Goal: Task Accomplishment & Management: Complete application form

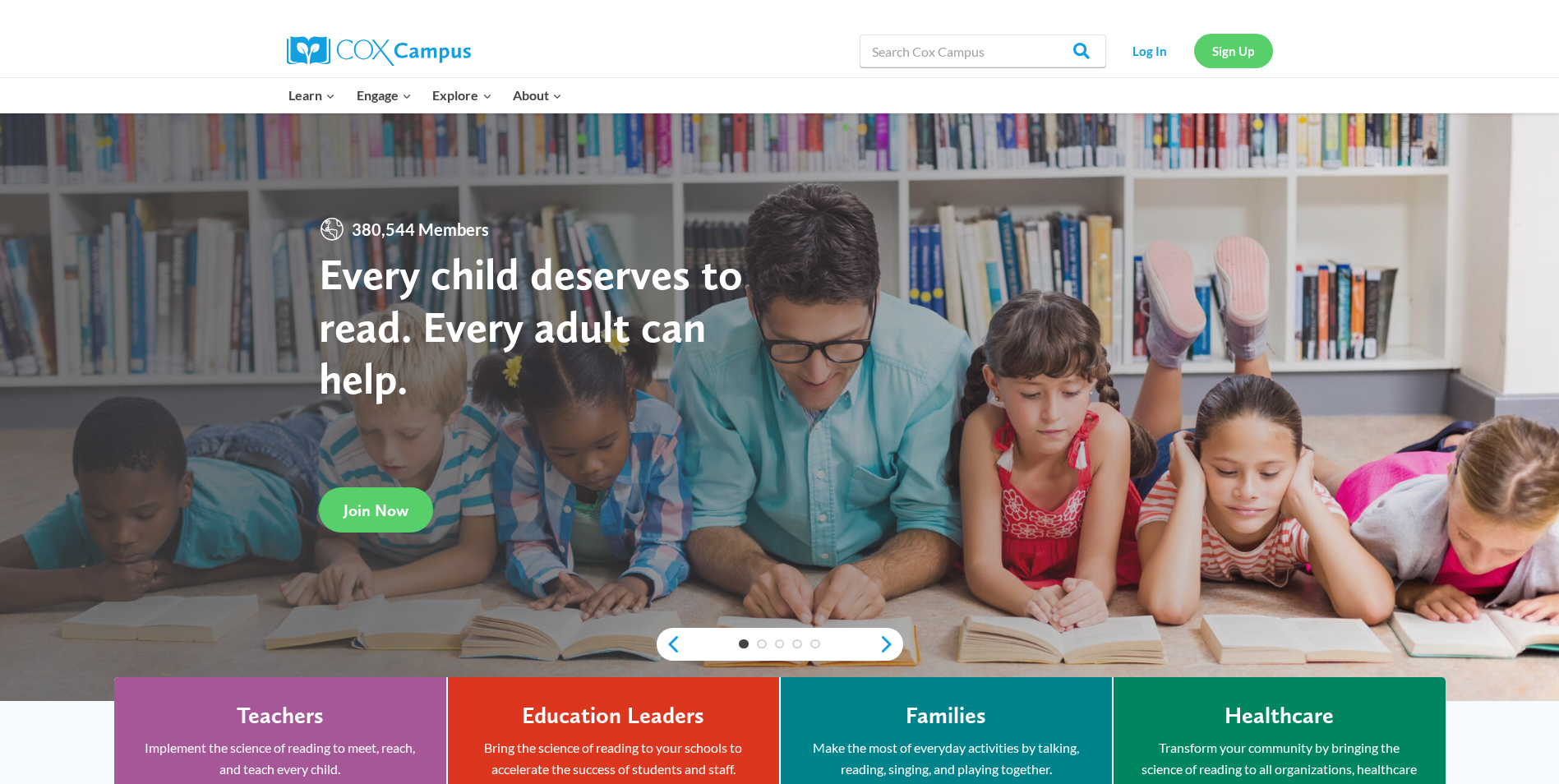
click at [1217, 45] on link "Sign Up" at bounding box center [1234, 50] width 79 height 33
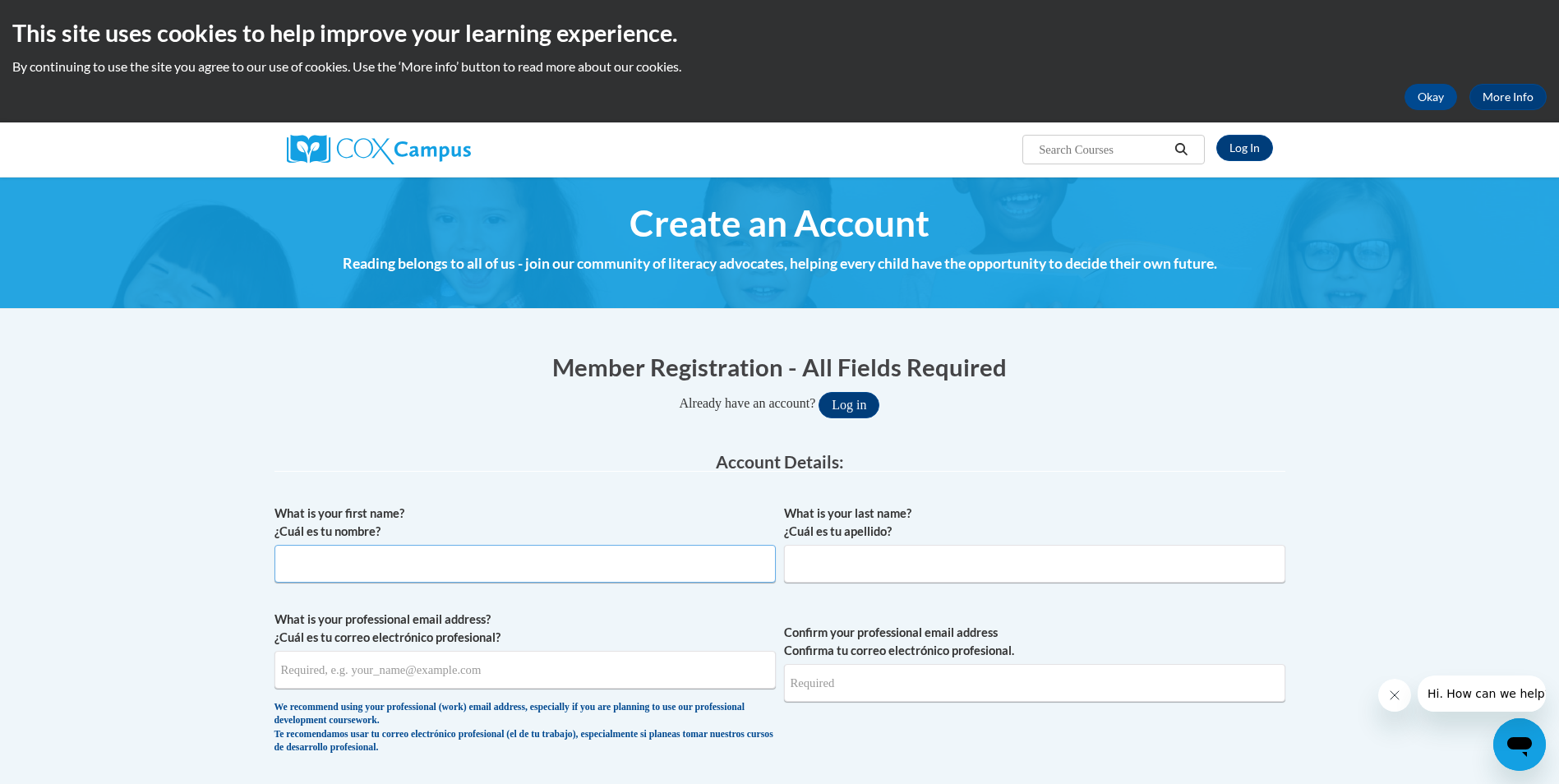
click at [423, 565] on input "What is your first name? ¿Cuál es tu nombre?" at bounding box center [525, 564] width 501 height 38
type input "[PERSON_NAME]"
click at [873, 562] on input "What is your last name? ¿Cuál es tu apellido?" at bounding box center [1034, 564] width 501 height 38
type input "Clark"
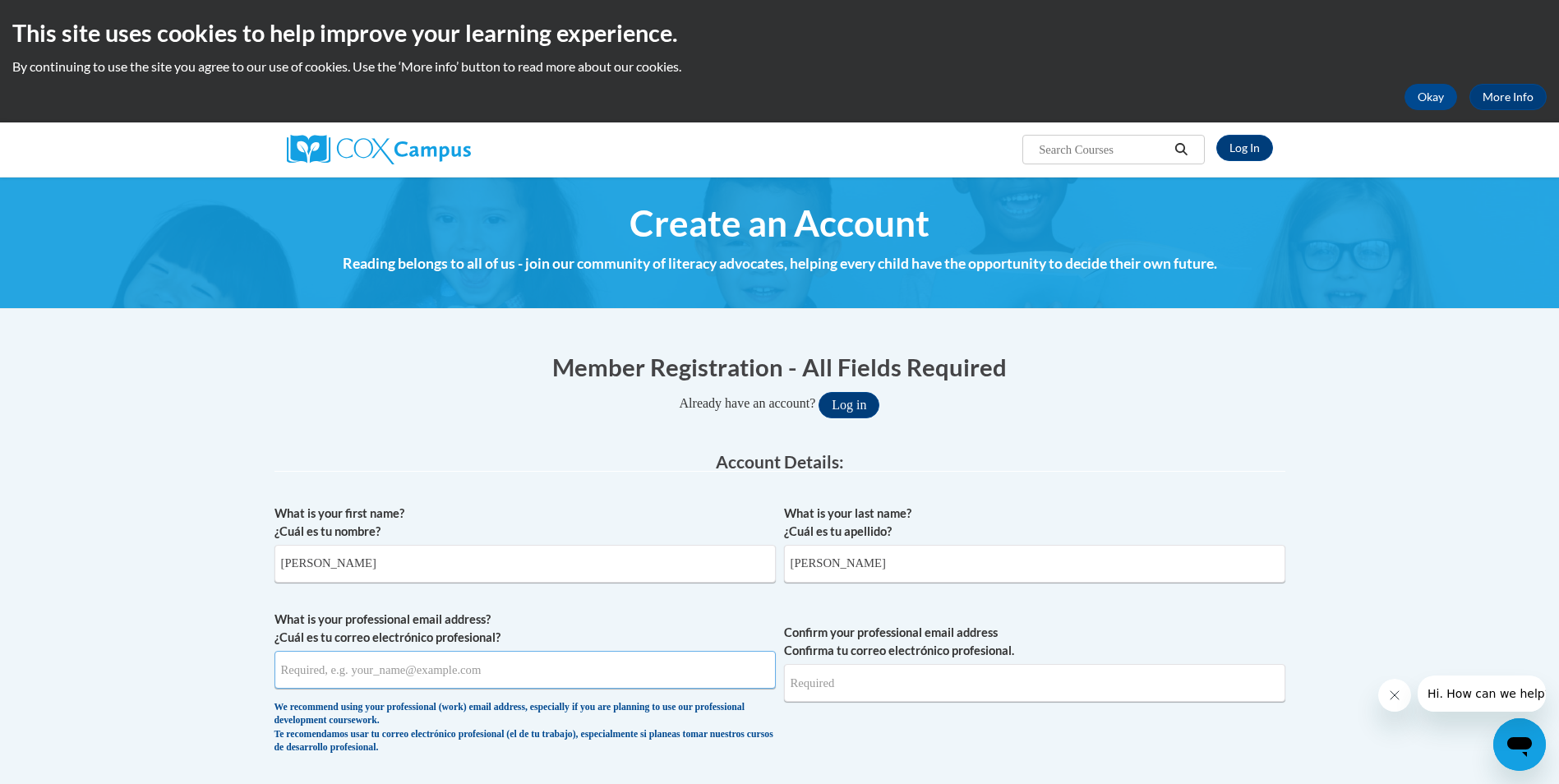
click at [554, 677] on input "What is your professional email address? ¿Cuál es tu correo electrónico profesi…" at bounding box center [525, 670] width 501 height 38
type input "sclark18@daltonstate.edu"
drag, startPoint x: 1427, startPoint y: 545, endPoint x: 1425, endPoint y: 512, distance: 33.1
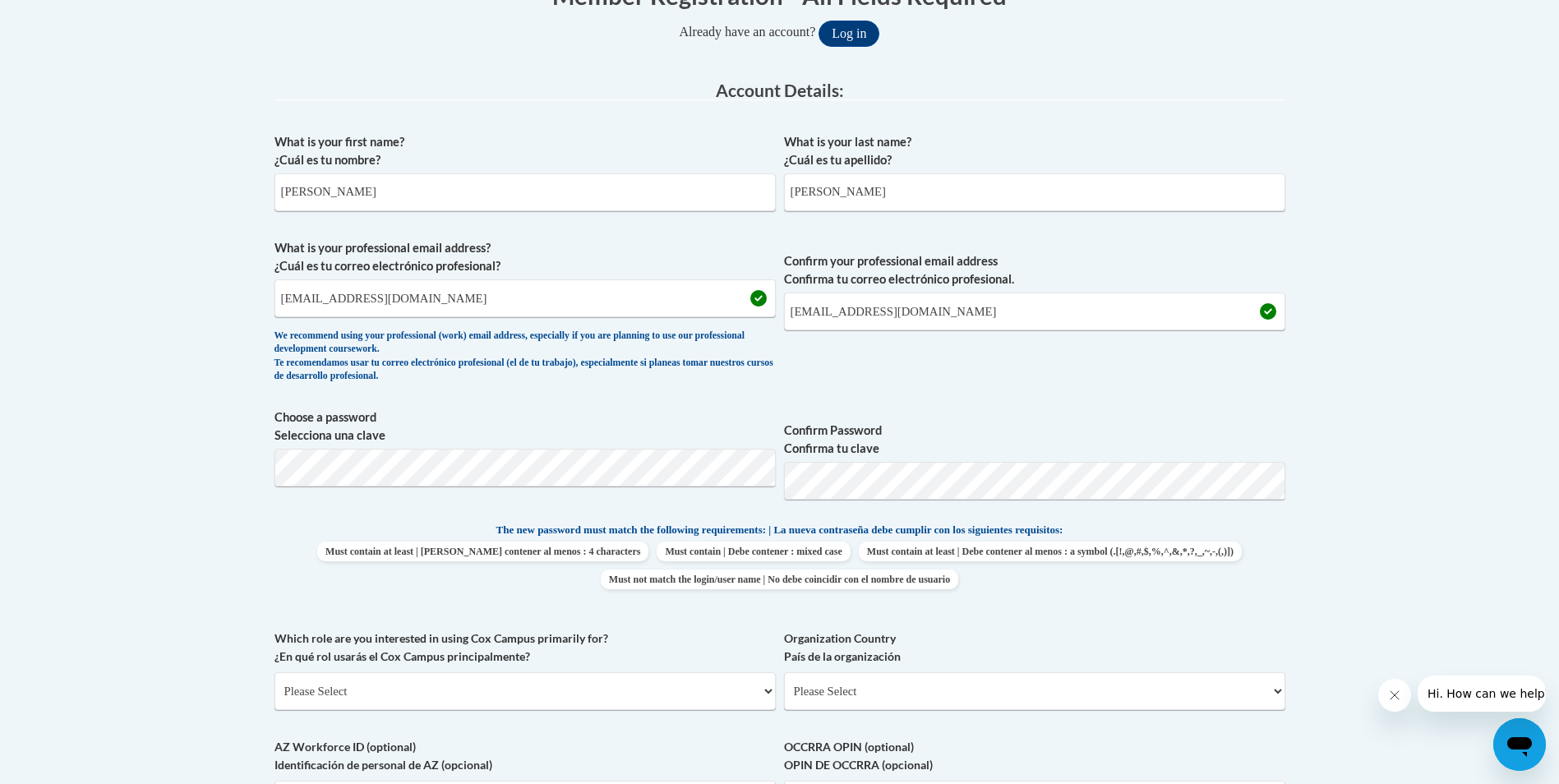
scroll to position [411, 0]
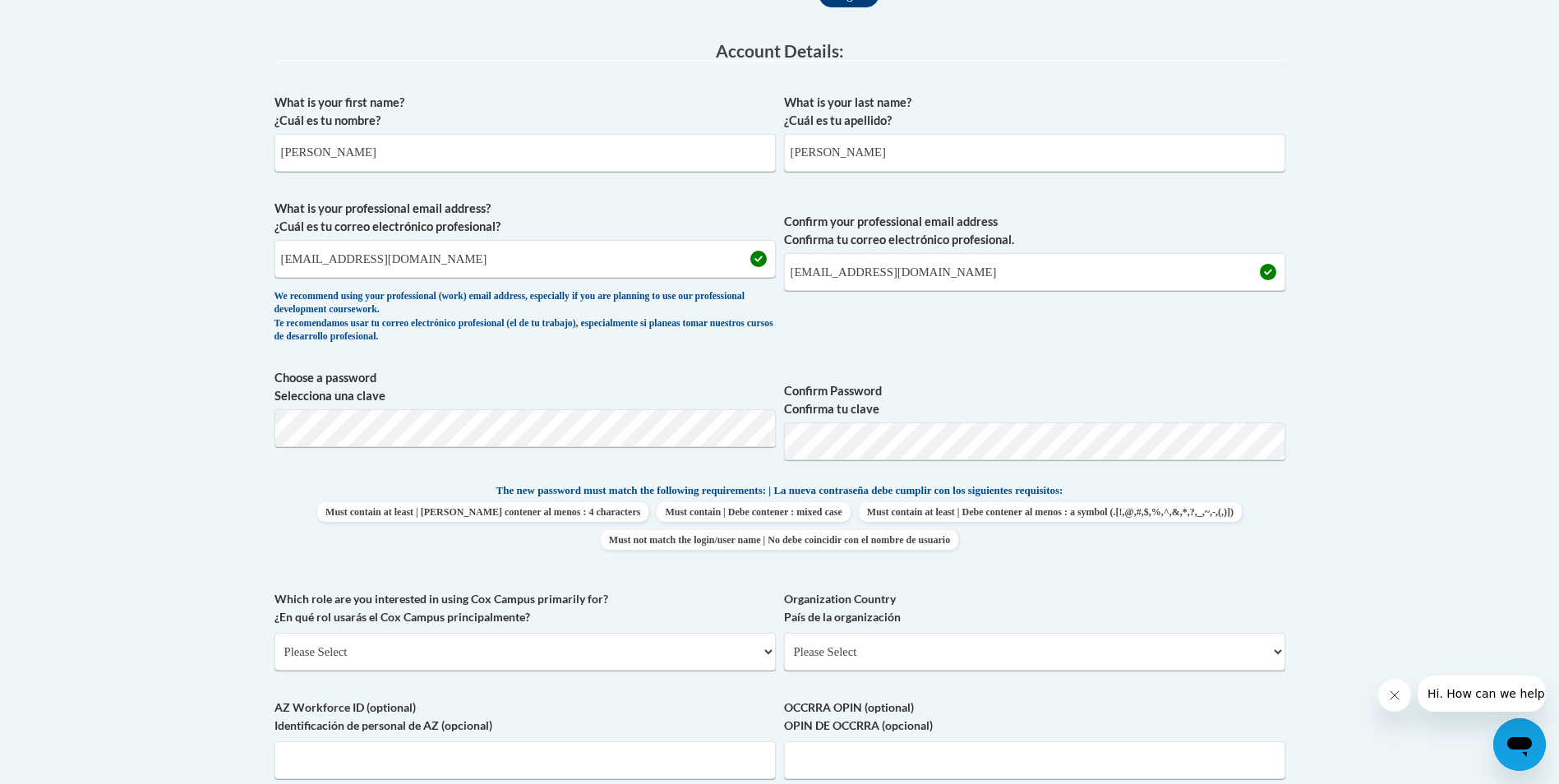
click at [1403, 413] on body "This site uses cookies to help improve your learning experience. By continuing …" at bounding box center [779, 592] width 1559 height 2005
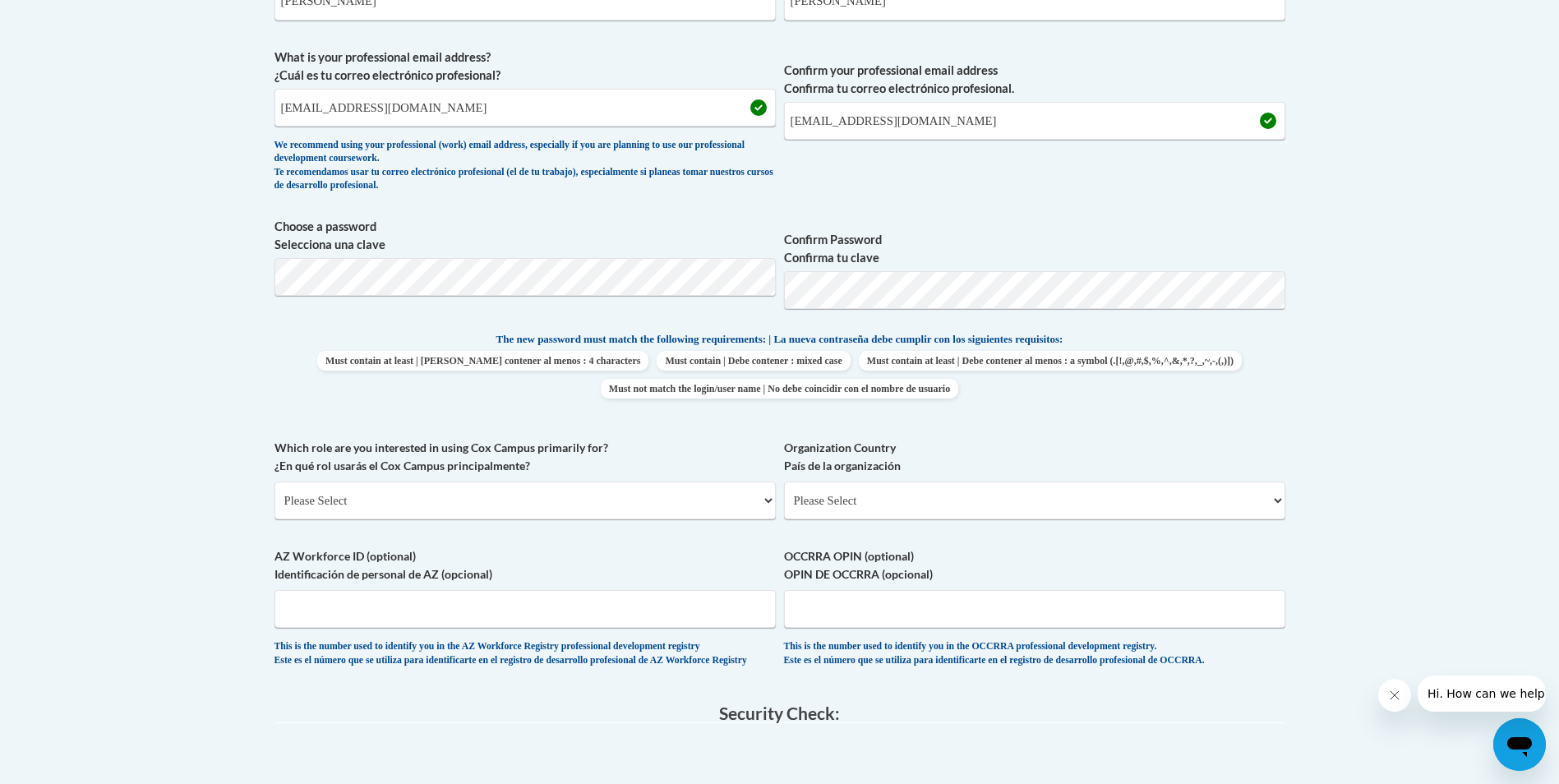
scroll to position [575, 0]
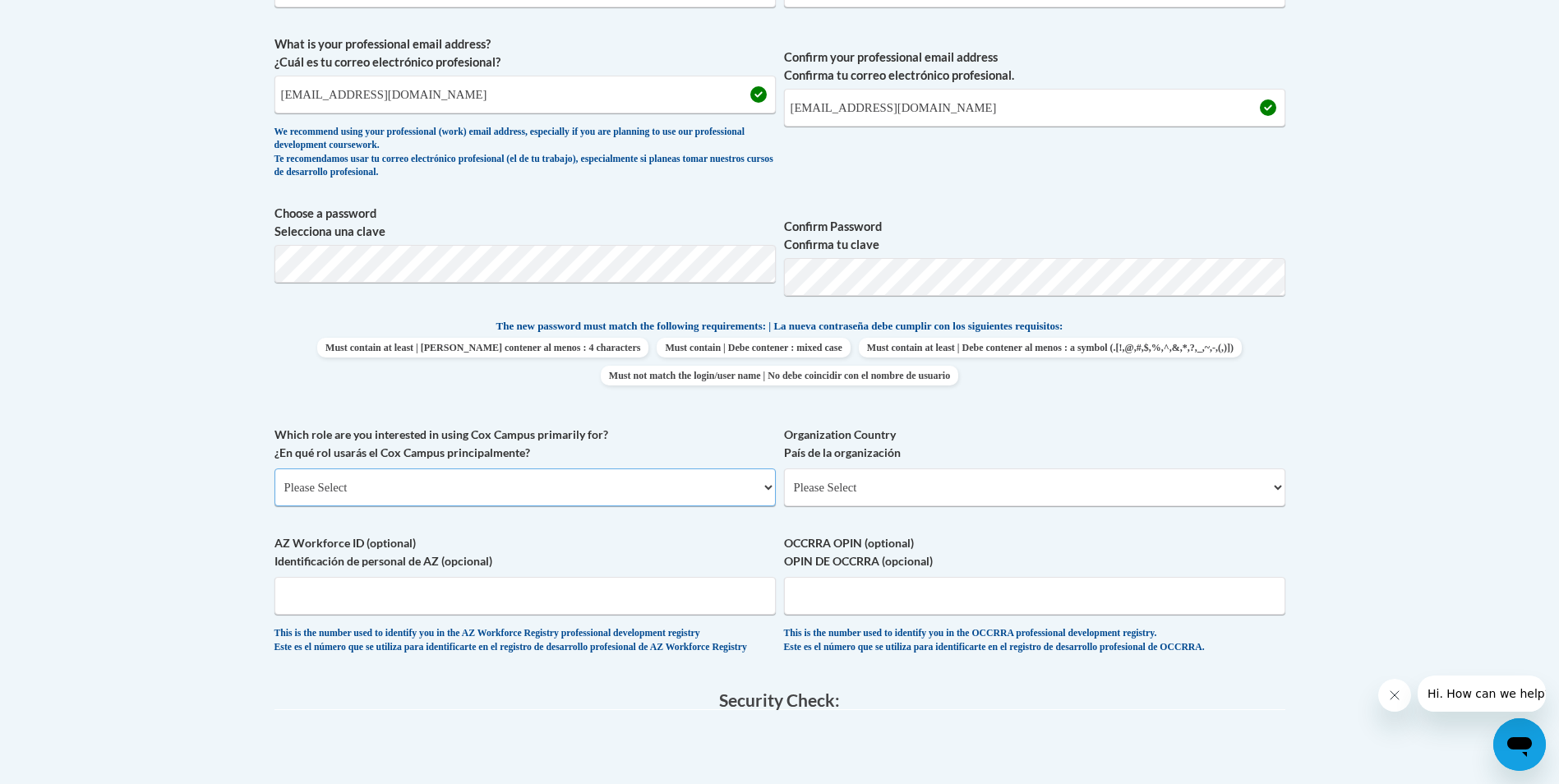
click at [457, 493] on select "Please Select College/University | Colegio/Universidad Community/Nonprofit Part…" at bounding box center [525, 487] width 501 height 38
select select "5a18ea06-2b54-4451-96f2-d152daf9eac5"
click at [274, 468] on select "Please Select College/University | Colegio/Universidad Community/Nonprofit Part…" at bounding box center [525, 487] width 501 height 38
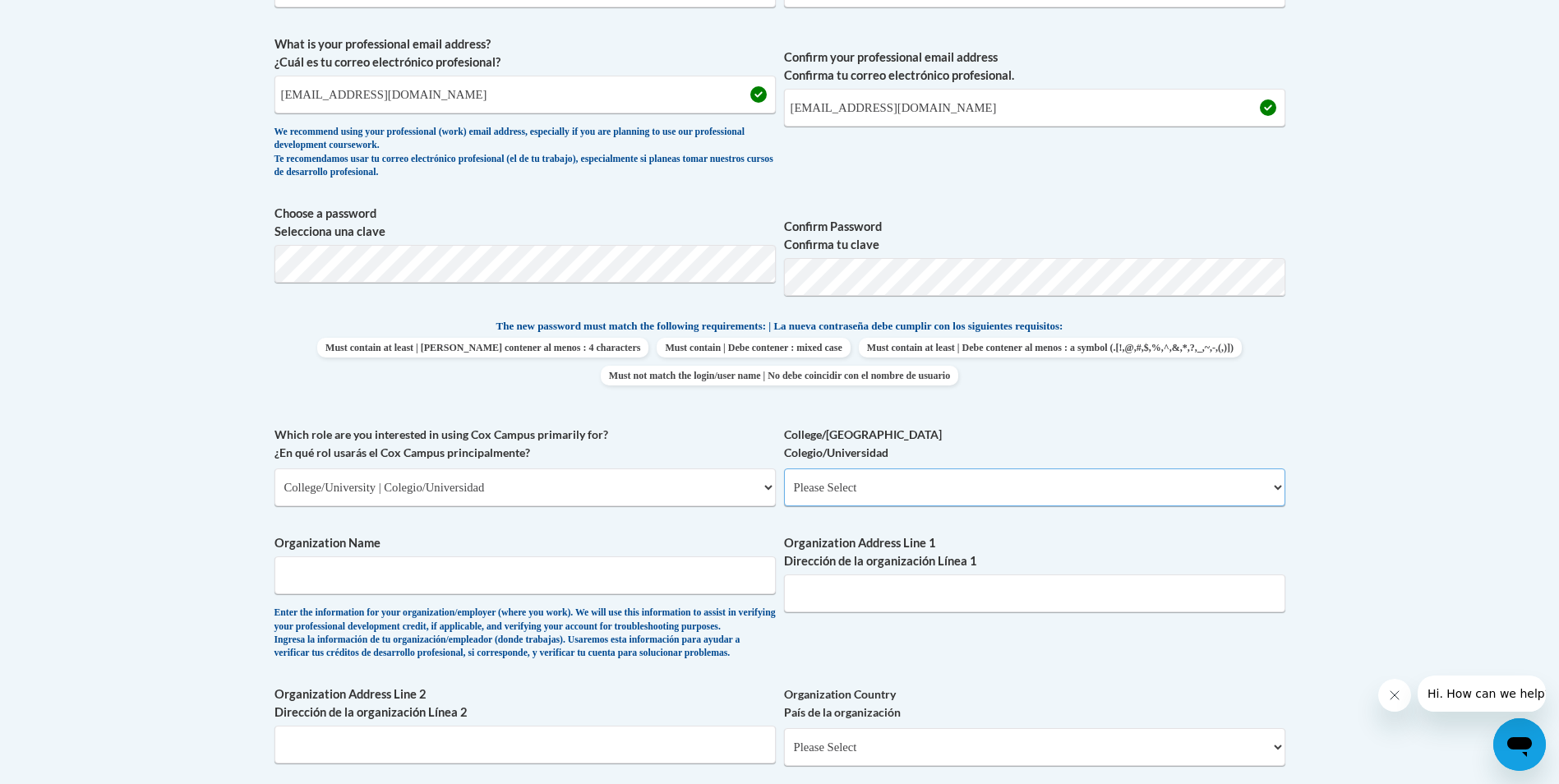
click at [888, 489] on select "Please Select College/University Staff | Empleado universitario College/Univers…" at bounding box center [1034, 487] width 501 height 38
select select "99b32b07-cffc-426c-8bf6-0cd77760d84b"
click at [784, 468] on select "Please Select College/University Staff | Empleado universitario College/Univers…" at bounding box center [1034, 487] width 501 height 38
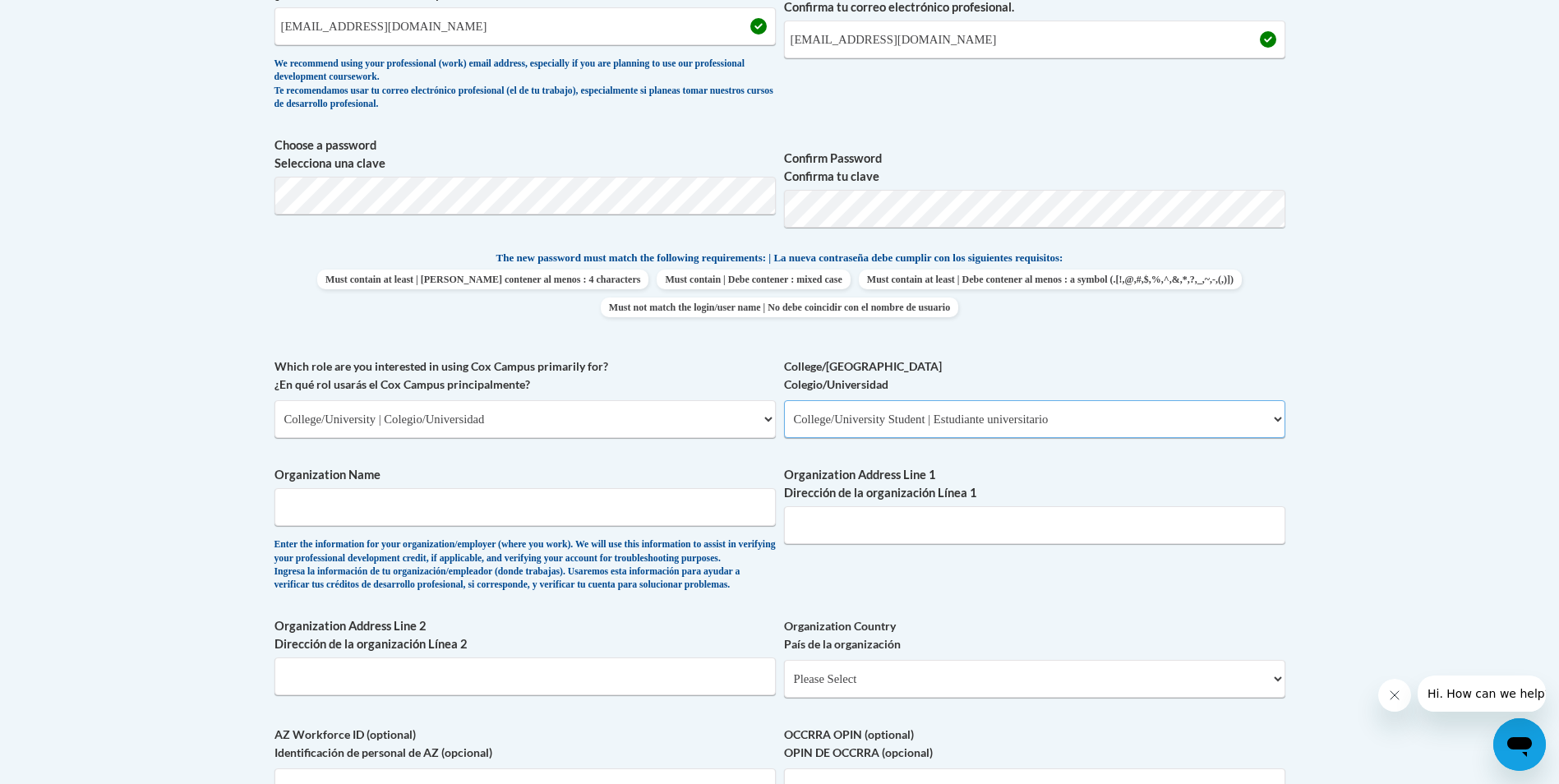
scroll to position [657, 0]
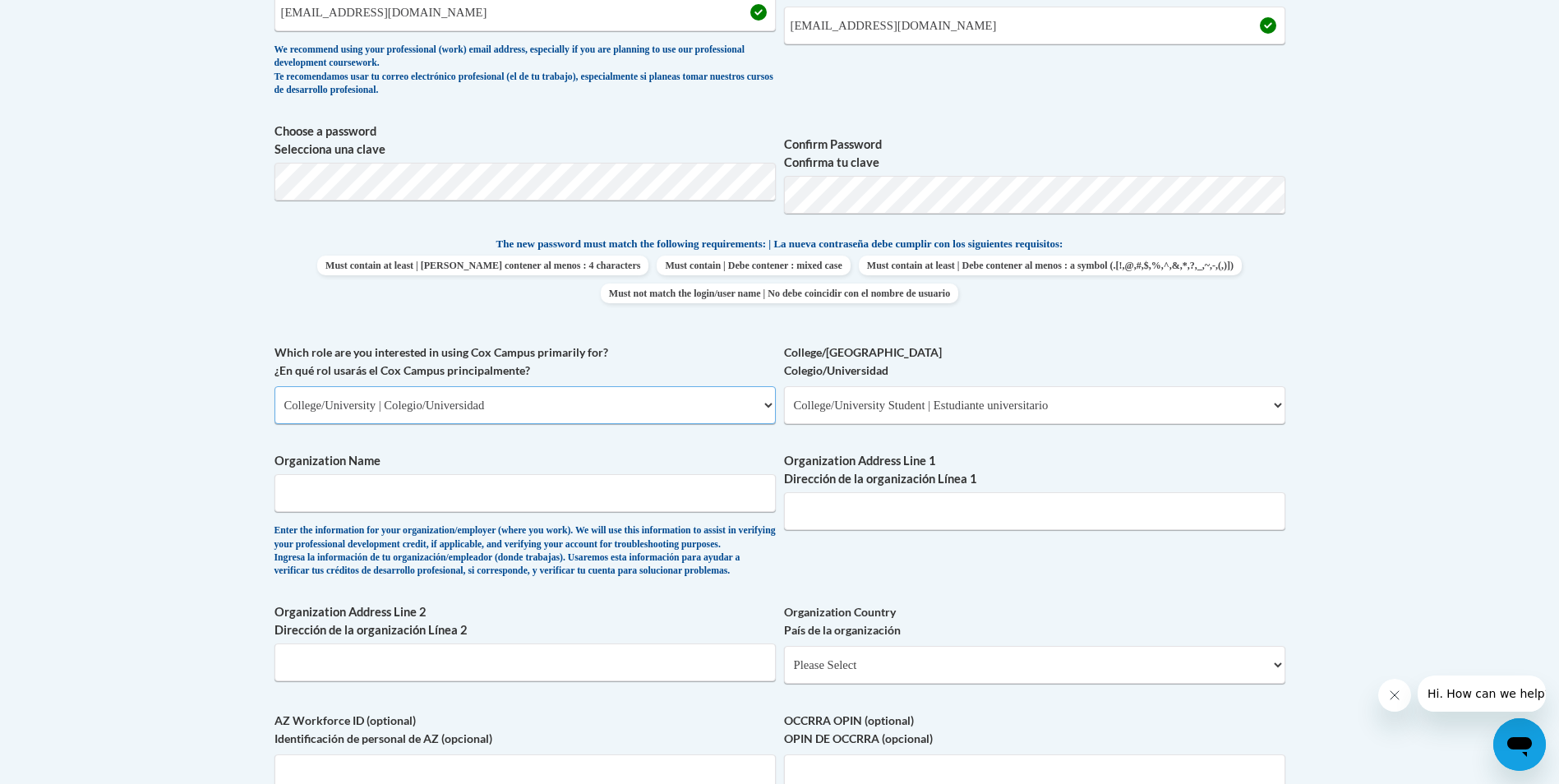
click at [502, 392] on select "Please Select College/University | Colegio/Universidad Community/Nonprofit Part…" at bounding box center [525, 405] width 501 height 38
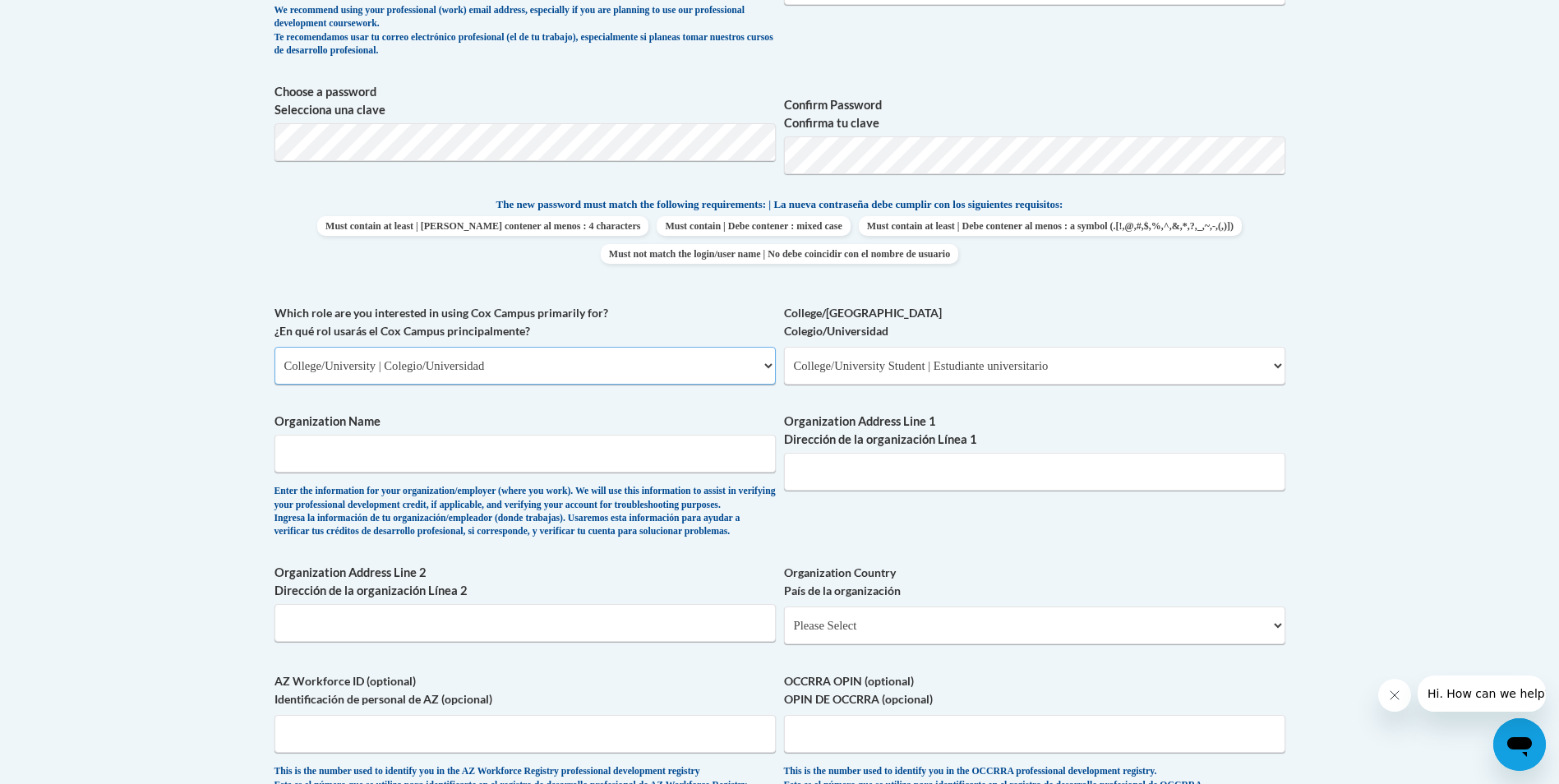
scroll to position [740, 0]
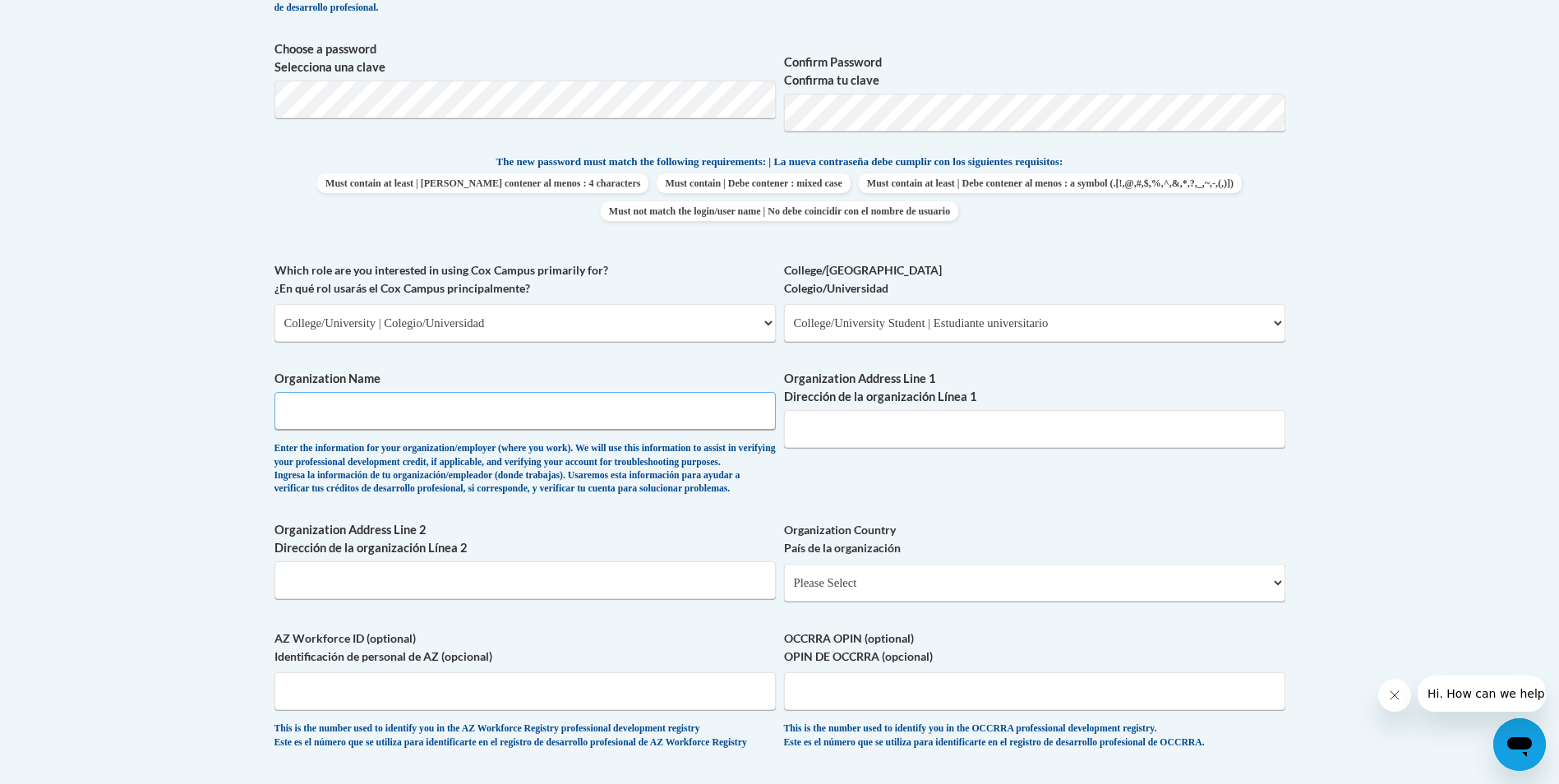
click at [418, 400] on input "Organization Name" at bounding box center [525, 411] width 501 height 38
type input "Dalton State College"
click at [1424, 435] on body "This site uses cookies to help improve your learning experience. By continuing …" at bounding box center [779, 393] width 1559 height 2265
click at [994, 423] on input "Organization Address Line 1 Dirección de la organización Línea 1" at bounding box center [1034, 429] width 501 height 38
paste input "650 College Dr, Dalton, GA 30720"
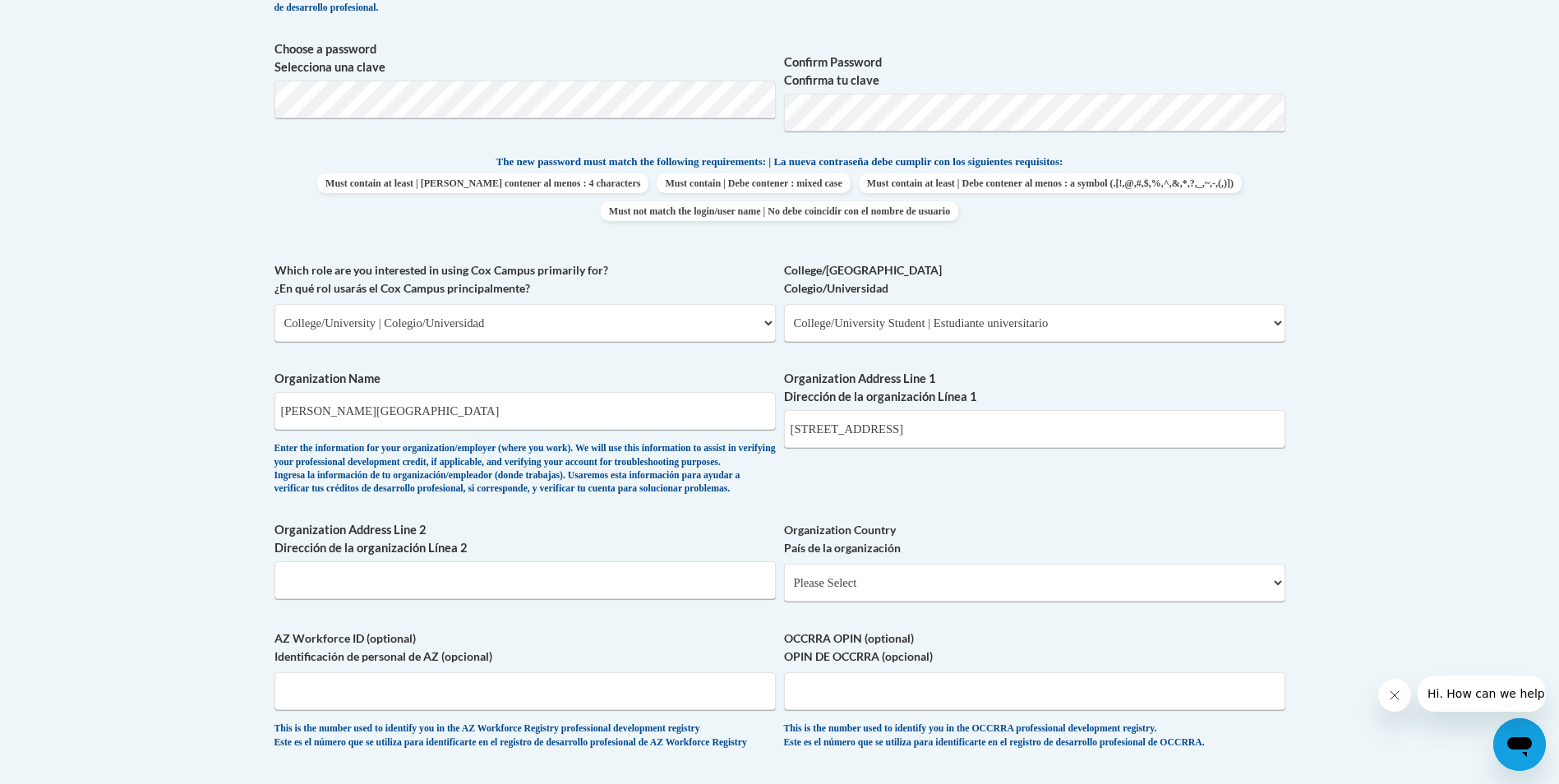
click at [1034, 484] on div "What is your first name? ¿Cuál es tu nombre? Stephen What is your last name? ¿C…" at bounding box center [779, 260] width 1011 height 1009
click at [980, 435] on input "650 College Dr, Dalton, GA 30720" at bounding box center [1034, 429] width 501 height 38
type input "650 College Dr, Dalton, GA"
click at [1439, 489] on body "This site uses cookies to help improve your learning experience. By continuing …" at bounding box center [779, 393] width 1559 height 2265
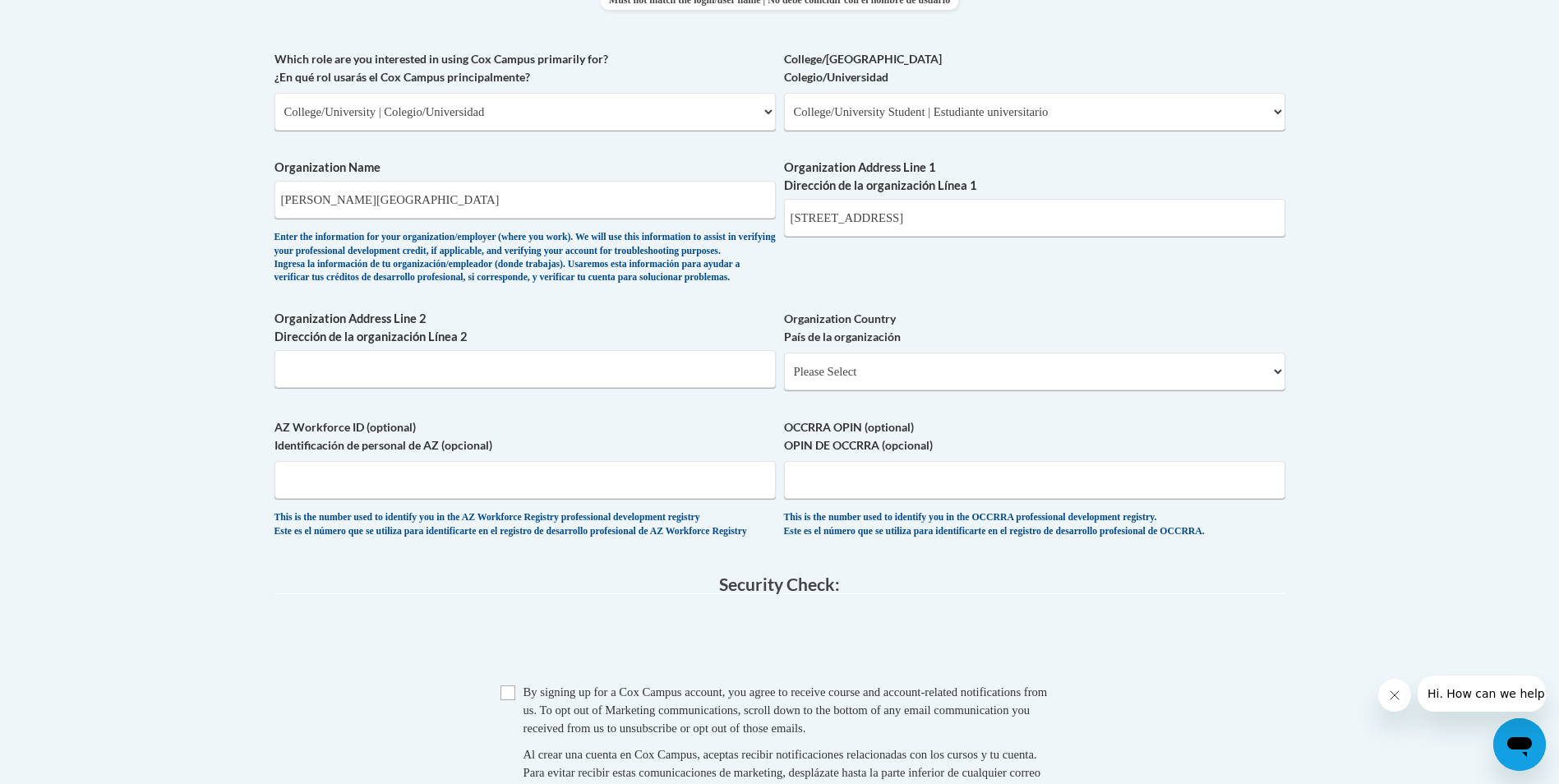
scroll to position [986, 0]
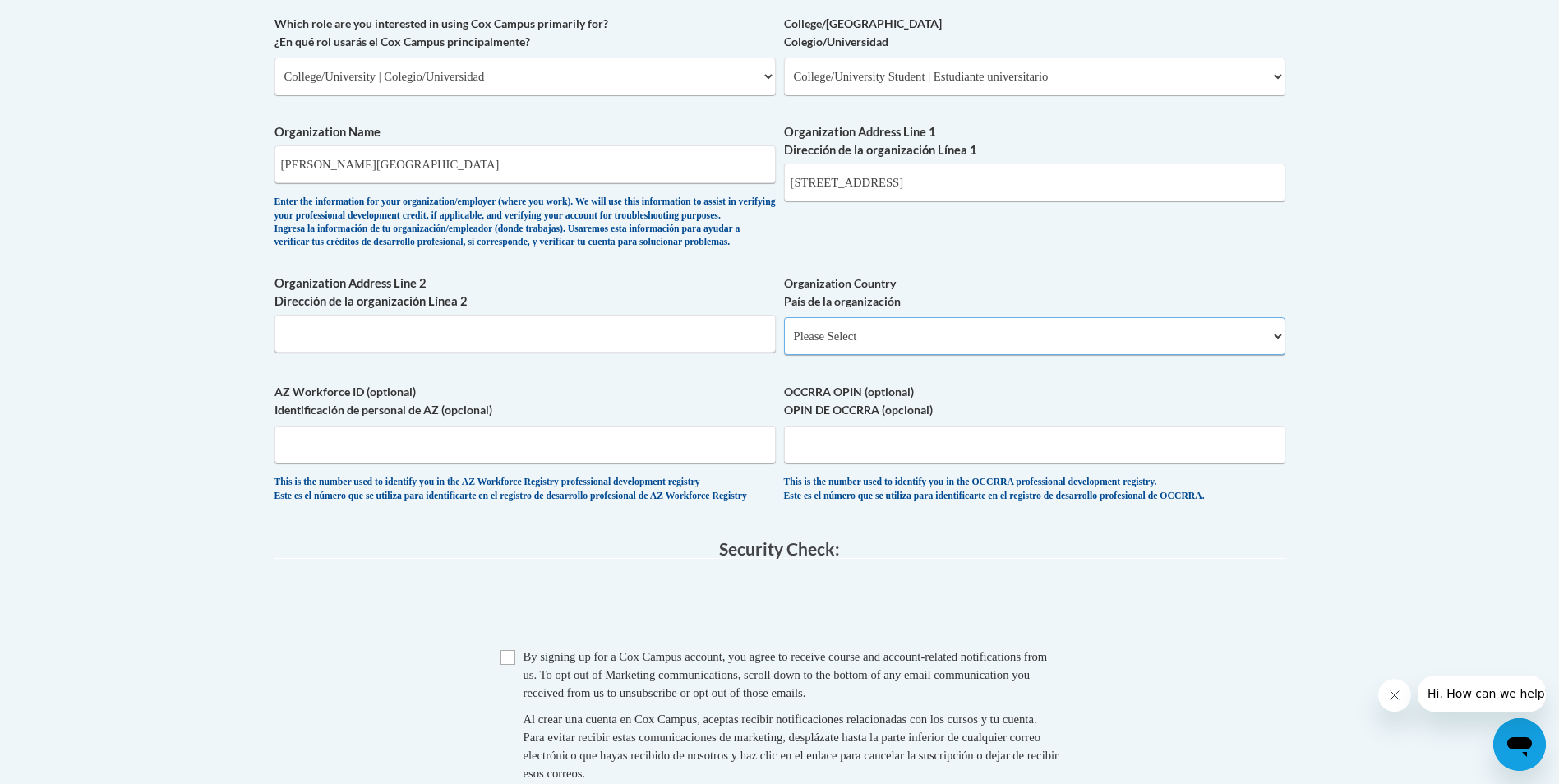
click at [896, 355] on select "Please Select United States | Estados Unidos Outside of the United States | Fue…" at bounding box center [1034, 336] width 501 height 38
select select "ad49bcad-a171-4b2e-b99c-48b446064914"
click at [784, 343] on select "Please Select United States | Estados Unidos Outside of the United States | Fue…" at bounding box center [1034, 336] width 501 height 38
select select
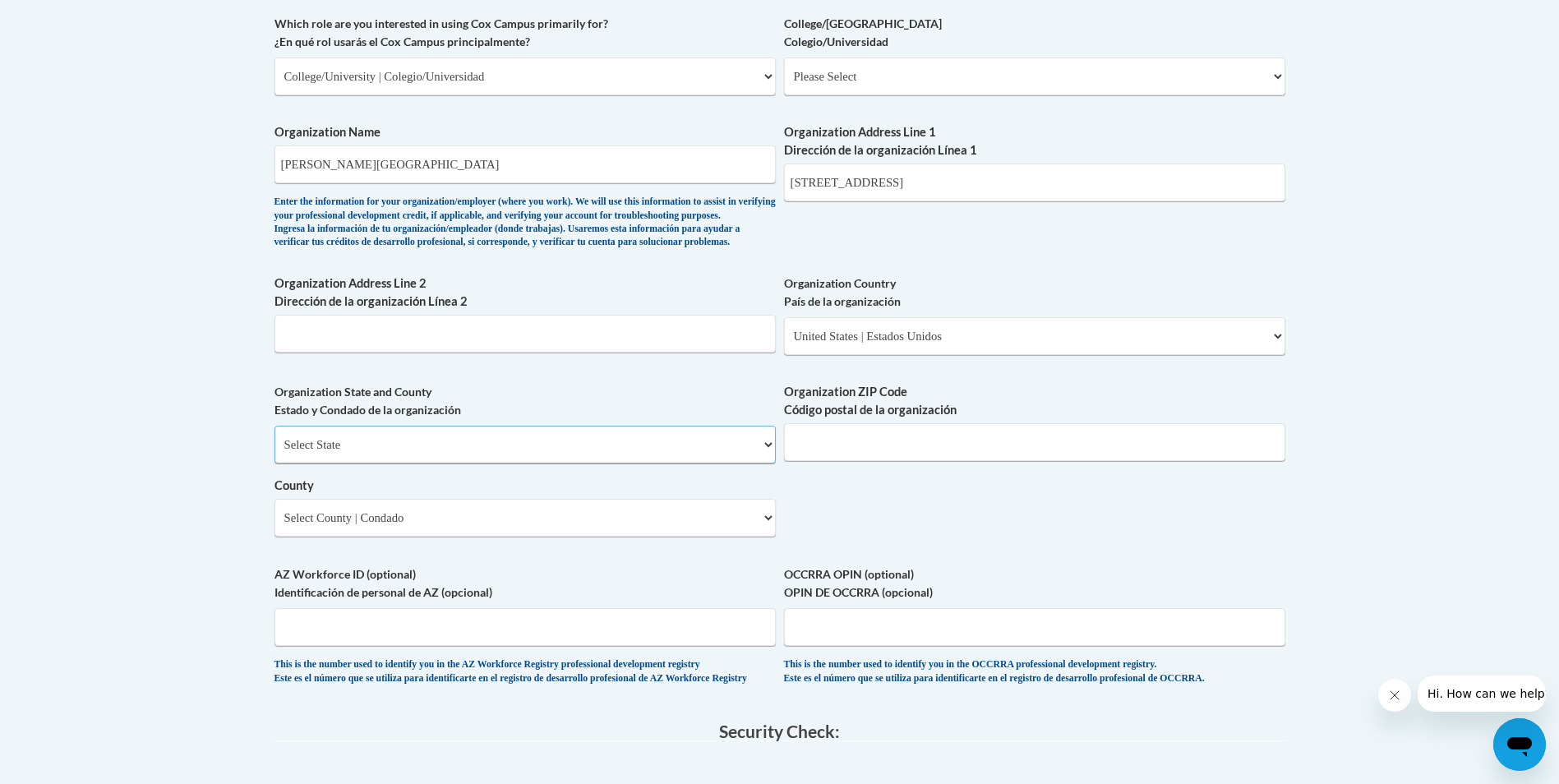
click at [499, 463] on select "Select State Alabama Alaska Arizona Arkansas California Colorado Connecticut De…" at bounding box center [525, 444] width 501 height 38
select select "Georgia"
click at [274, 453] on select "Select State Alabama Alaska Arizona Arkansas California Colorado Connecticut De…" at bounding box center [525, 444] width 501 height 38
click at [888, 461] on input "Organization ZIP Code Código postal de la organización" at bounding box center [1034, 442] width 501 height 38
type input "30720"
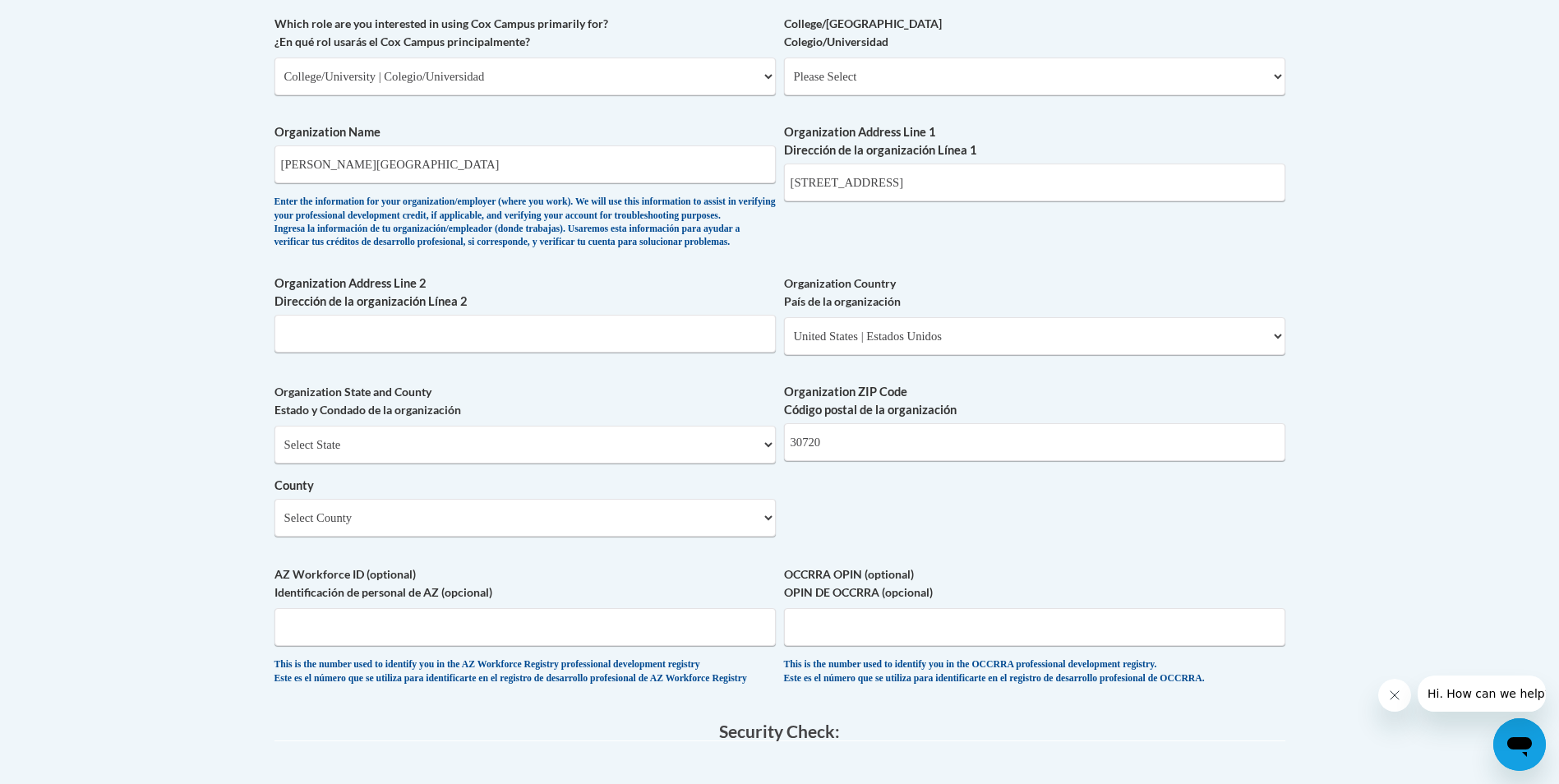
click at [882, 526] on div "What is your first name? ¿Cuál es tu nombre? Stephen What is your last name? ¿C…" at bounding box center [779, 106] width 1011 height 1191
click at [701, 535] on select "Select County Appling Atkinson Bacon Baker Baldwin Banks Barrow Bartow Ben Hill…" at bounding box center [525, 518] width 501 height 38
select select "Whitfield"
click at [274, 526] on select "Select County Appling Atkinson Bacon Baker Baldwin Banks Barrow Bartow Ben Hill…" at bounding box center [525, 518] width 501 height 38
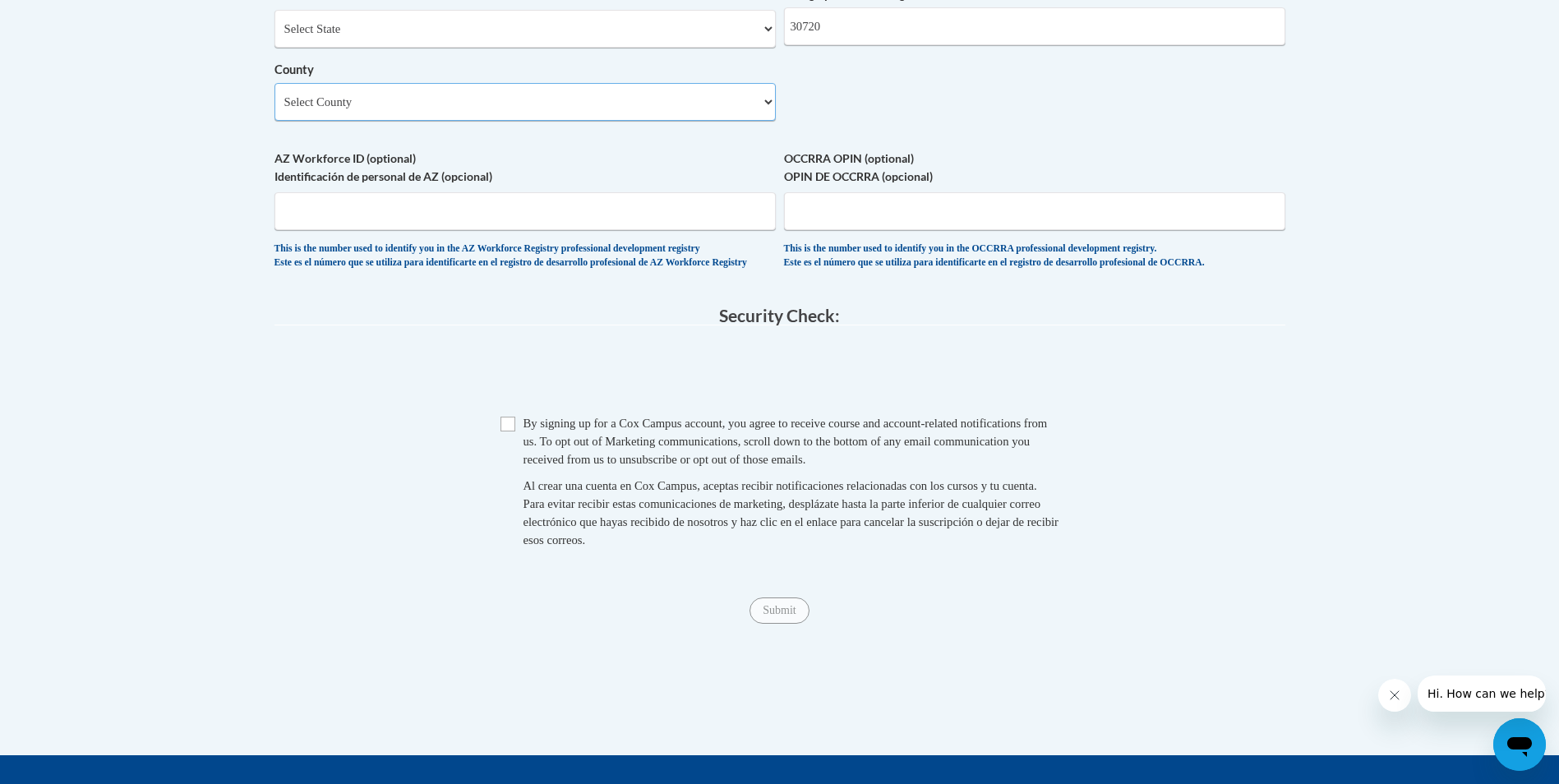
scroll to position [1478, 0]
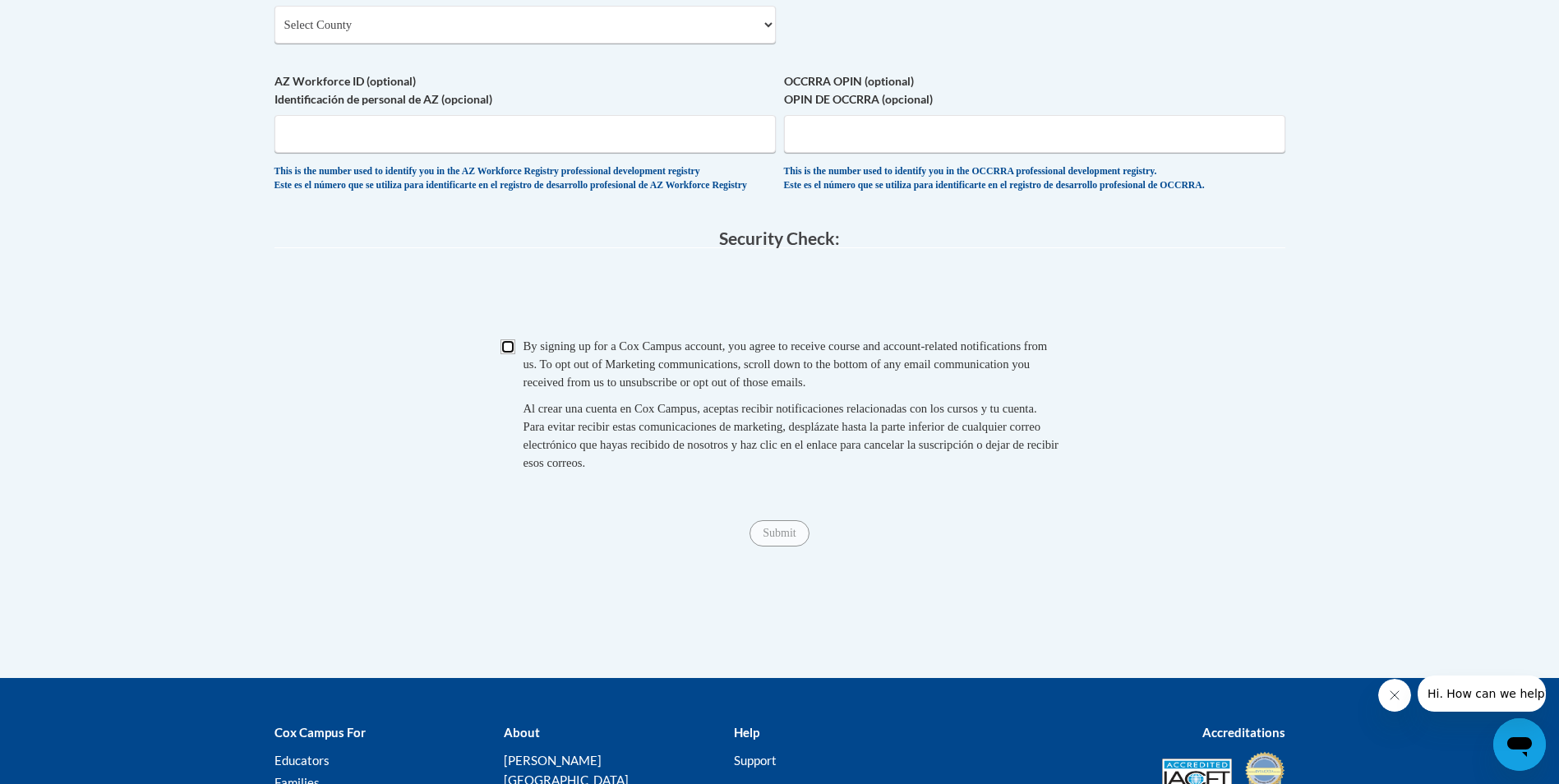
click at [502, 354] on input "Checkbox" at bounding box center [507, 346] width 15 height 15
click at [507, 354] on input "Checkbox" at bounding box center [507, 346] width 15 height 15
checkbox input "false"
click at [765, 547] on input "Submit" at bounding box center [778, 533] width 59 height 26
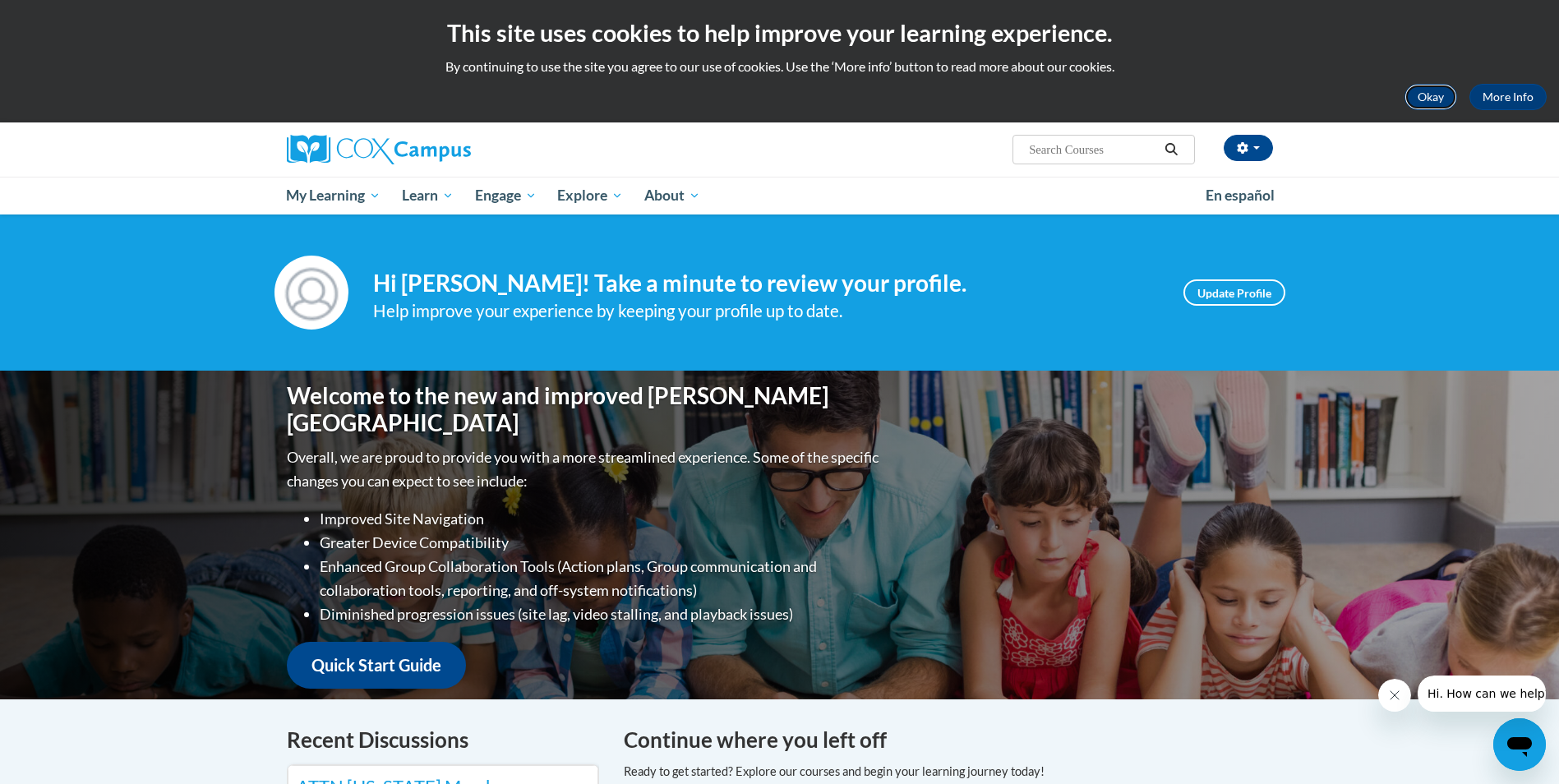
click at [1415, 97] on button "Okay" at bounding box center [1431, 97] width 53 height 26
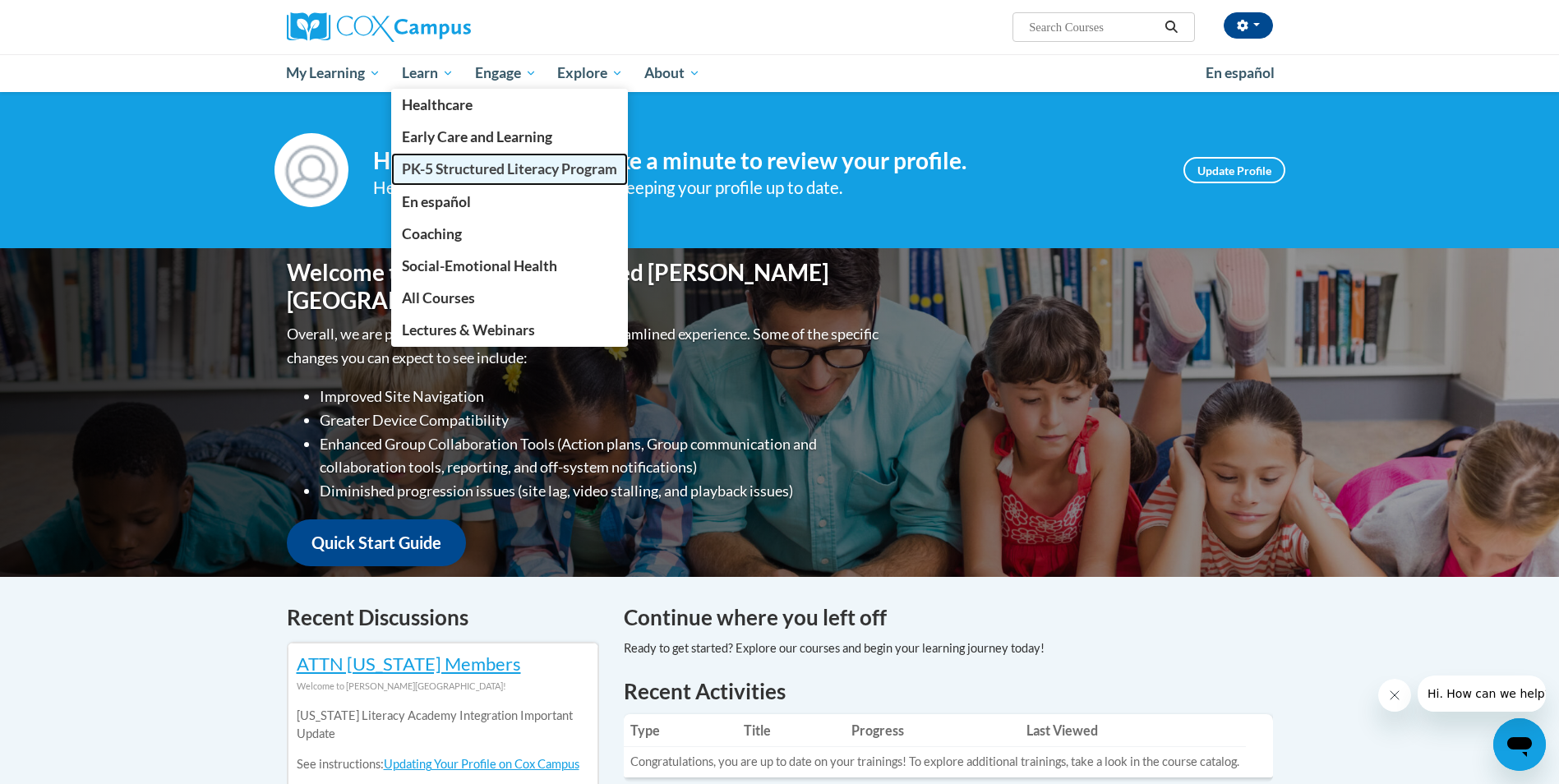
click at [466, 166] on span "PK-5 Structured Literacy Program" at bounding box center [509, 169] width 215 height 17
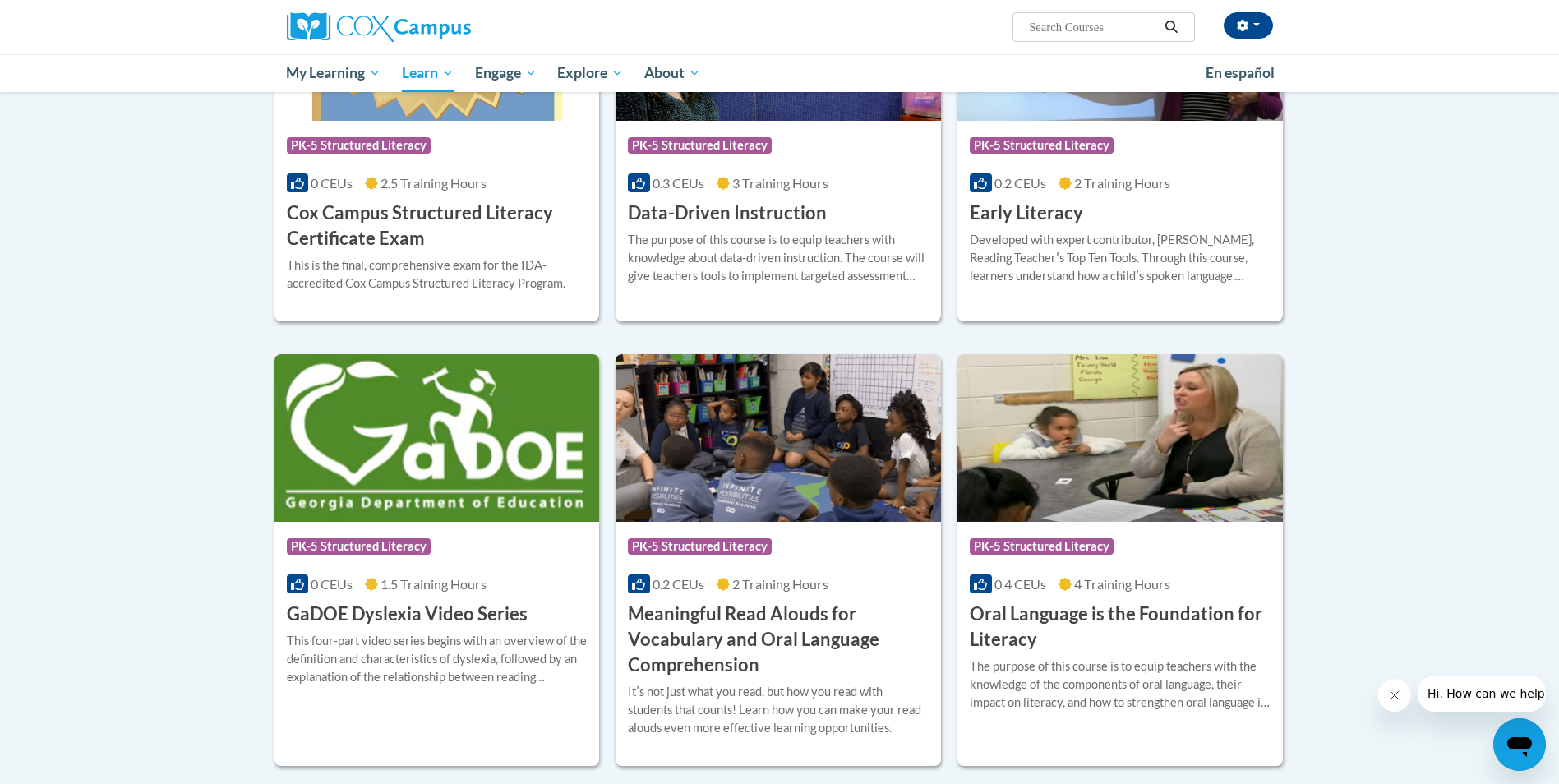
scroll to position [740, 0]
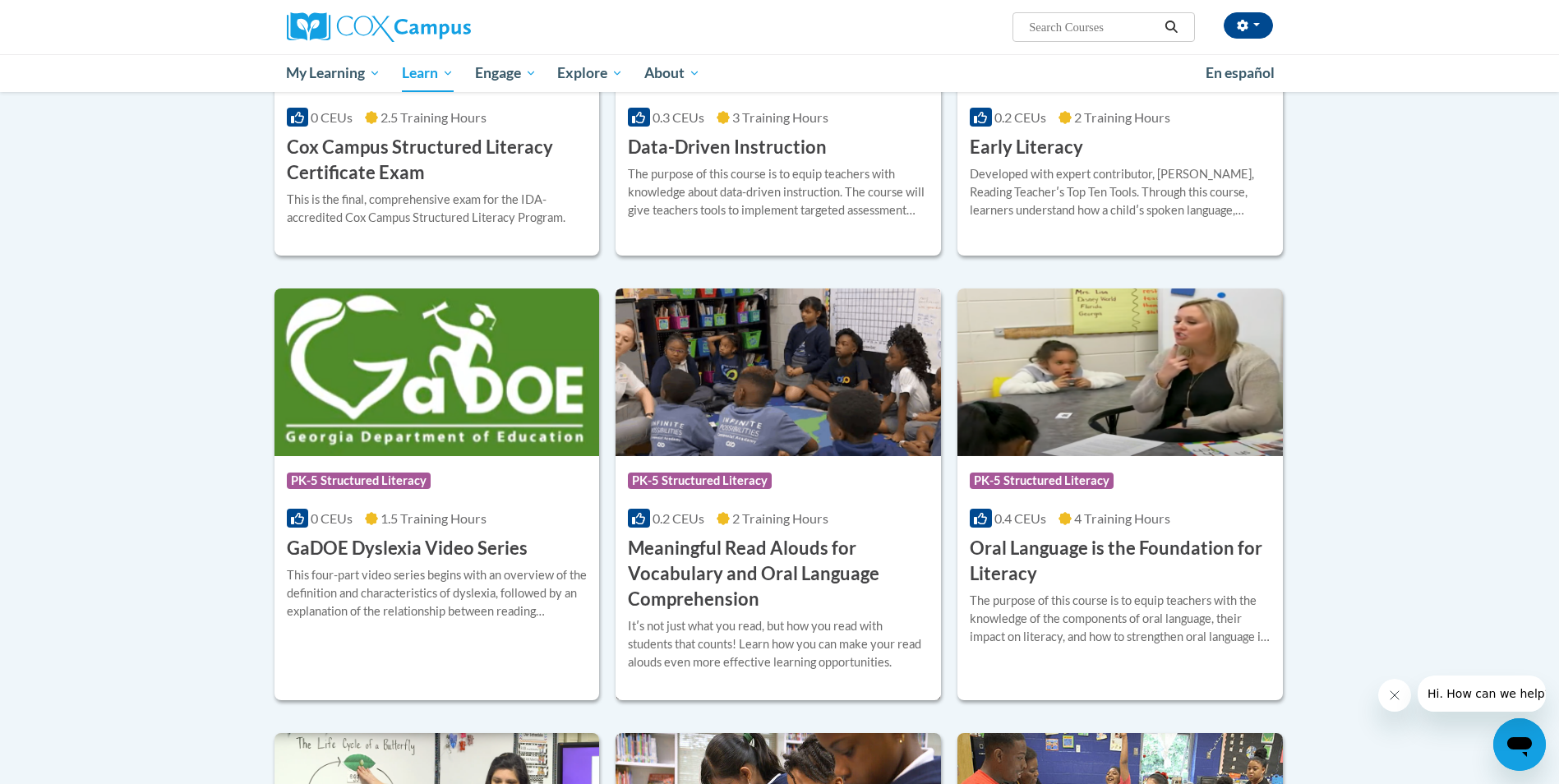
click at [830, 468] on div "Course Category: PK-5 Structured Literacy" at bounding box center [778, 482] width 301 height 37
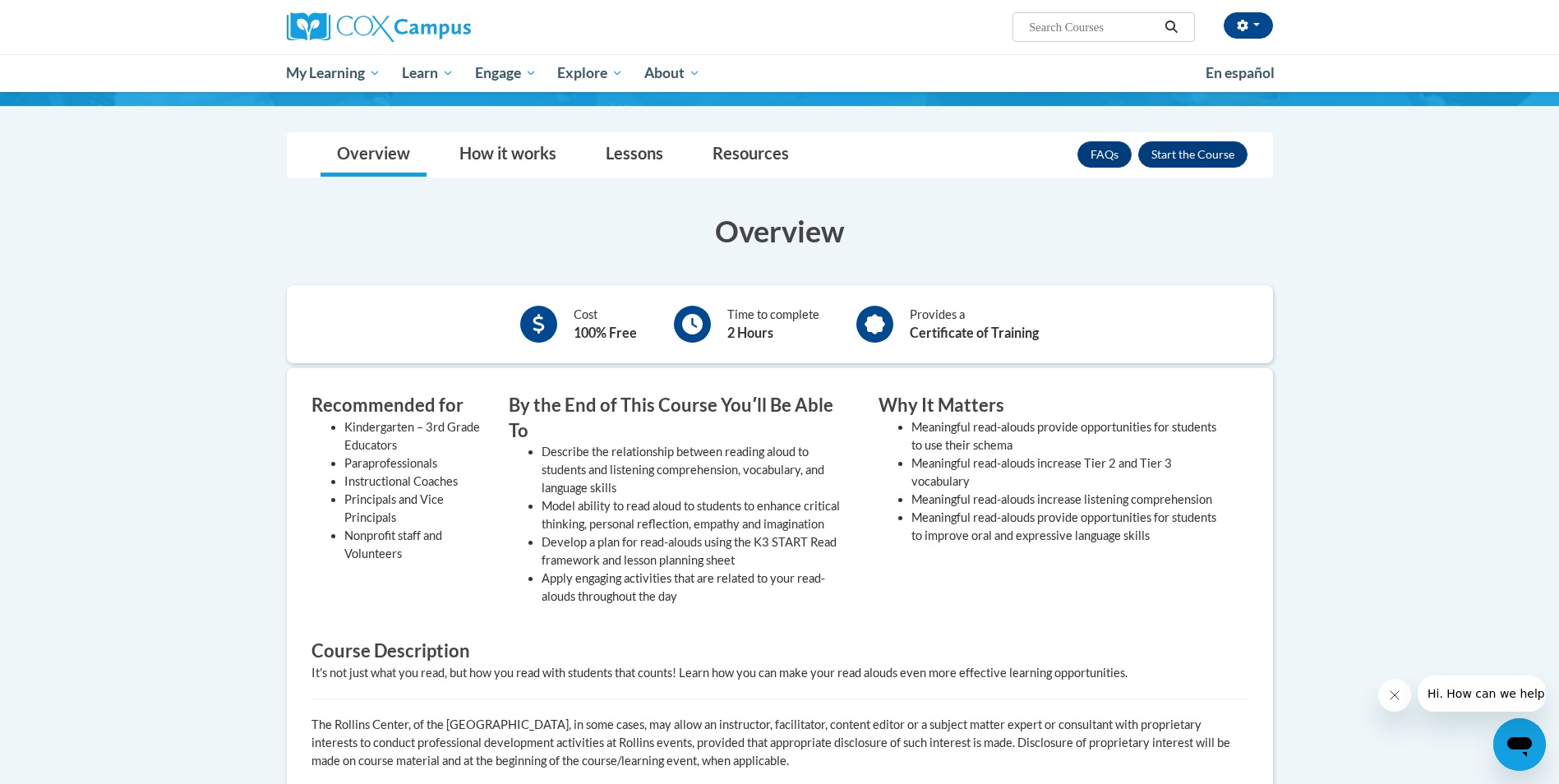
scroll to position [247, 0]
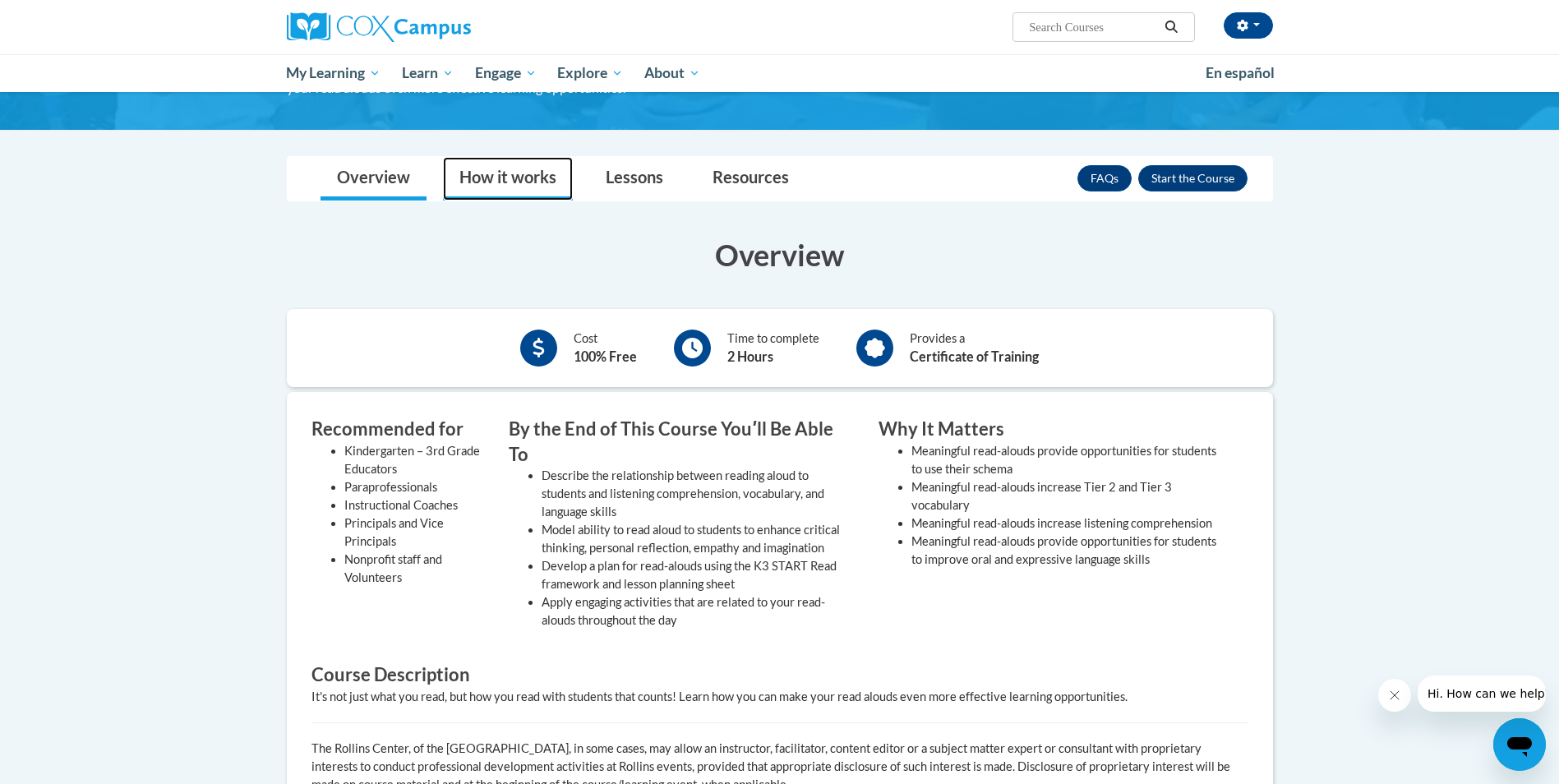
click at [555, 187] on link "How it works" at bounding box center [507, 178] width 130 height 44
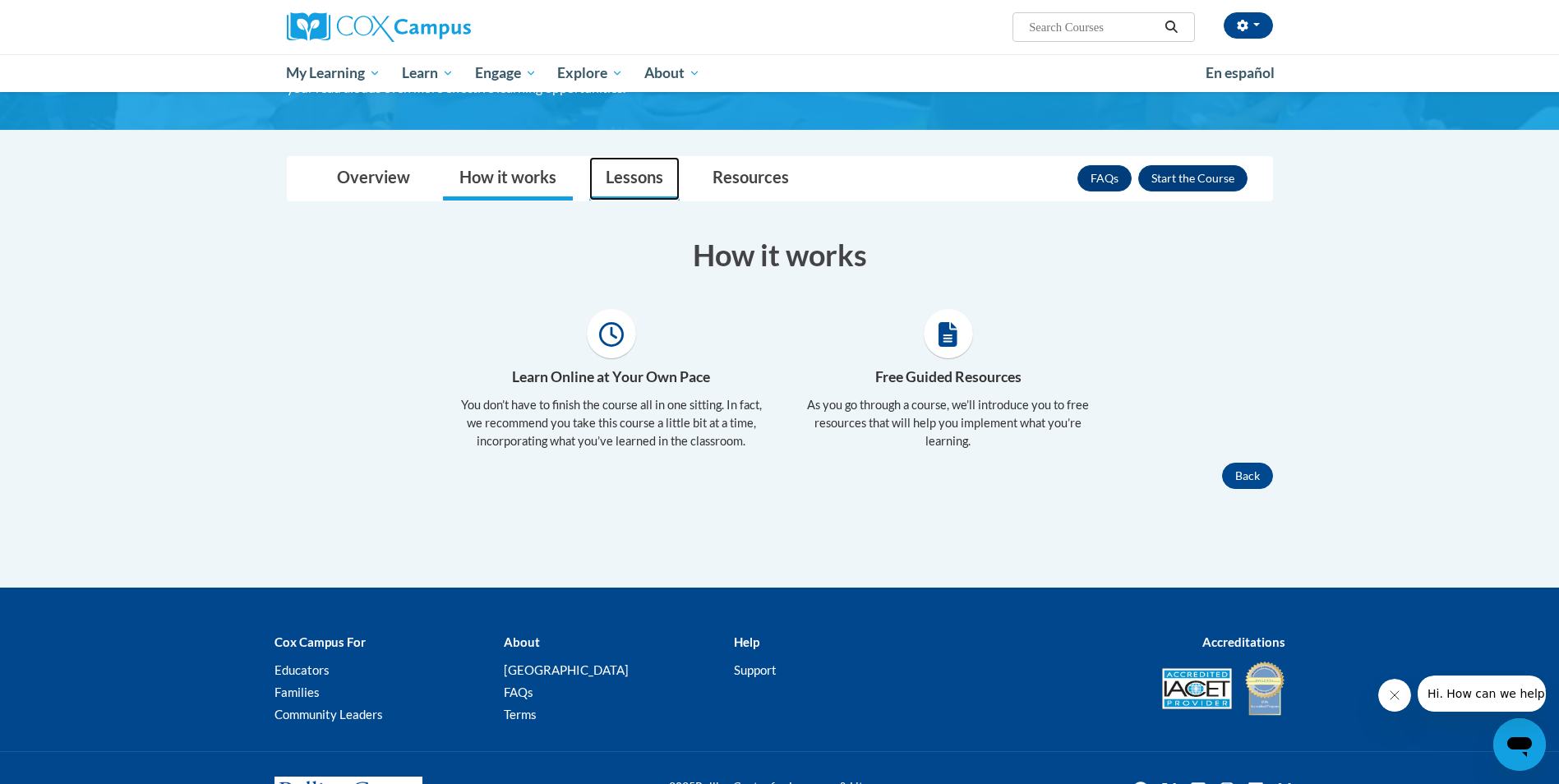
click at [628, 182] on link "Lessons" at bounding box center [635, 178] width 91 height 44
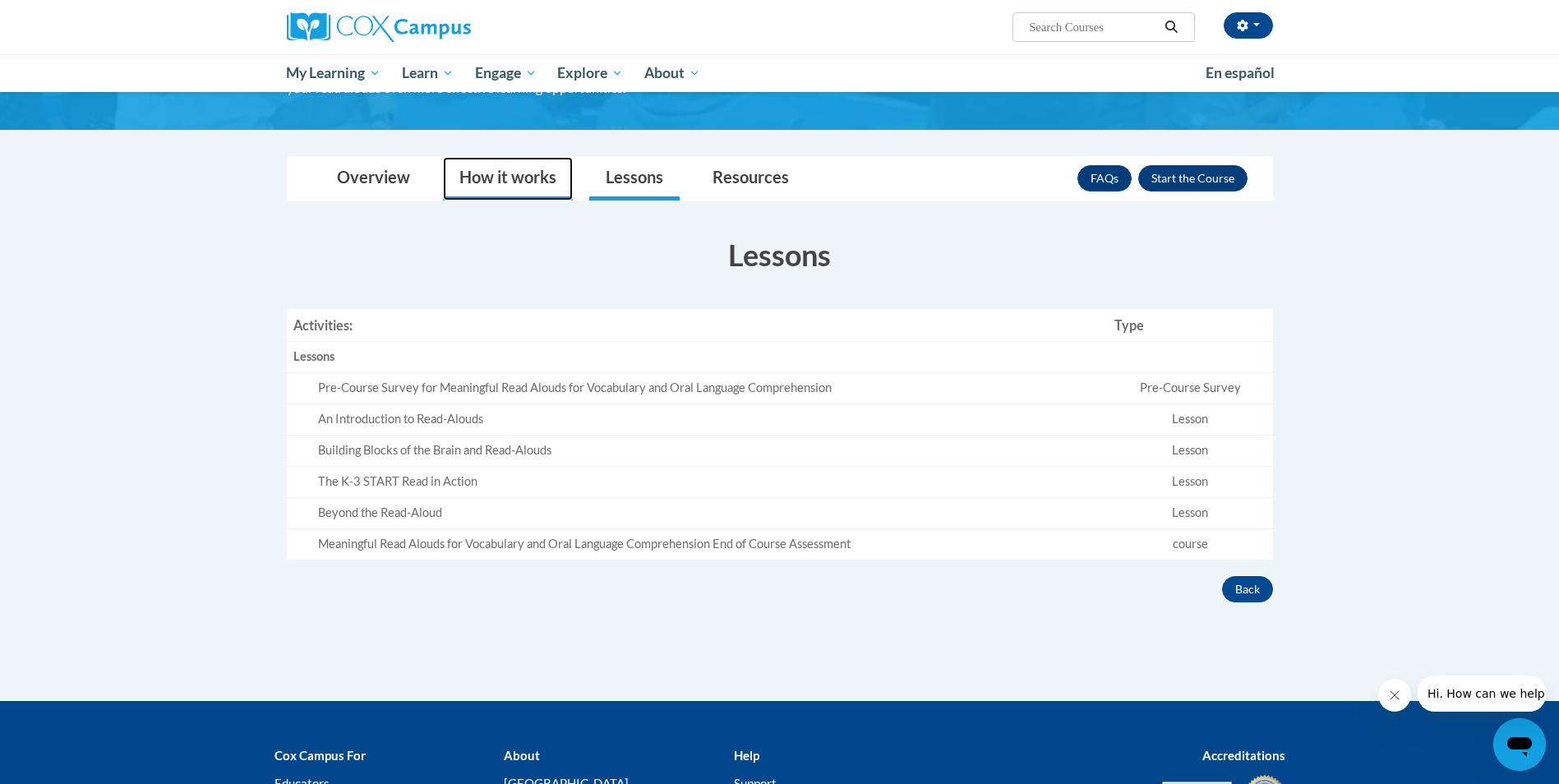
click at [537, 191] on link "How it works" at bounding box center [507, 178] width 130 height 44
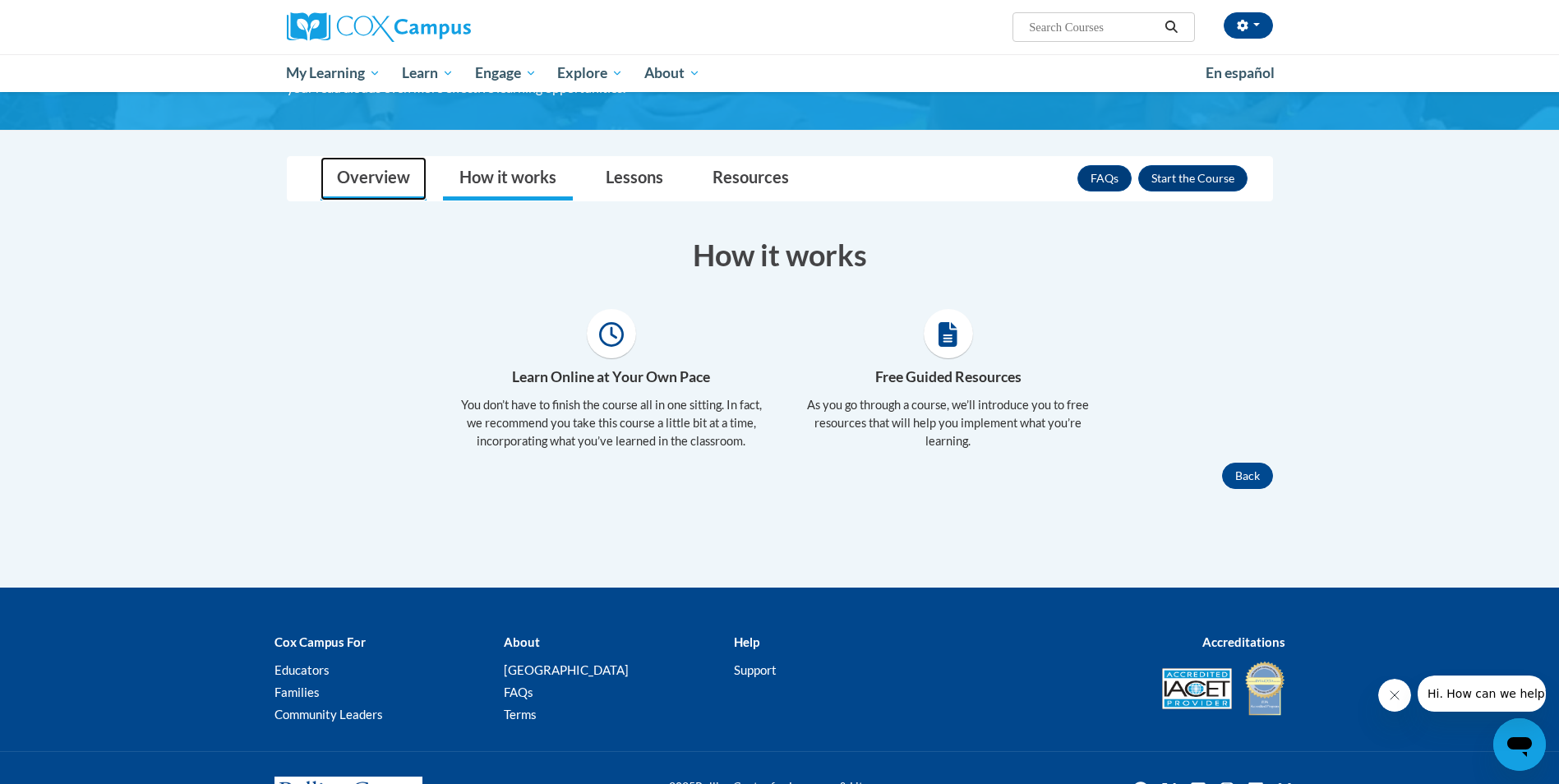
click at [383, 191] on link "Overview" at bounding box center [373, 178] width 106 height 44
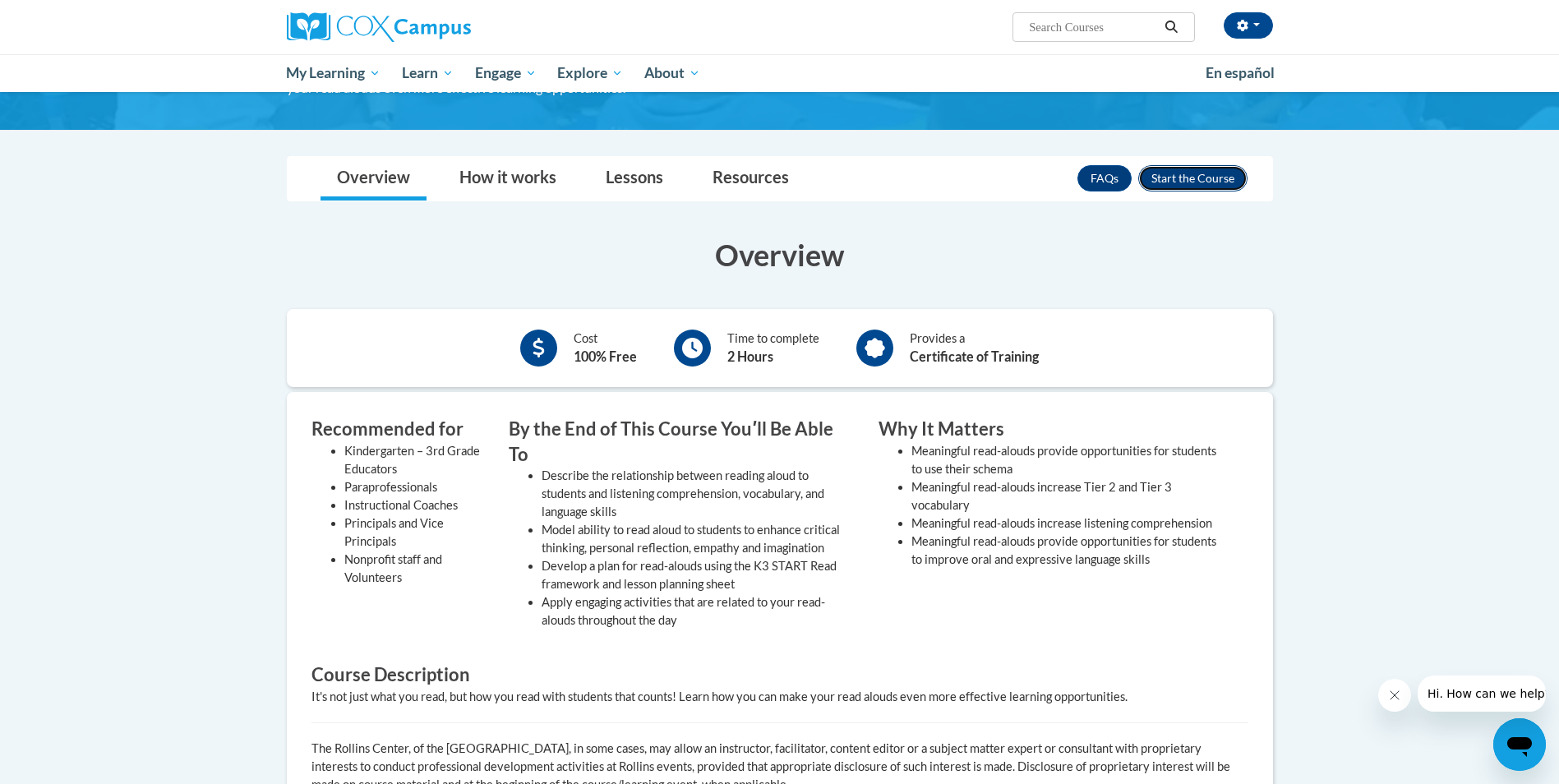
click at [1198, 179] on button "Enroll" at bounding box center [1193, 178] width 109 height 26
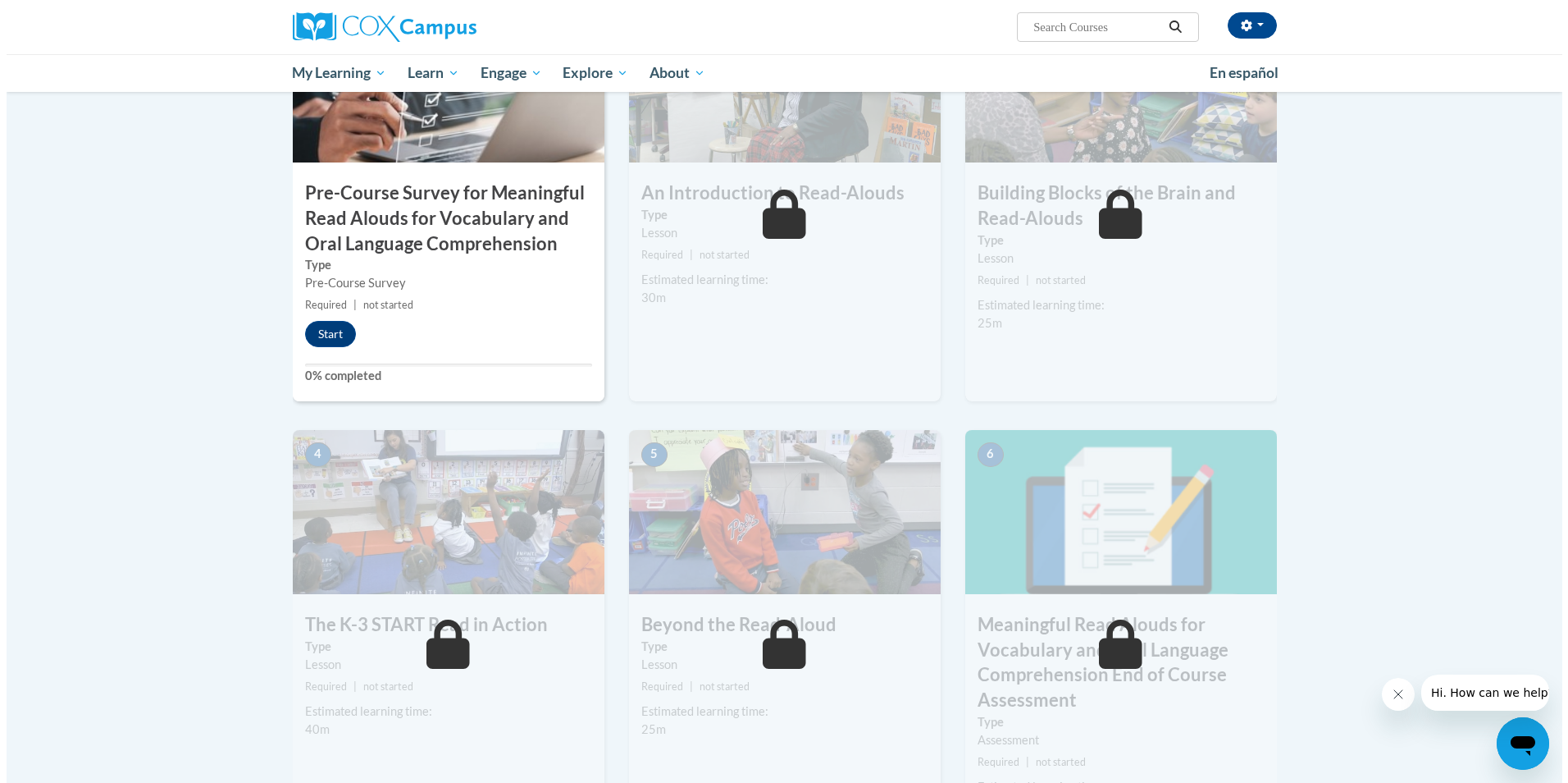
scroll to position [410, 0]
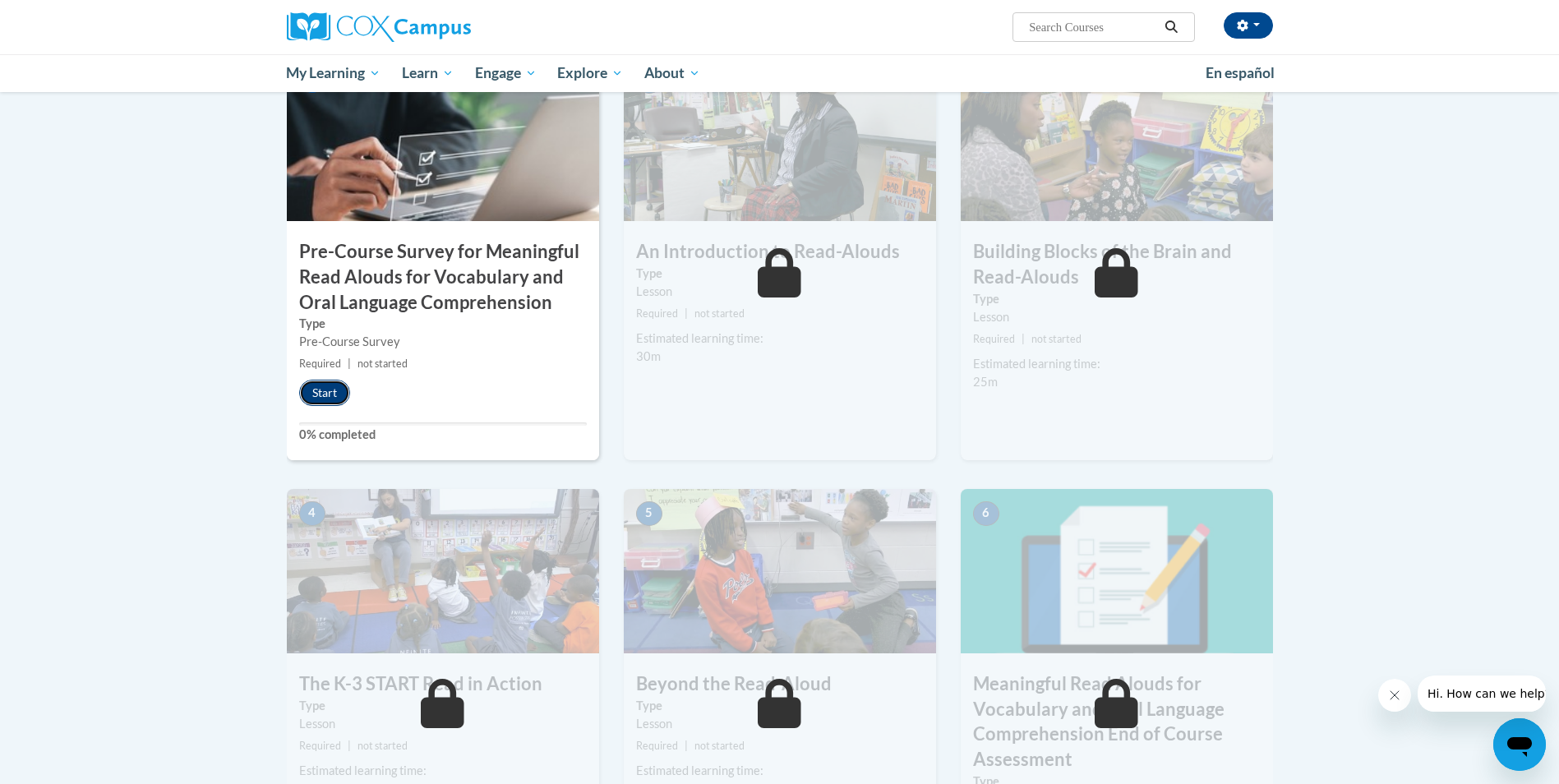
click at [329, 396] on button "Start" at bounding box center [325, 392] width 51 height 26
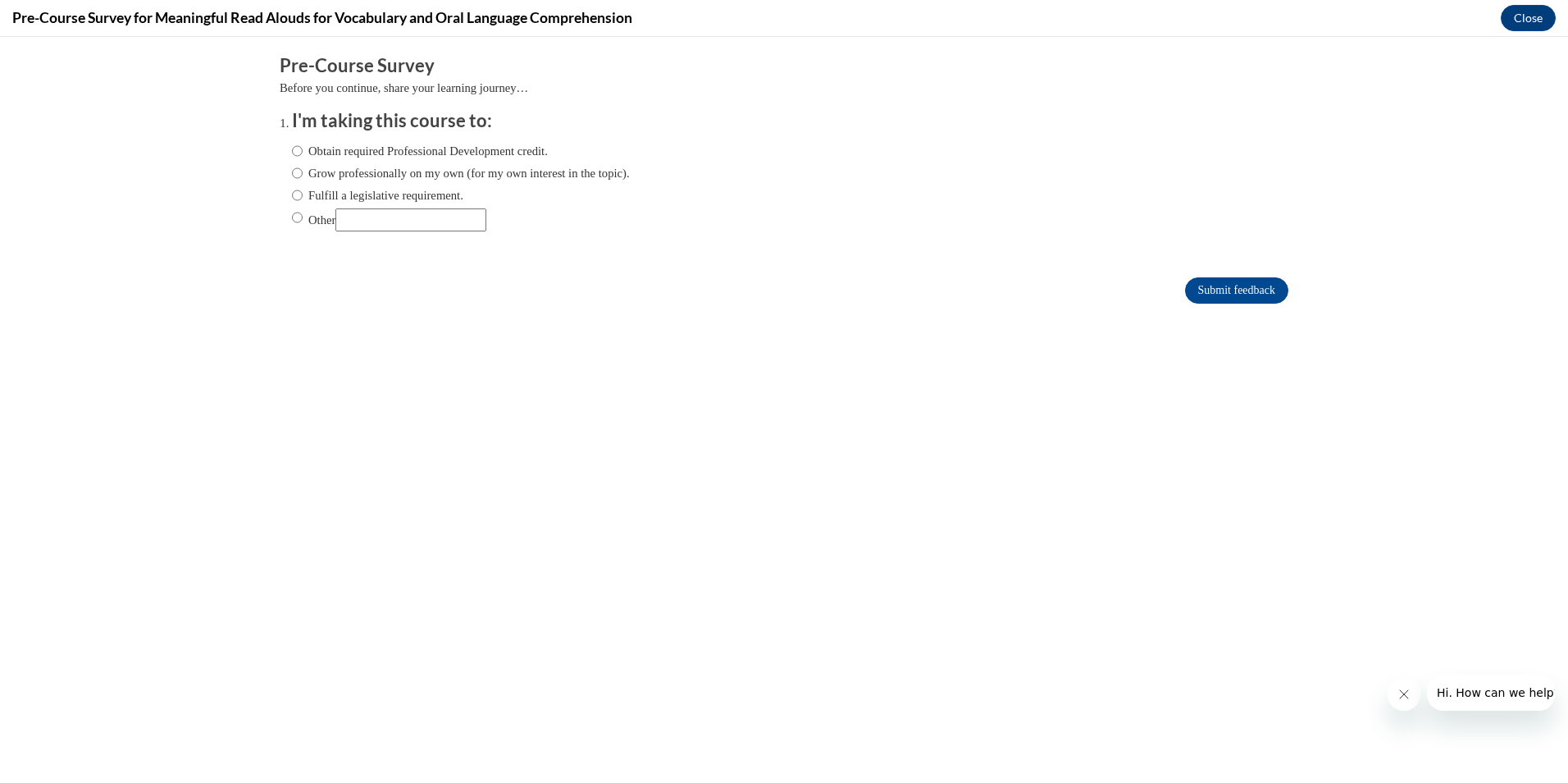
scroll to position [0, 0]
click at [365, 156] on label "Obtain required Professional Development credit." at bounding box center [419, 150] width 256 height 18
click at [303, 156] on input "Obtain required Professional Development credit." at bounding box center [297, 150] width 11 height 18
radio input "true"
click at [1195, 291] on input "Submit feedback" at bounding box center [1236, 290] width 103 height 26
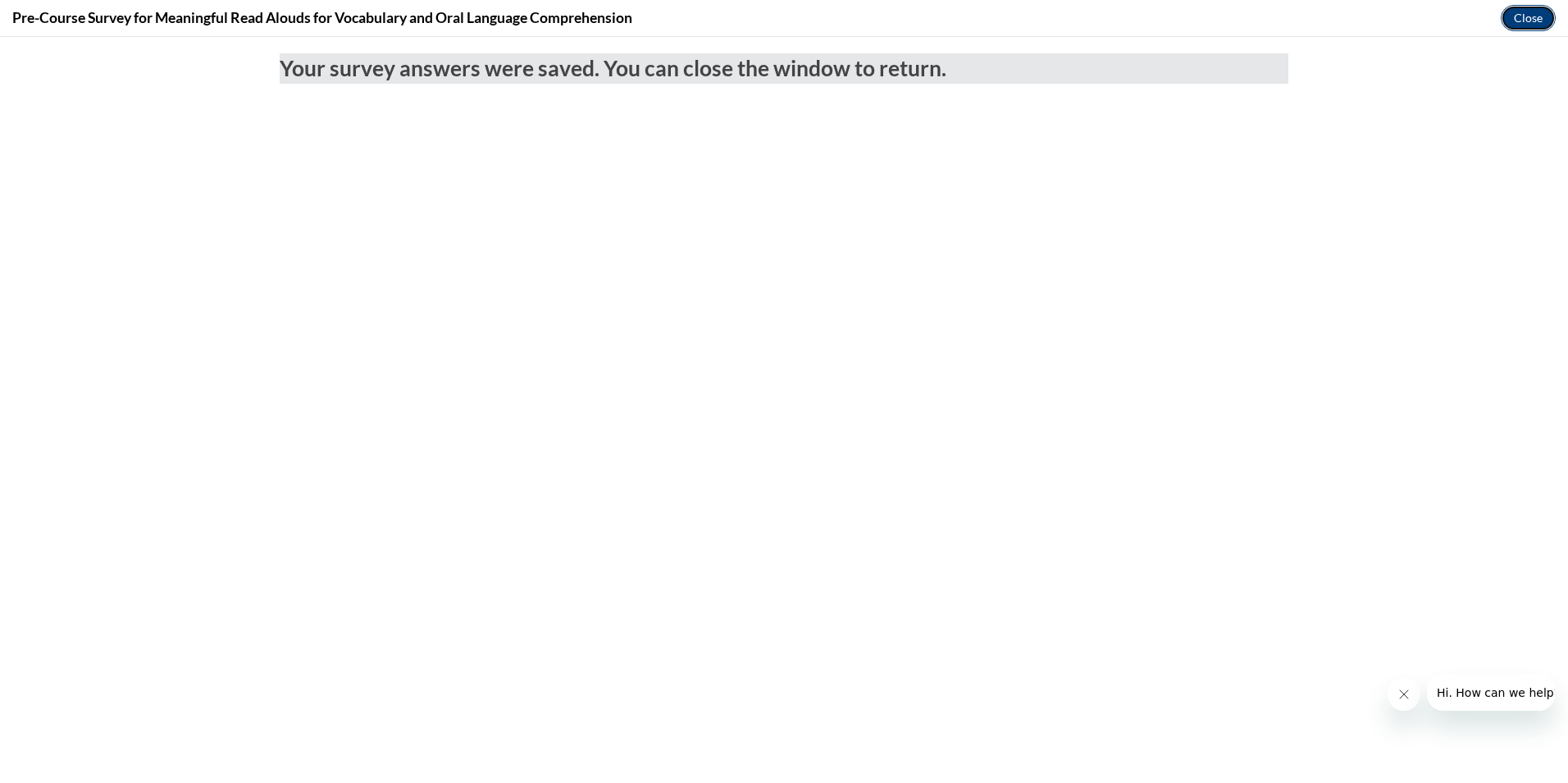
click at [1534, 20] on button "Close" at bounding box center [1528, 18] width 55 height 26
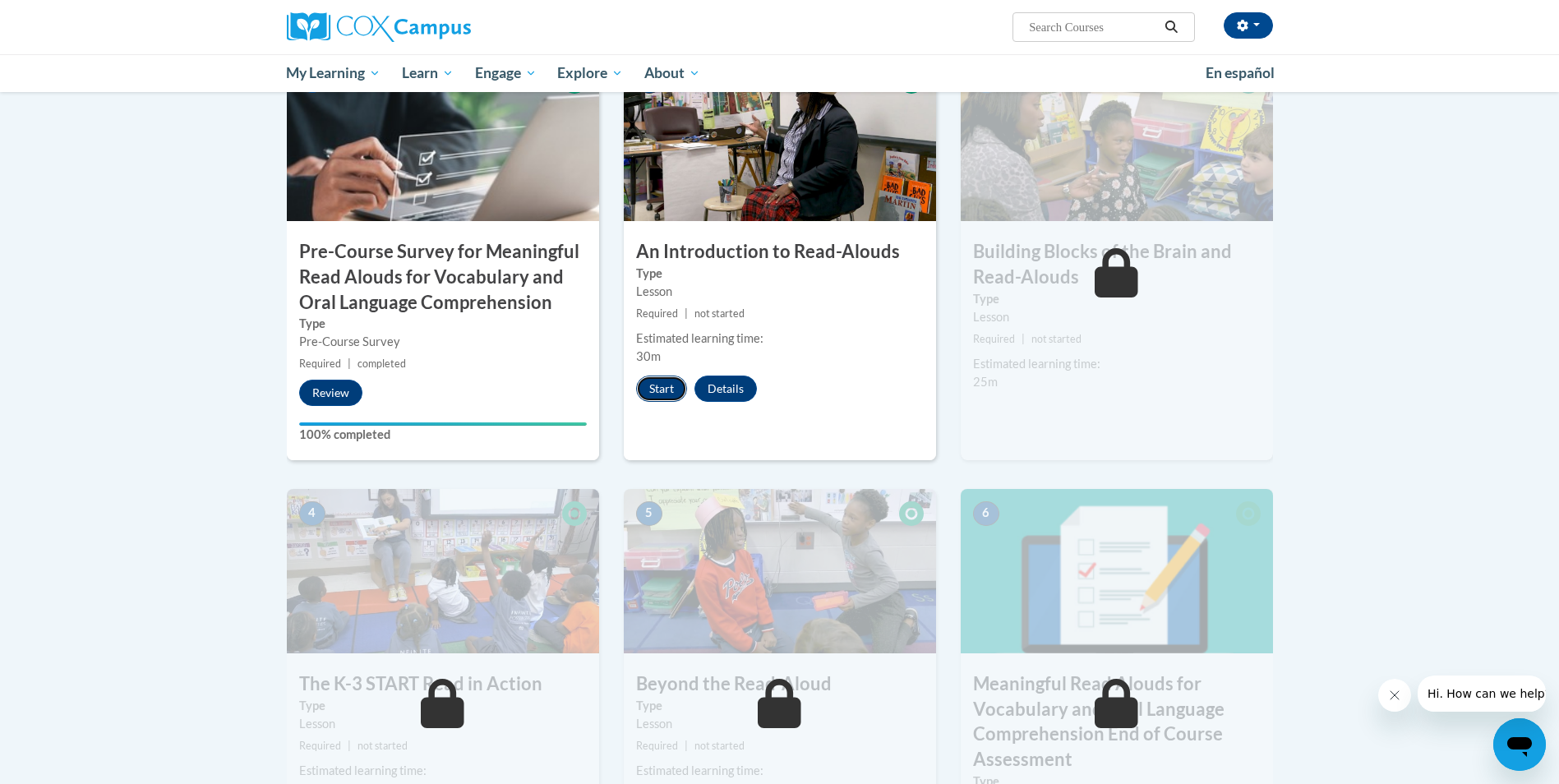
click at [651, 392] on button "Start" at bounding box center [661, 389] width 51 height 26
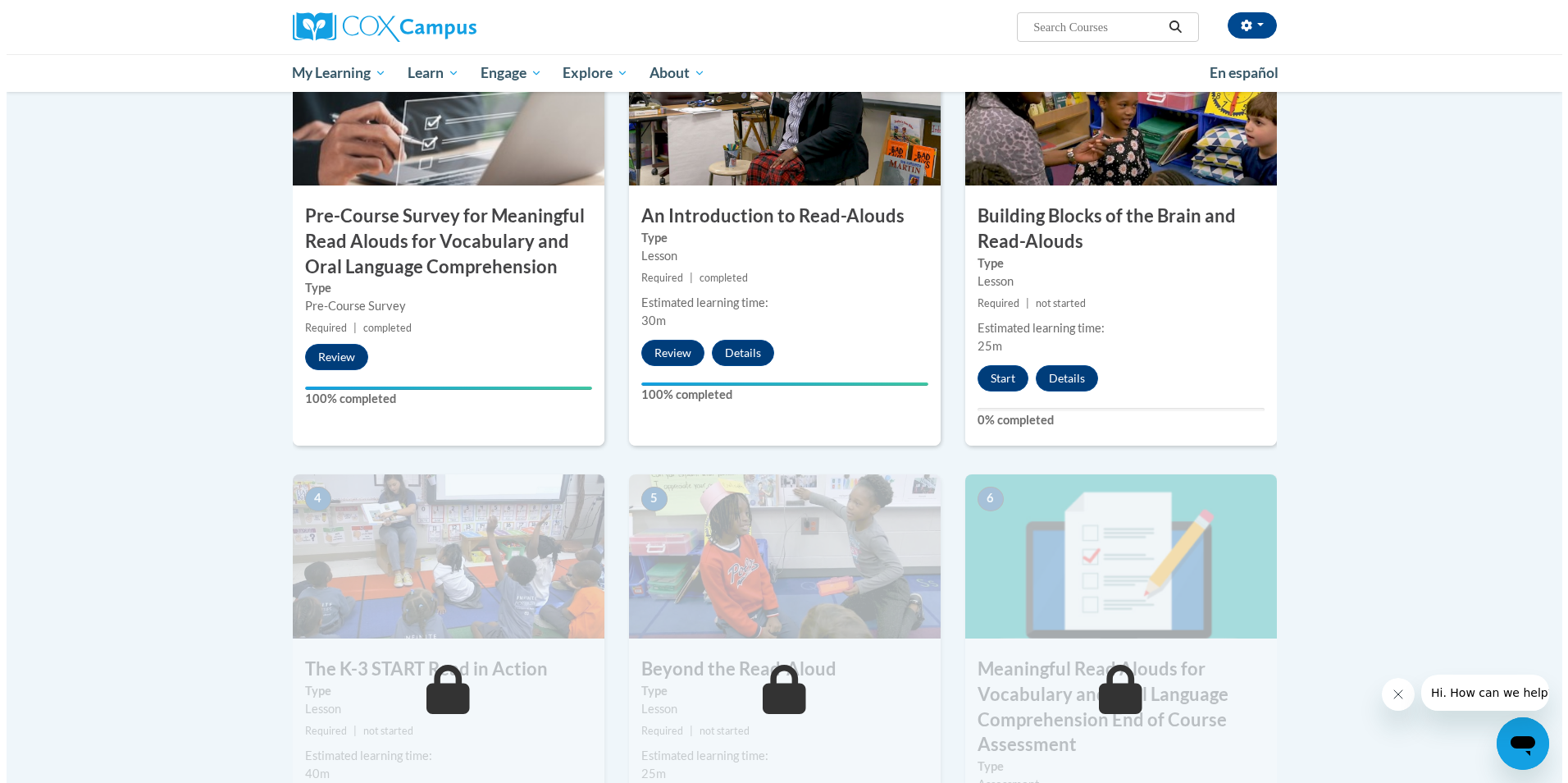
scroll to position [410, 0]
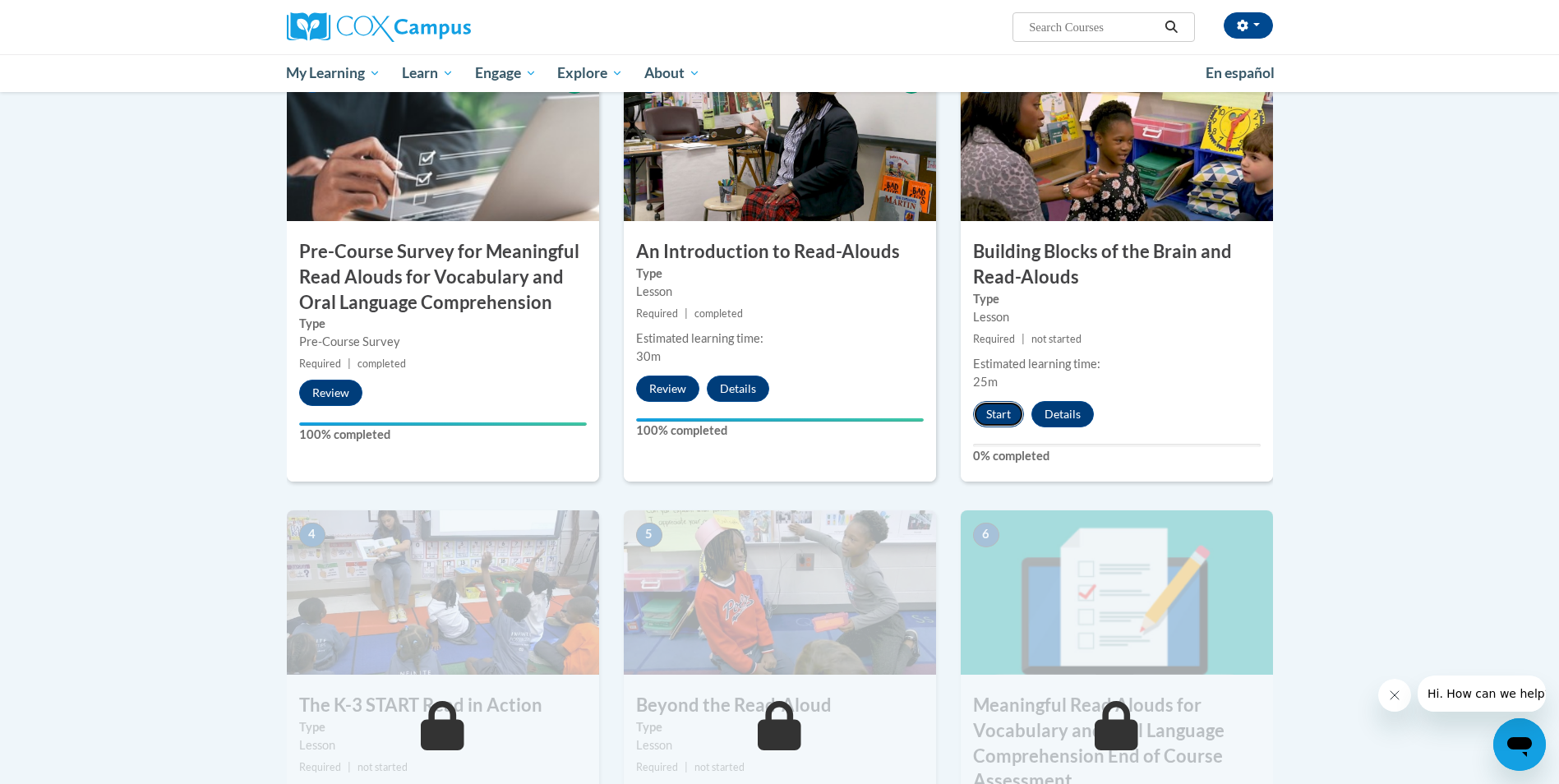
click at [1004, 417] on button "Start" at bounding box center [999, 413] width 51 height 26
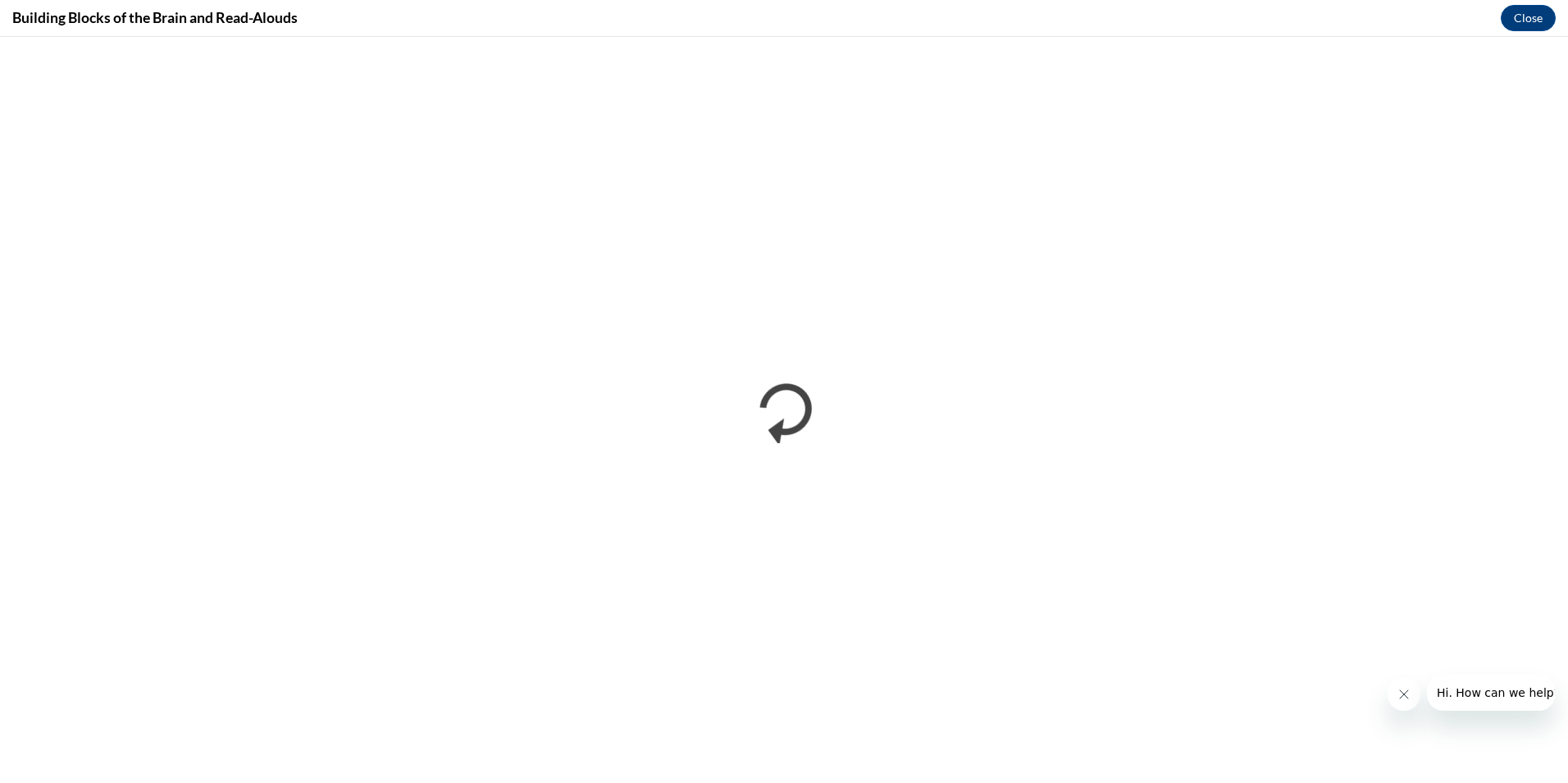
scroll to position [0, 0]
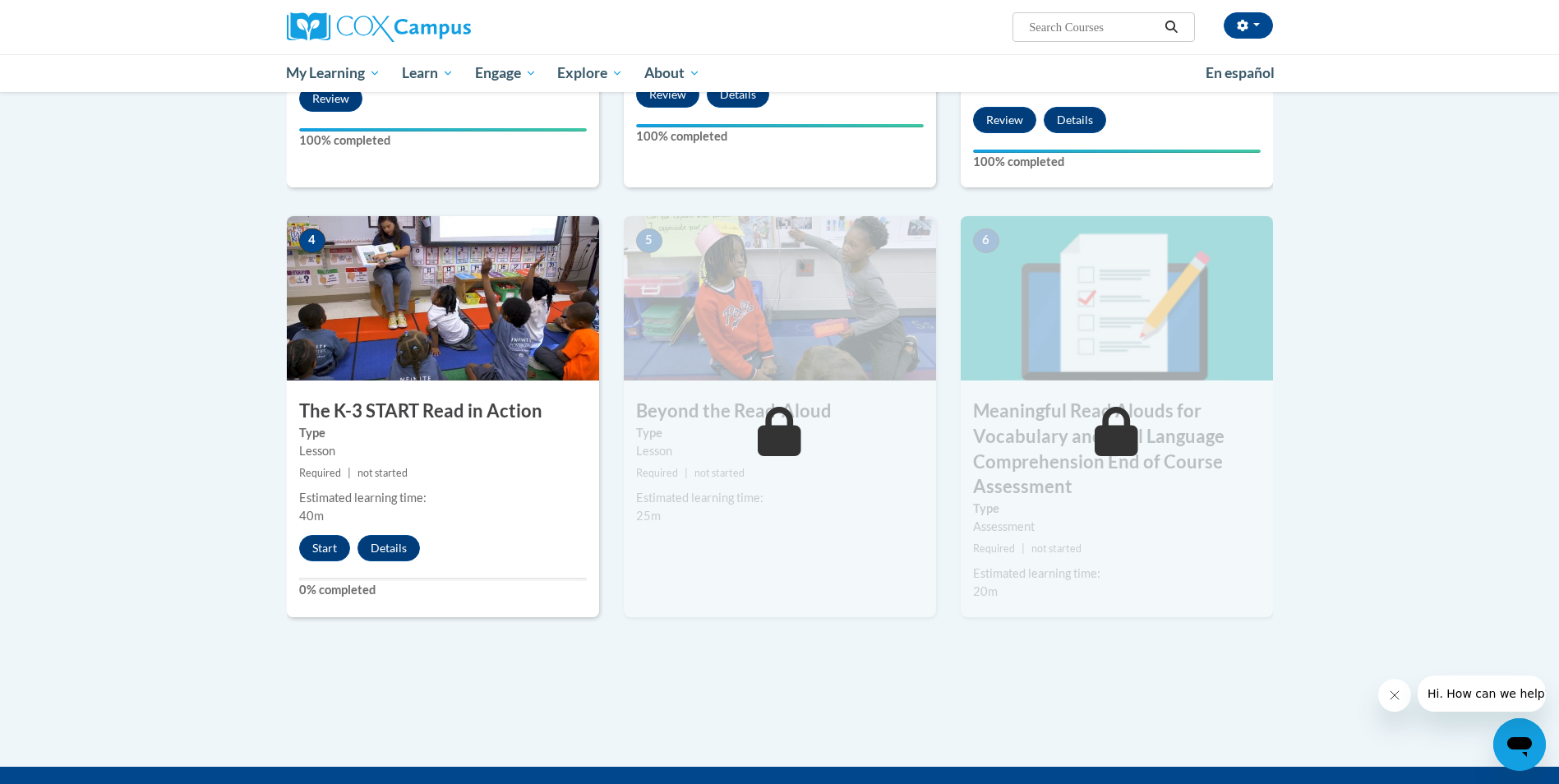
scroll to position [822, 0]
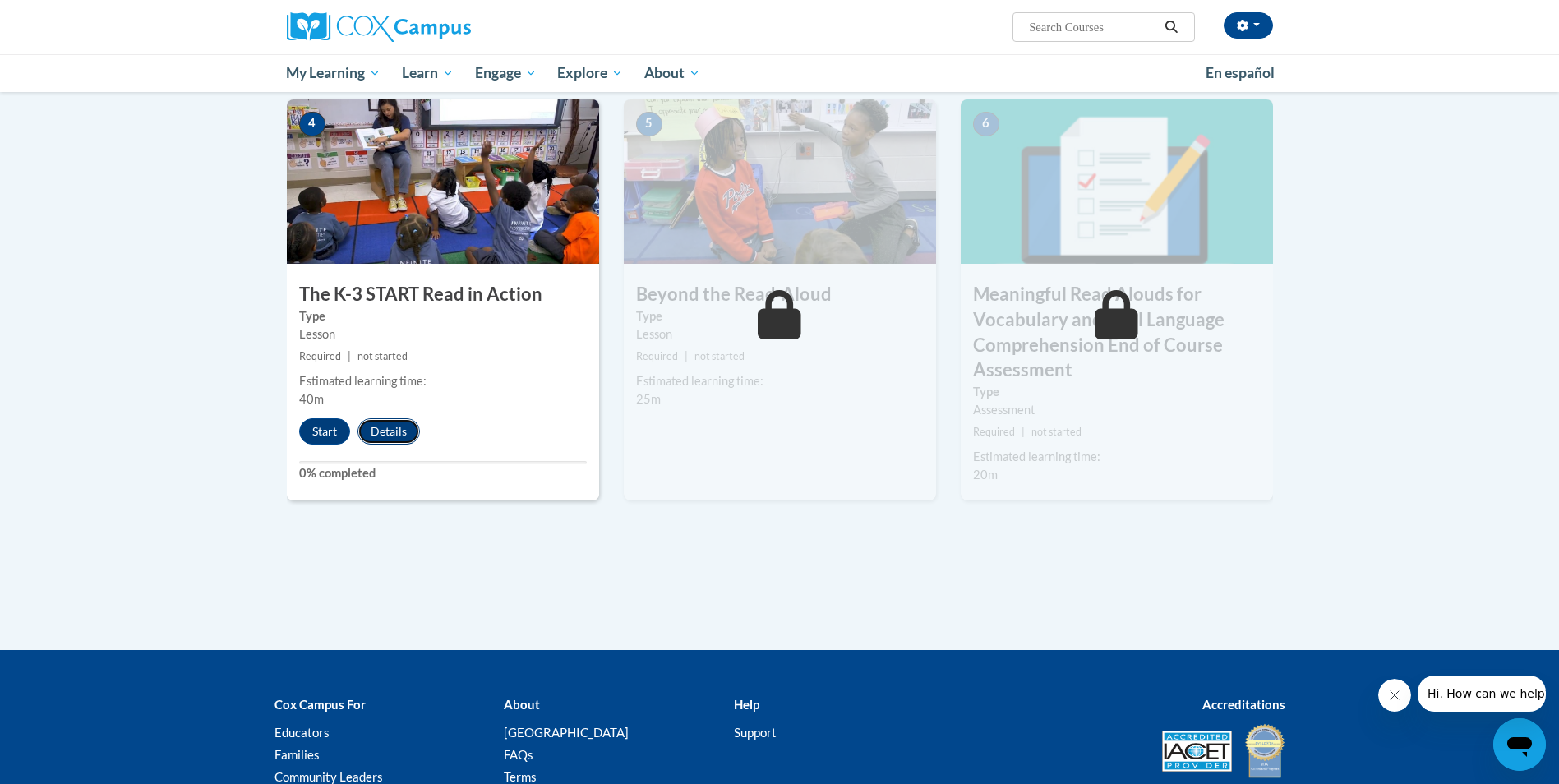
click at [389, 428] on button "Details" at bounding box center [388, 431] width 62 height 26
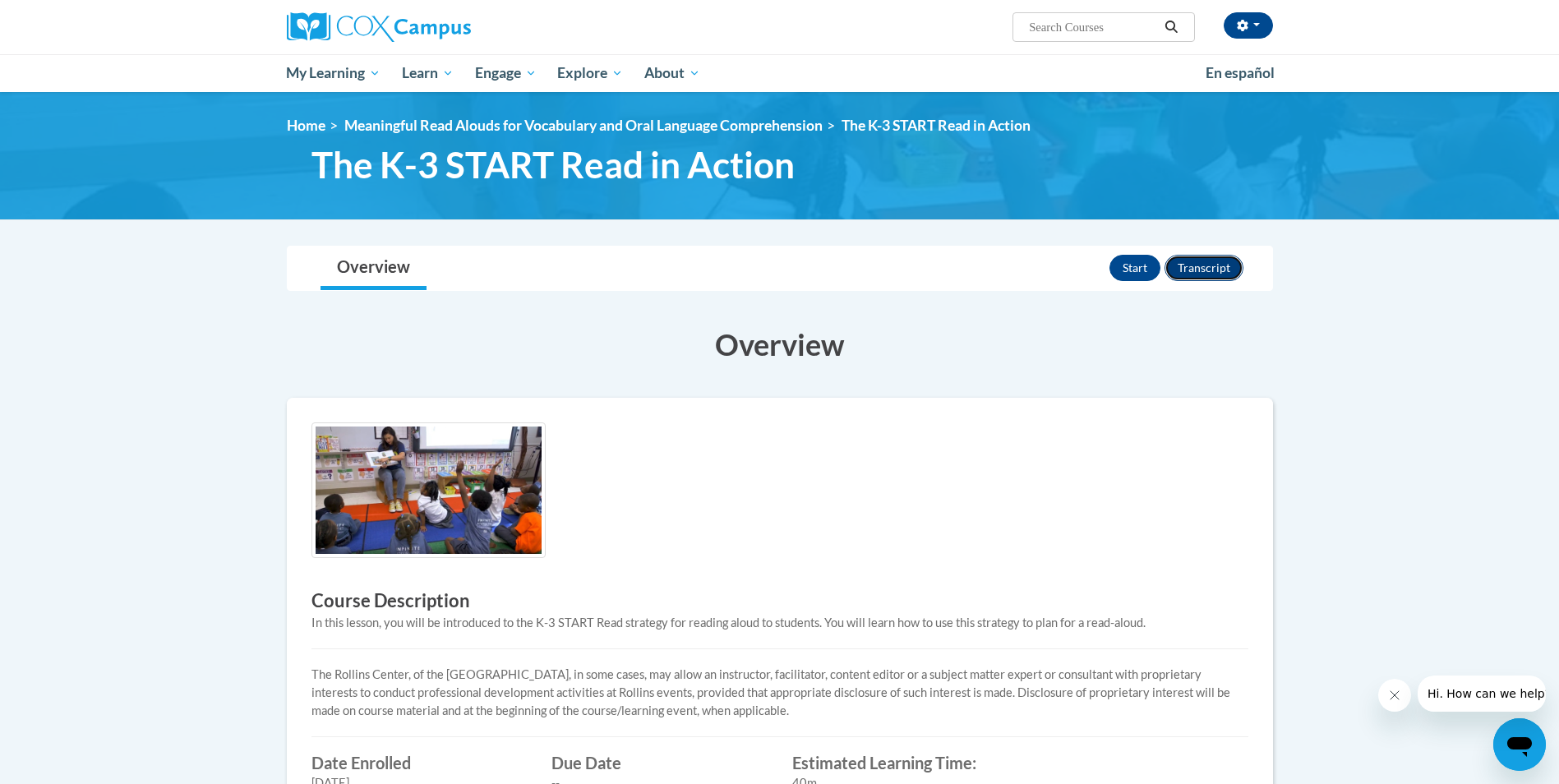
click at [1210, 266] on button "Transcript" at bounding box center [1204, 267] width 79 height 26
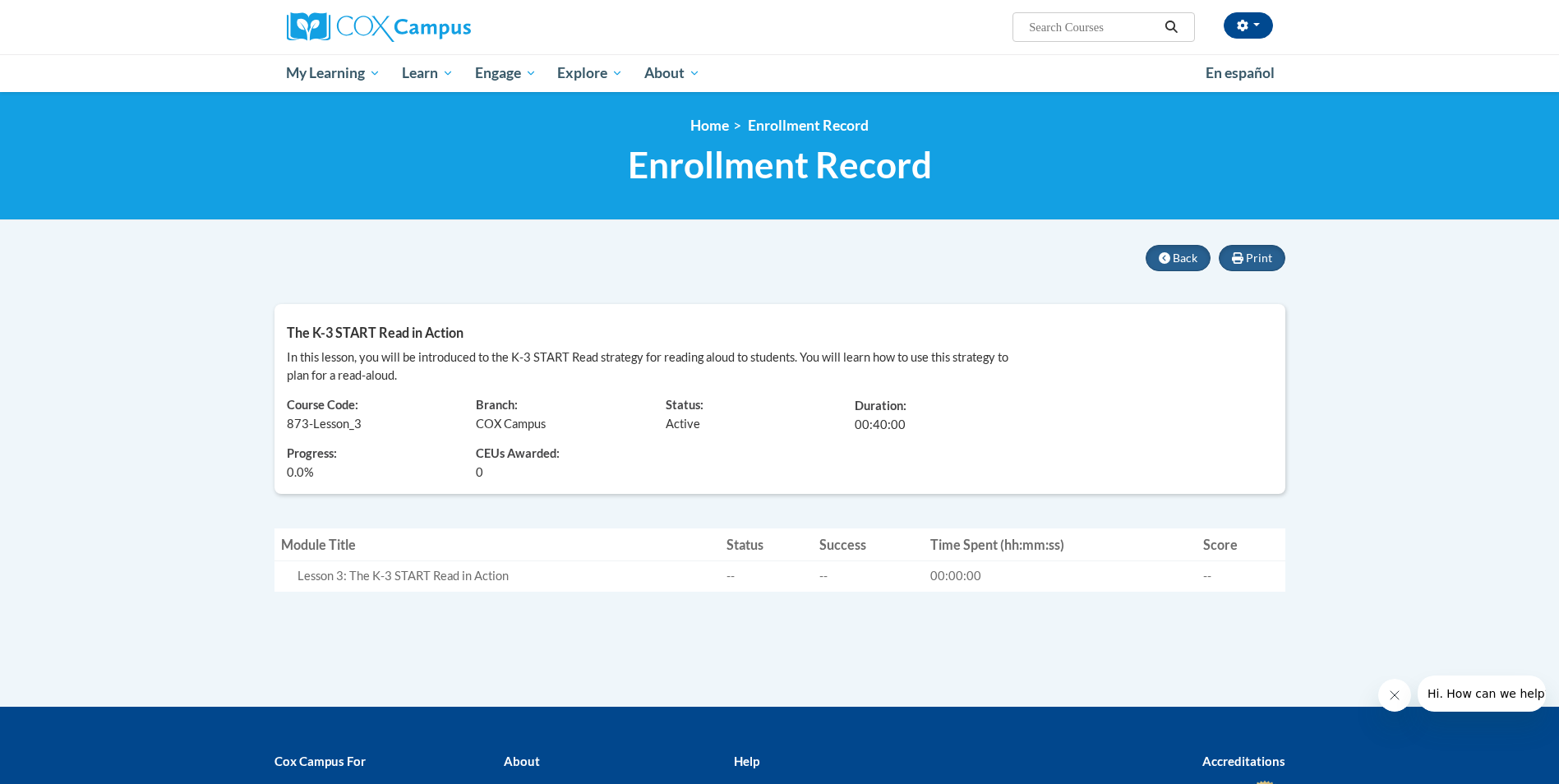
click at [765, 212] on div "<en>My Learning</en><fr>New fr_My Learning</fr><it>New it_My Learning</it><de>N…" at bounding box center [779, 156] width 1559 height 128
click at [1176, 257] on span "Back" at bounding box center [1185, 257] width 25 height 14
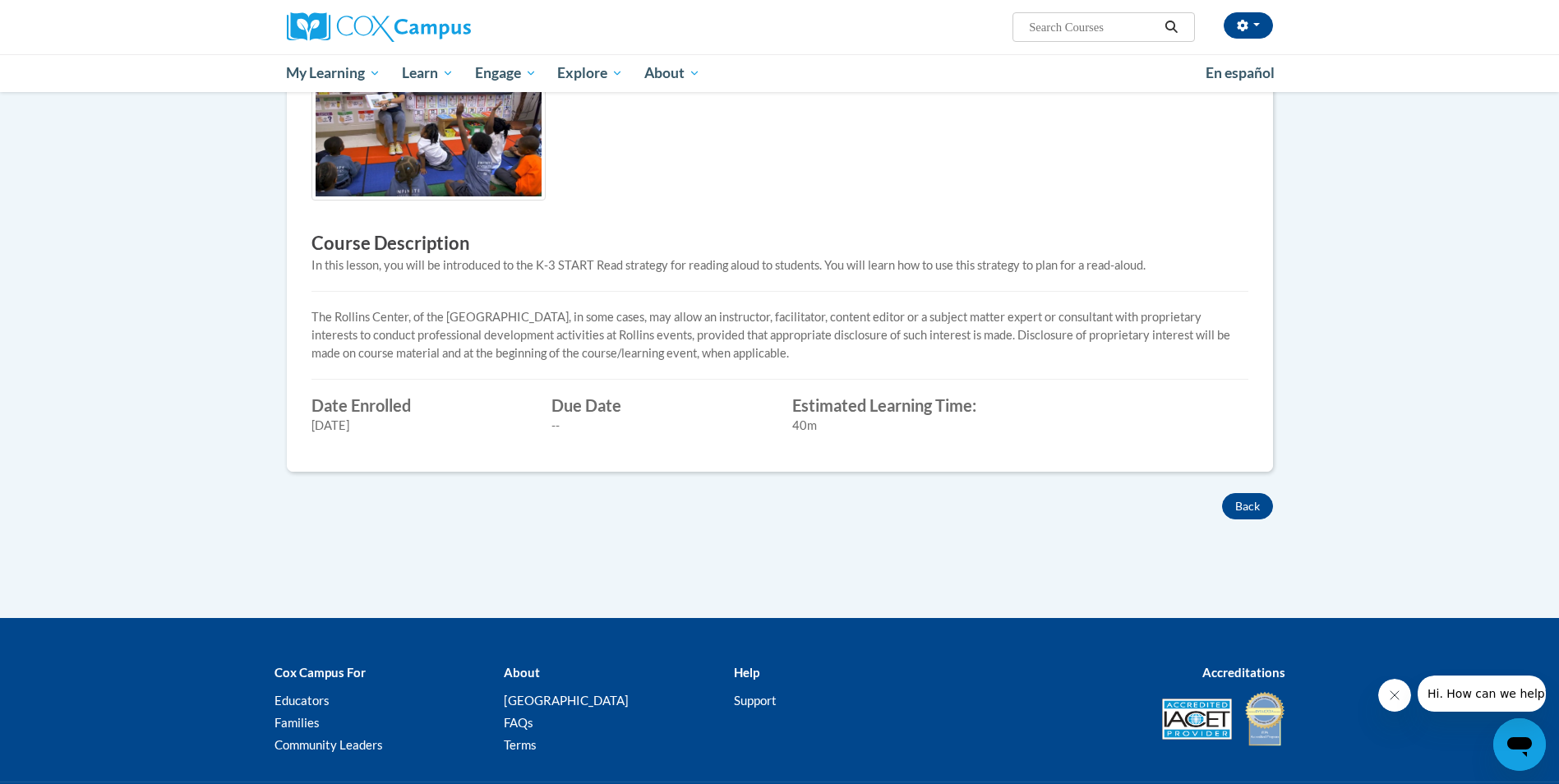
scroll to position [462, 0]
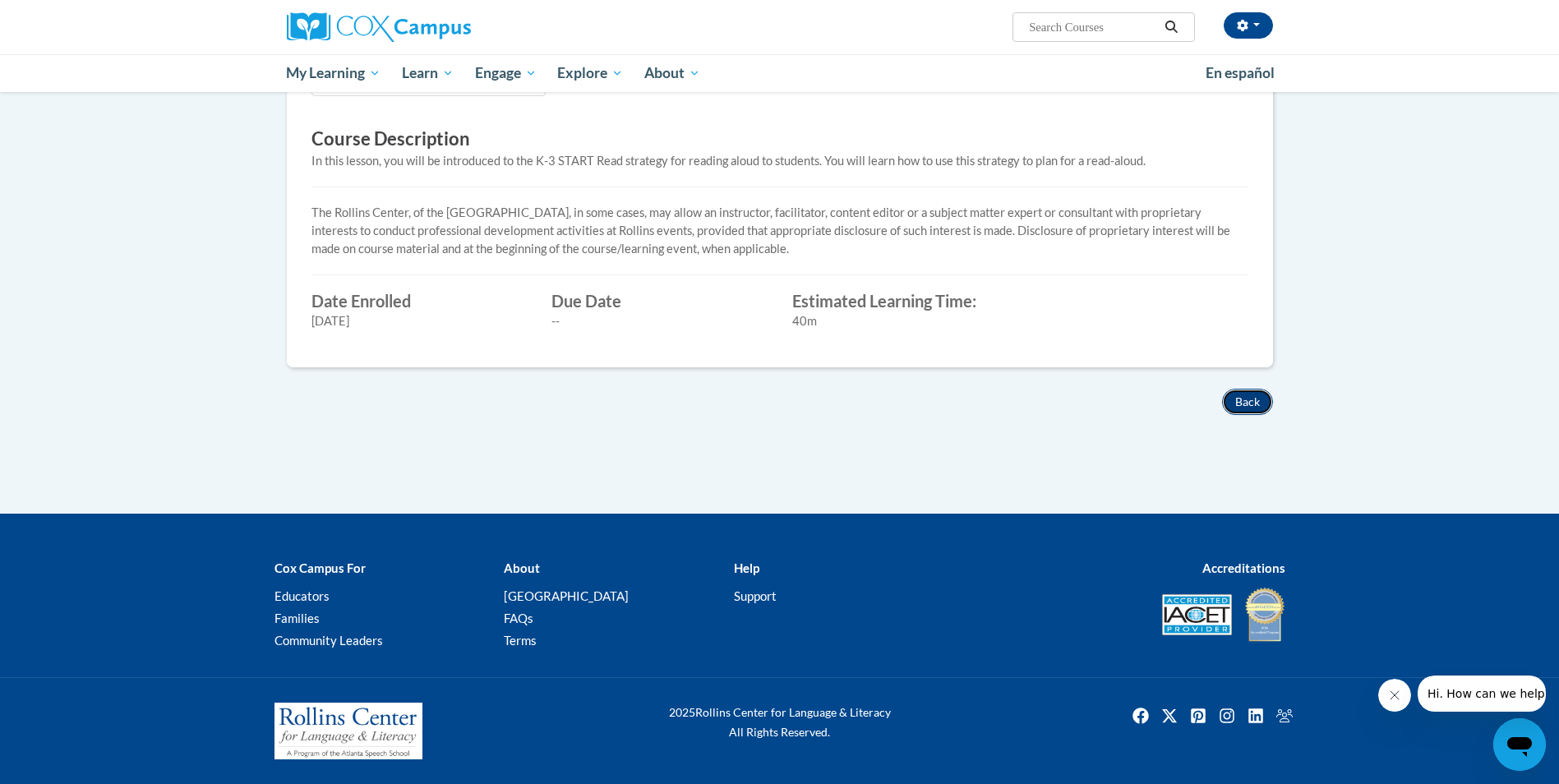
click at [1241, 403] on button "Back" at bounding box center [1247, 401] width 51 height 26
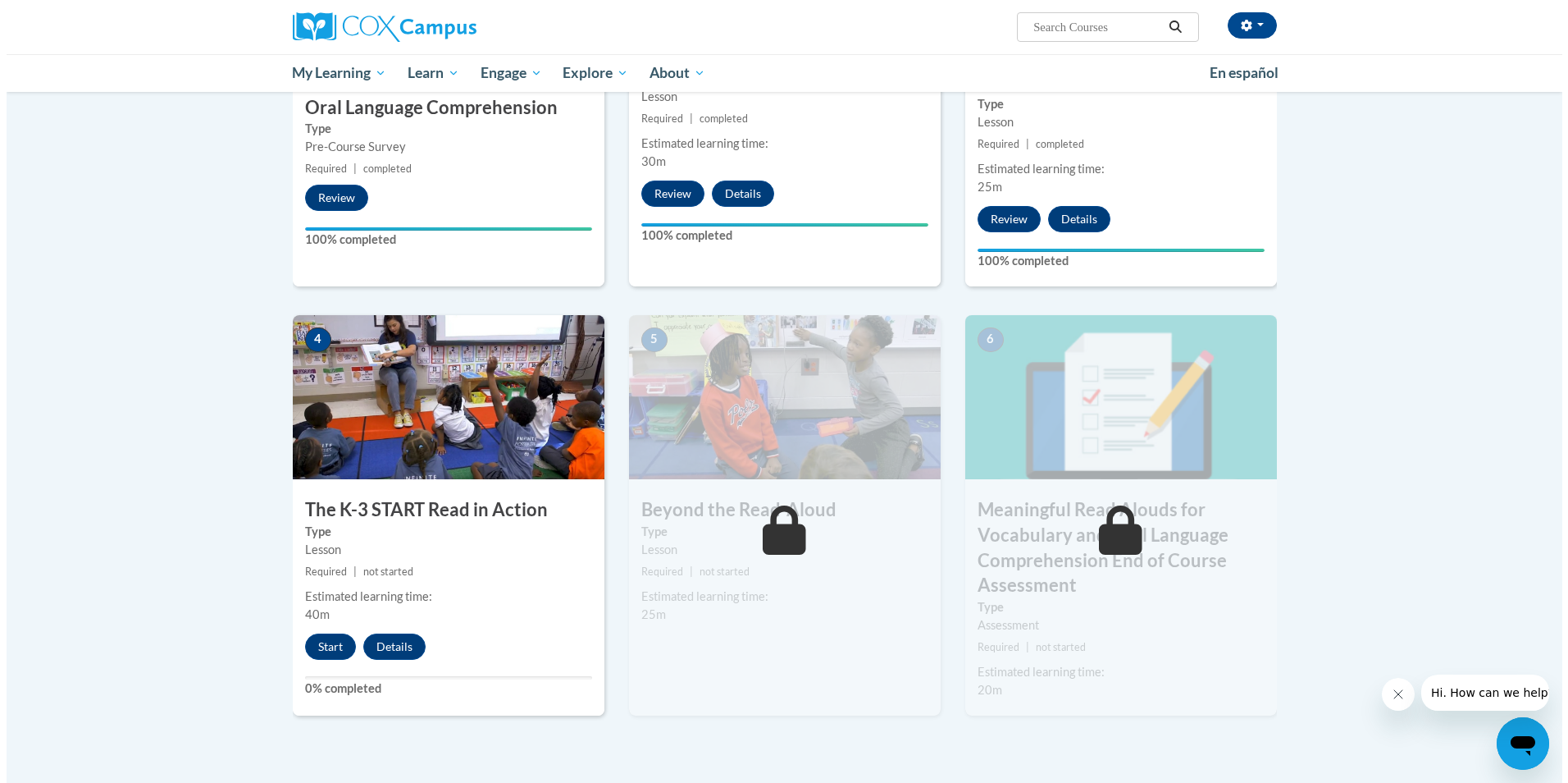
scroll to position [631, 0]
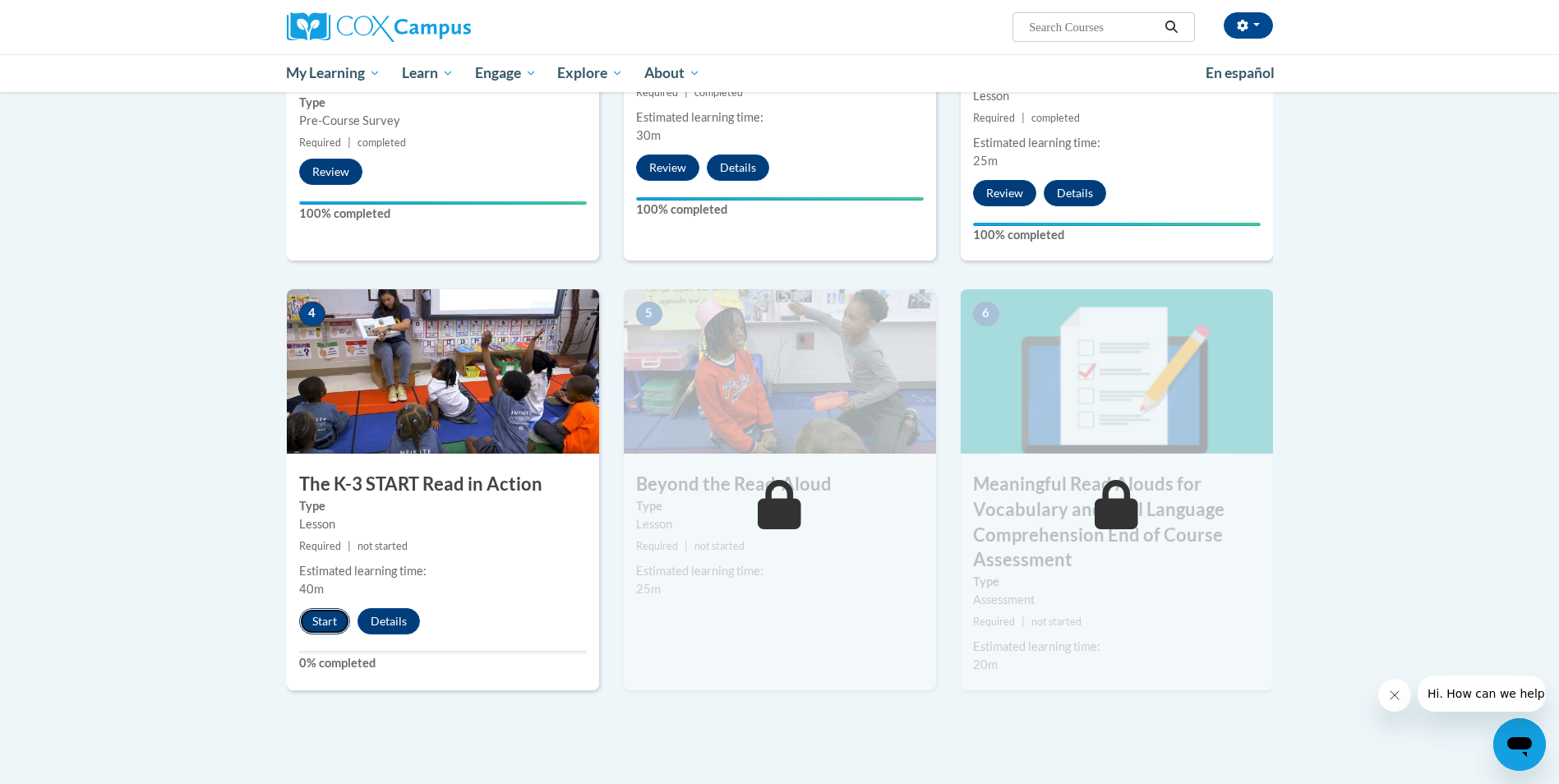
click at [319, 625] on button "Start" at bounding box center [325, 621] width 51 height 26
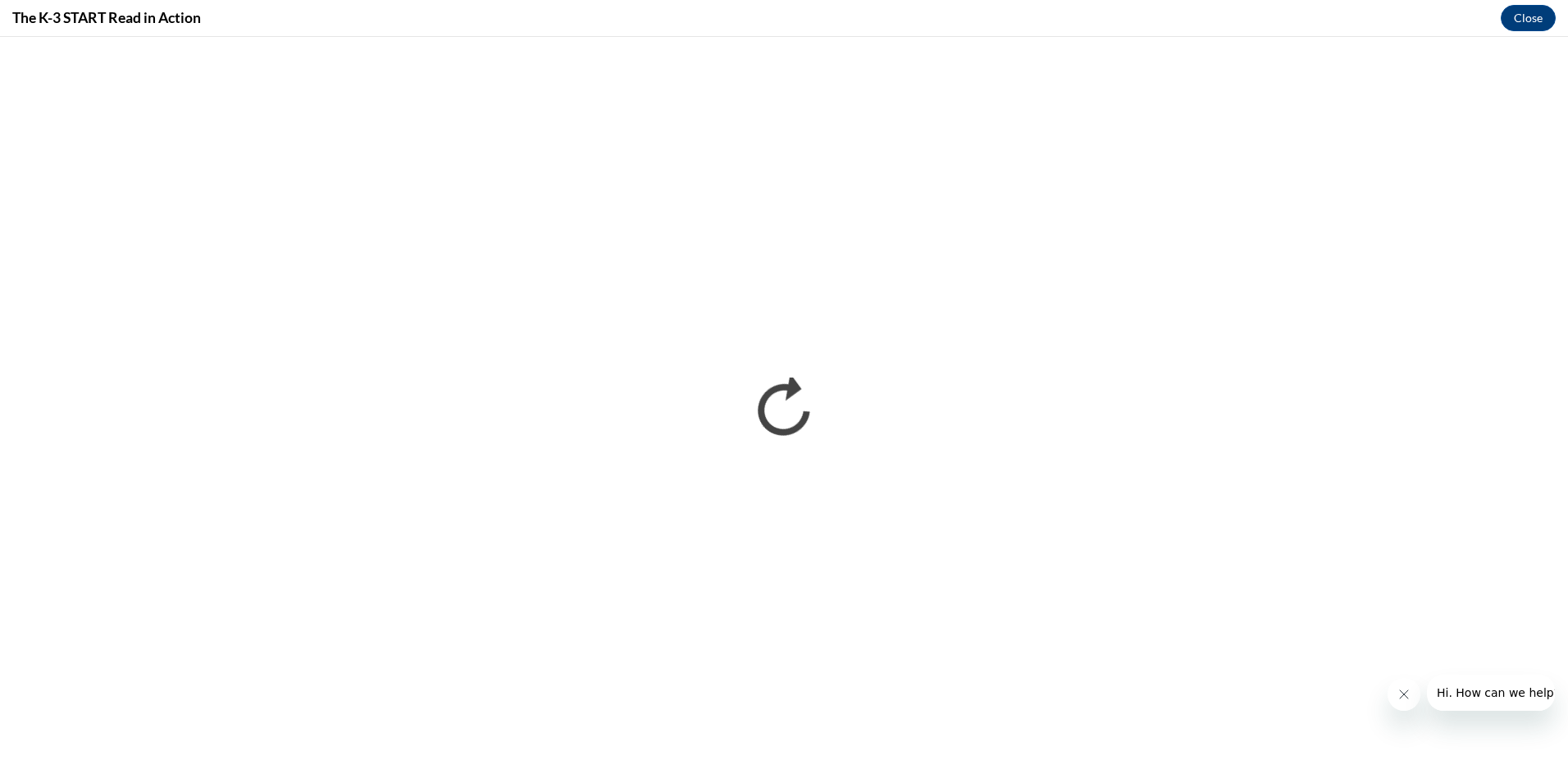
scroll to position [0, 0]
click at [1411, 688] on button "Close message from company" at bounding box center [1403, 693] width 32 height 32
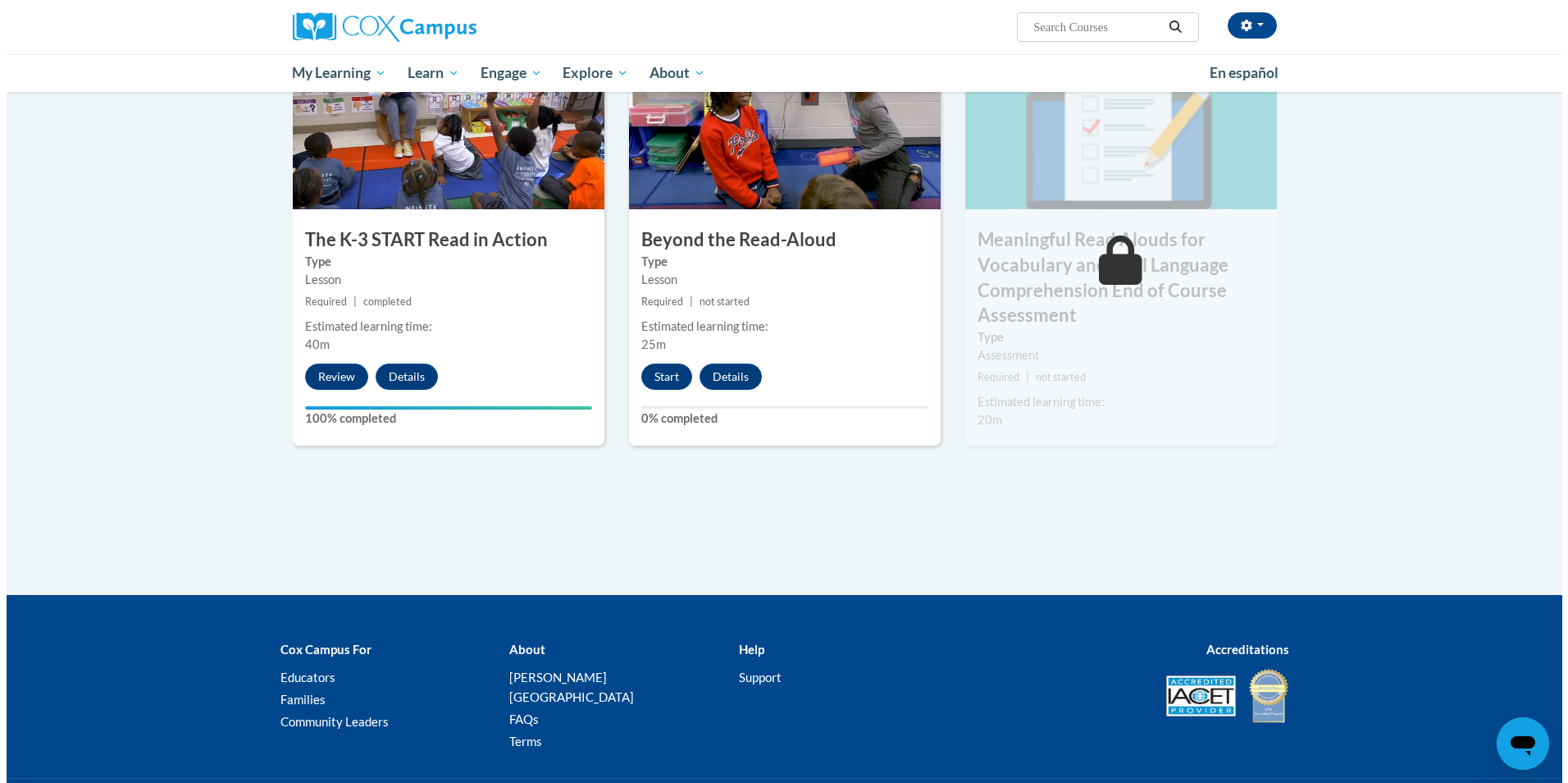
scroll to position [877, 0]
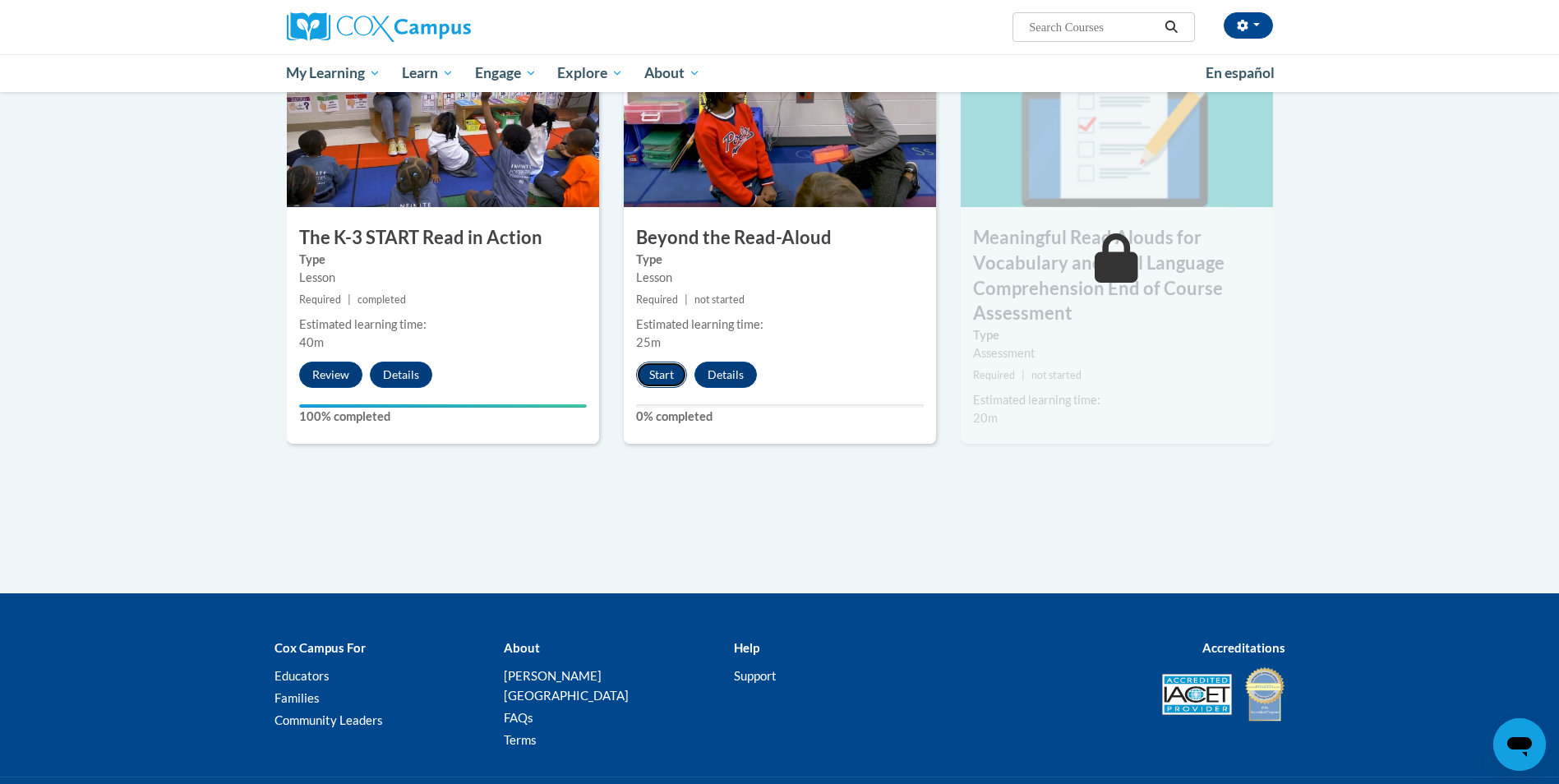
click at [650, 372] on button "Start" at bounding box center [661, 374] width 51 height 26
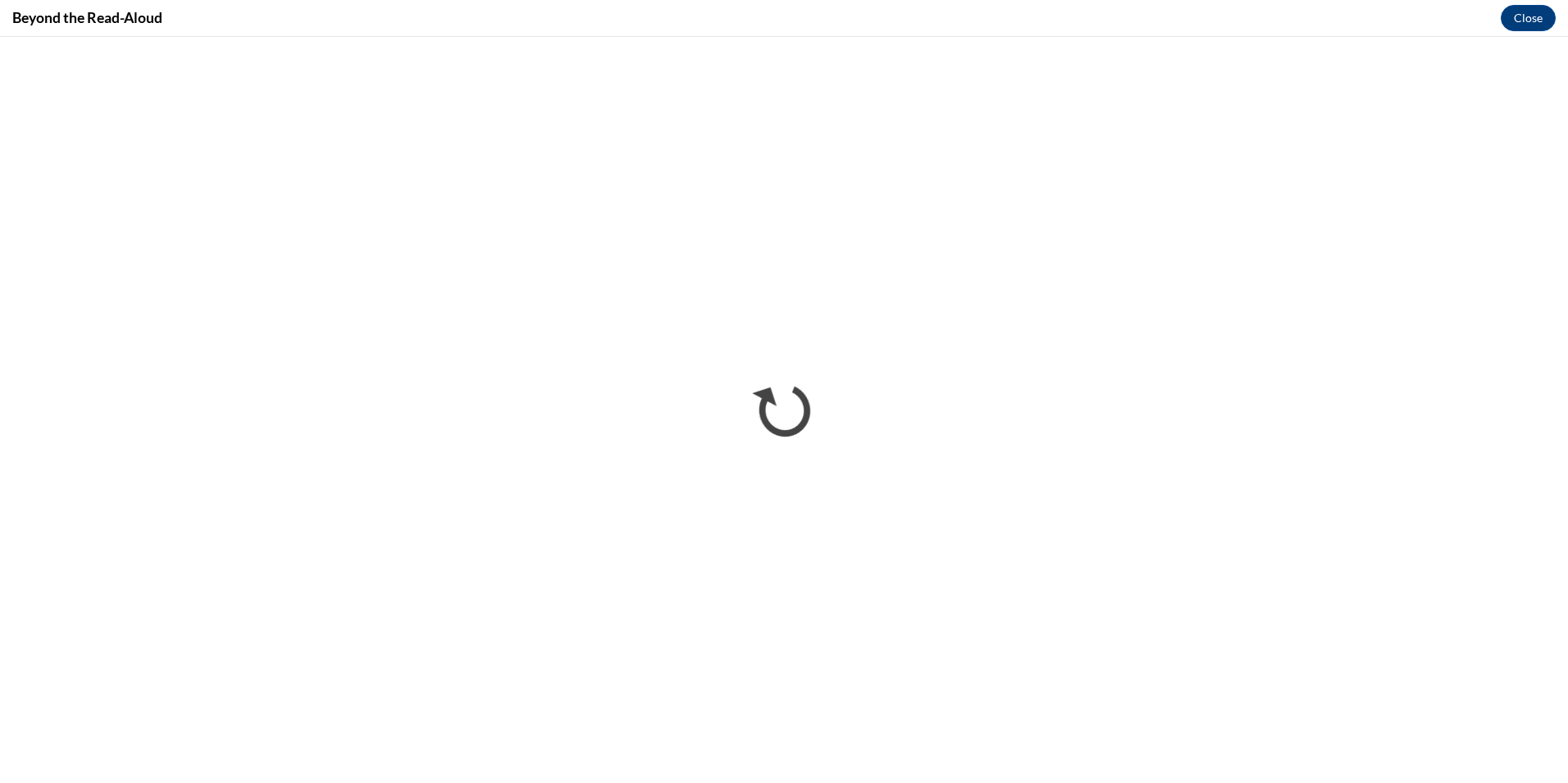
scroll to position [0, 0]
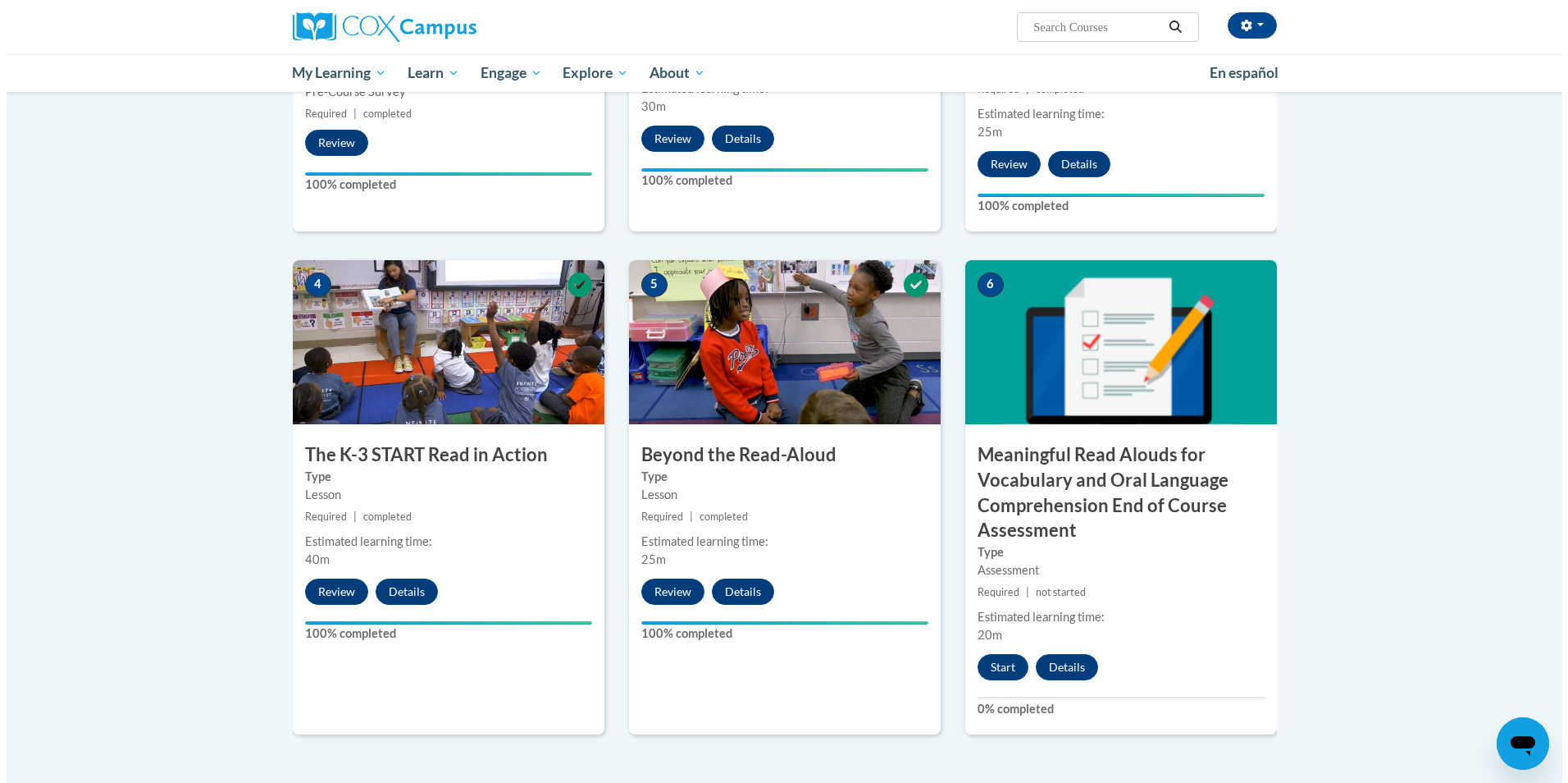
scroll to position [745, 0]
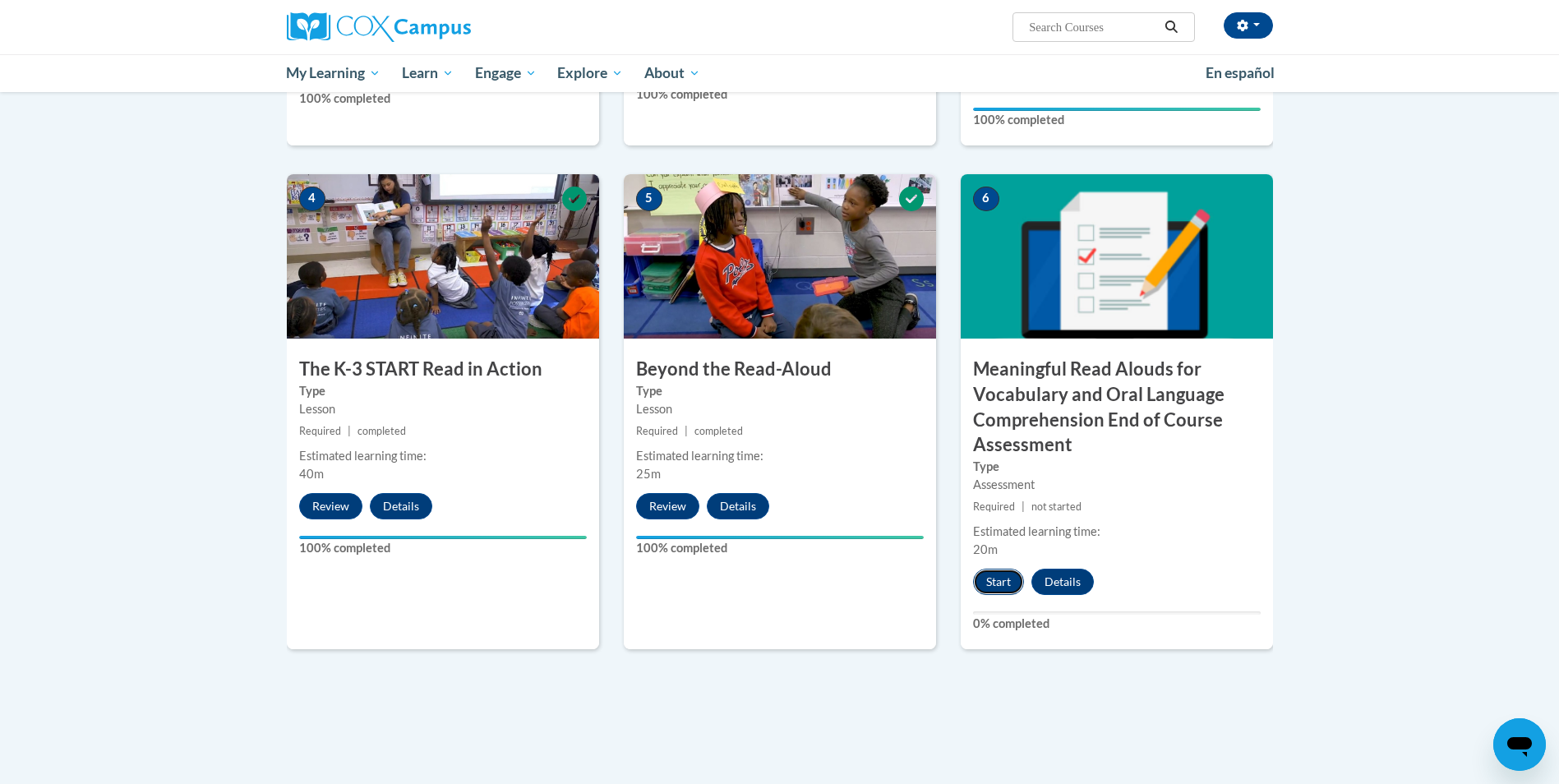
click at [1001, 580] on button "Start" at bounding box center [999, 582] width 51 height 26
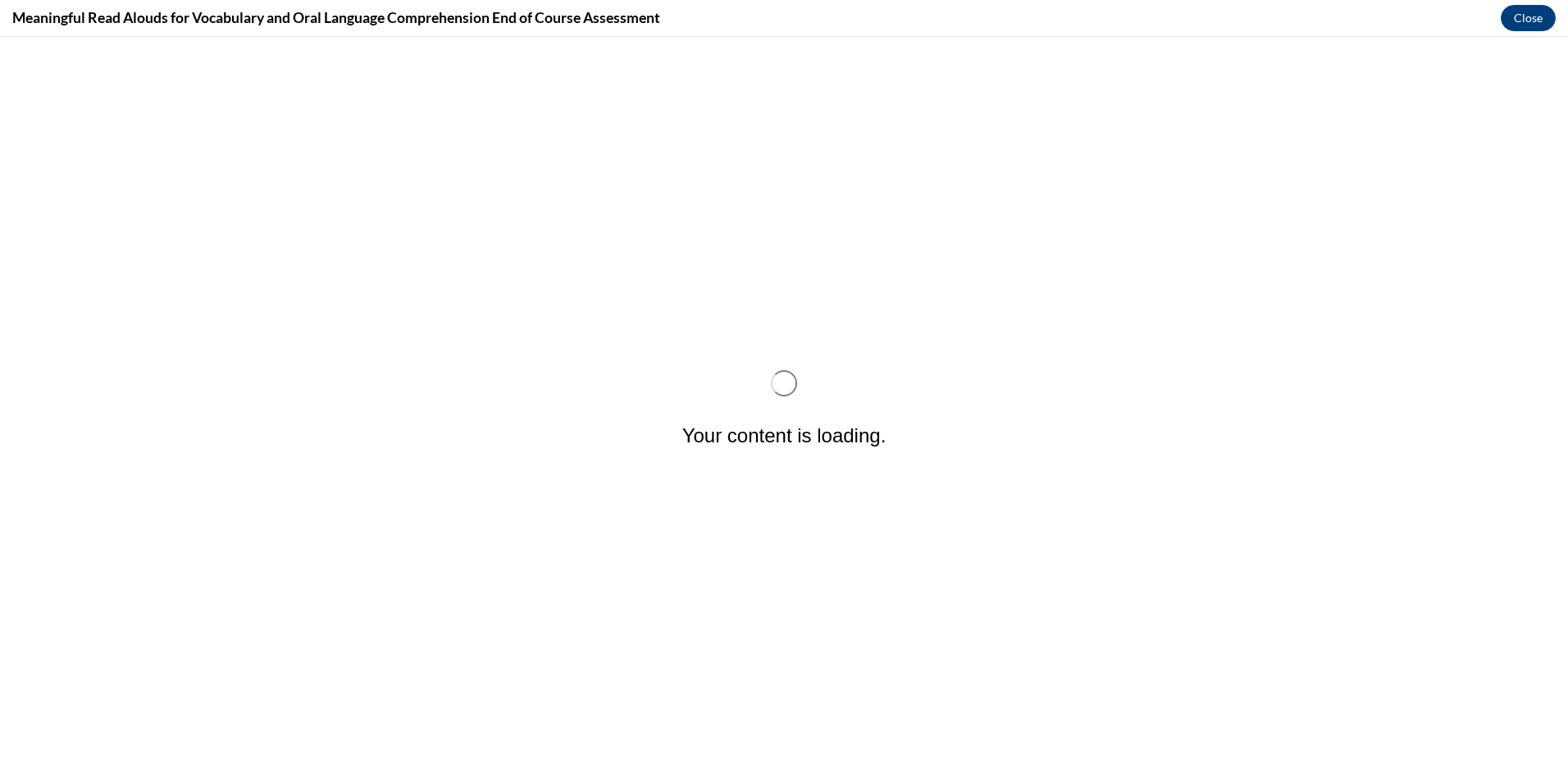
scroll to position [0, 0]
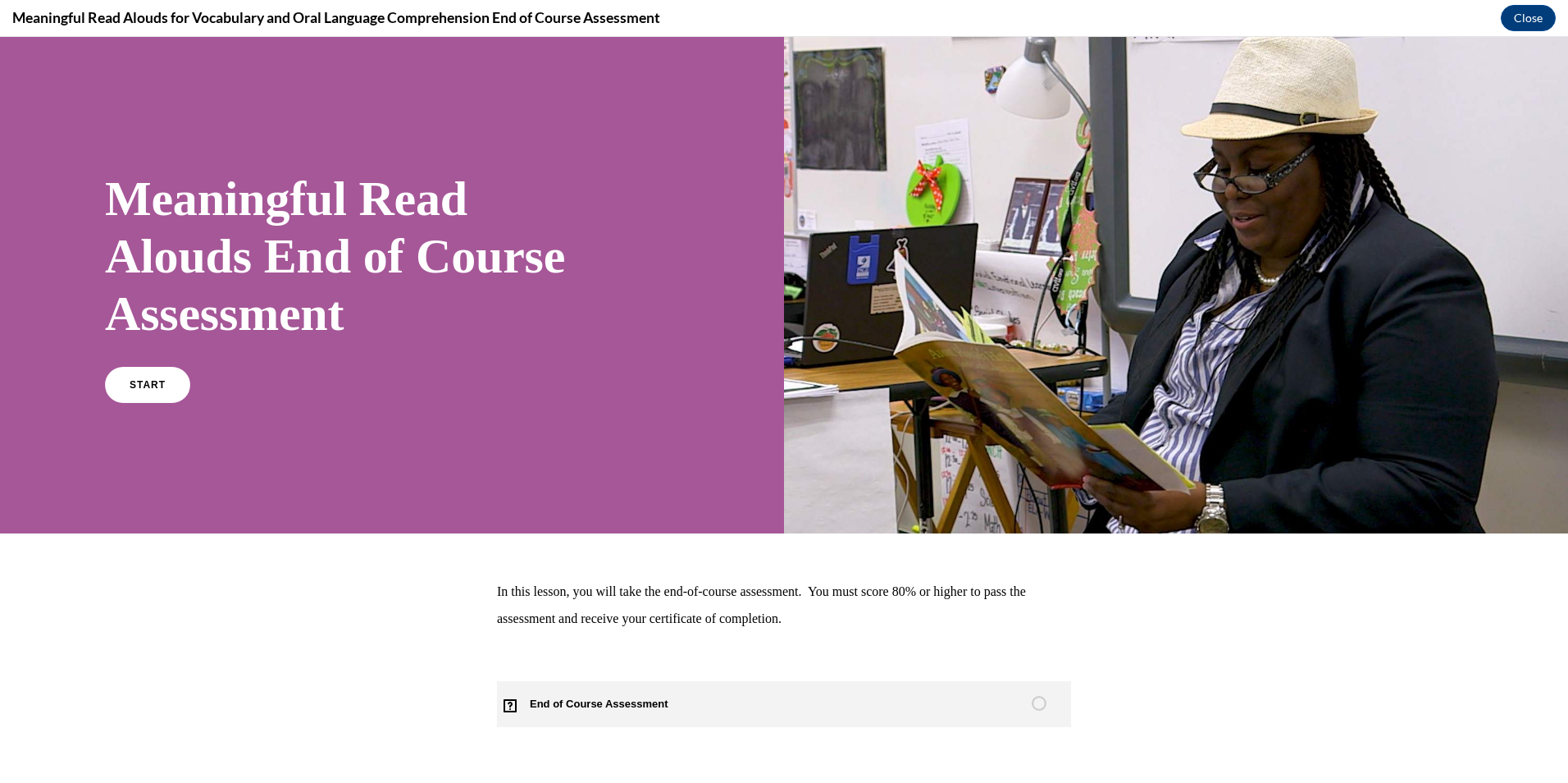
click at [688, 699] on span "End of Course Assessment" at bounding box center [609, 704] width 223 height 46
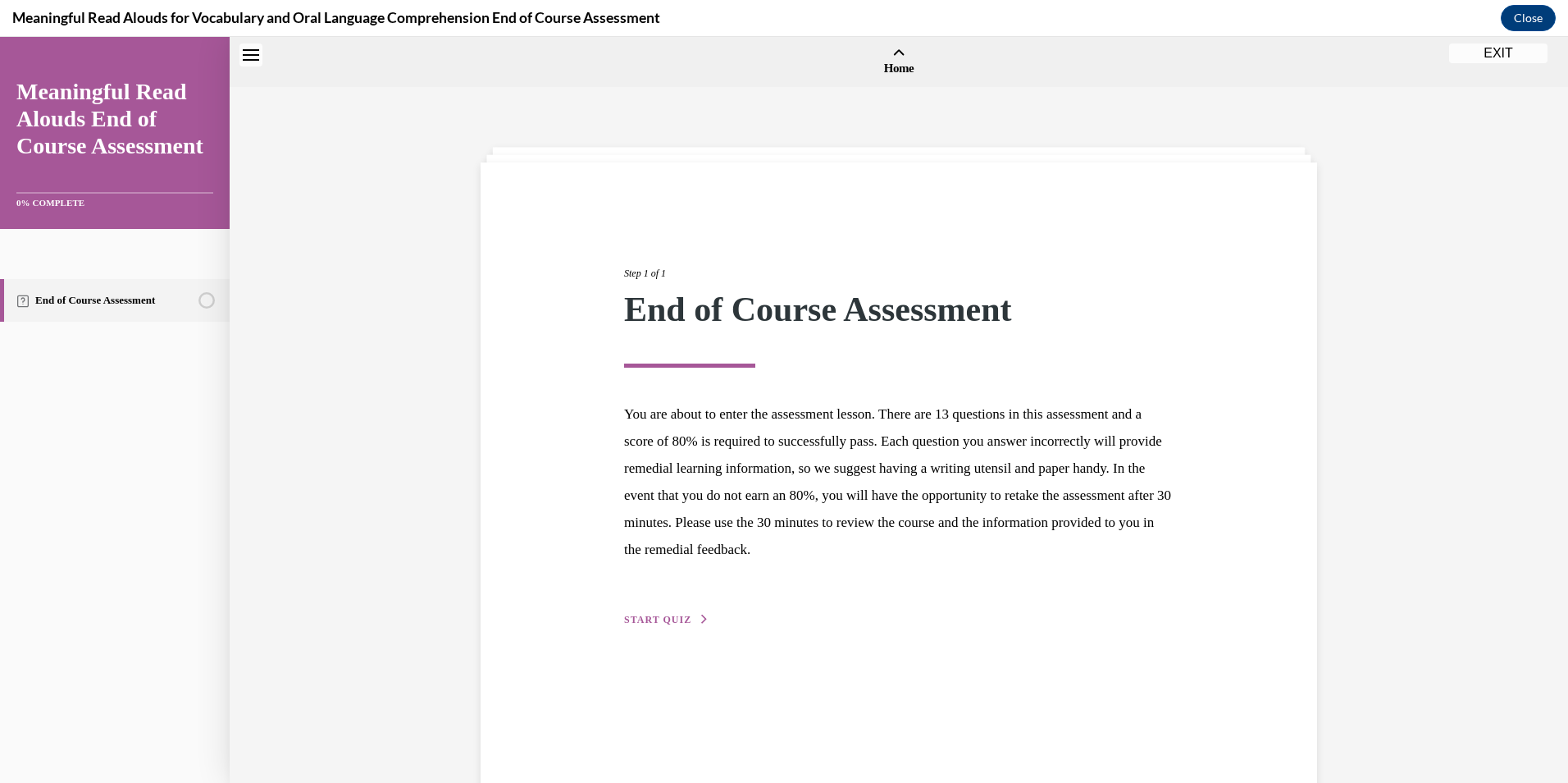
scroll to position [51, 0]
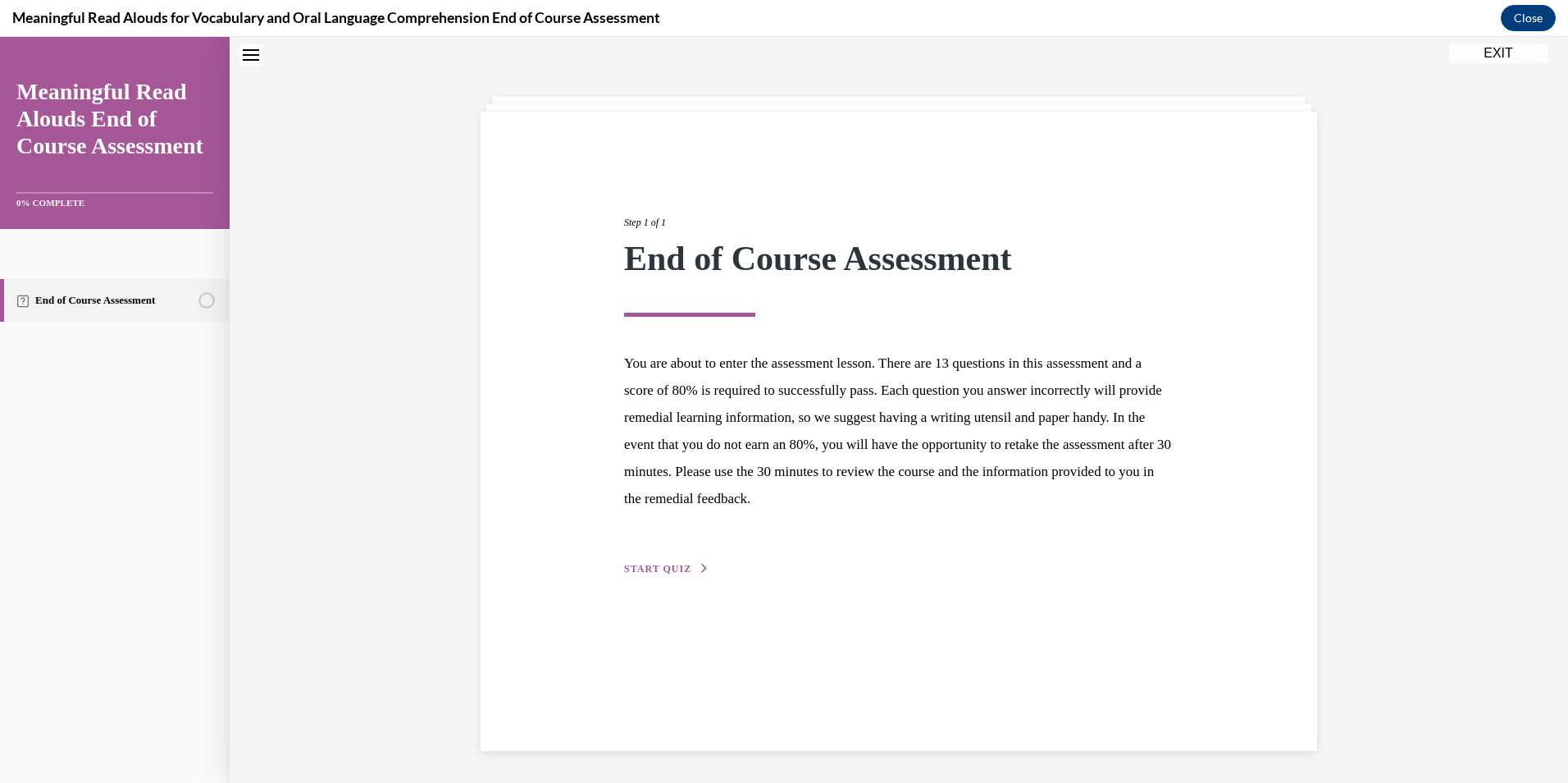
click at [662, 561] on button "START QUIZ" at bounding box center [667, 568] width 85 height 14
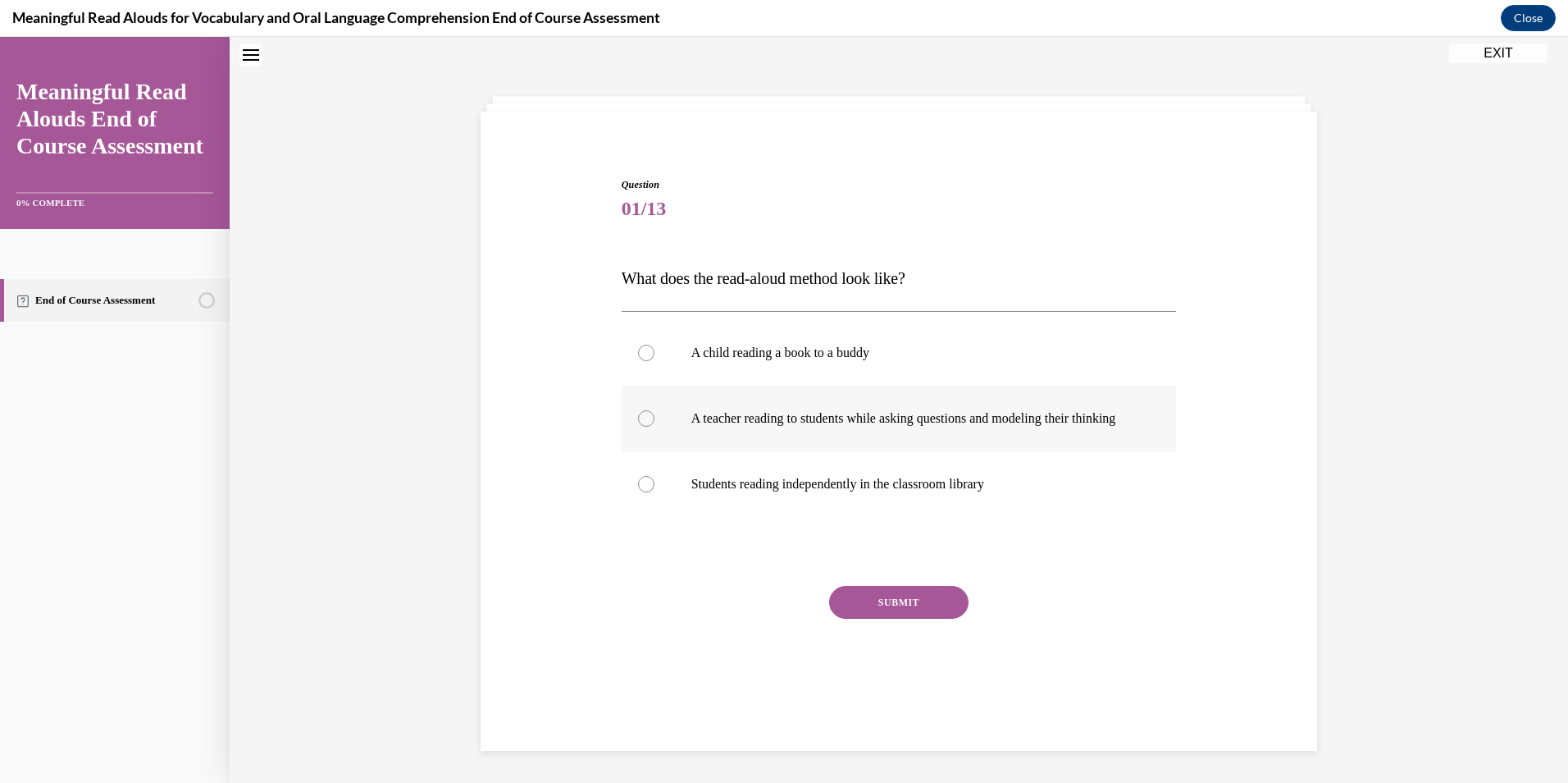
click at [697, 426] on p "A teacher reading to students while asking questions and modeling their thinking" at bounding box center [913, 418] width 444 height 16
click at [655, 426] on input "A teacher reading to students while asking questions and modeling their thinking" at bounding box center [645, 418] width 16 height 16
radio input "true"
click at [831, 618] on button "SUBMIT" at bounding box center [899, 602] width 140 height 32
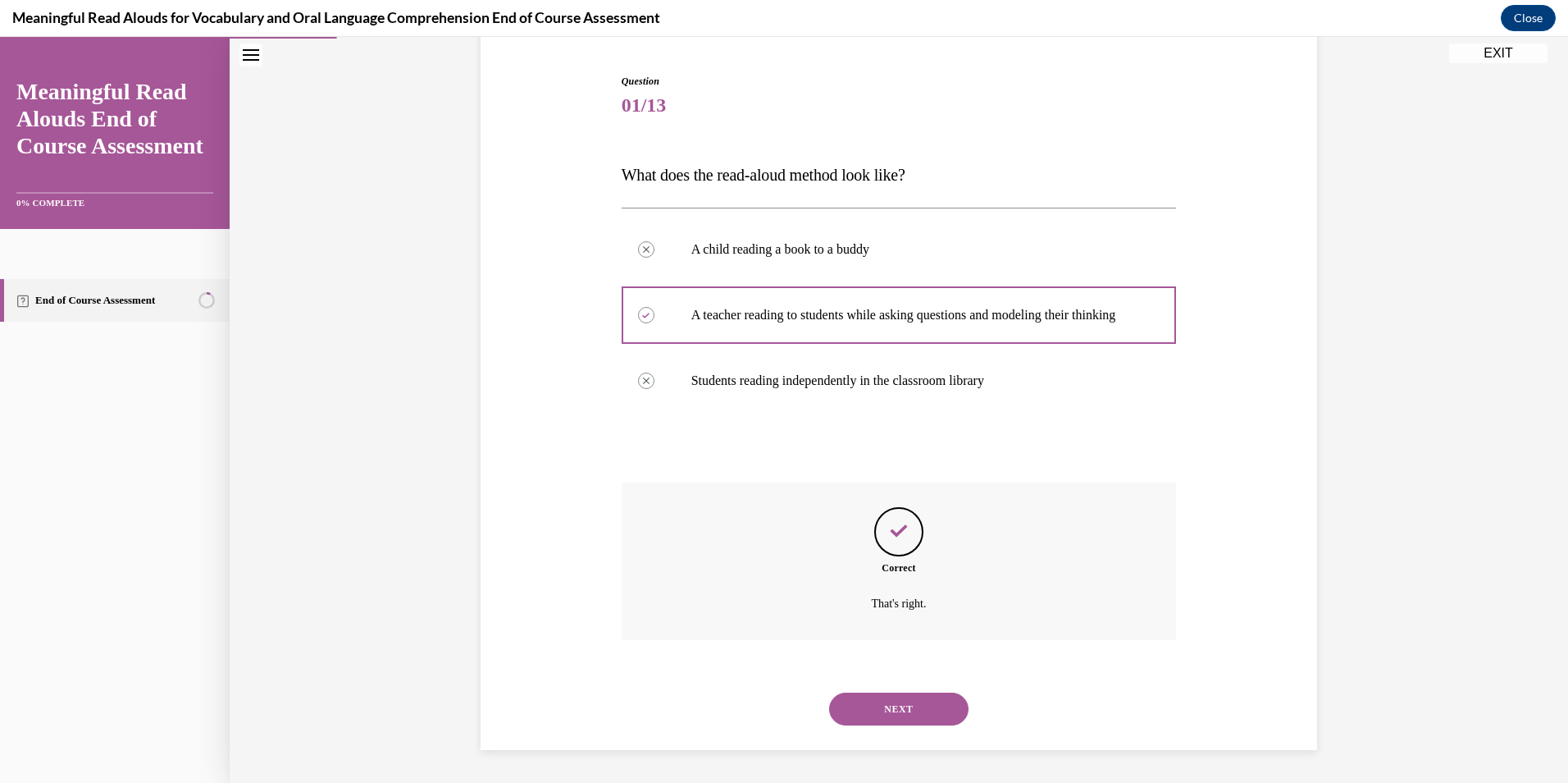
scroll to position [171, 0]
click at [883, 712] on button "NEXT" at bounding box center [899, 709] width 140 height 32
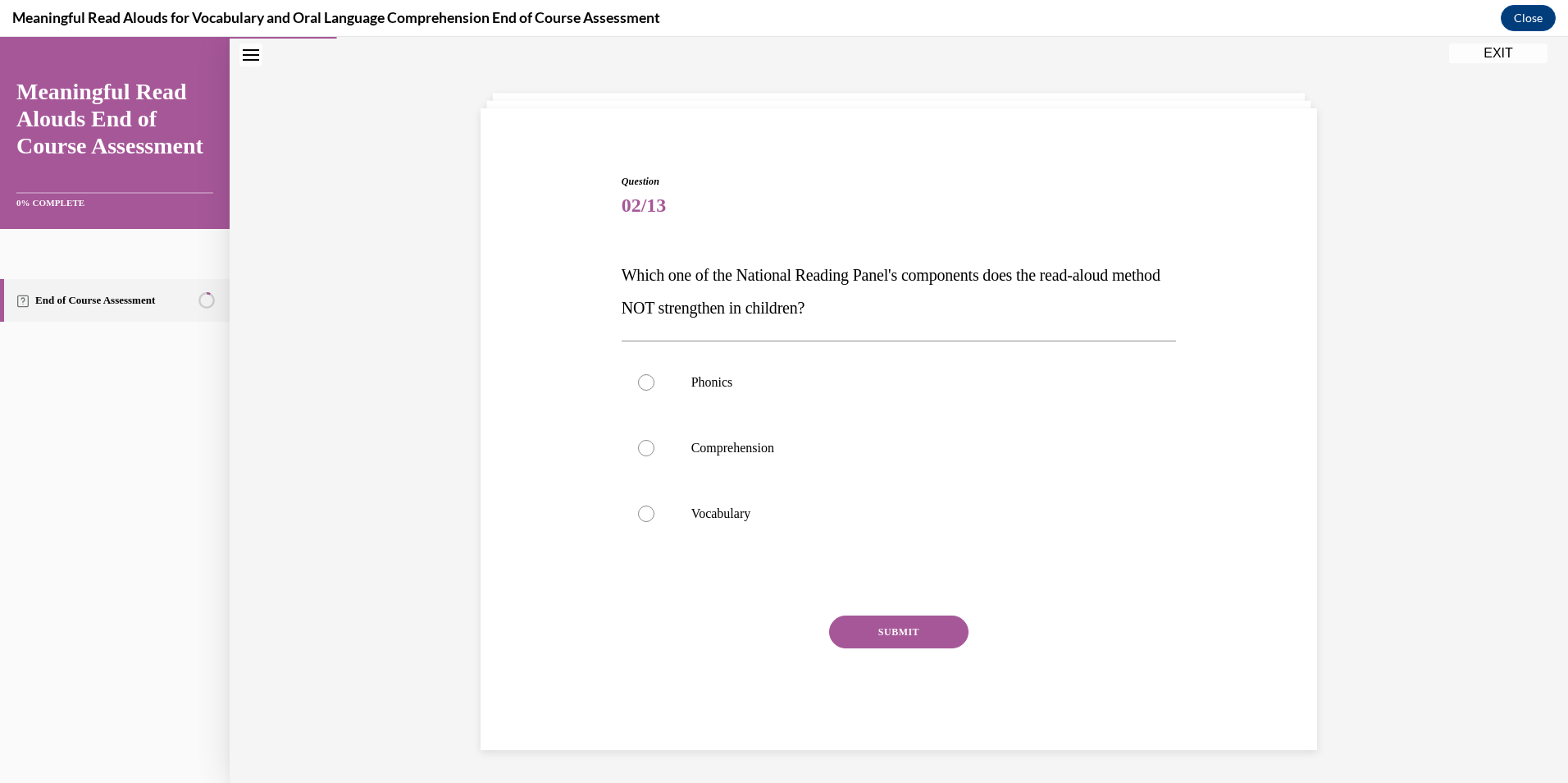
scroll to position [54, 0]
click at [747, 389] on p "Phonics" at bounding box center [913, 382] width 444 height 16
click at [655, 389] on input "Phonics" at bounding box center [645, 382] width 16 height 16
radio input "true"
click at [880, 642] on button "SUBMIT" at bounding box center [899, 631] width 140 height 32
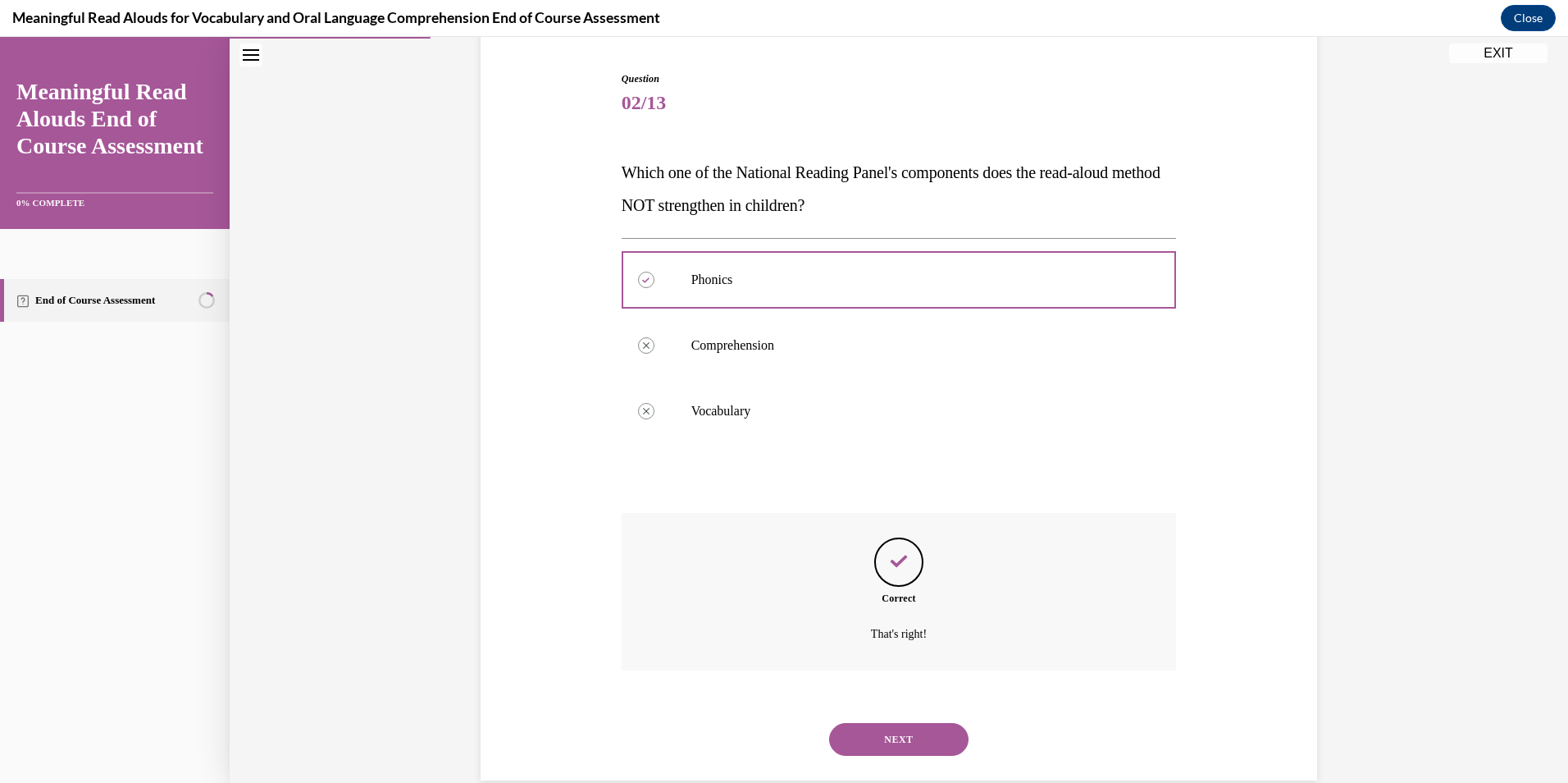
scroll to position [187, 0]
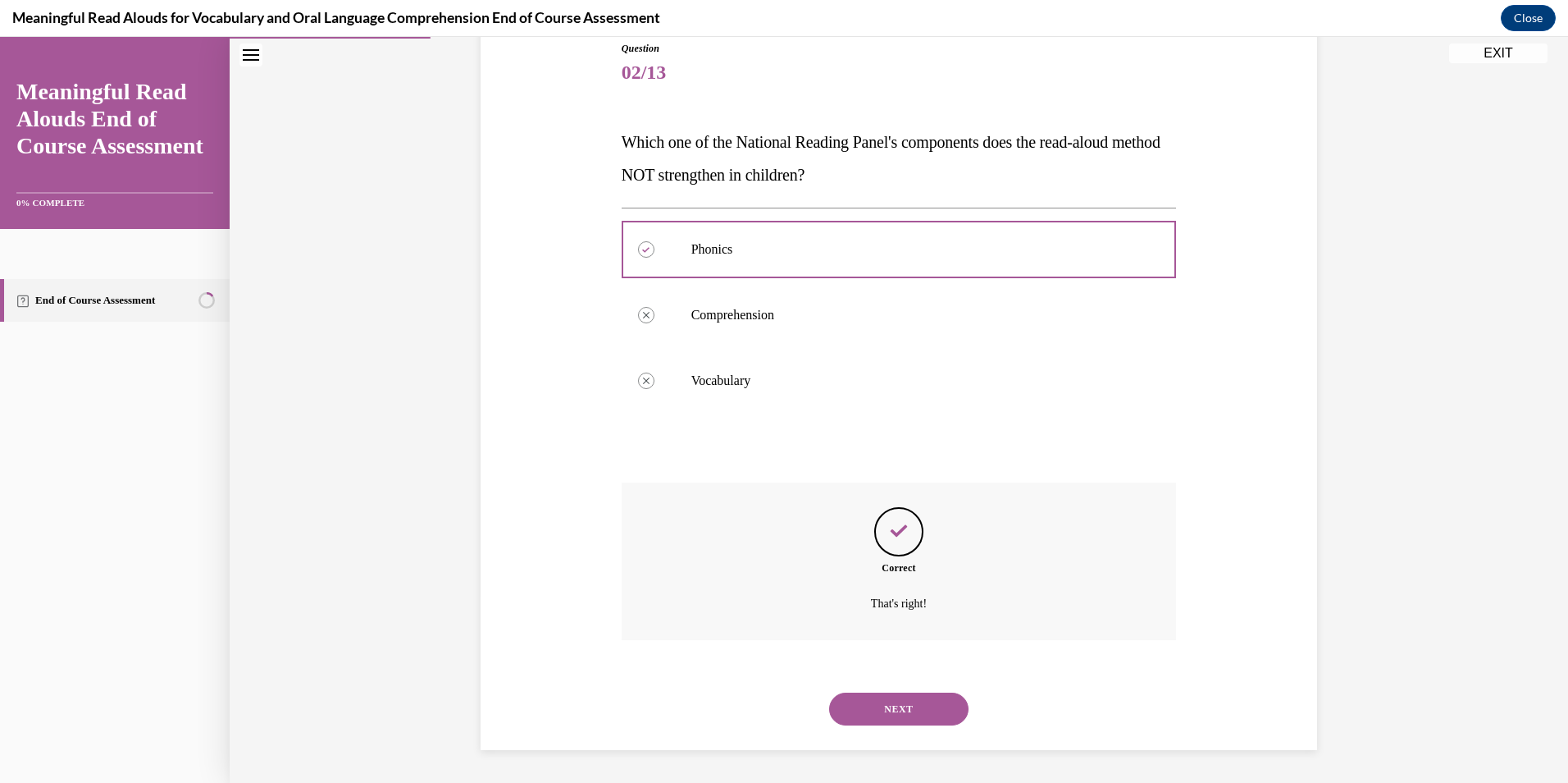
click at [879, 702] on button "NEXT" at bounding box center [899, 709] width 140 height 32
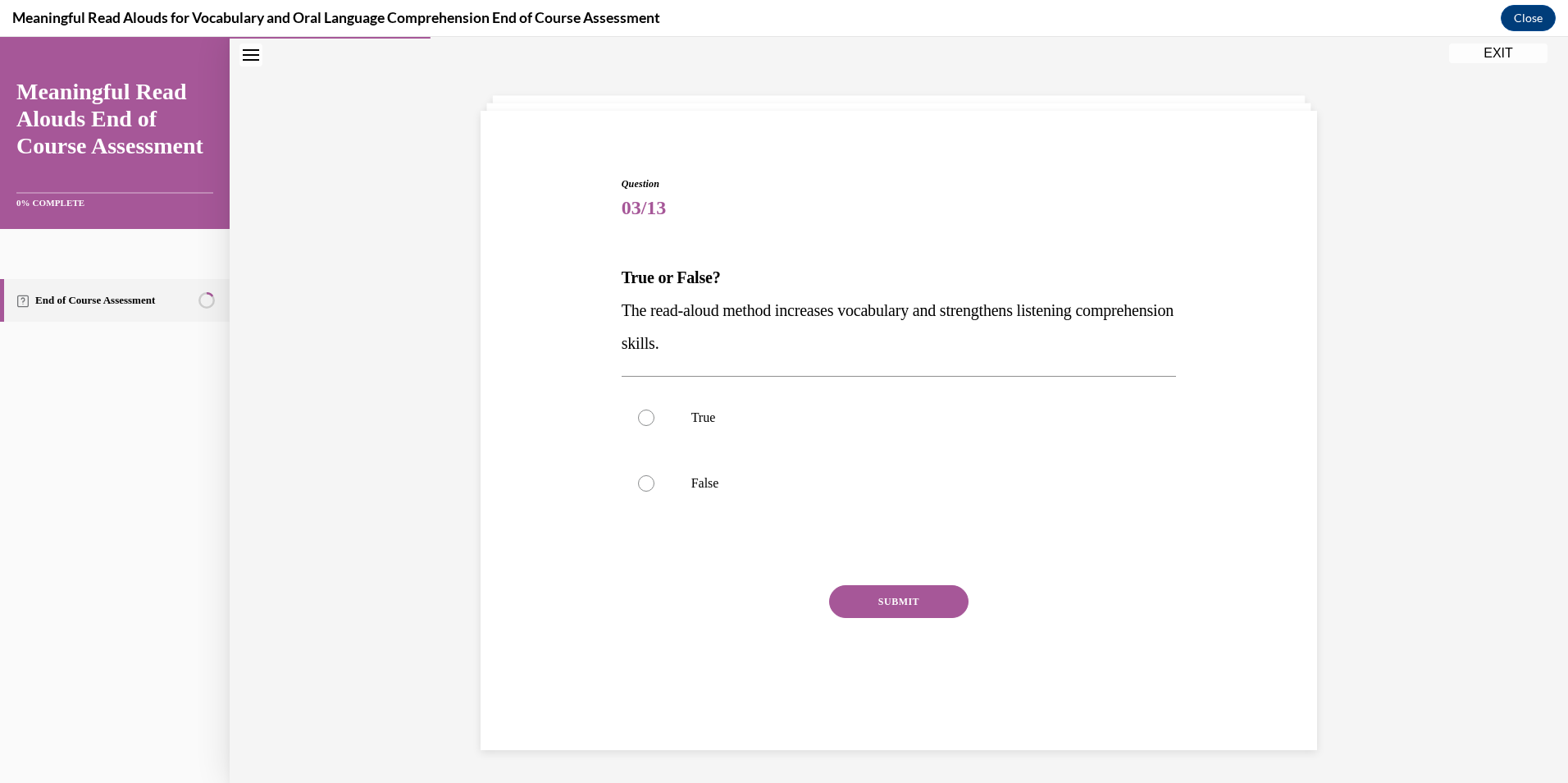
scroll to position [52, 0]
click at [781, 427] on label "True" at bounding box center [899, 417] width 555 height 66
click at [655, 426] on input "True" at bounding box center [645, 417] width 16 height 16
radio input "true"
click at [897, 602] on button "SUBMIT" at bounding box center [899, 601] width 140 height 32
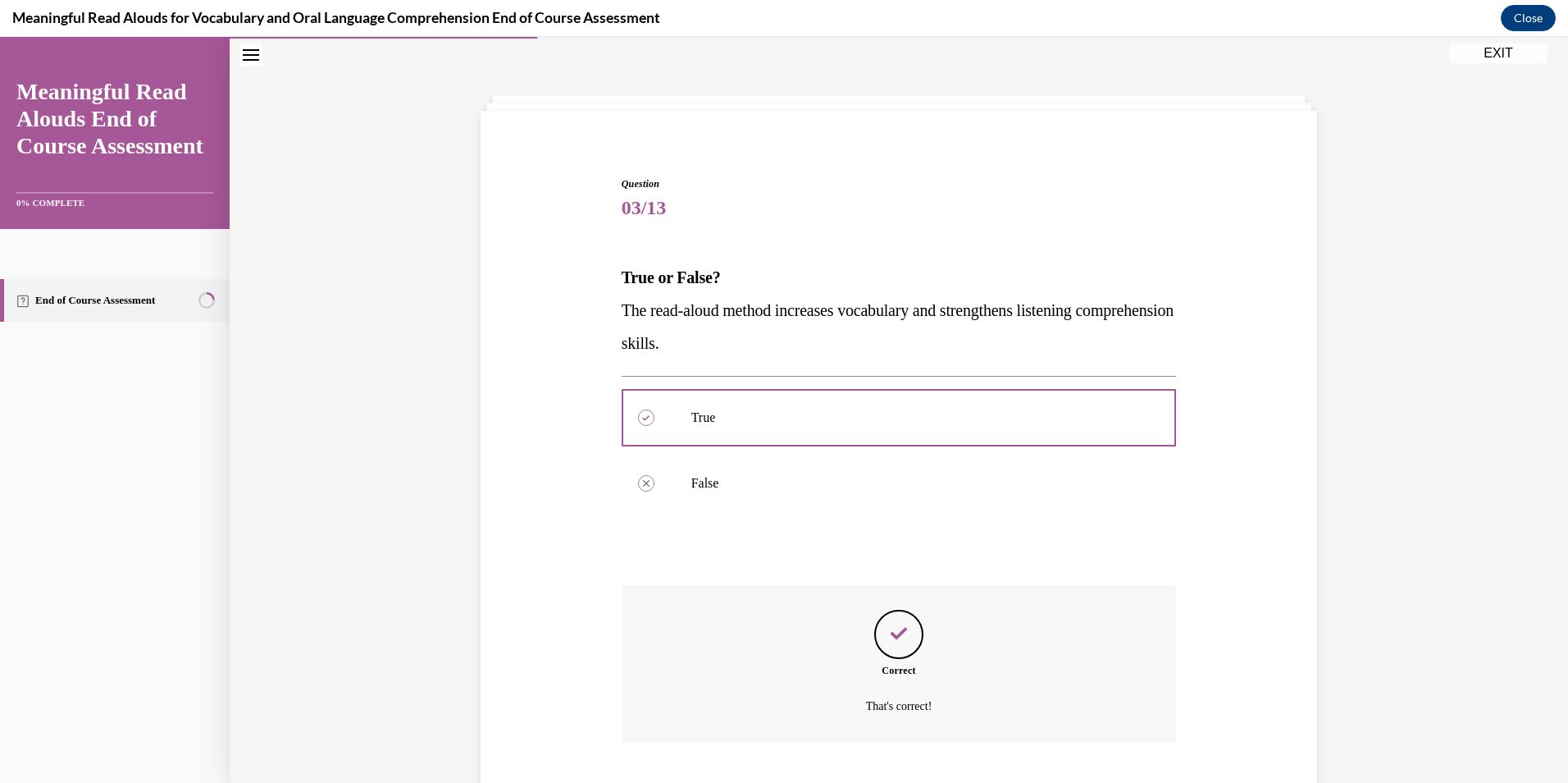
scroll to position [154, 0]
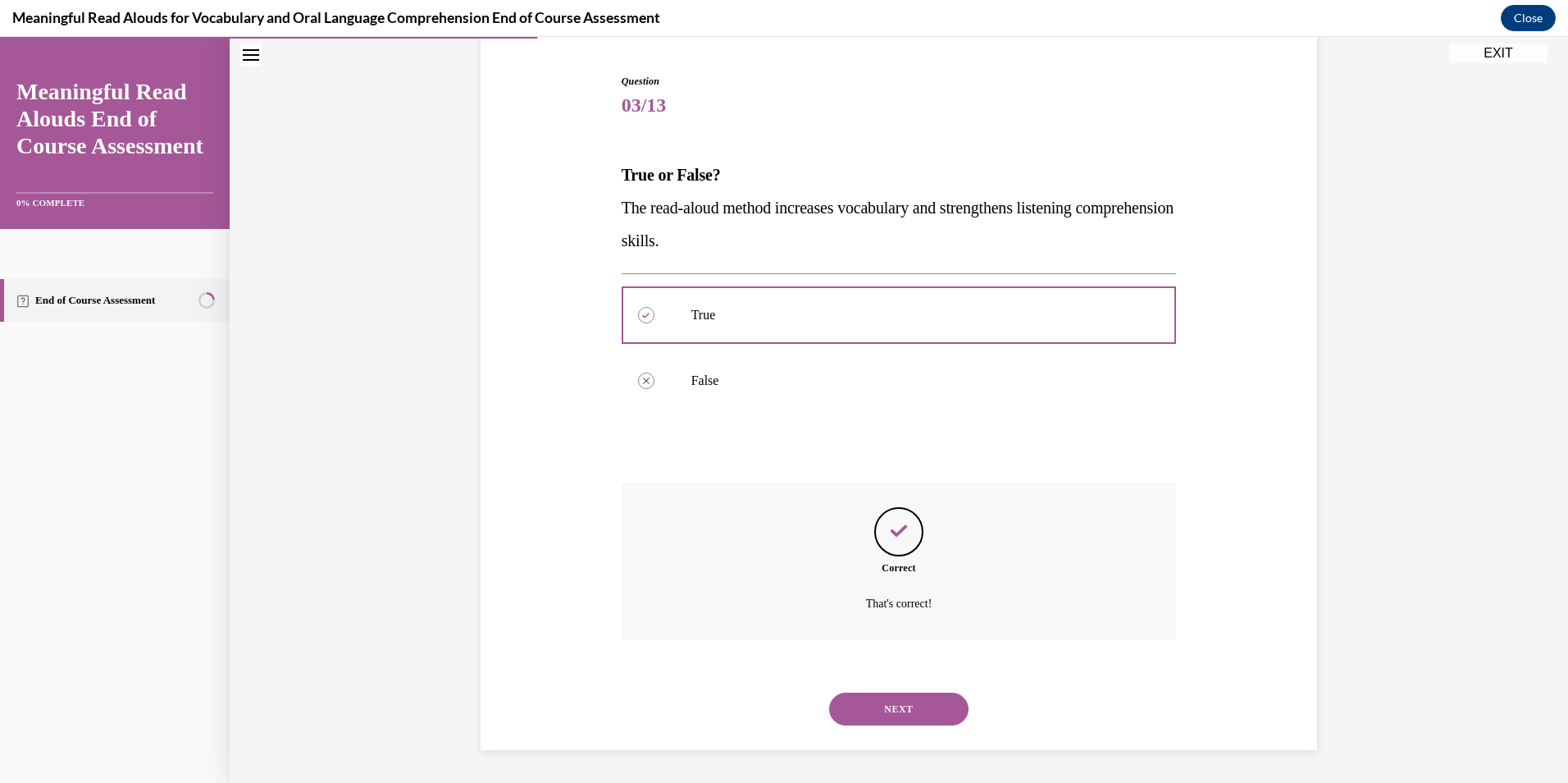
click at [892, 697] on button "NEXT" at bounding box center [899, 709] width 140 height 32
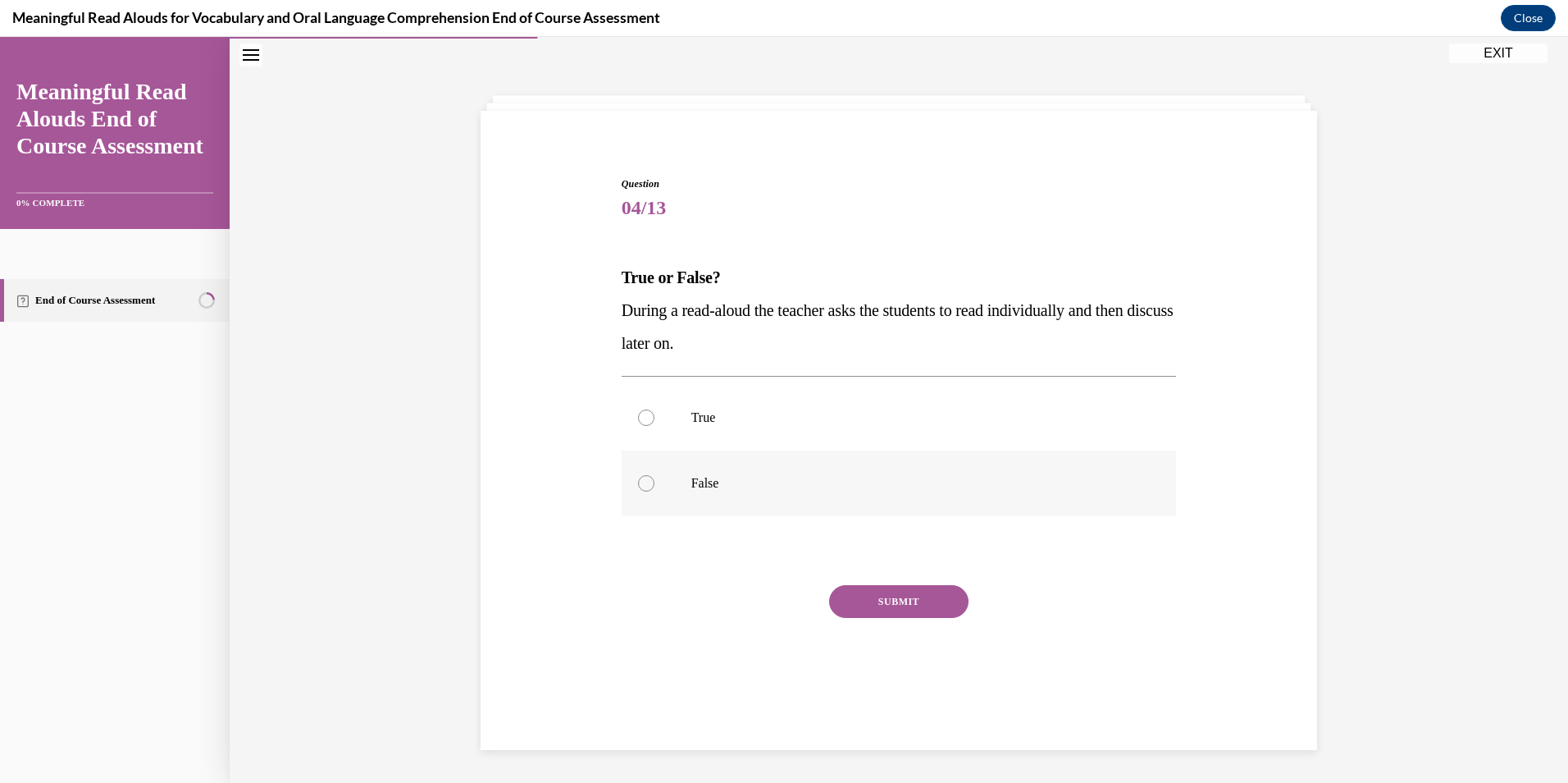
click at [1008, 482] on p "False" at bounding box center [913, 483] width 444 height 16
click at [655, 482] on input "False" at bounding box center [645, 483] width 16 height 16
radio input "true"
click at [888, 600] on button "SUBMIT" at bounding box center [899, 601] width 140 height 32
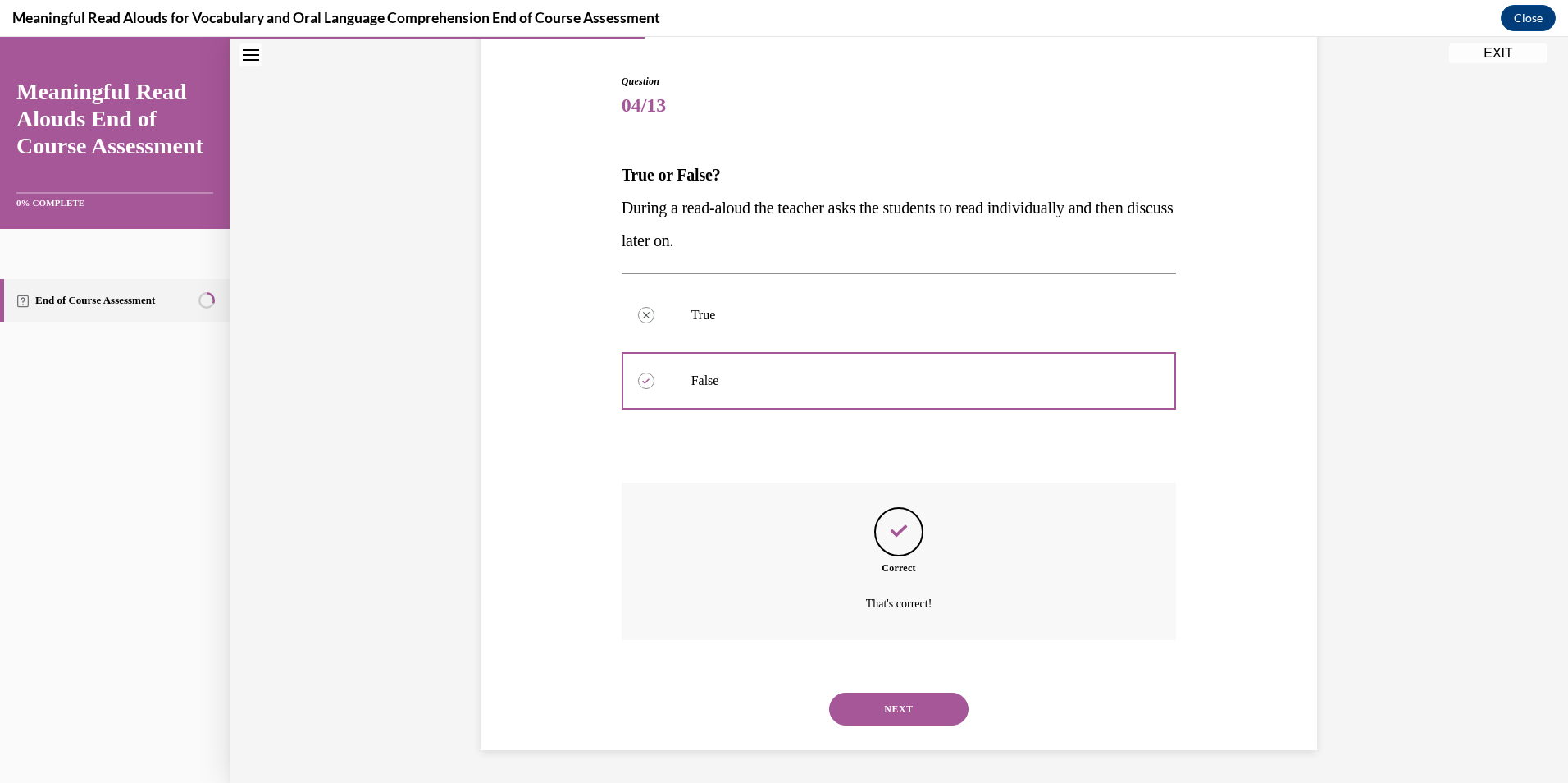
click at [894, 699] on button "NEXT" at bounding box center [899, 709] width 140 height 32
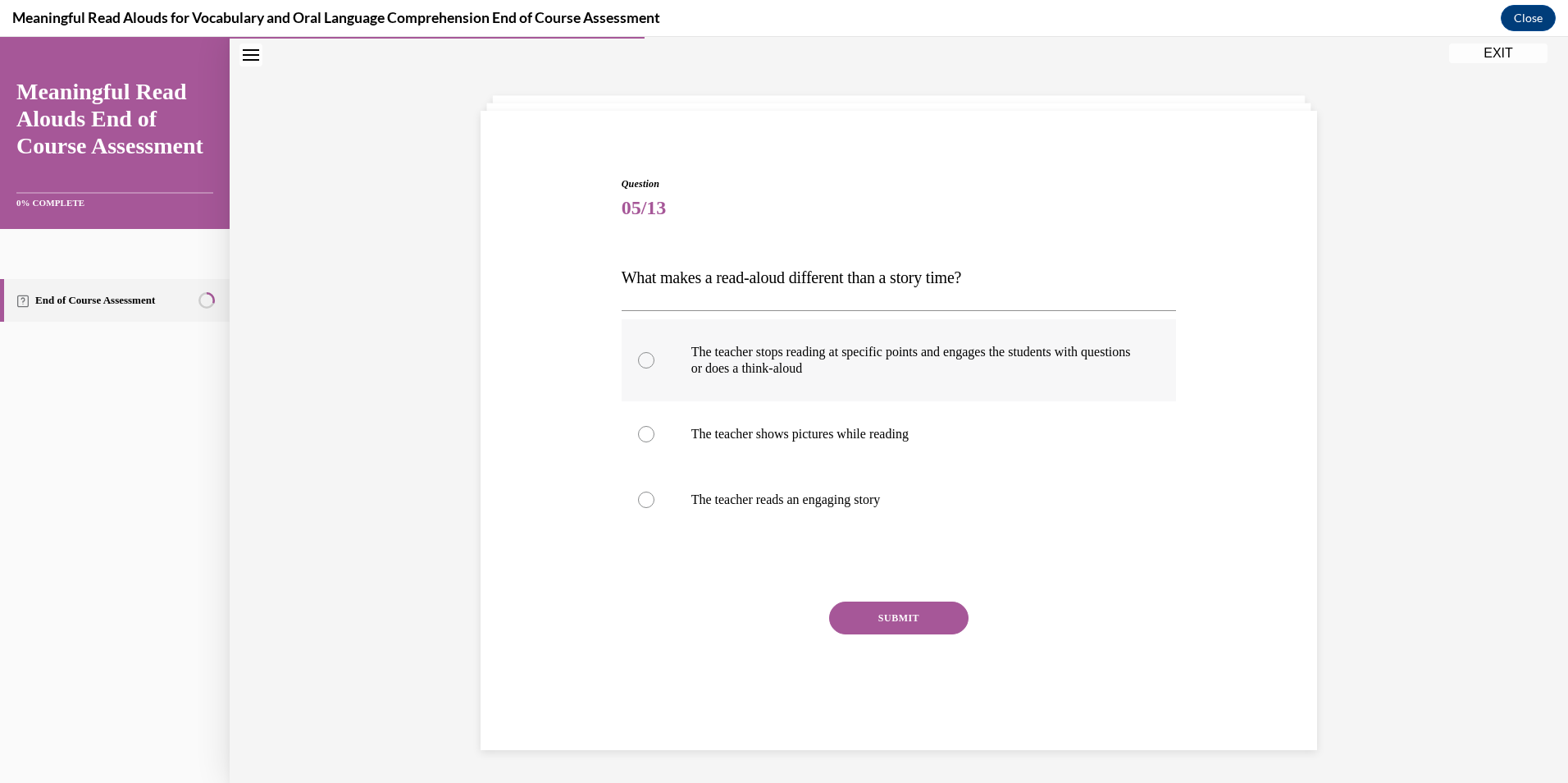
click at [1020, 353] on p "The teacher stops reading at specific points and engages the students with ques…" at bounding box center [913, 360] width 444 height 32
click at [655, 353] on input "The teacher stops reading at specific points and engages the students with ques…" at bounding box center [645, 360] width 16 height 16
radio input "true"
click at [939, 629] on button "SUBMIT" at bounding box center [899, 618] width 140 height 32
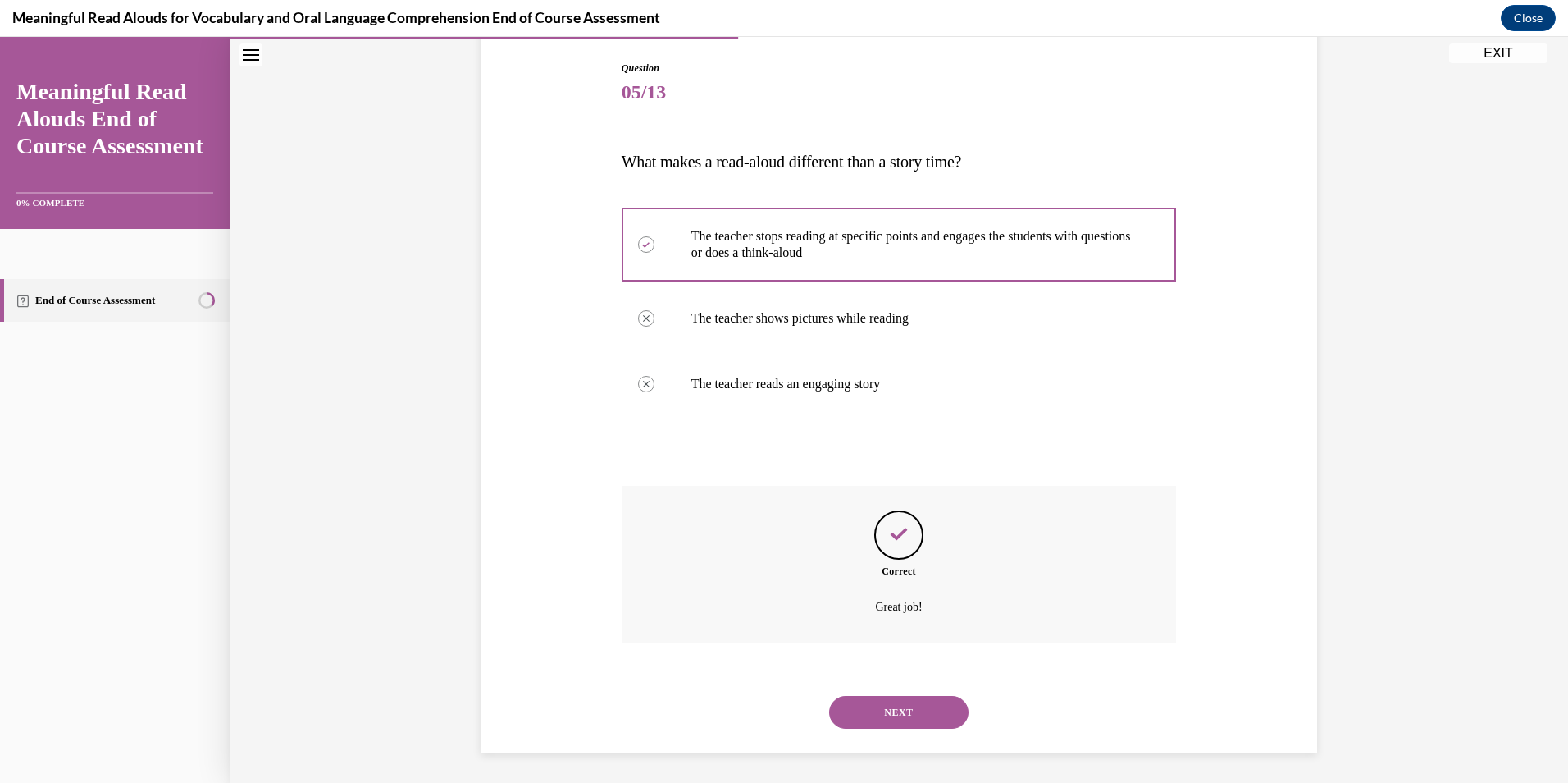
scroll to position [171, 0]
click at [871, 702] on button "NEXT" at bounding box center [899, 709] width 140 height 32
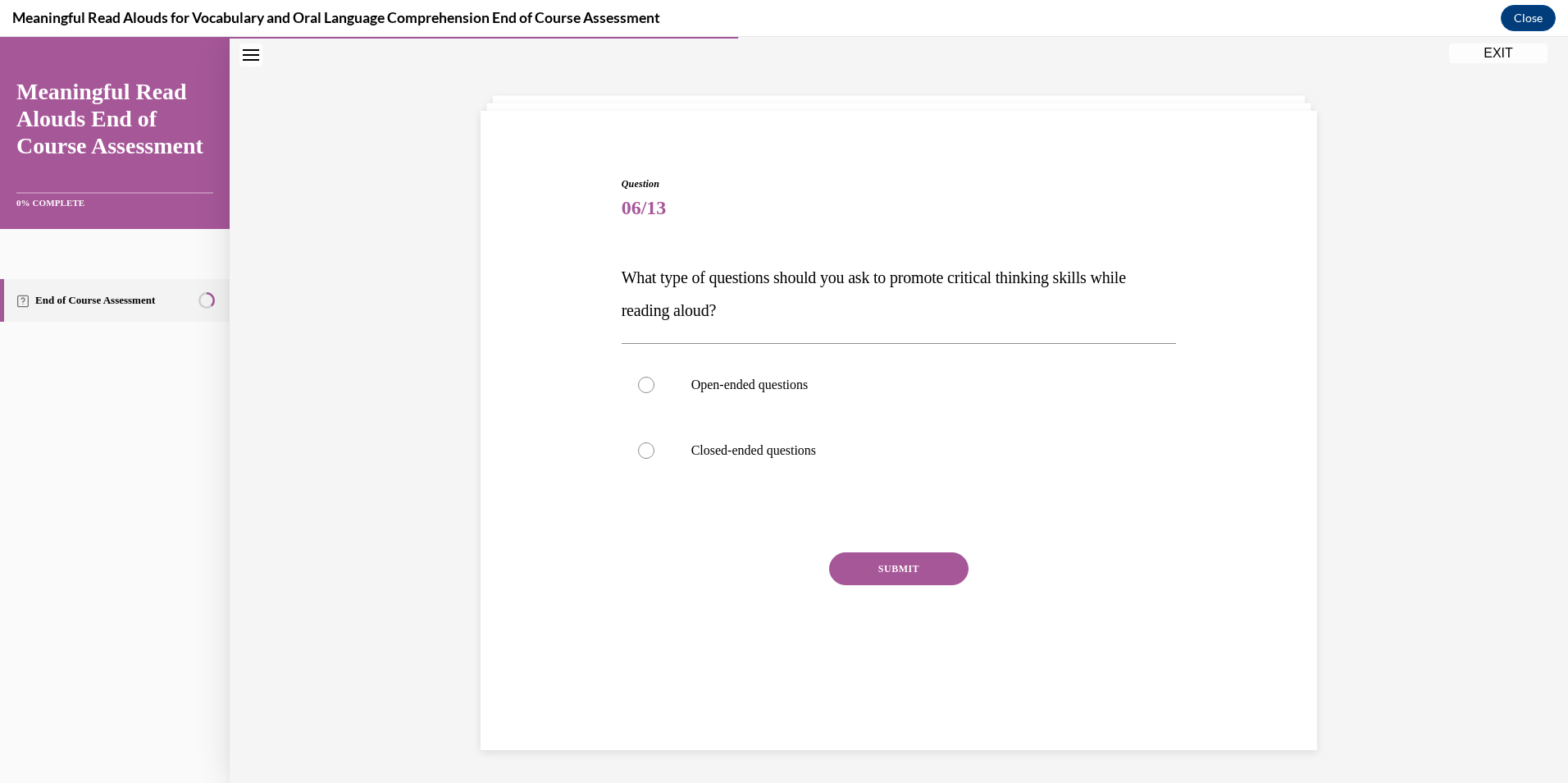
scroll to position [52, 0]
click at [800, 384] on p "Open-ended questions" at bounding box center [913, 384] width 444 height 16
click at [655, 384] on input "Open-ended questions" at bounding box center [645, 384] width 16 height 16
radio input "true"
click at [878, 563] on button "SUBMIT" at bounding box center [899, 568] width 140 height 32
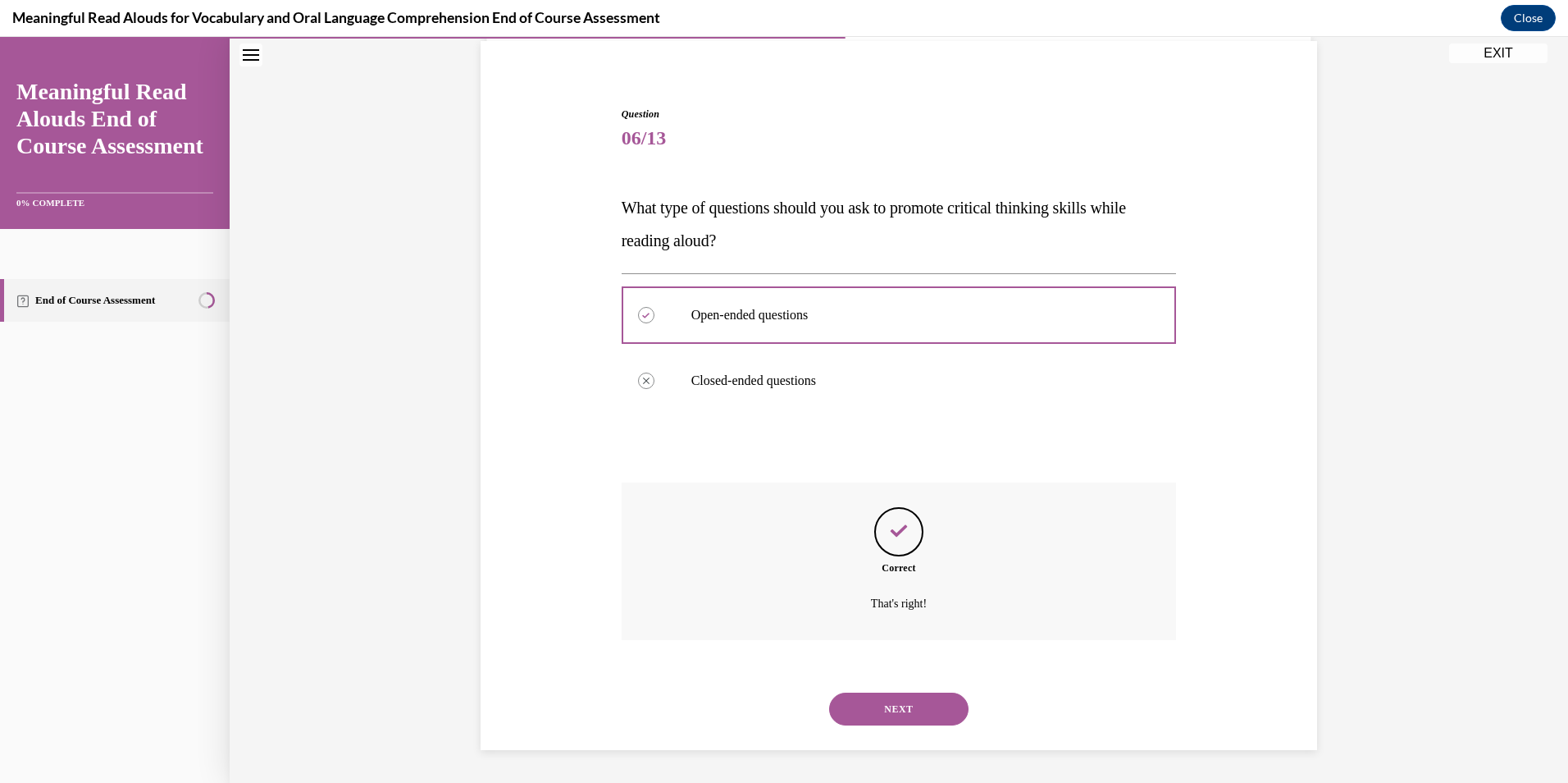
click at [894, 707] on button "NEXT" at bounding box center [899, 709] width 140 height 32
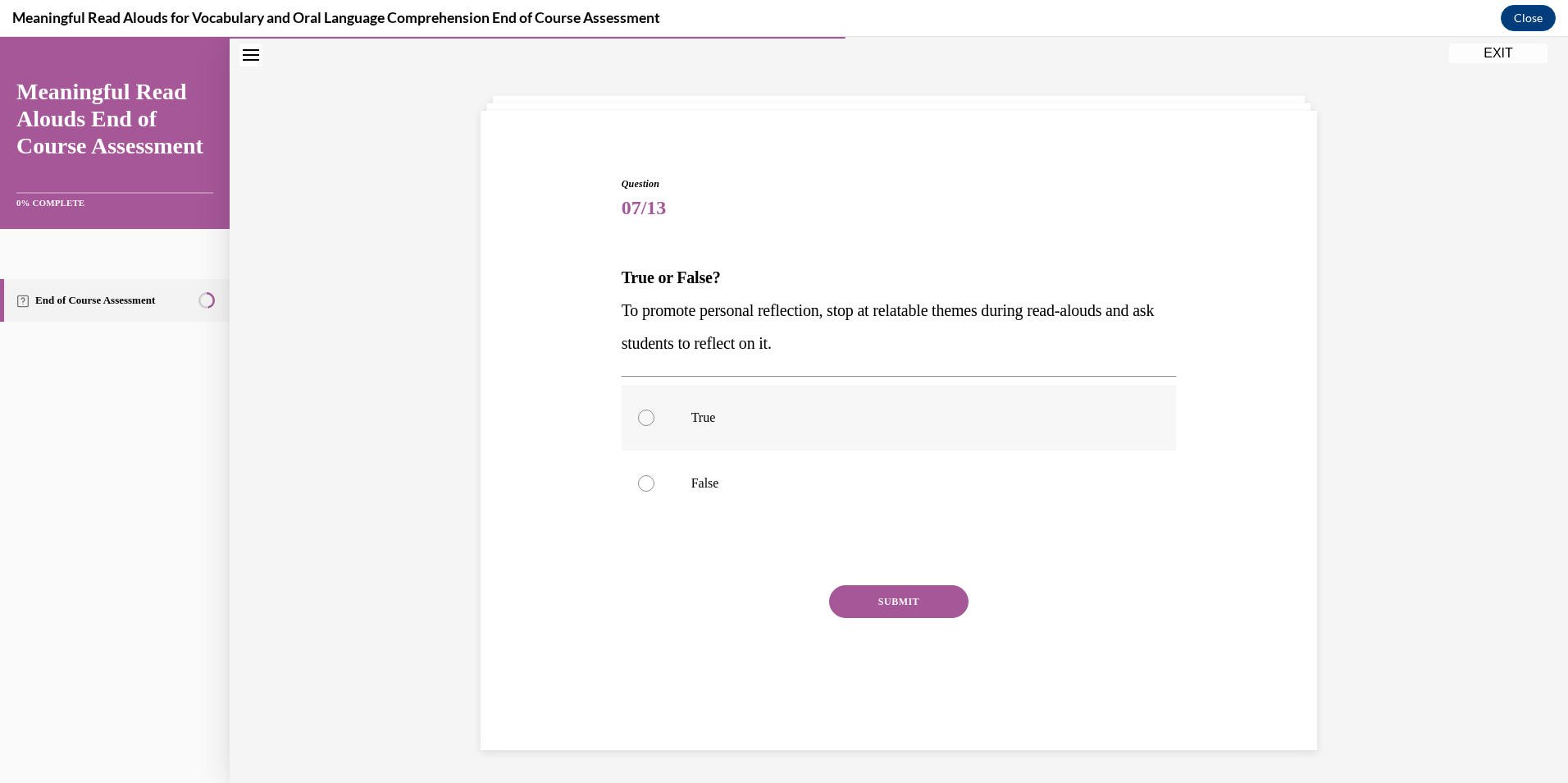
click at [676, 419] on label "True" at bounding box center [899, 417] width 555 height 66
click at [655, 419] on input "True" at bounding box center [645, 417] width 16 height 16
radio input "true"
click at [844, 592] on button "SUBMIT" at bounding box center [899, 601] width 140 height 32
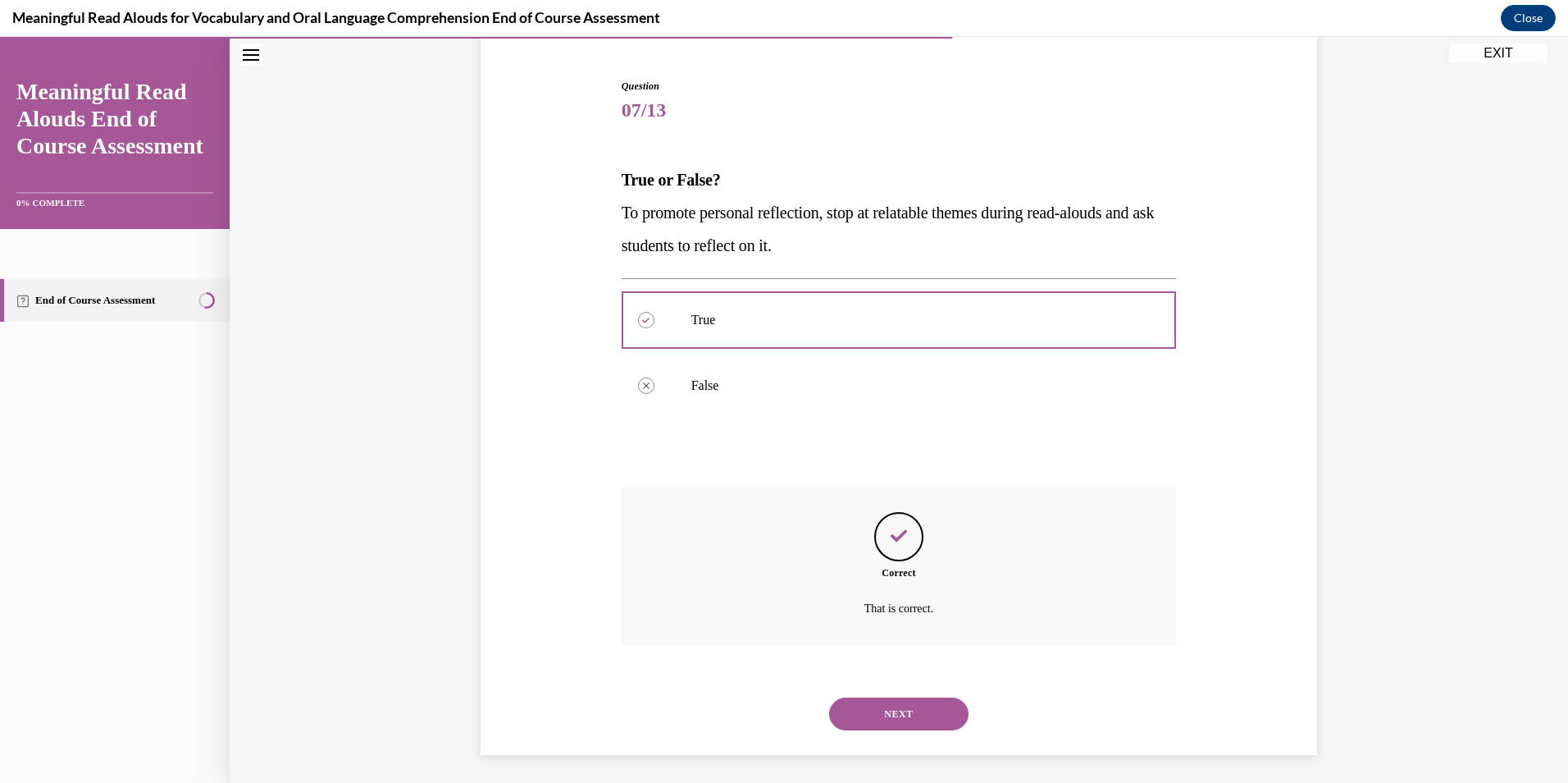
scroll to position [154, 0]
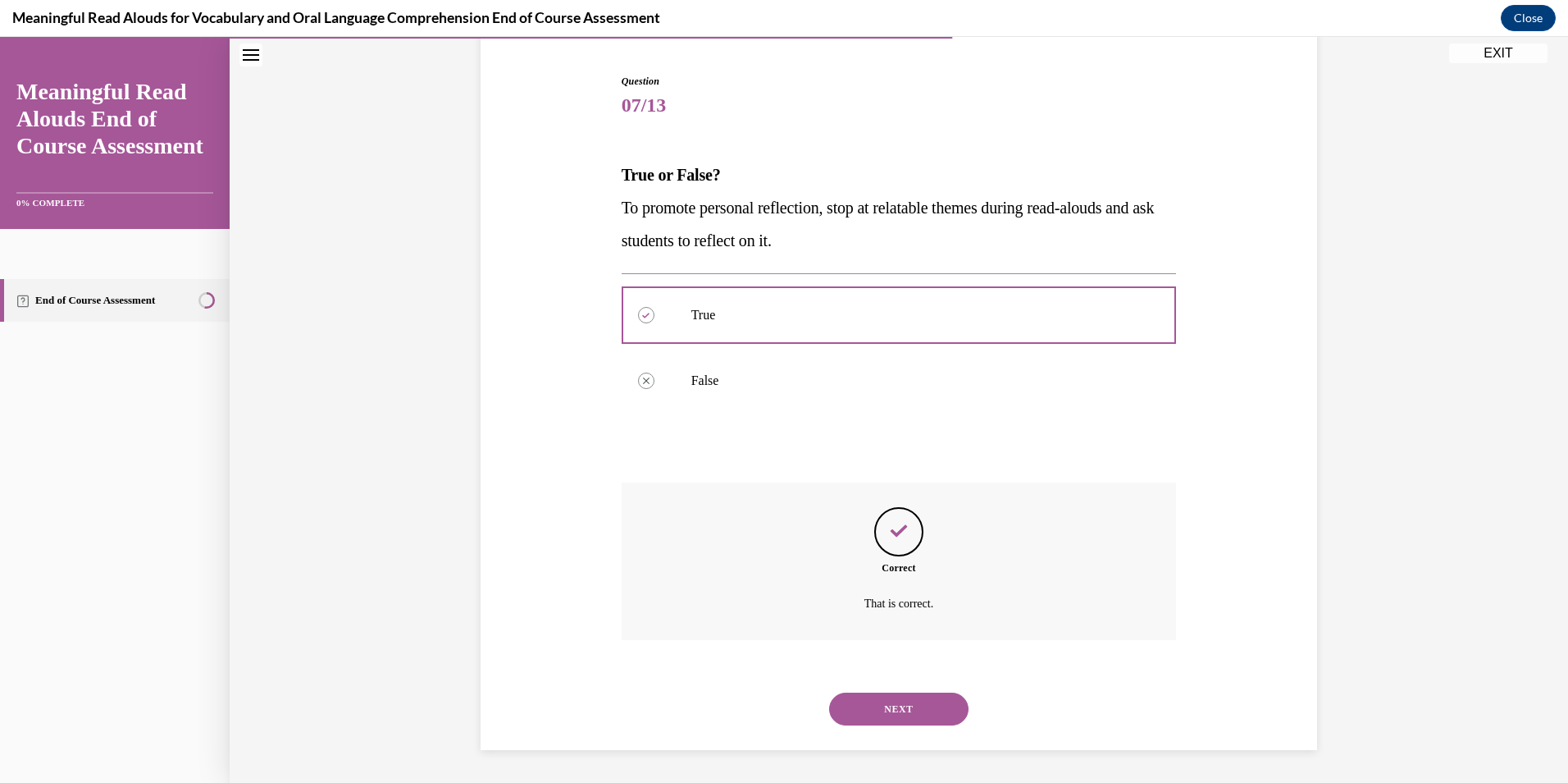
click at [879, 694] on button "NEXT" at bounding box center [899, 709] width 140 height 32
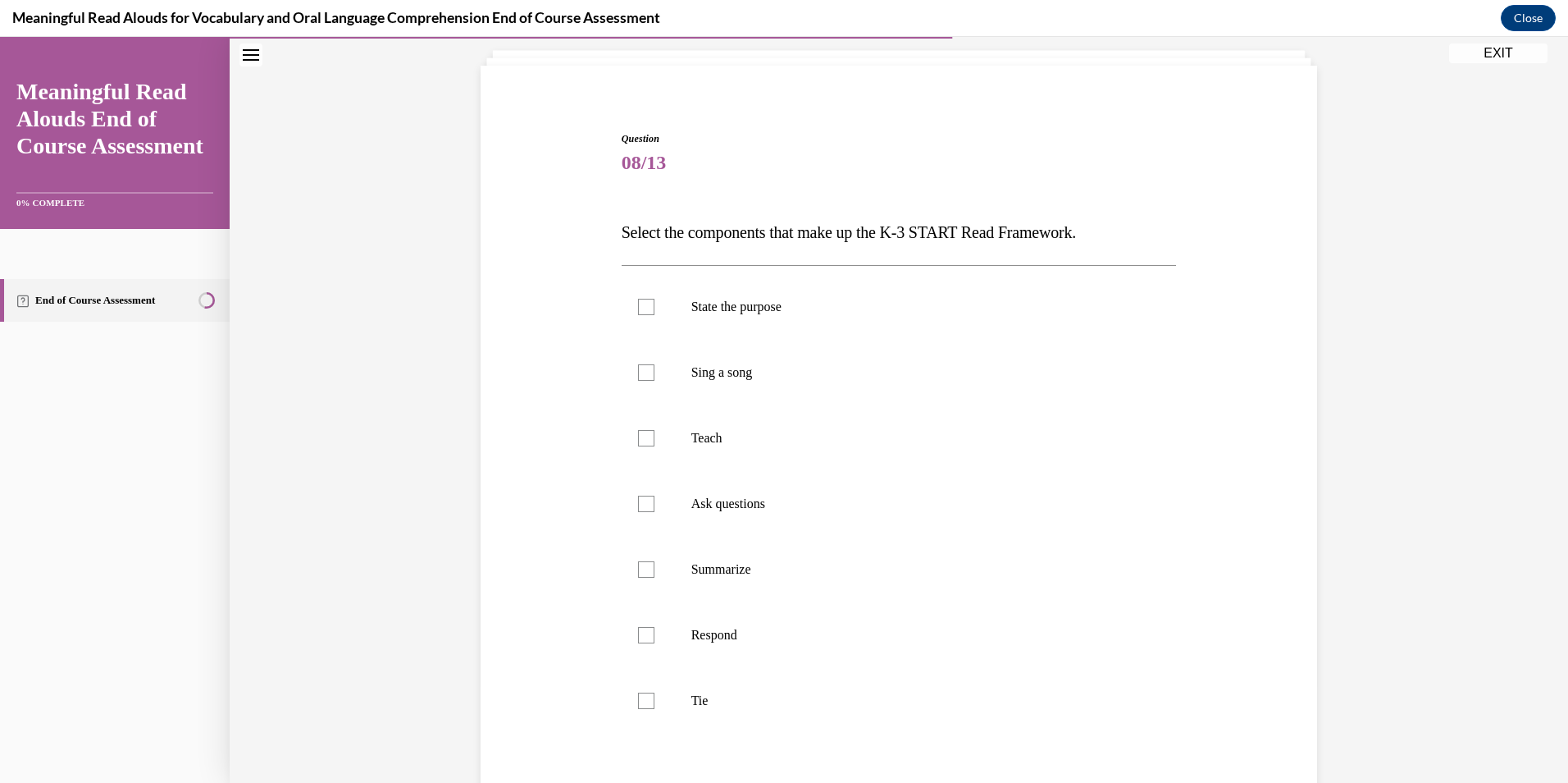
scroll to position [86, 0]
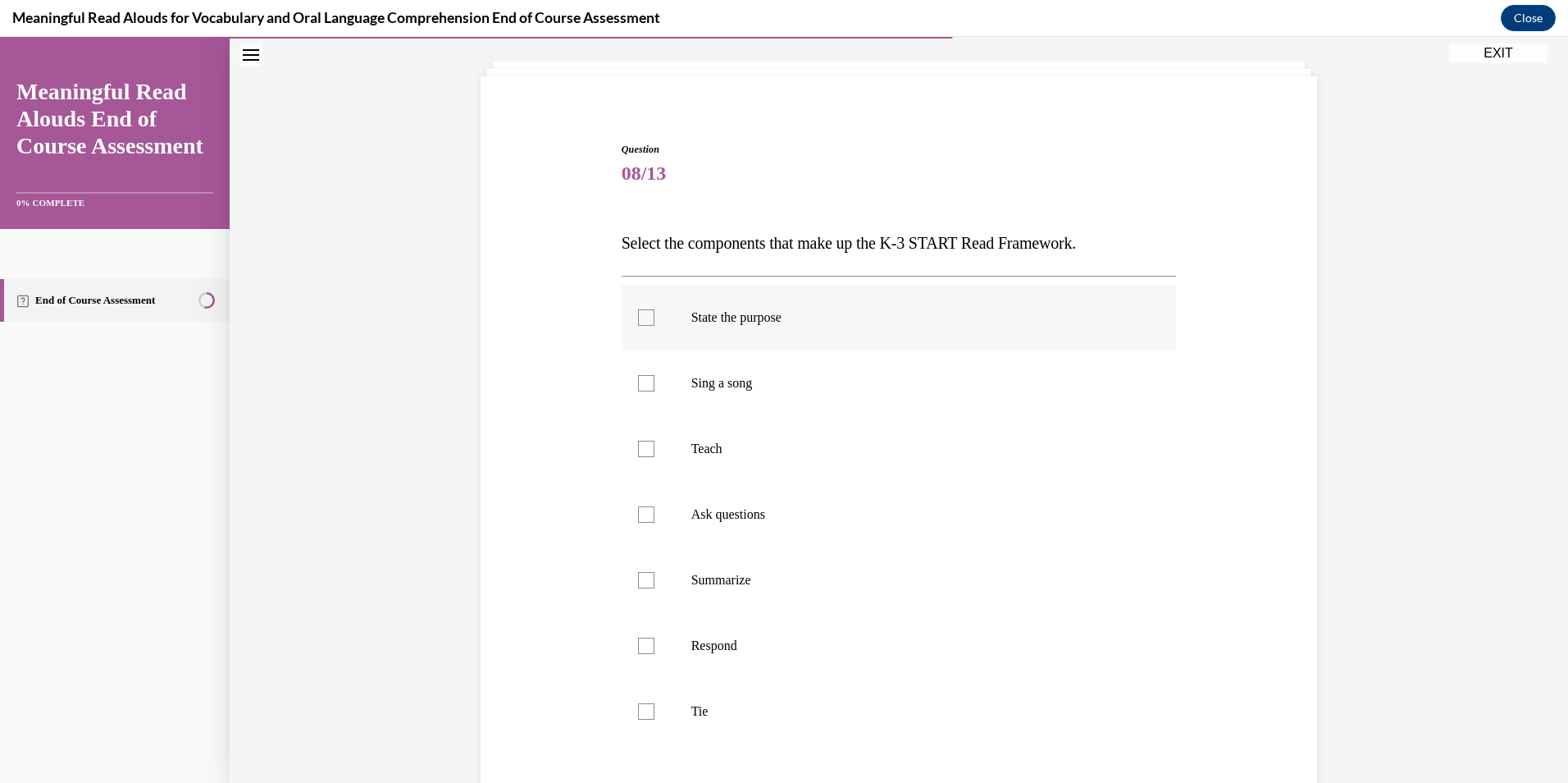
click at [749, 334] on label "State the purpose" at bounding box center [899, 317] width 555 height 66
click at [655, 326] on input "State the purpose" at bounding box center [645, 317] width 16 height 16
checkbox input "true"
click at [720, 449] on p "Teach" at bounding box center [913, 449] width 444 height 16
click at [655, 449] on input "Teach" at bounding box center [645, 449] width 16 height 16
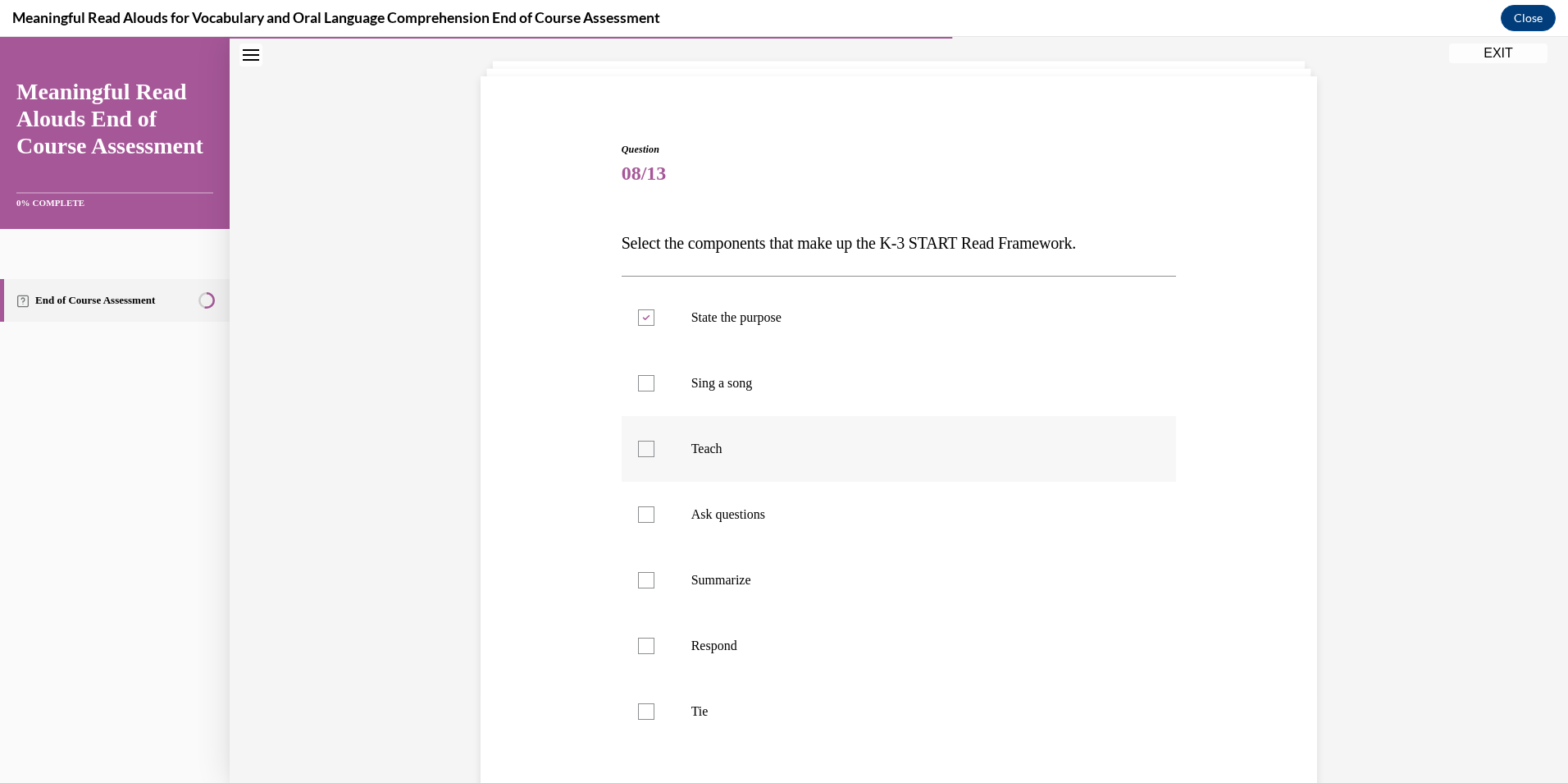
checkbox input "true"
click at [729, 511] on p "Ask questions" at bounding box center [913, 513] width 444 height 16
click at [655, 511] on input "Ask questions" at bounding box center [645, 513] width 16 height 16
checkbox input "true"
click at [701, 641] on p "Respond" at bounding box center [913, 645] width 444 height 16
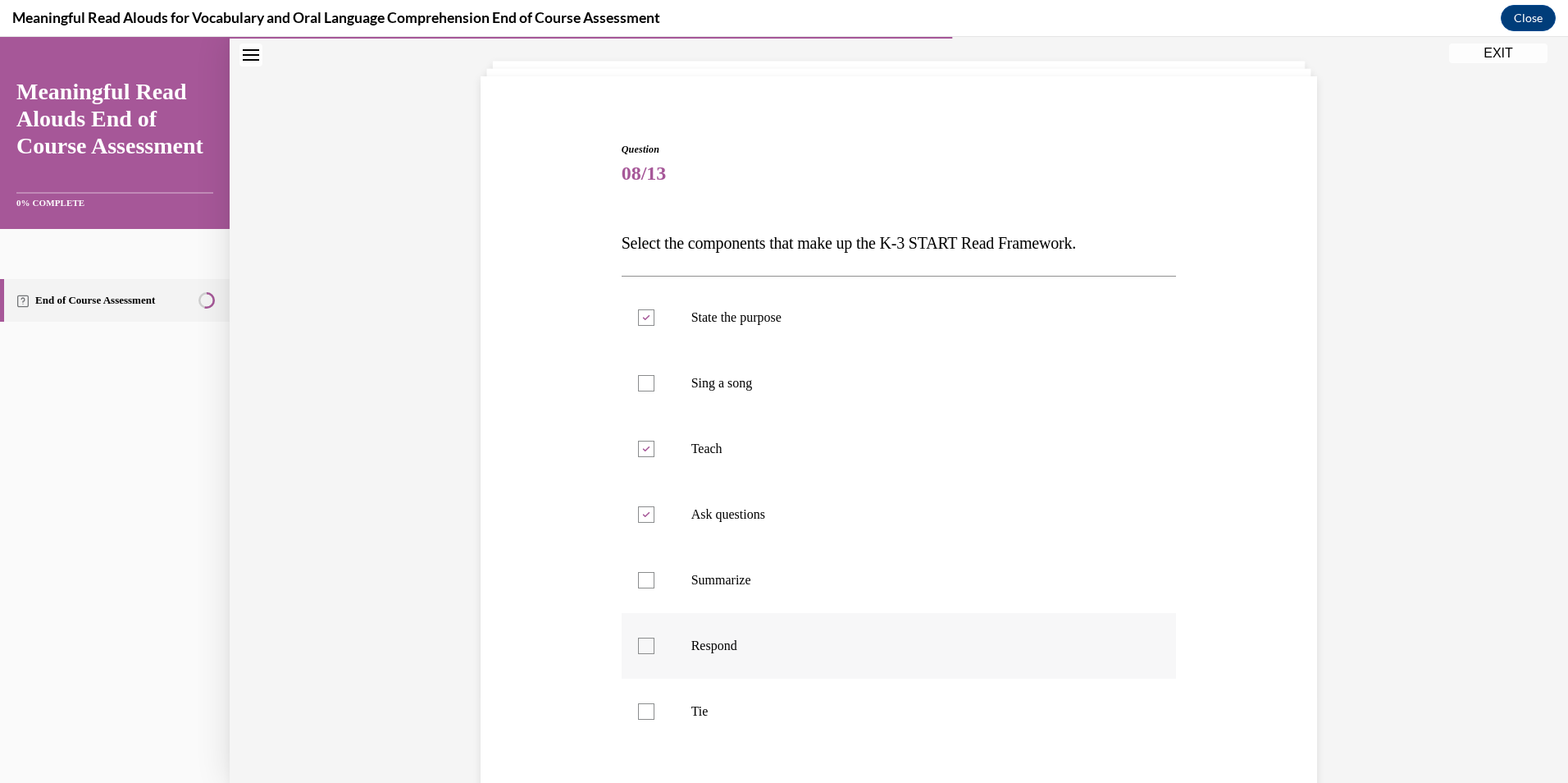
click at [655, 641] on input "Respond" at bounding box center [645, 645] width 16 height 16
checkbox input "true"
click at [662, 722] on label "Tie" at bounding box center [899, 710] width 555 height 66
click at [655, 720] on input "Tie" at bounding box center [645, 710] width 16 height 16
checkbox input "true"
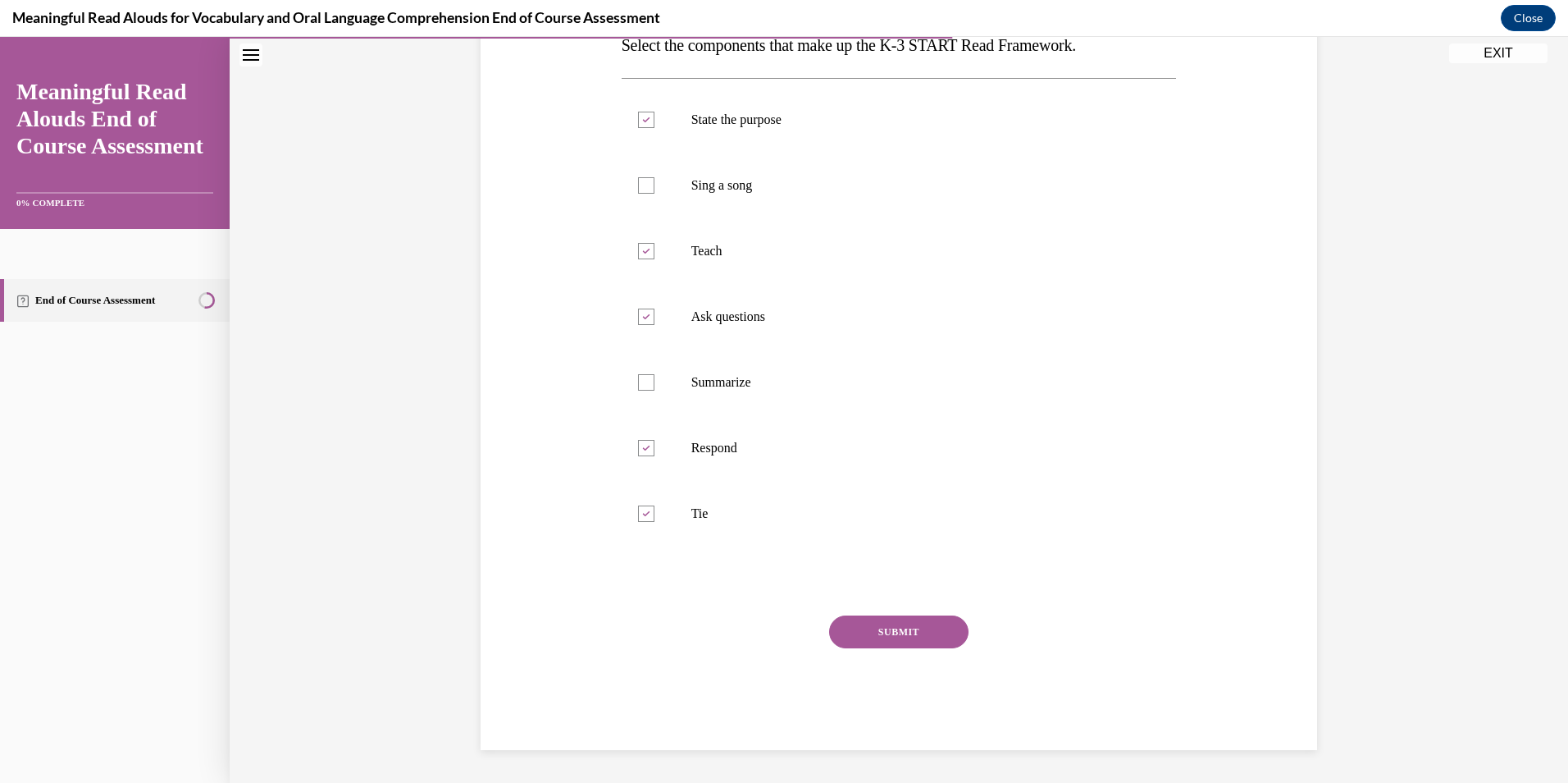
click at [888, 633] on button "SUBMIT" at bounding box center [899, 631] width 140 height 32
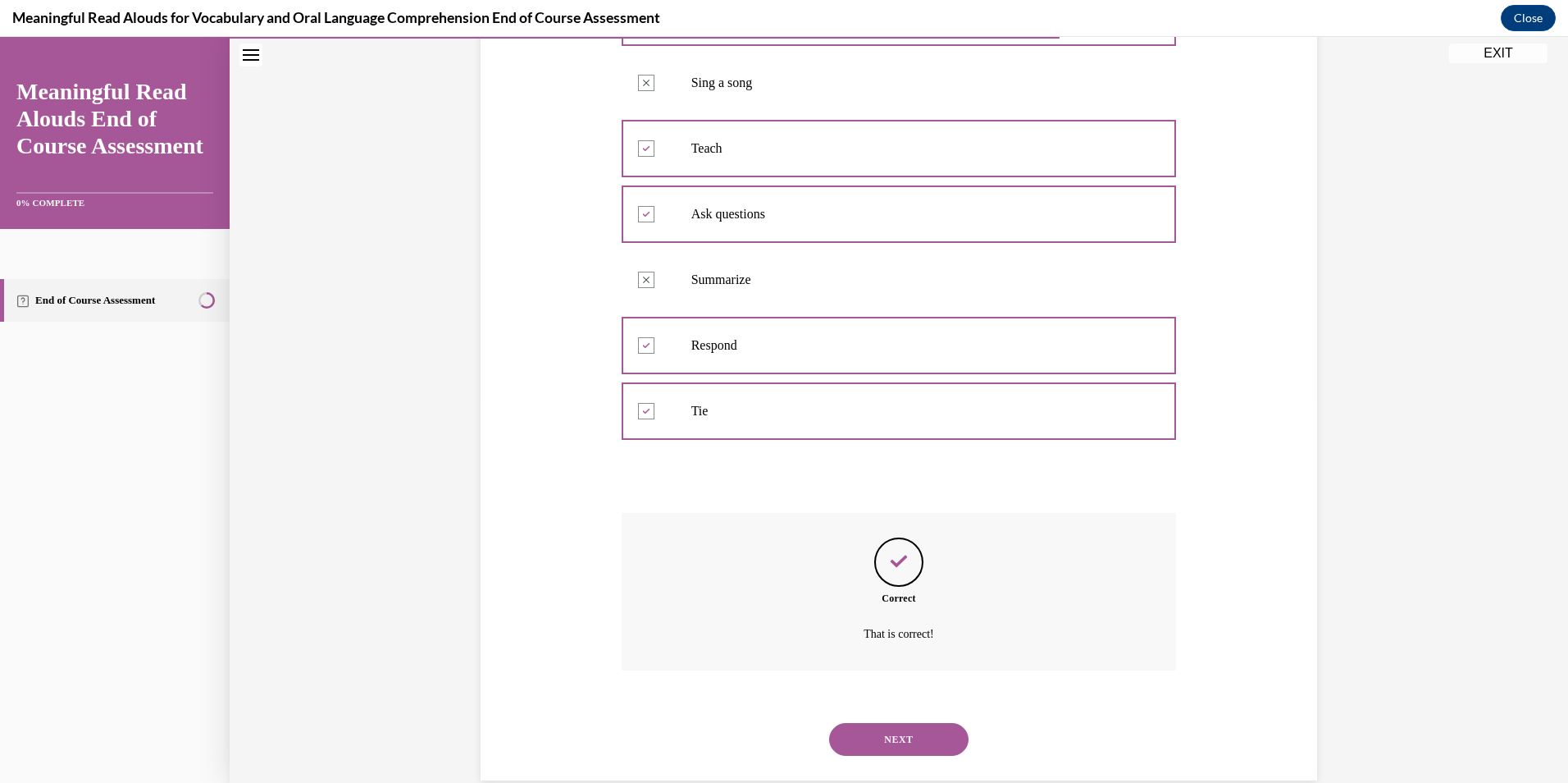
scroll to position [417, 0]
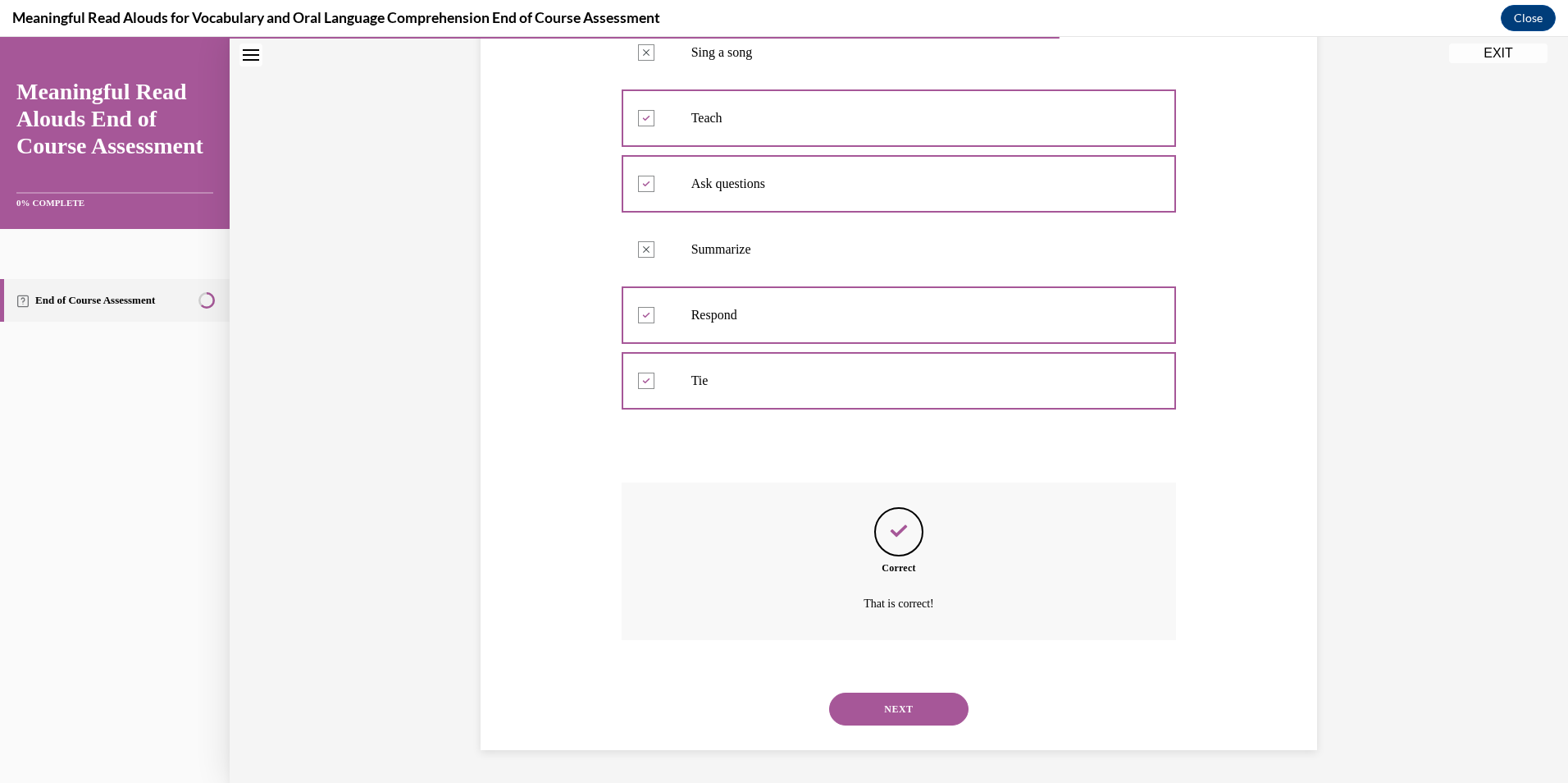
click at [864, 706] on button "NEXT" at bounding box center [899, 709] width 140 height 32
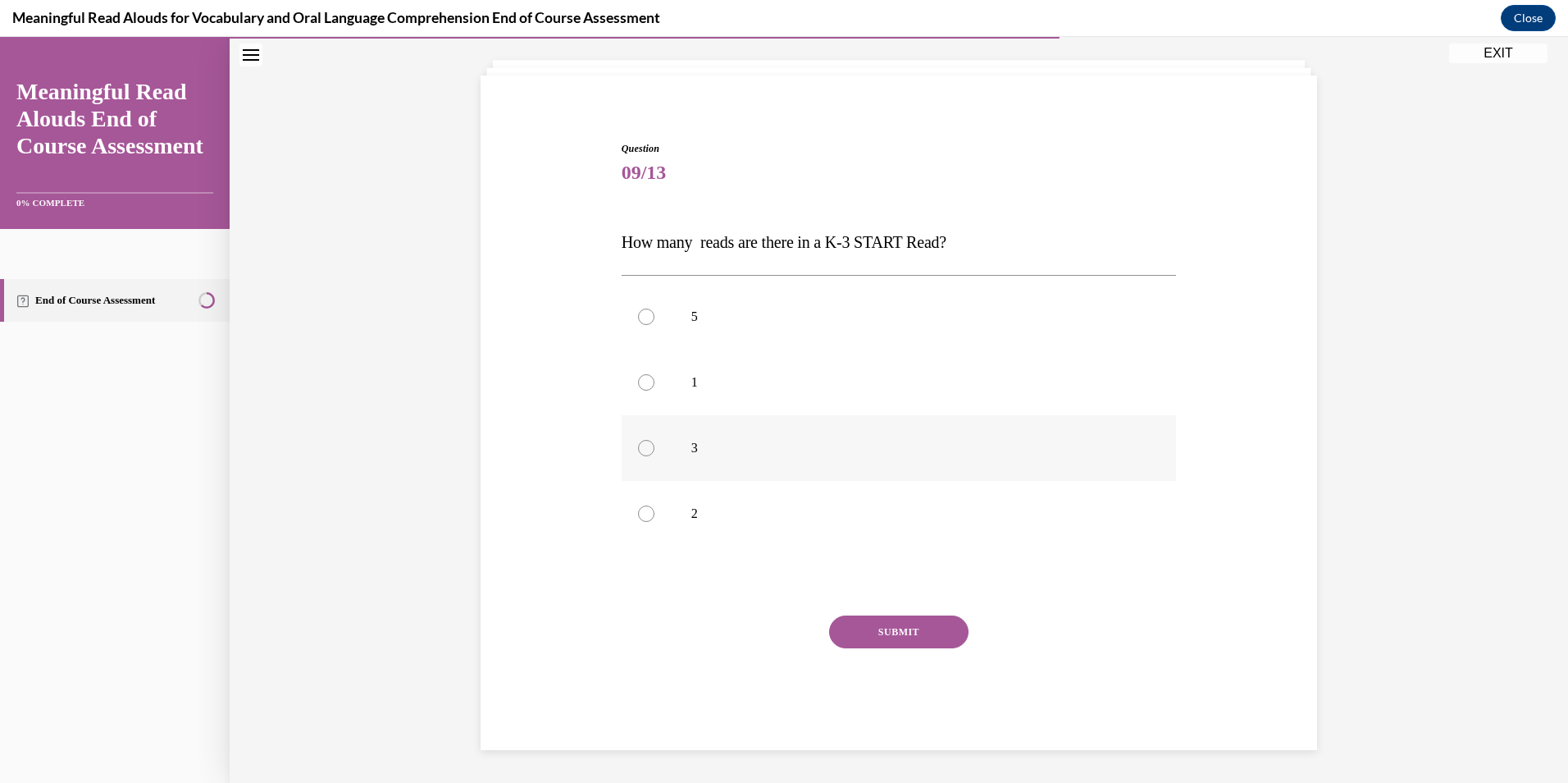
click at [710, 468] on label "3" at bounding box center [899, 448] width 555 height 66
click at [655, 456] on input "3" at bounding box center [645, 448] width 16 height 16
radio input "true"
click at [865, 629] on button "SUBMIT" at bounding box center [899, 631] width 140 height 32
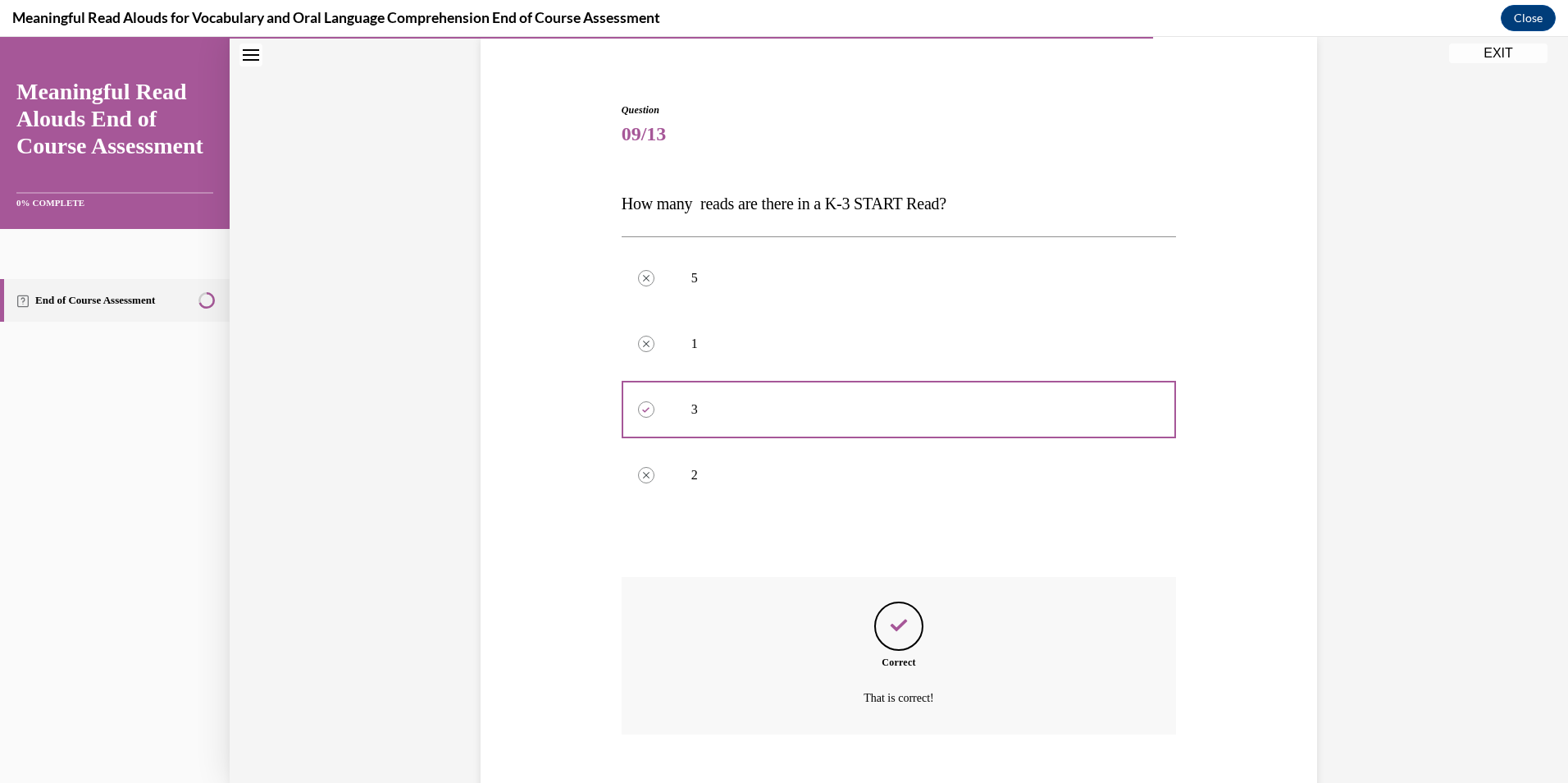
scroll to position [220, 0]
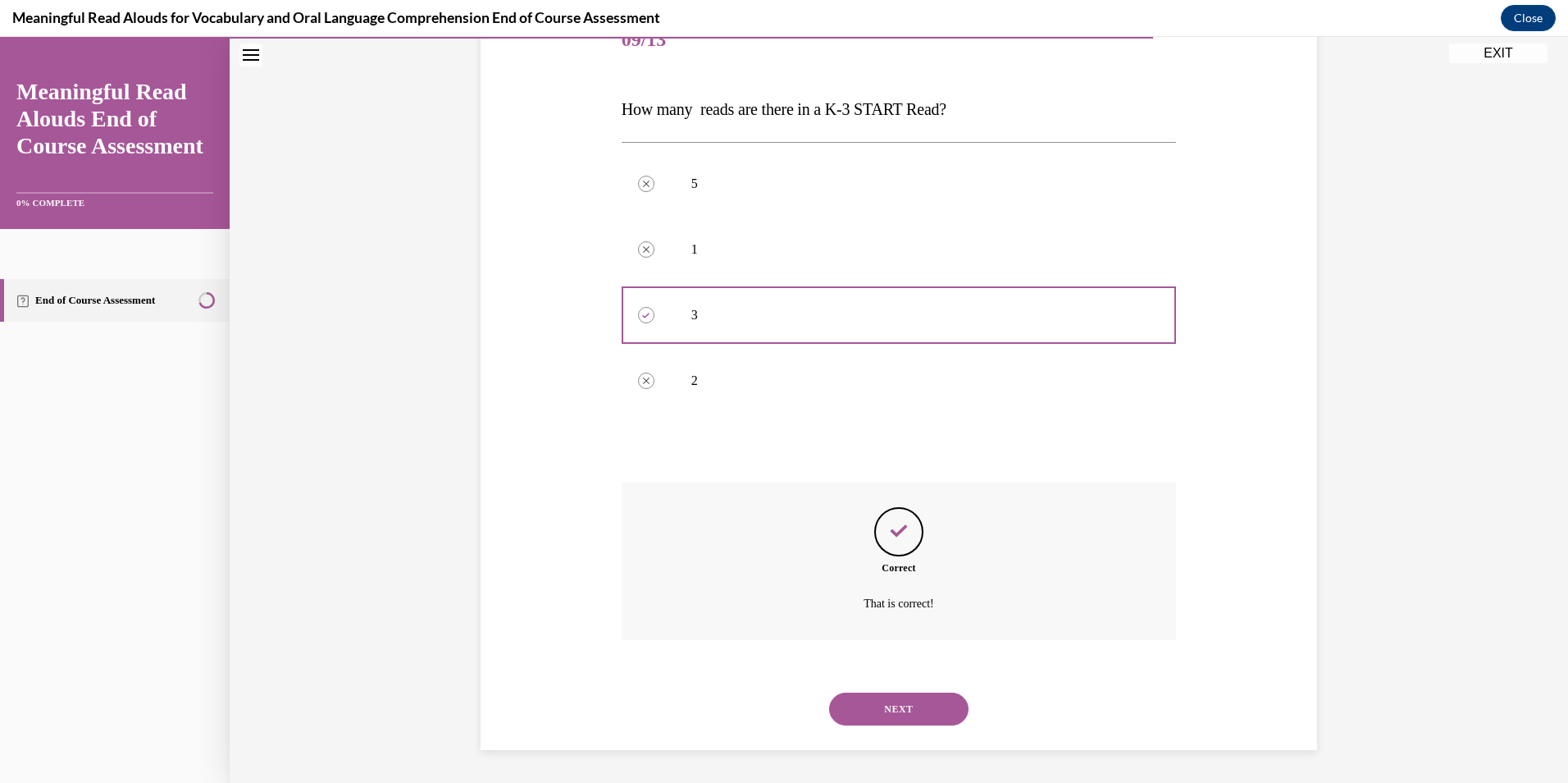
click at [892, 705] on button "NEXT" at bounding box center [899, 709] width 140 height 32
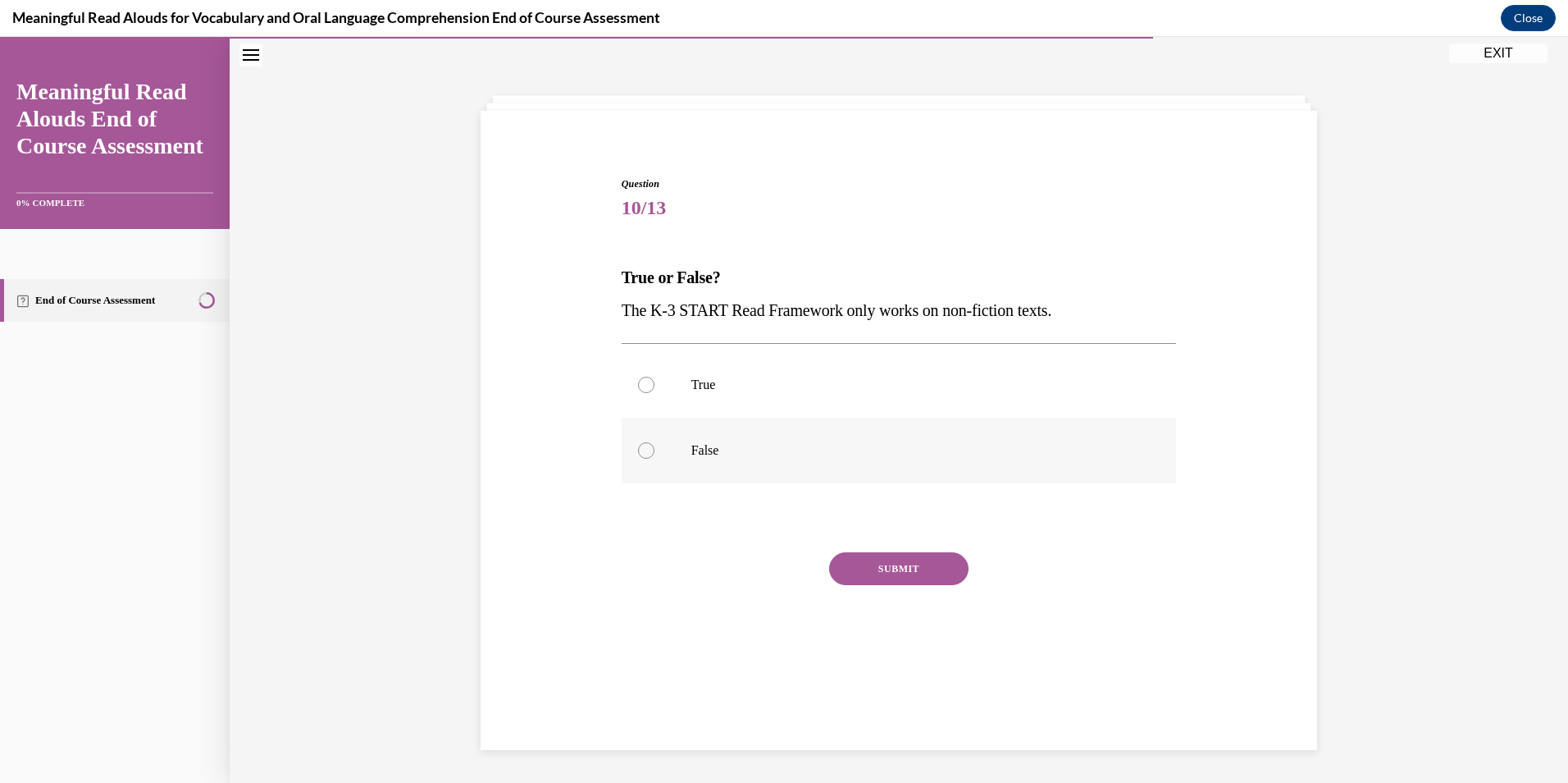
click at [698, 466] on label "False" at bounding box center [899, 450] width 555 height 66
click at [655, 459] on input "False" at bounding box center [645, 450] width 16 height 16
radio input "true"
click at [854, 556] on button "SUBMIT" at bounding box center [899, 568] width 140 height 32
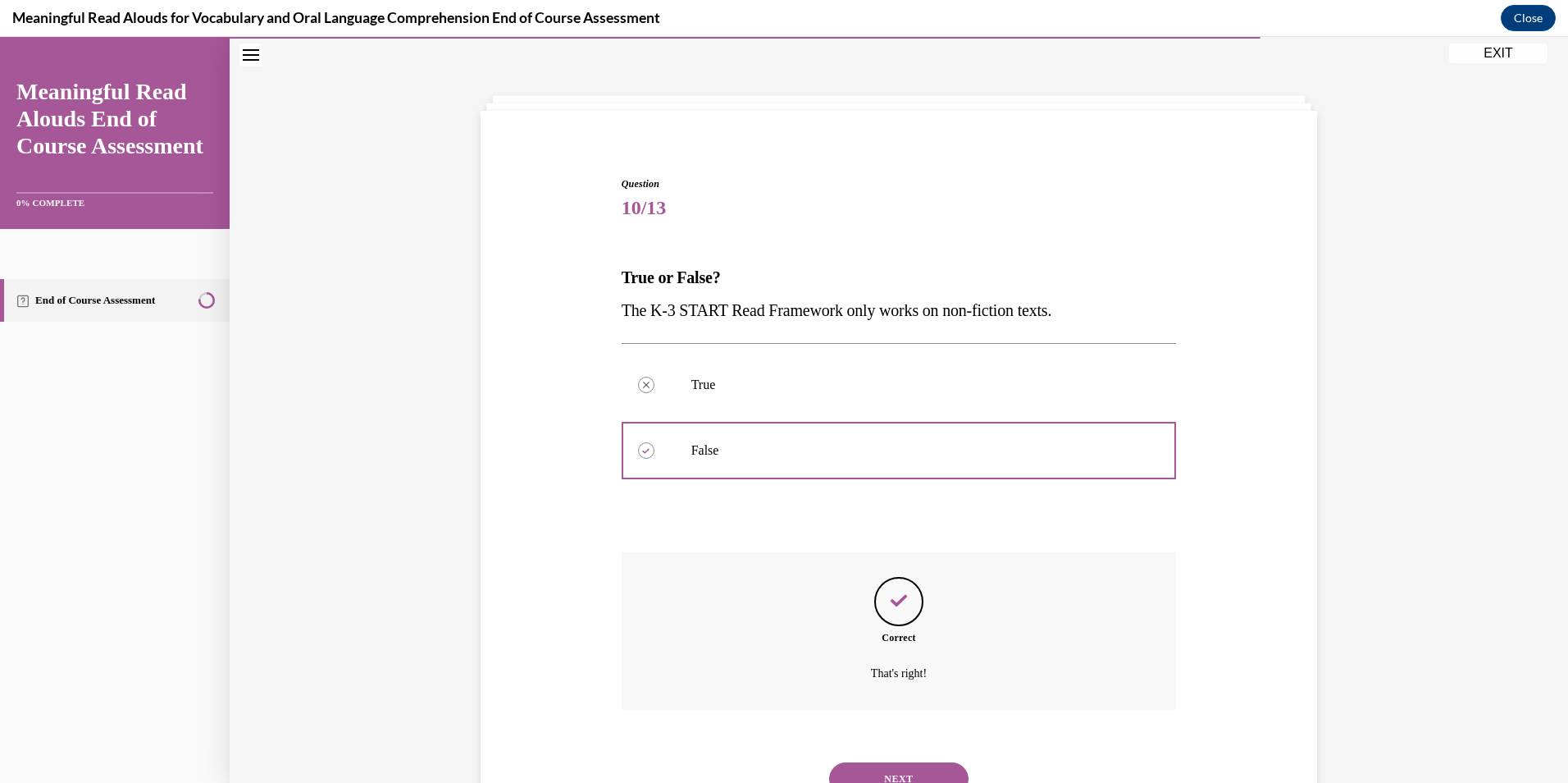
scroll to position [121, 0]
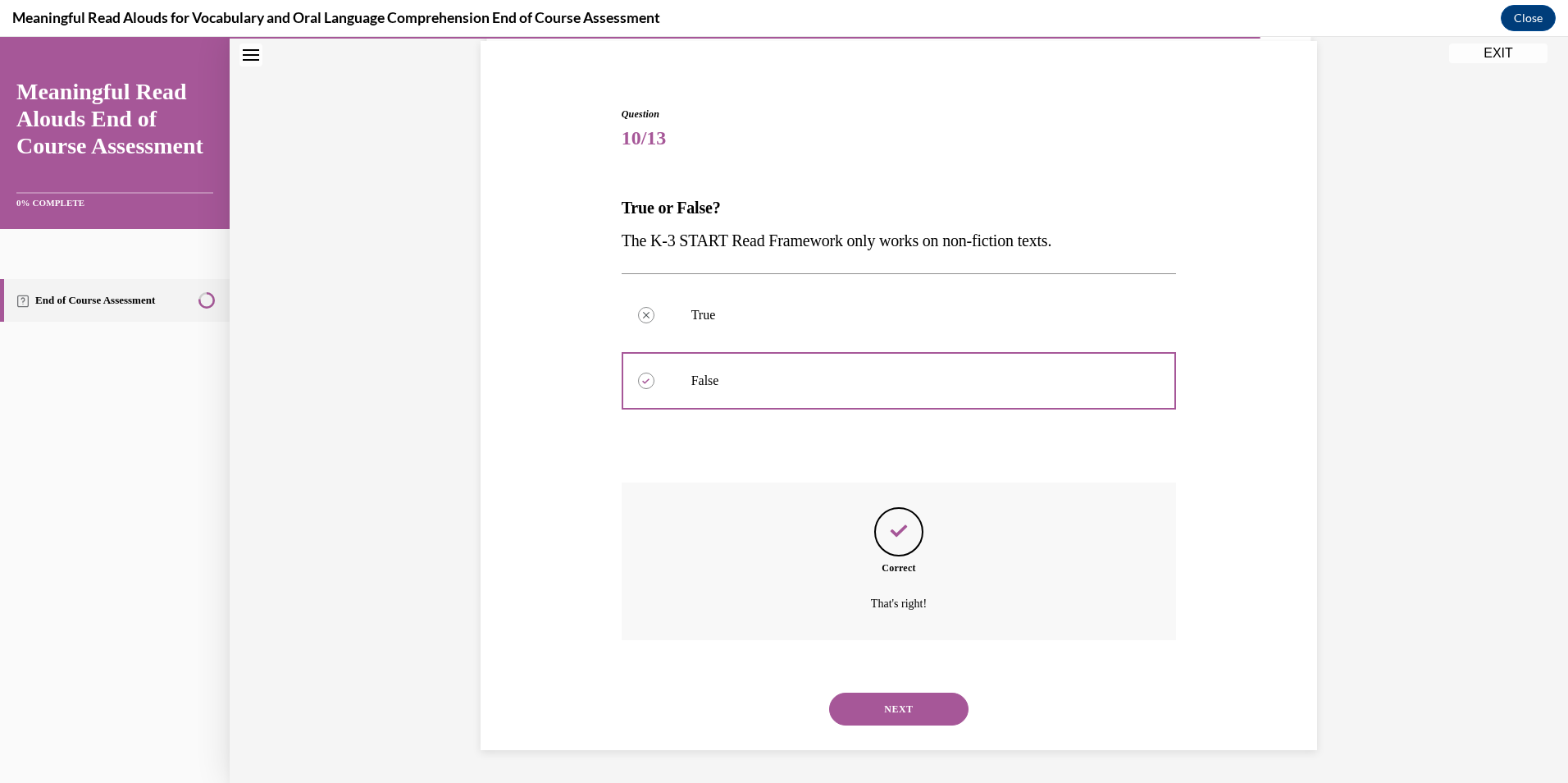
click at [887, 713] on button "NEXT" at bounding box center [899, 709] width 140 height 32
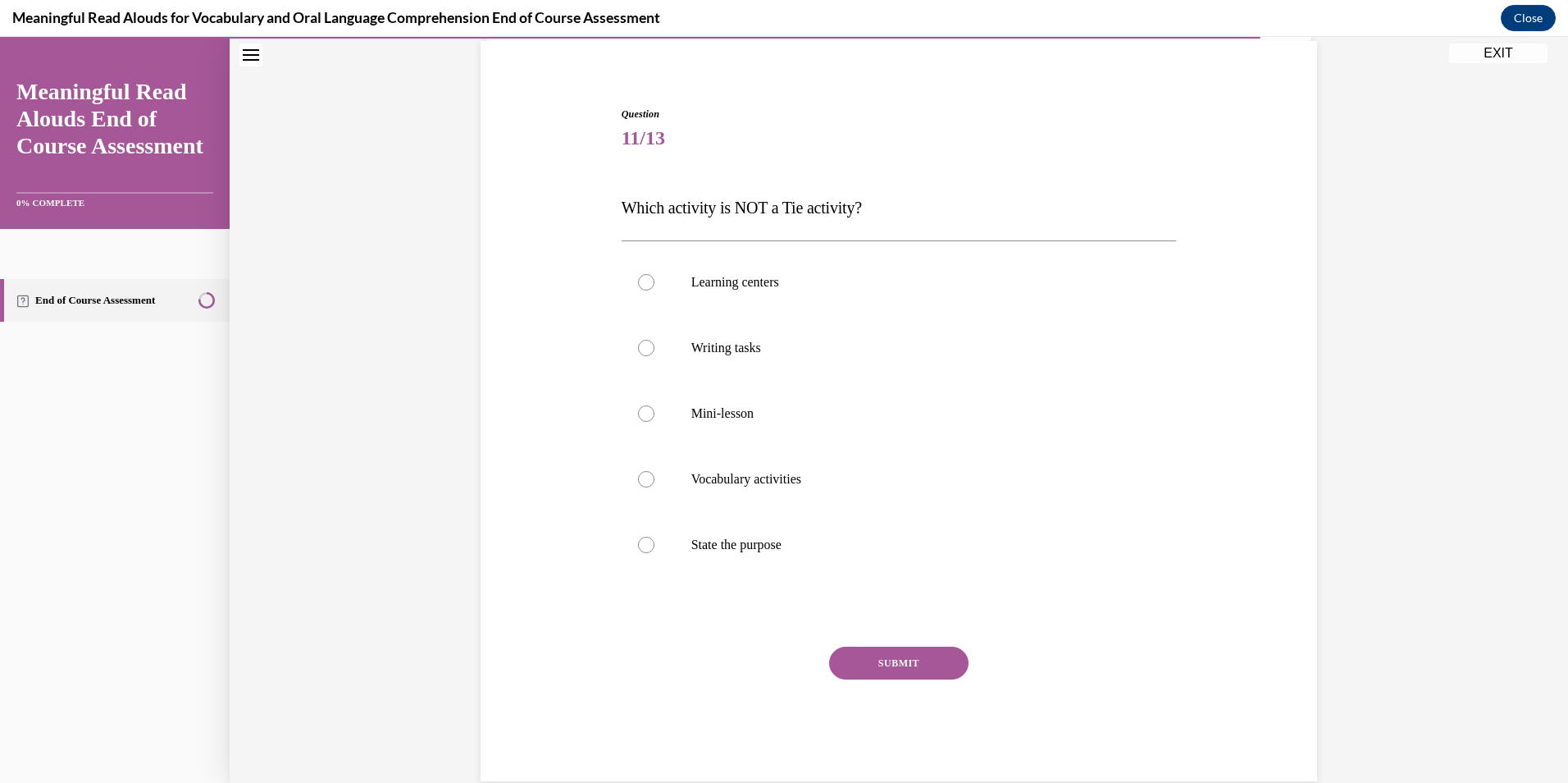
scroll to position [86, 0]
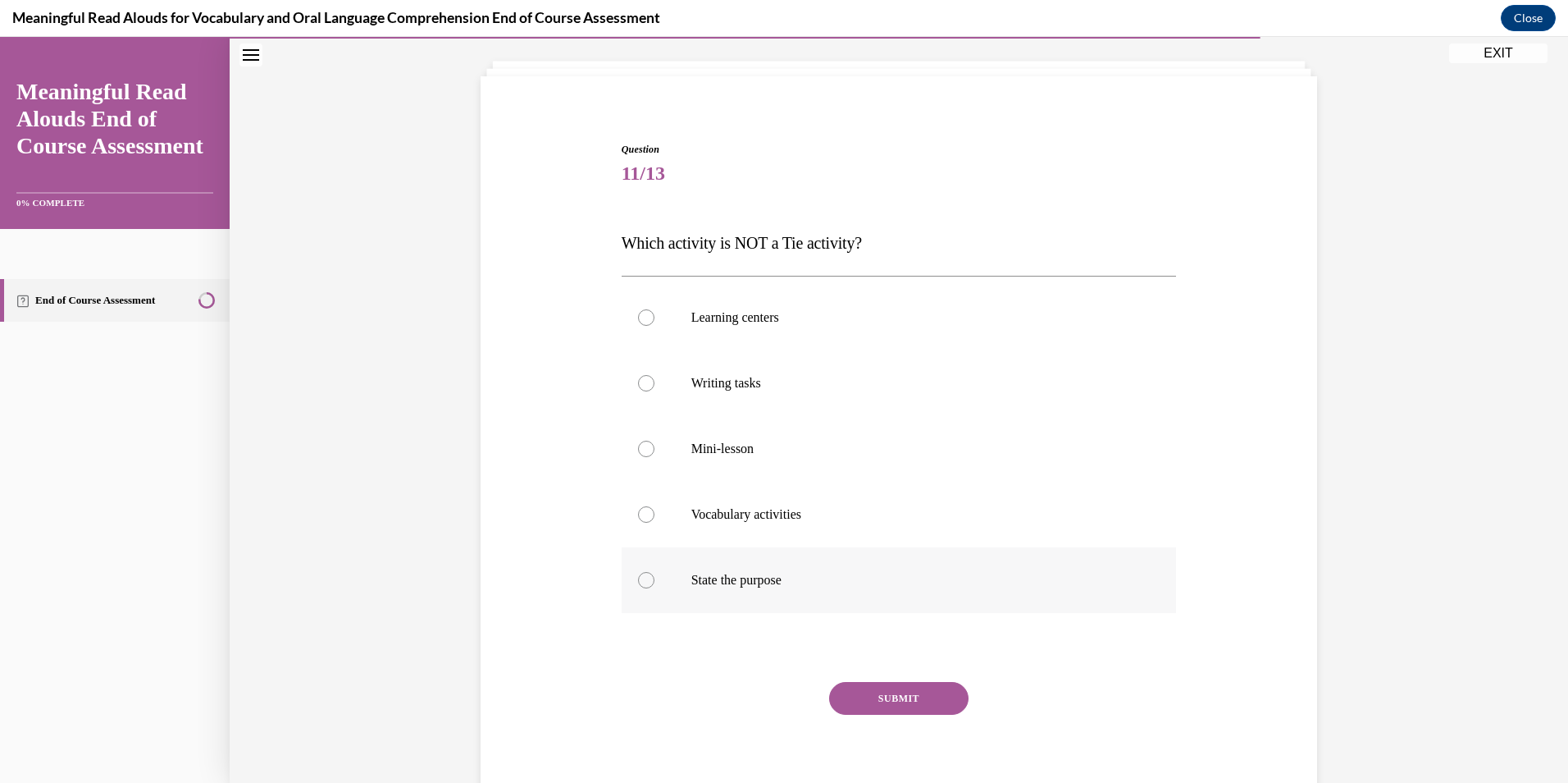
click at [763, 571] on label "State the purpose" at bounding box center [899, 580] width 555 height 66
click at [655, 571] on input "State the purpose" at bounding box center [645, 579] width 16 height 16
radio input "true"
click at [893, 702] on button "SUBMIT" at bounding box center [899, 698] width 140 height 32
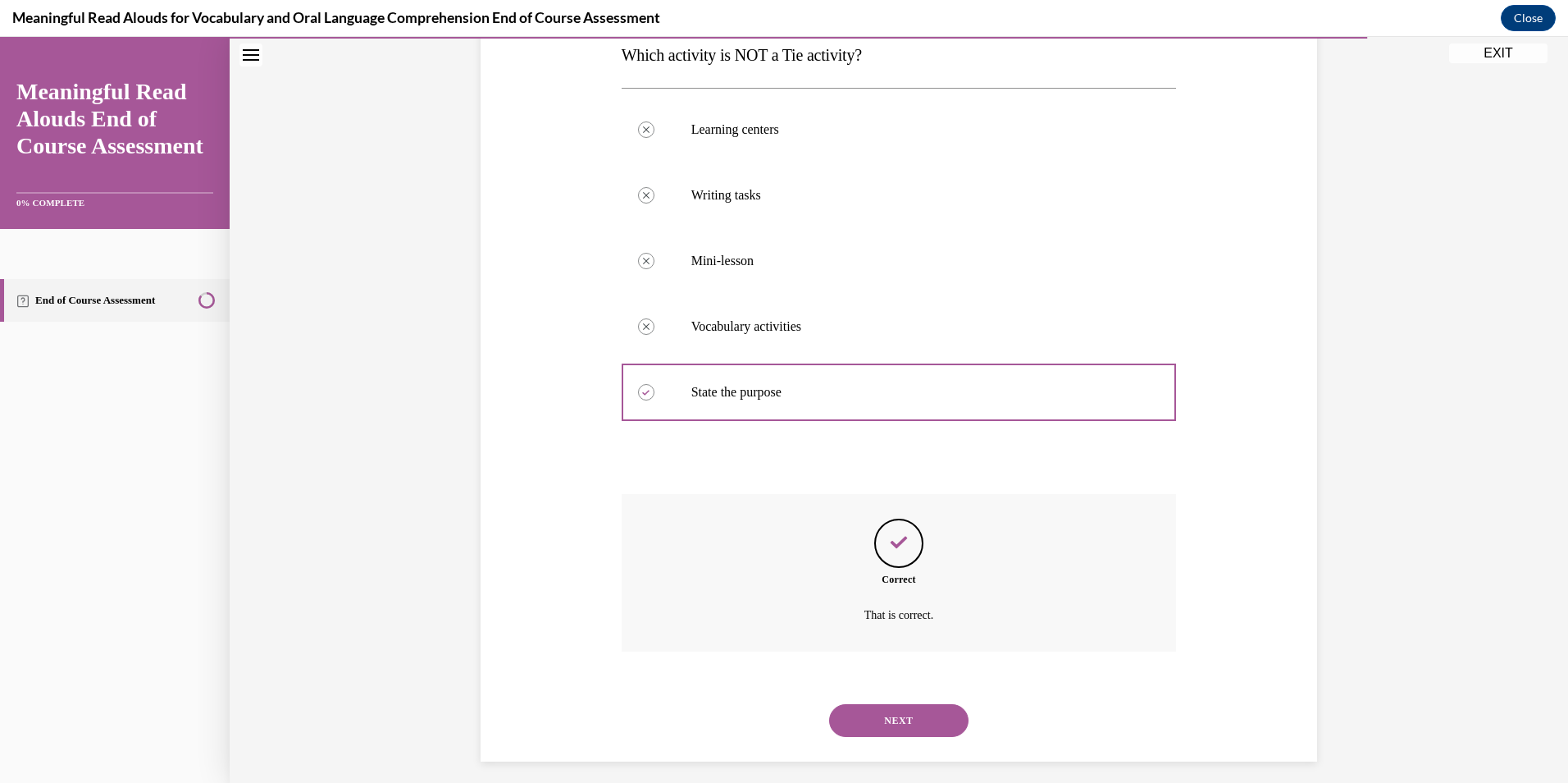
scroll to position [286, 0]
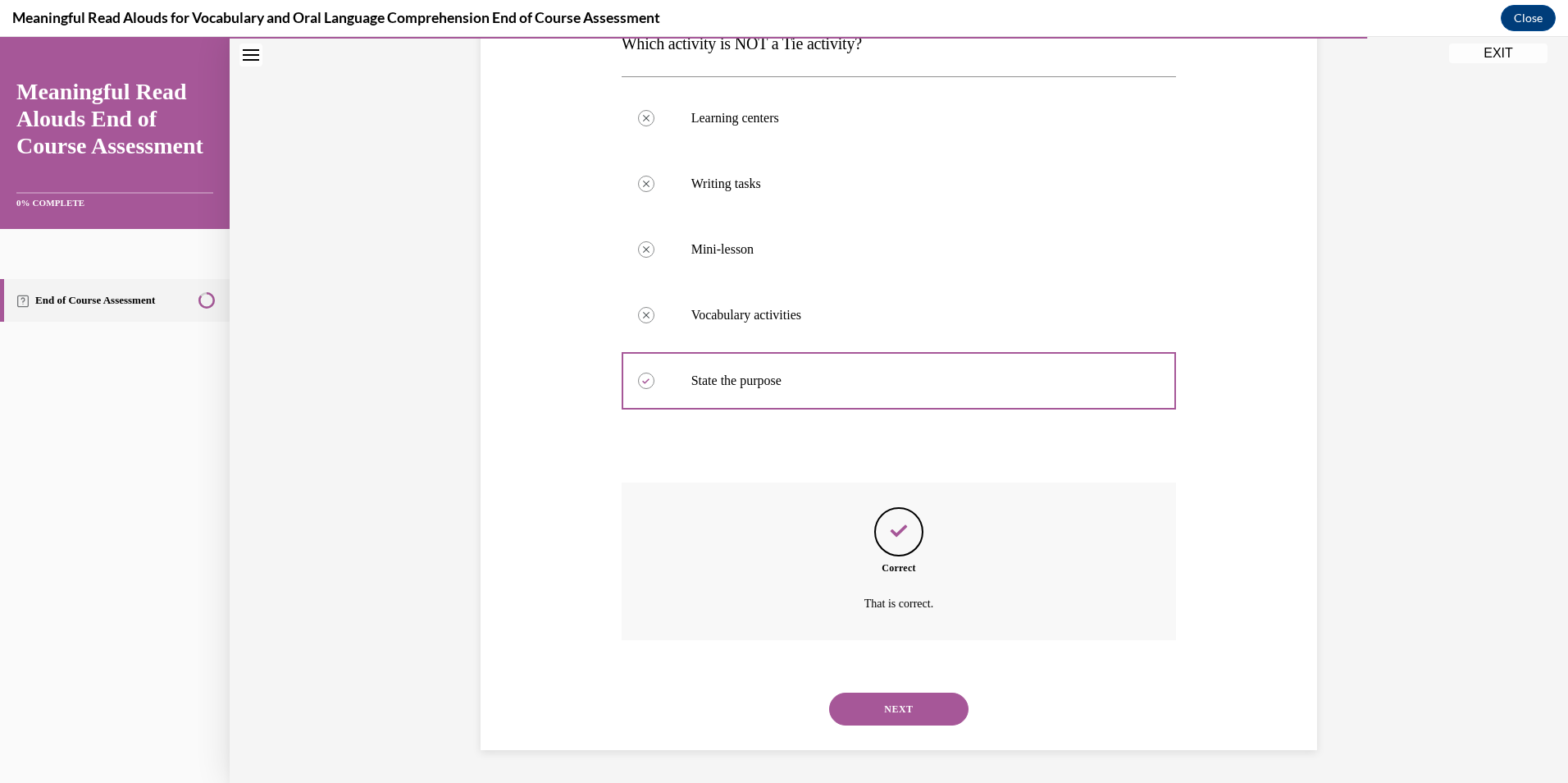
click at [887, 707] on button "NEXT" at bounding box center [899, 709] width 140 height 32
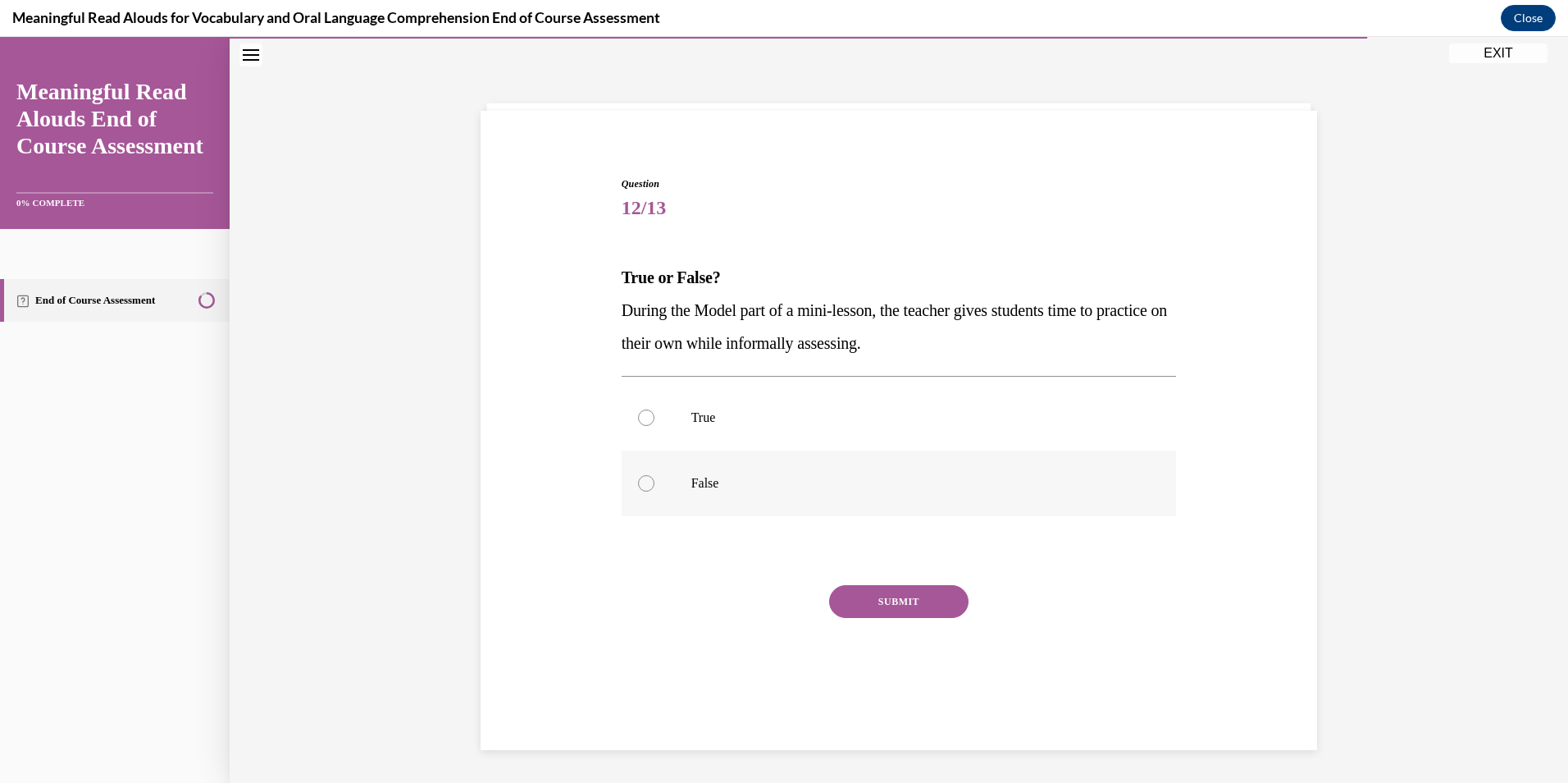
click at [708, 483] on p "False" at bounding box center [913, 483] width 444 height 16
click at [655, 483] on input "False" at bounding box center [645, 483] width 16 height 16
radio input "true"
click at [847, 612] on button "SUBMIT" at bounding box center [899, 601] width 140 height 32
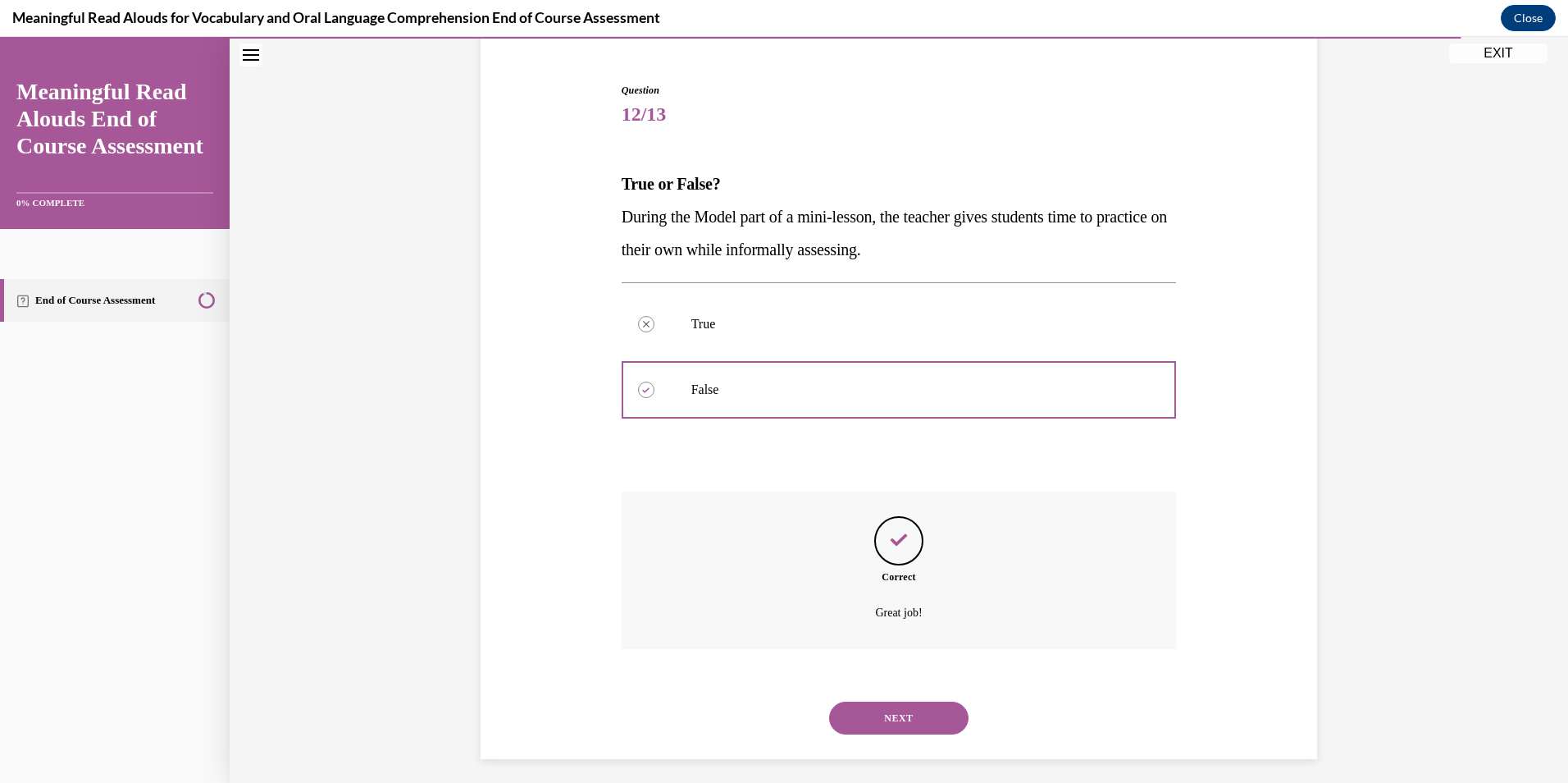
scroll to position [154, 0]
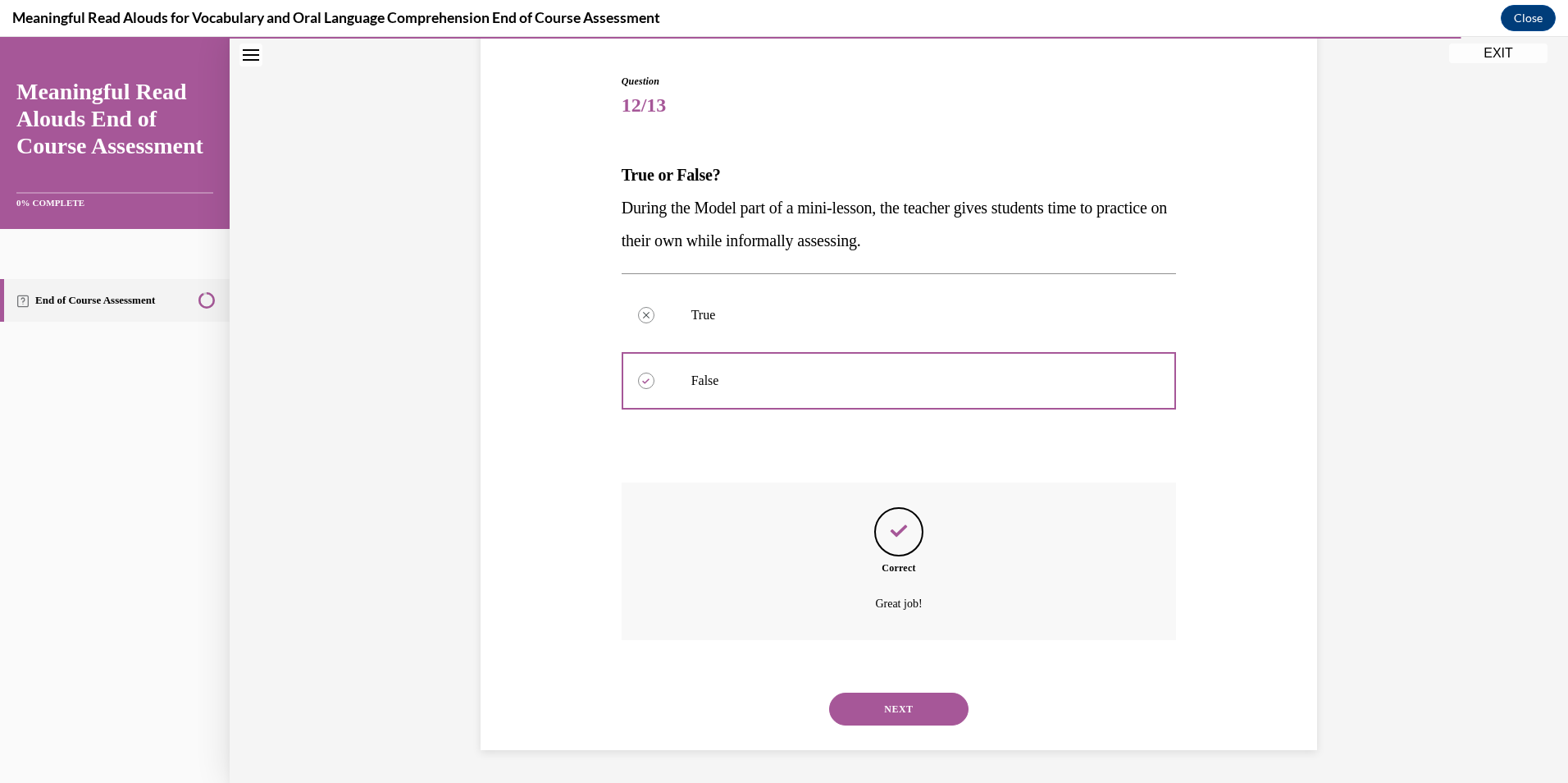
click at [901, 699] on button "NEXT" at bounding box center [899, 709] width 140 height 32
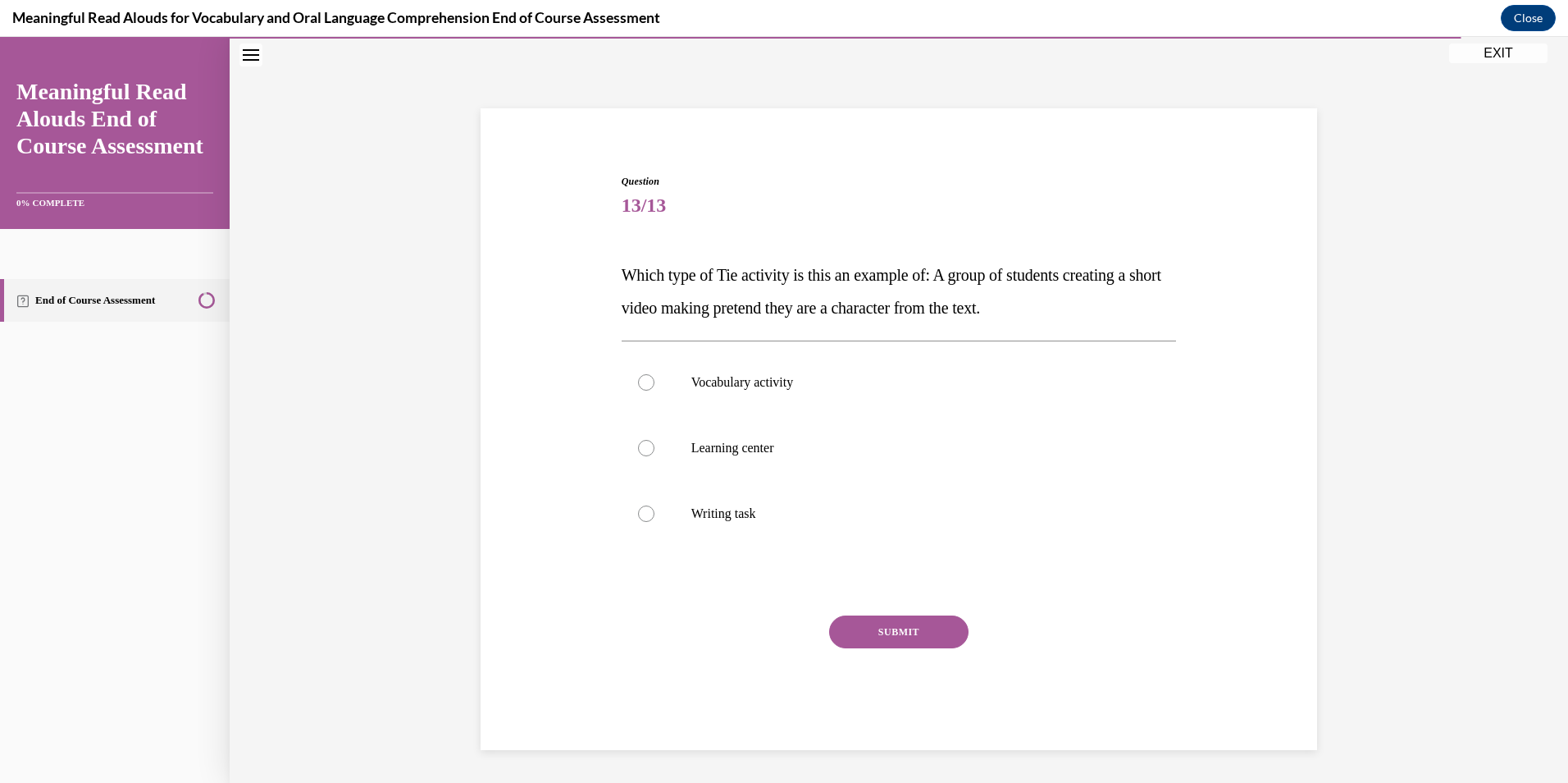
scroll to position [54, 0]
click at [824, 450] on p "Learning center" at bounding box center [913, 448] width 444 height 16
click at [655, 450] on input "Learning center" at bounding box center [645, 448] width 16 height 16
radio input "true"
click at [875, 631] on button "SUBMIT" at bounding box center [899, 631] width 140 height 32
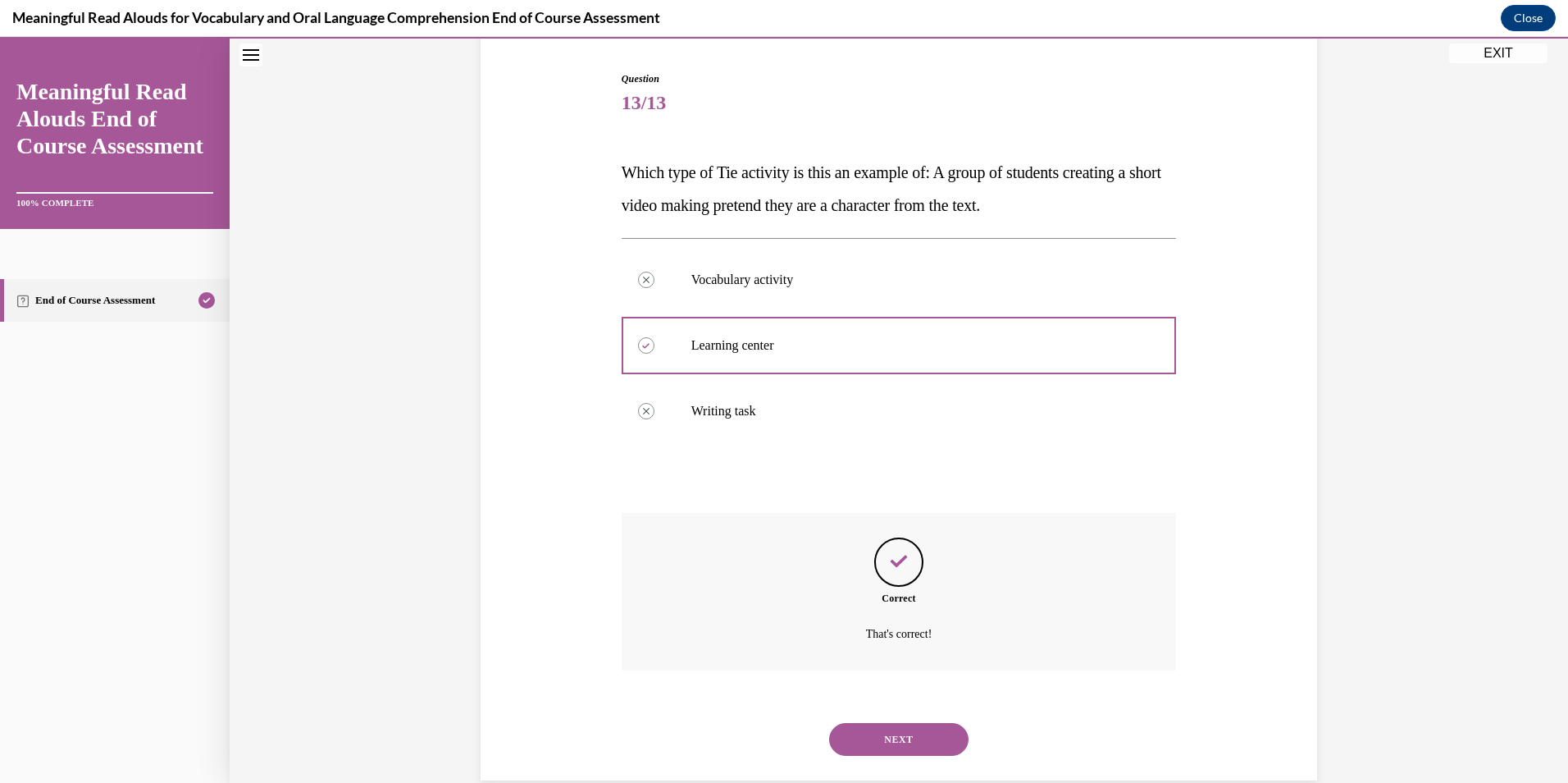
scroll to position [187, 0]
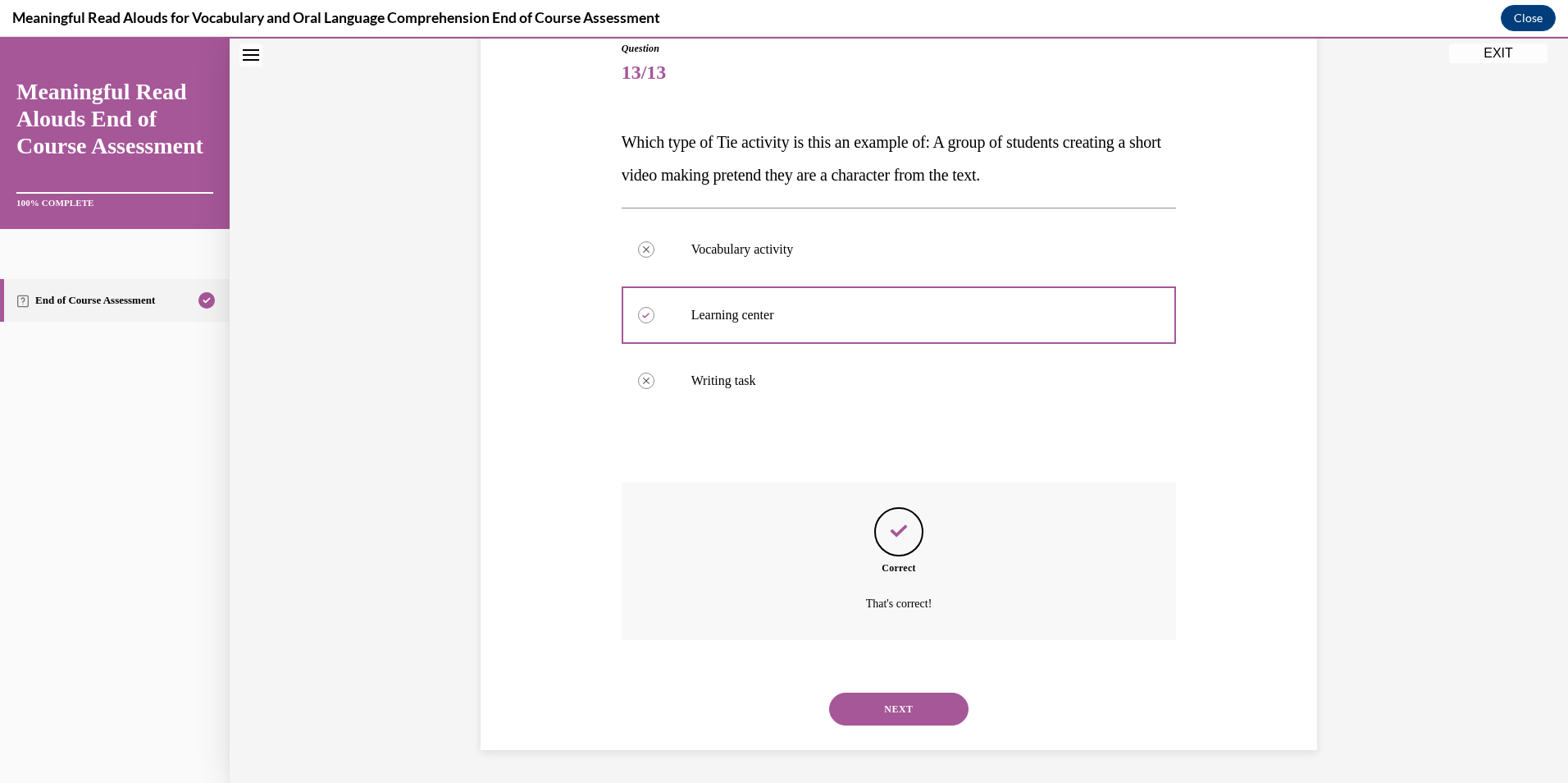
click at [912, 710] on button "NEXT" at bounding box center [899, 709] width 140 height 32
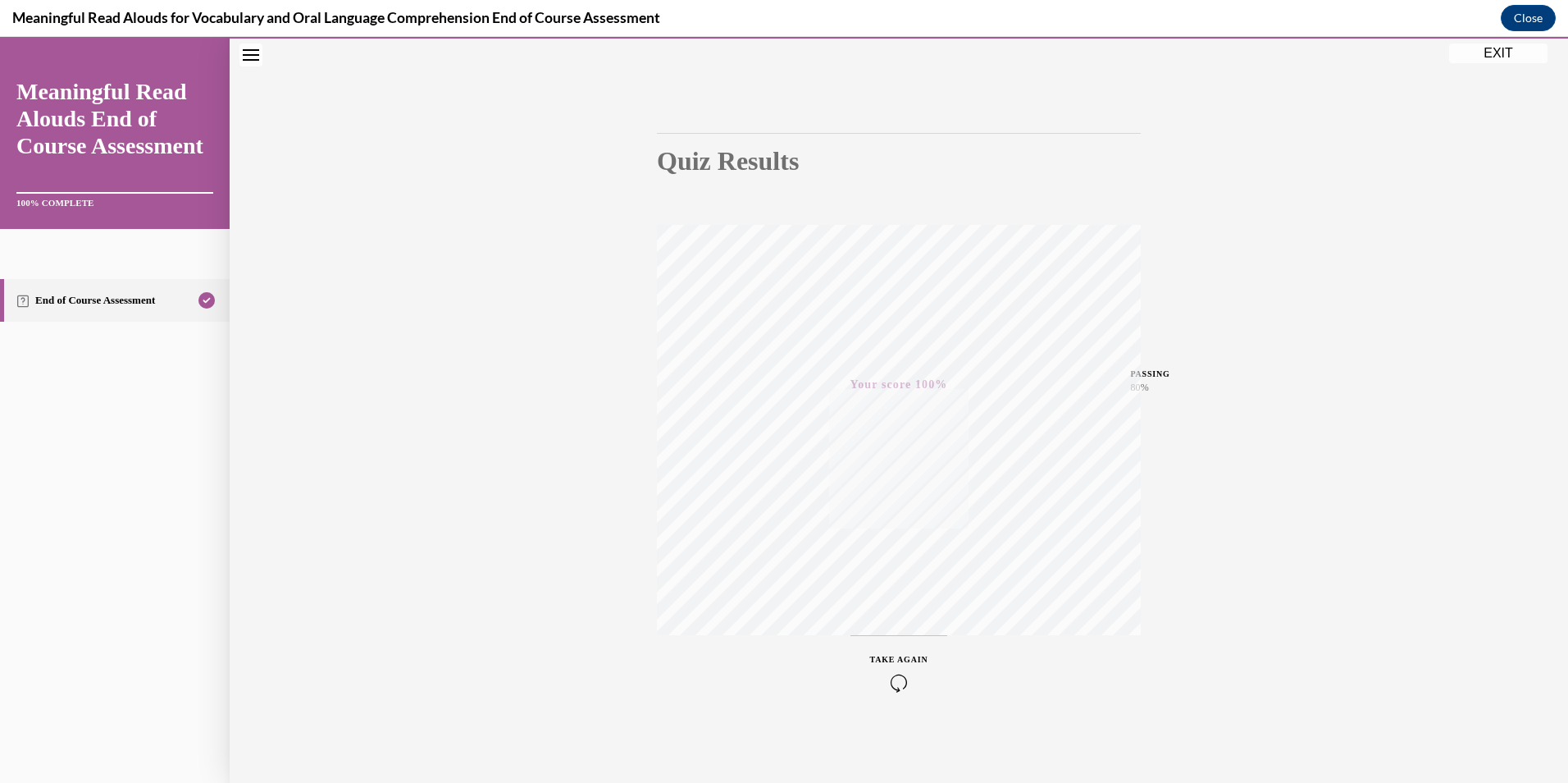
click at [260, 59] on button "Close navigation menu" at bounding box center [251, 55] width 23 height 23
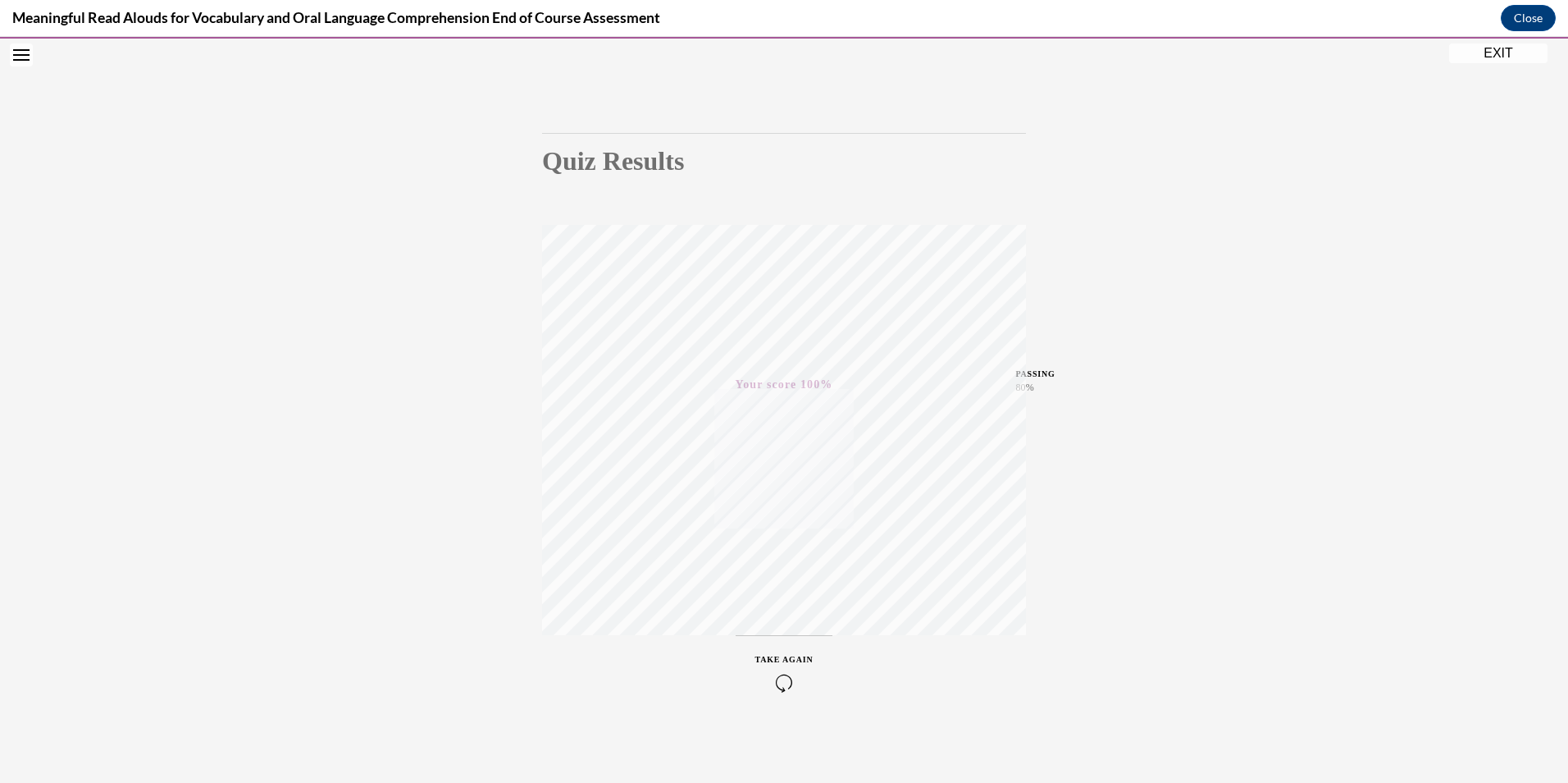
click at [1513, 50] on button "EXIT" at bounding box center [1498, 53] width 98 height 20
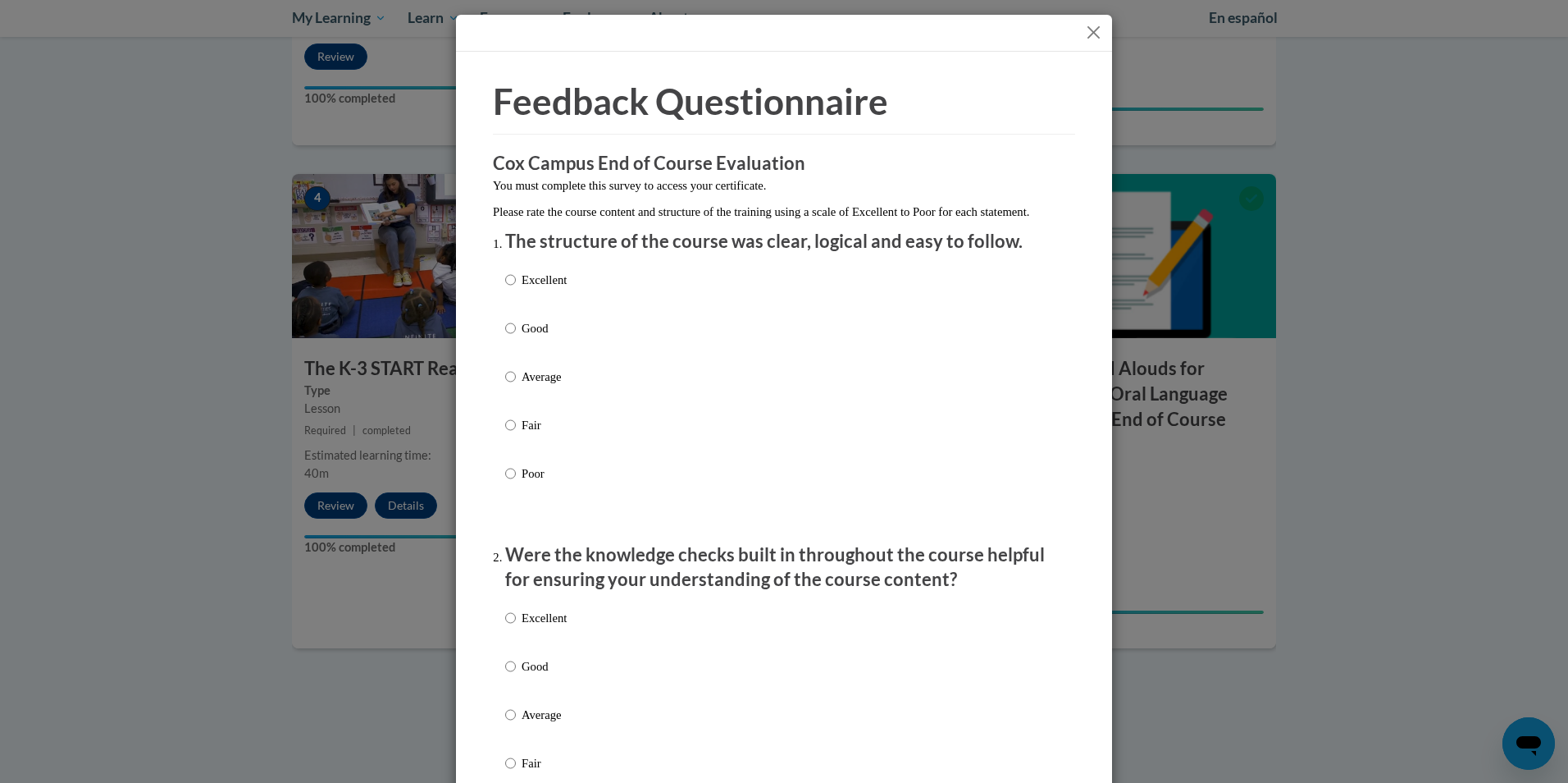
click at [533, 337] on p "Good" at bounding box center [544, 328] width 45 height 18
click at [516, 337] on input "Good" at bounding box center [510, 328] width 11 height 18
radio input "true"
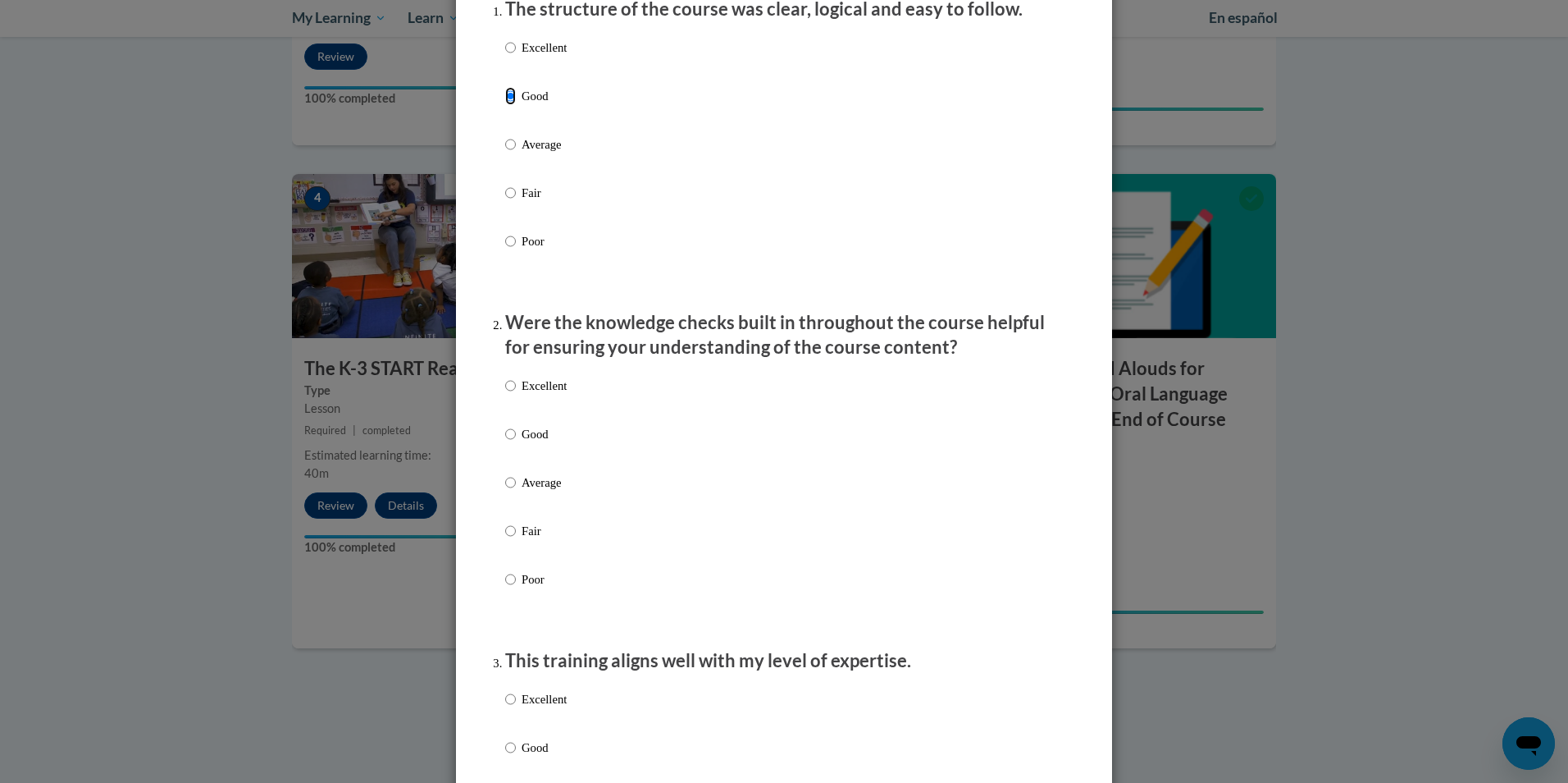
scroll to position [246, 0]
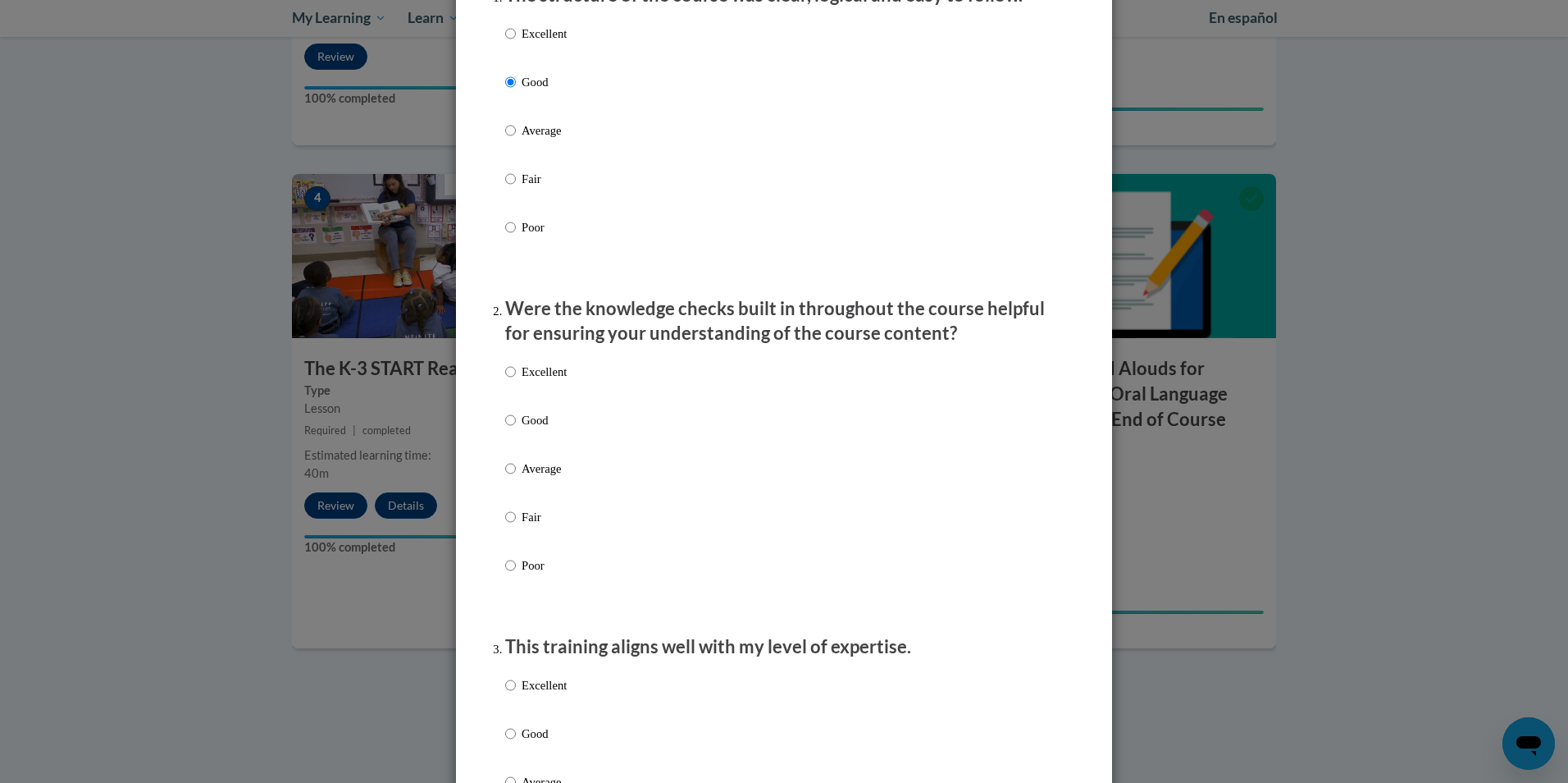
click at [548, 429] on p "Good" at bounding box center [544, 420] width 45 height 18
click at [516, 429] on input "Good" at bounding box center [510, 420] width 11 height 18
radio input "true"
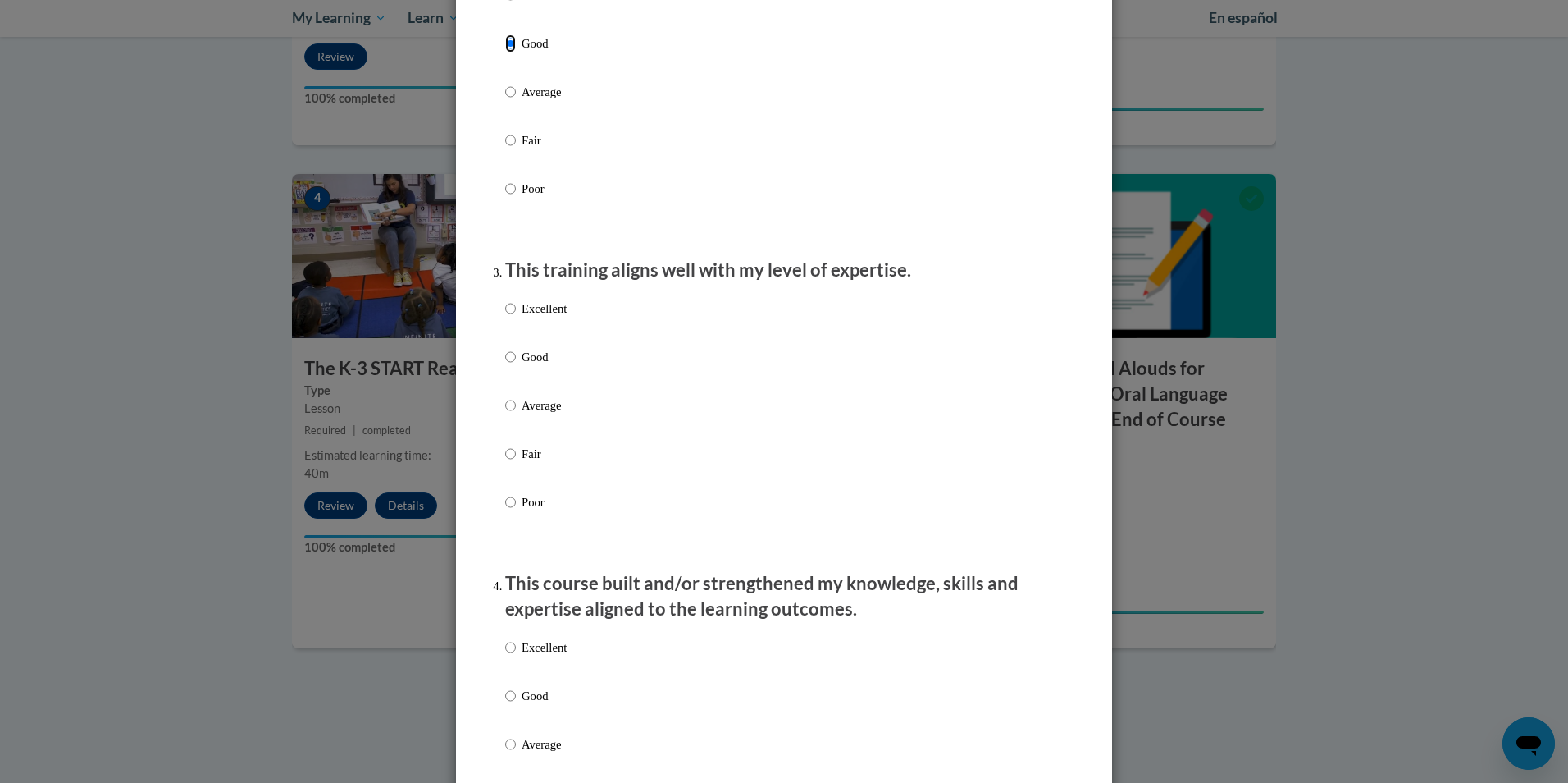
scroll to position [656, 0]
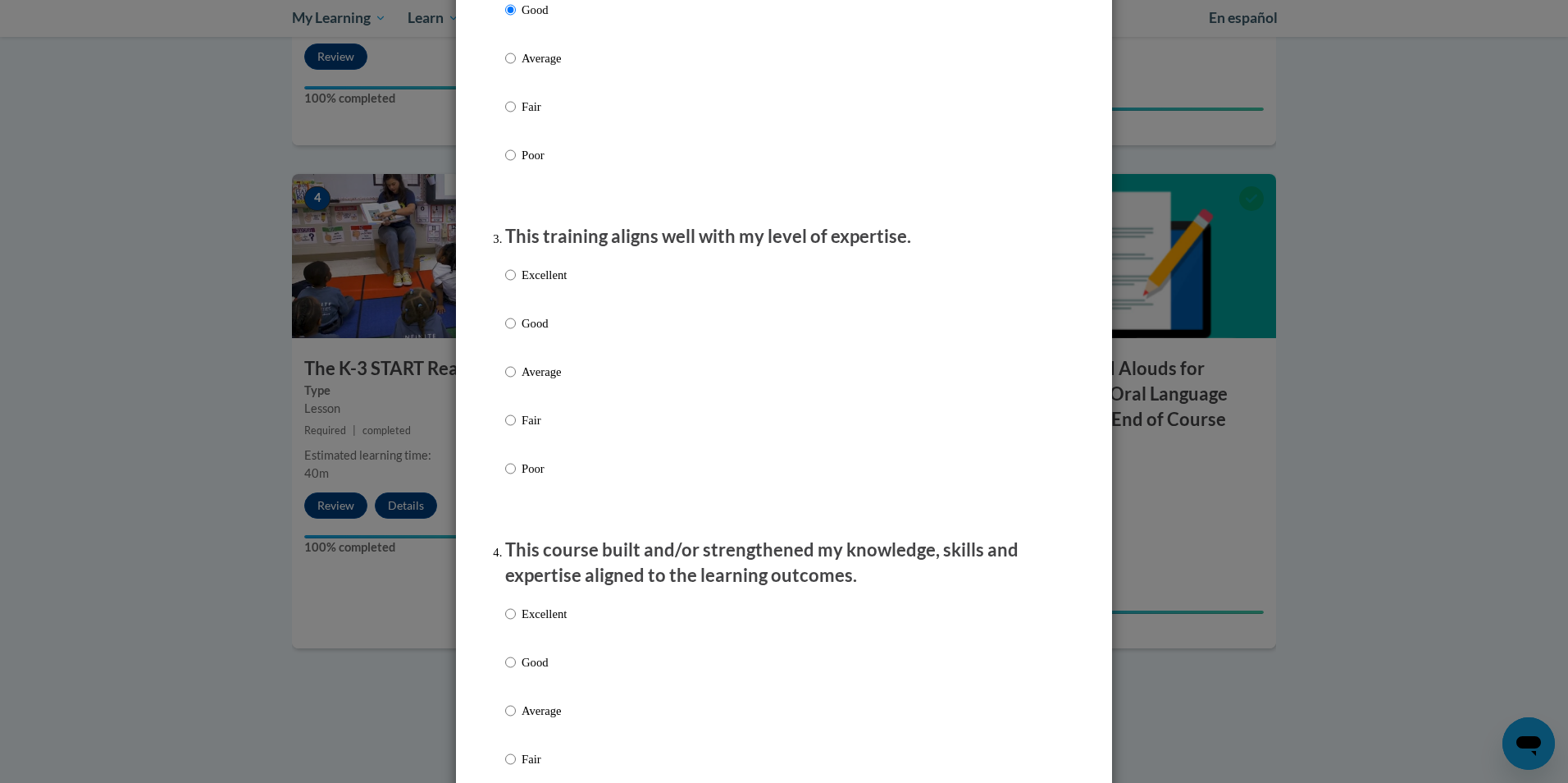
click at [554, 333] on p "Good" at bounding box center [544, 322] width 45 height 18
click at [516, 333] on input "Good" at bounding box center [510, 322] width 11 height 18
radio input "true"
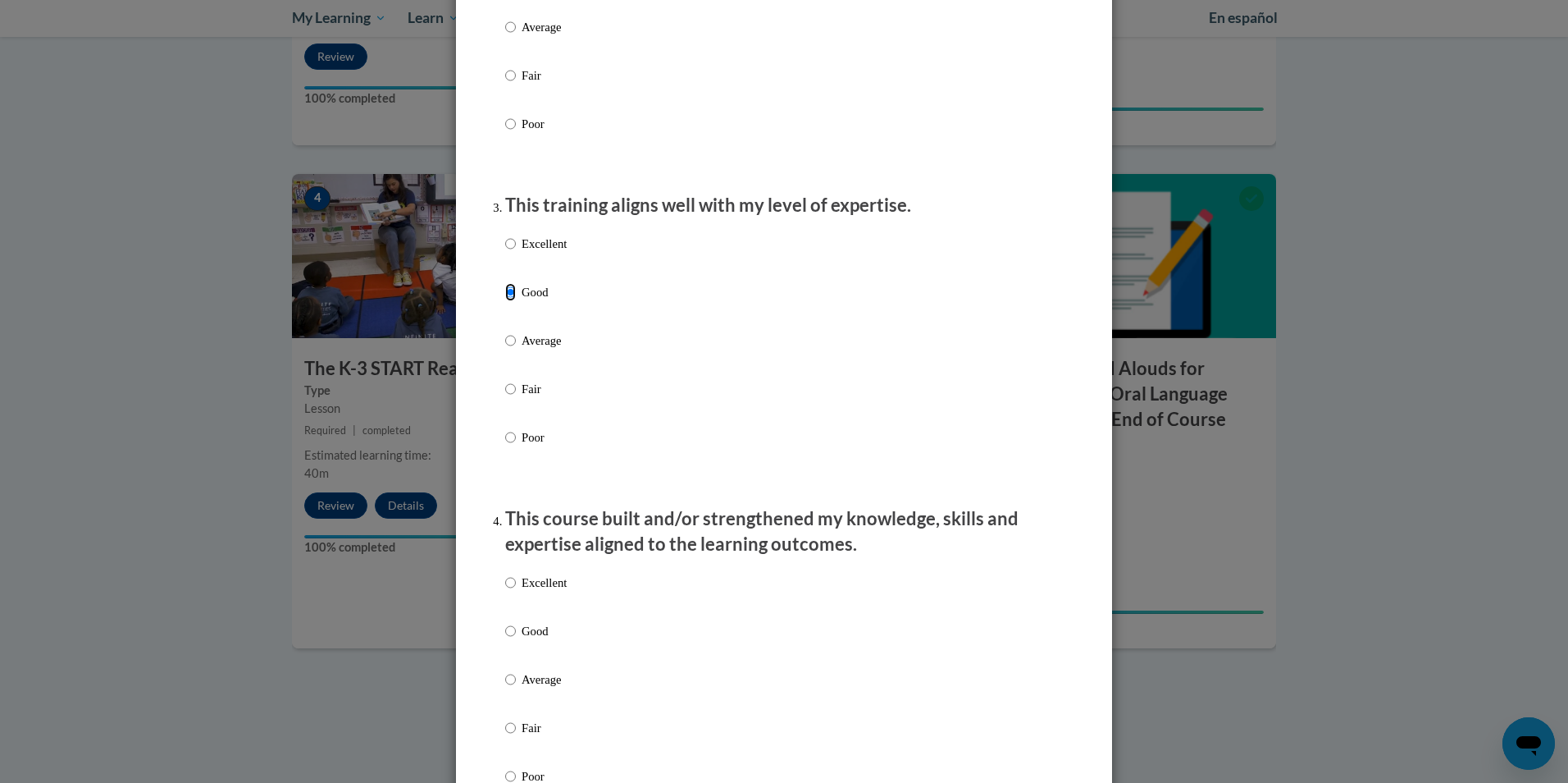
scroll to position [984, 0]
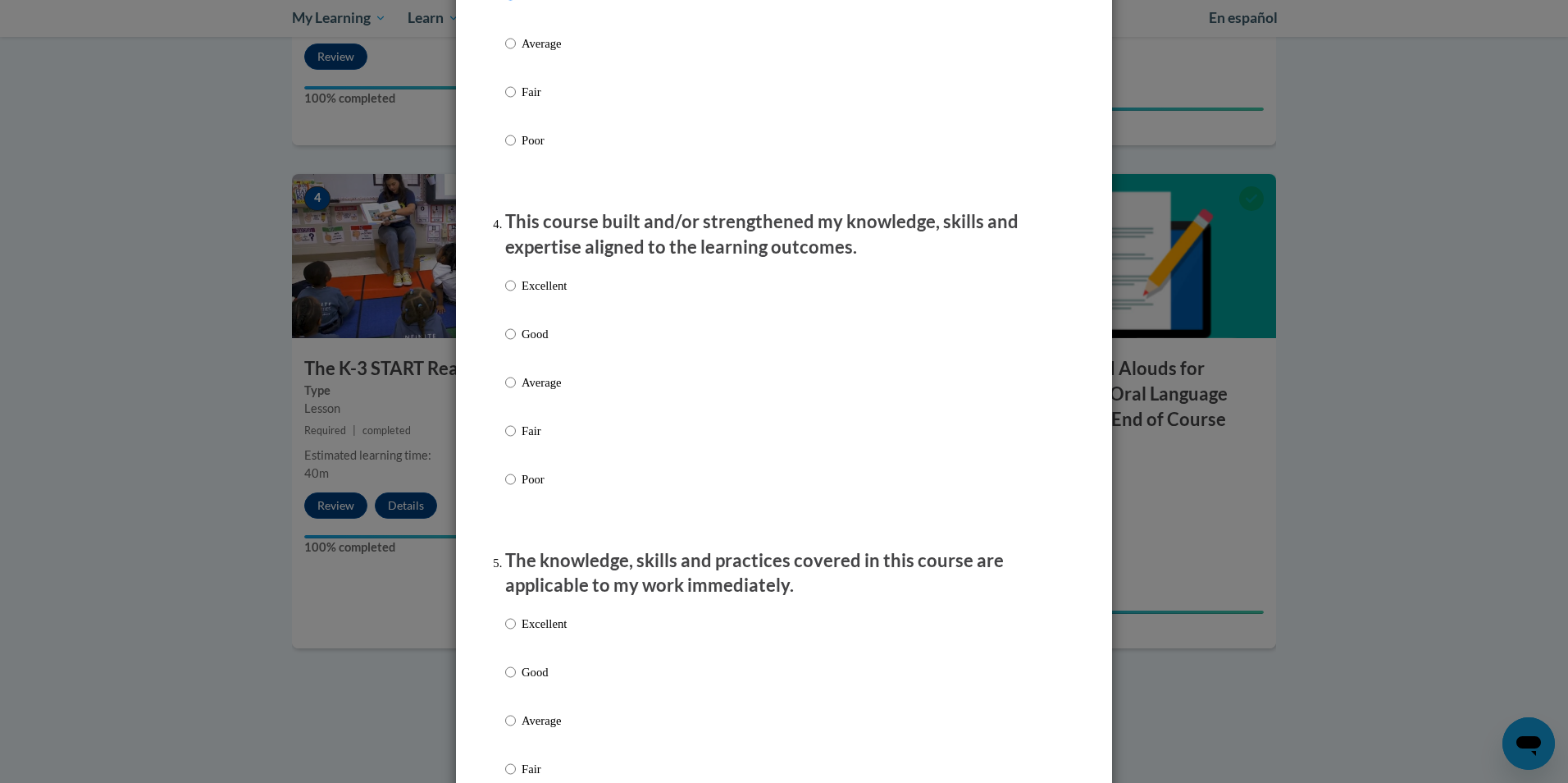
click at [561, 294] on p "Excellent" at bounding box center [544, 285] width 45 height 18
click at [516, 294] on input "Excellent" at bounding box center [510, 285] width 11 height 18
radio input "true"
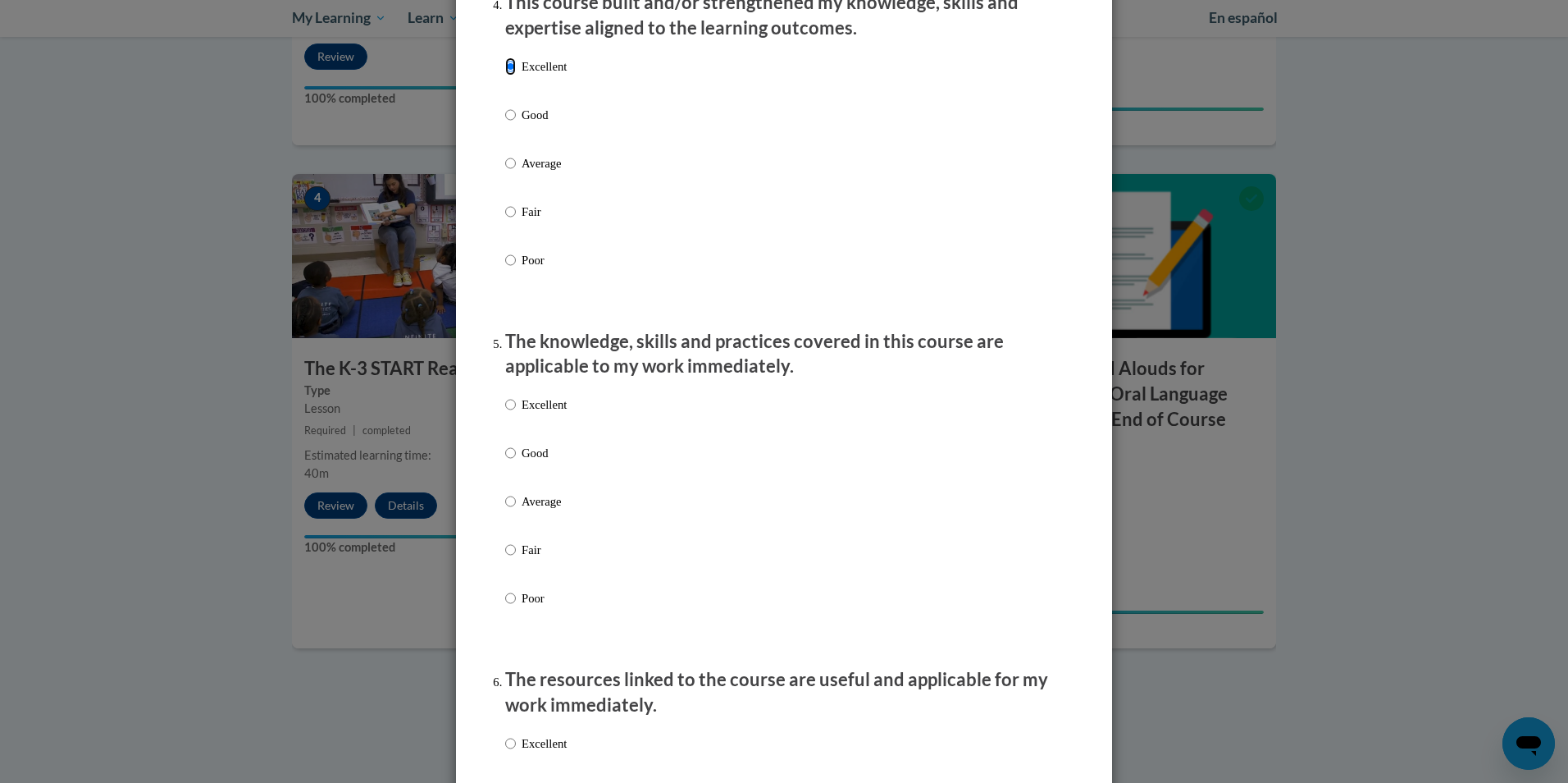
scroll to position [1231, 0]
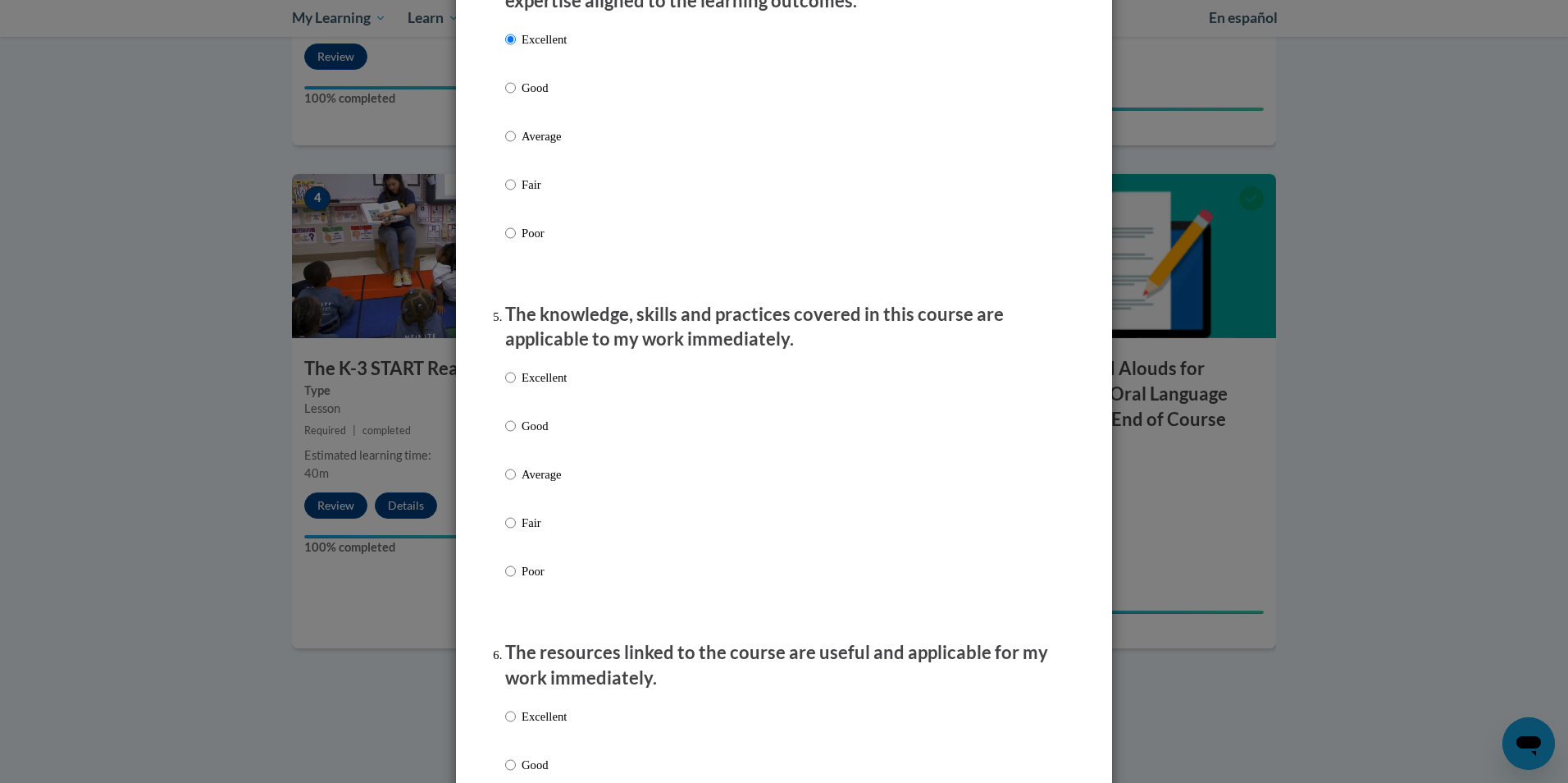
click at [540, 435] on p "Good" at bounding box center [544, 426] width 45 height 18
click at [516, 435] on input "Good" at bounding box center [510, 426] width 11 height 18
radio input "true"
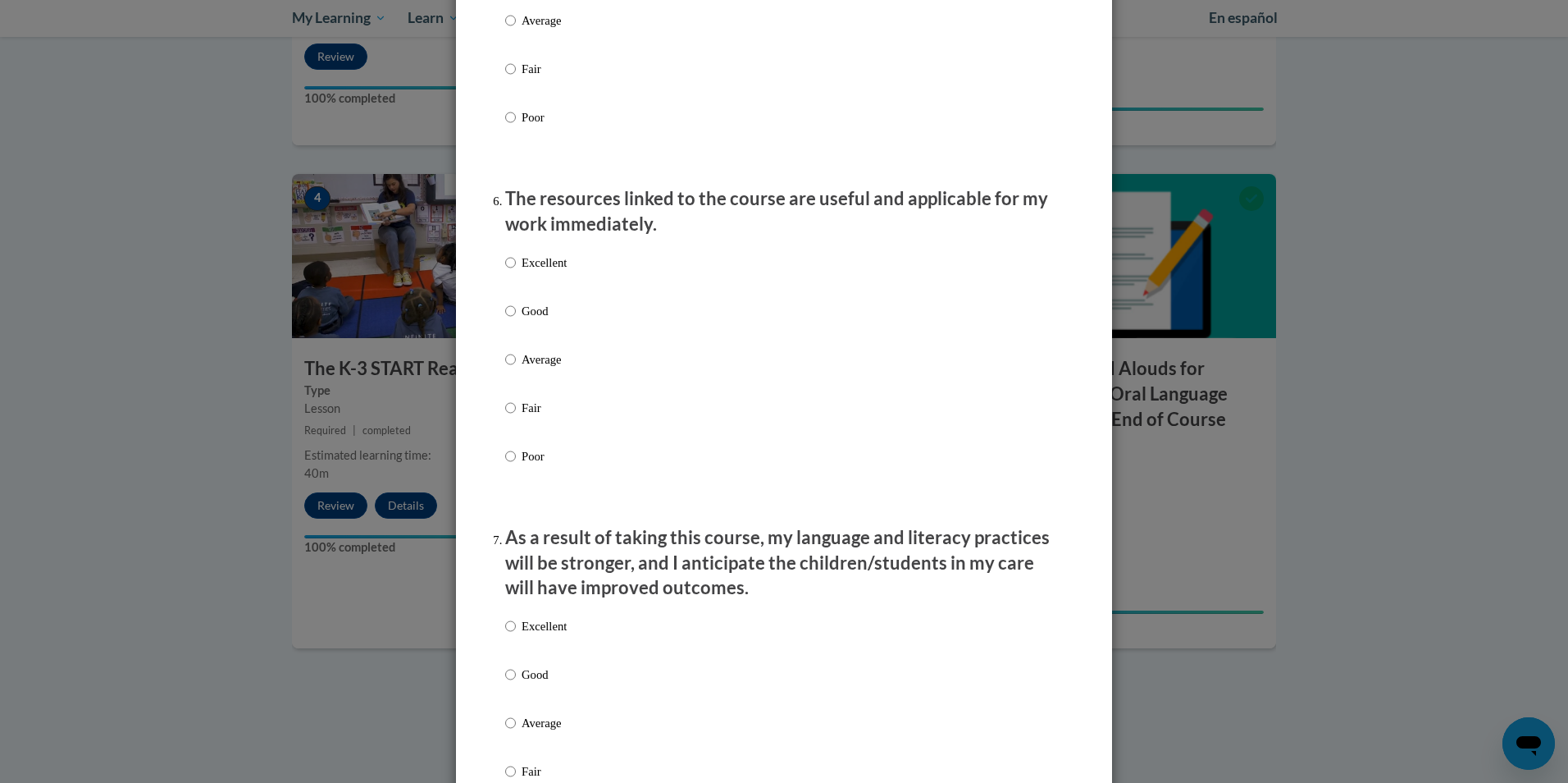
scroll to position [1723, 0]
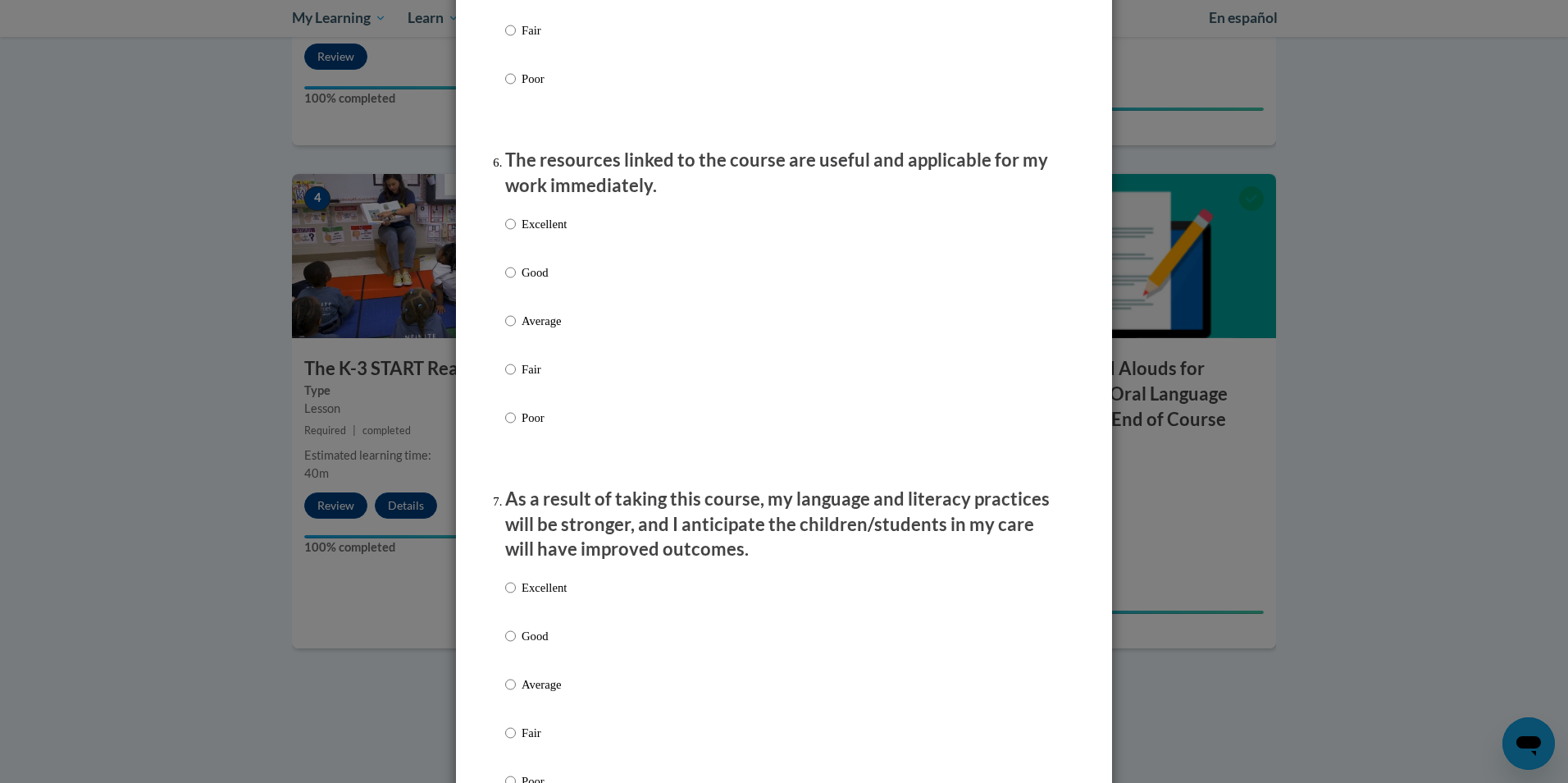
click at [548, 281] on p "Good" at bounding box center [544, 272] width 45 height 18
click at [516, 281] on input "Good" at bounding box center [510, 272] width 11 height 18
radio input "true"
click at [541, 233] on p "Excellent" at bounding box center [544, 223] width 45 height 18
click at [516, 233] on input "Excellent" at bounding box center [510, 223] width 11 height 18
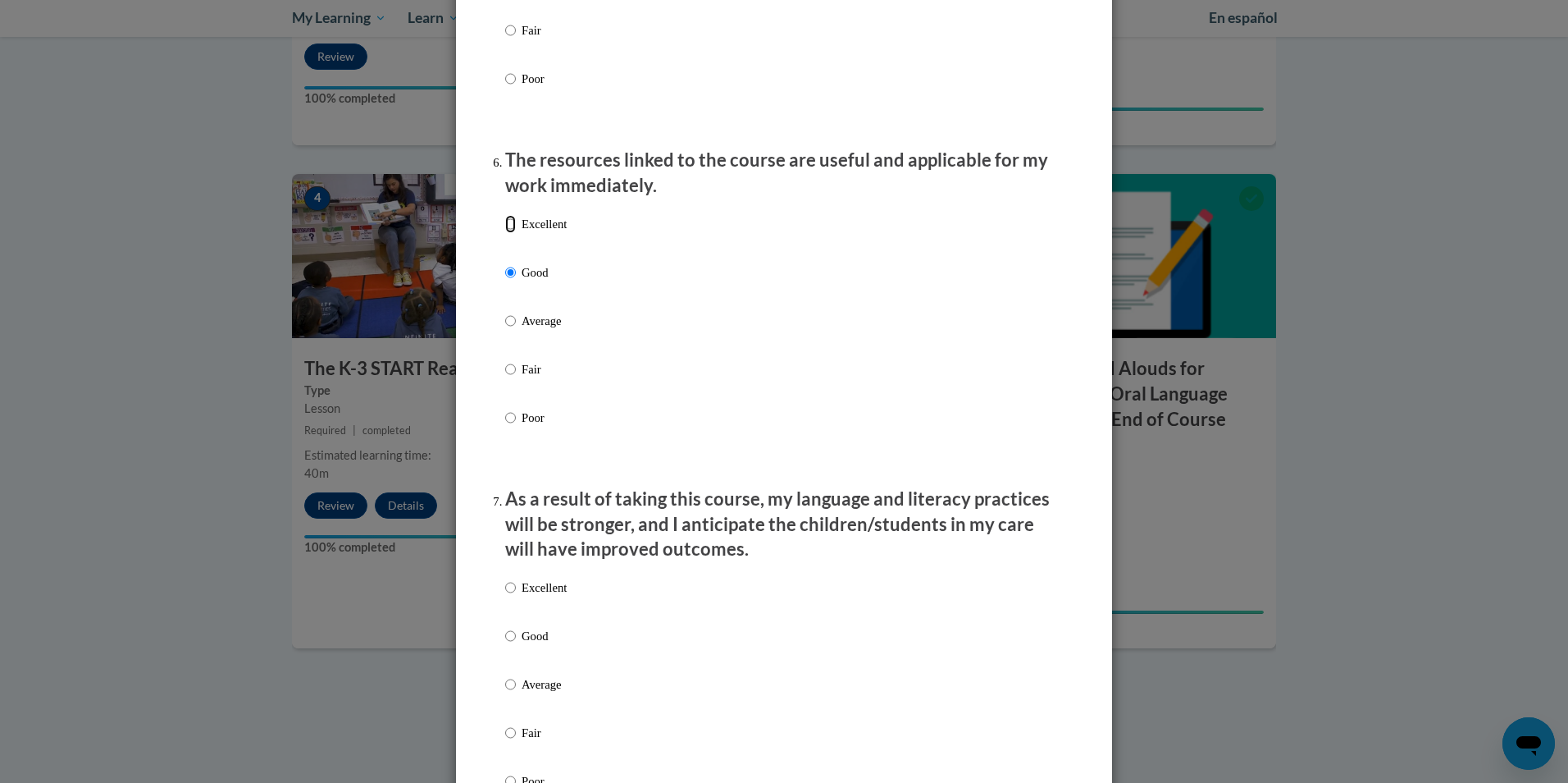
radio input "true"
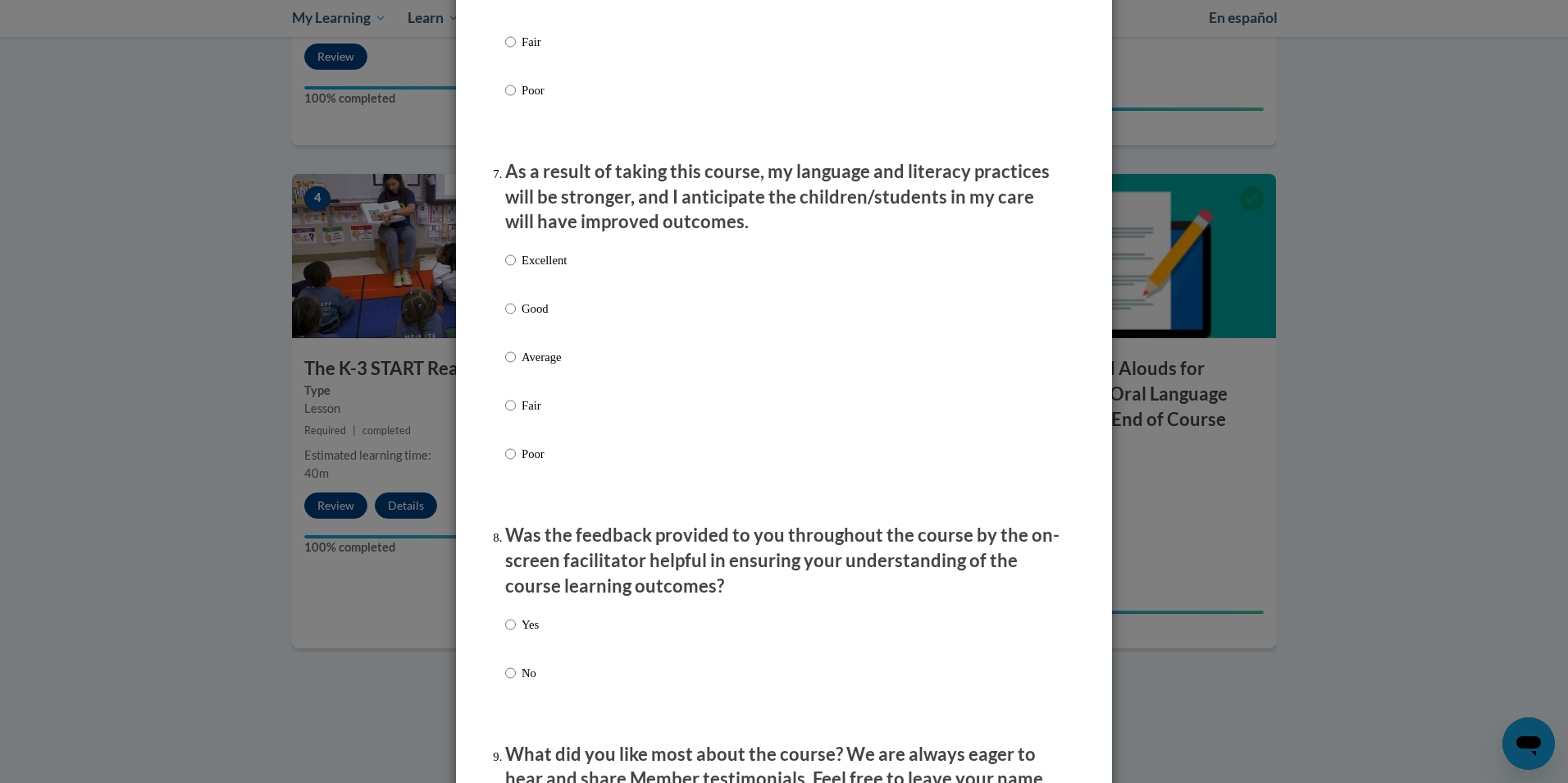
scroll to position [2051, 0]
click at [560, 316] on p "Good" at bounding box center [544, 307] width 45 height 18
click at [516, 316] on input "Good" at bounding box center [510, 307] width 11 height 18
radio input "true"
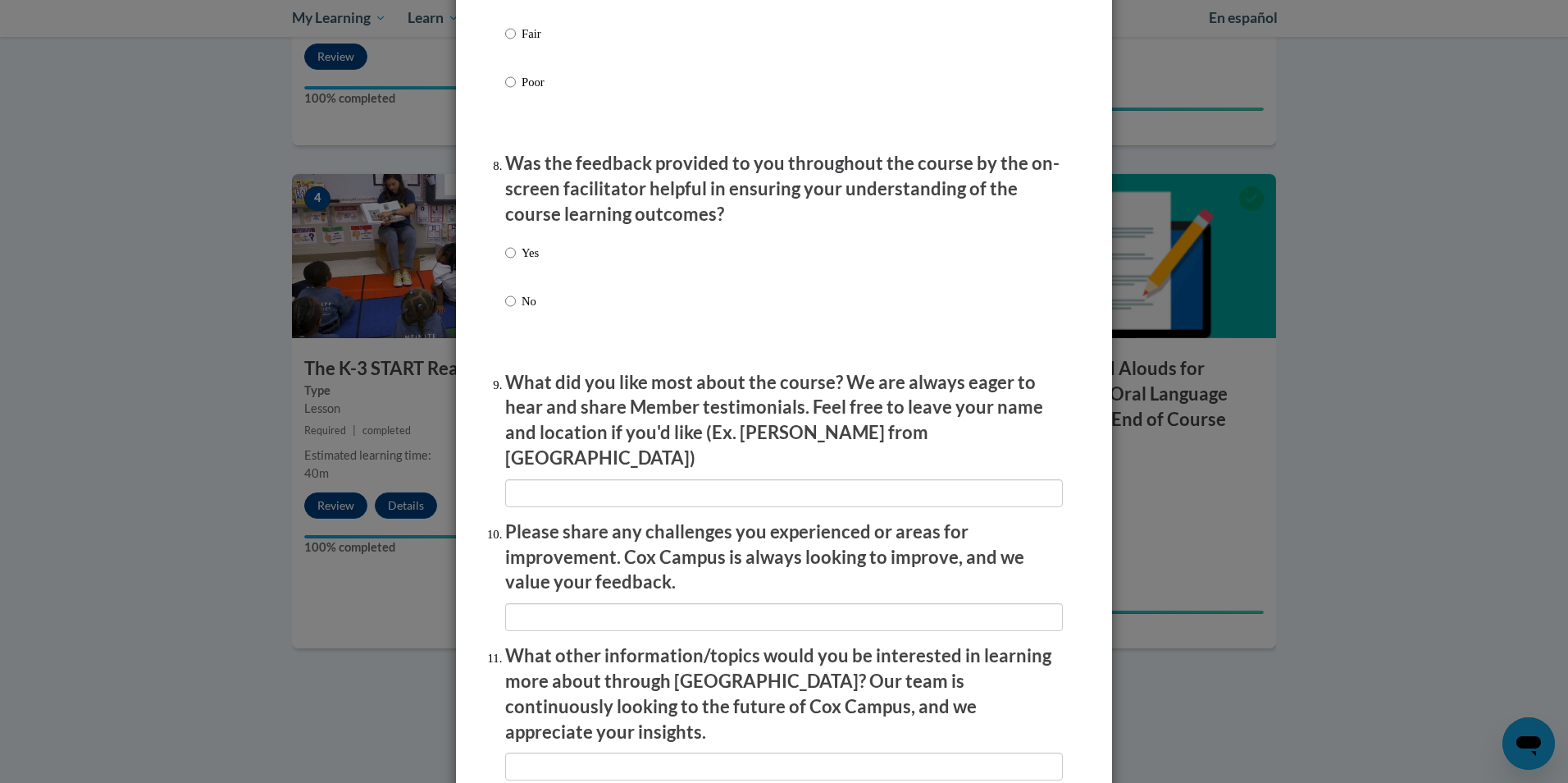
scroll to position [2461, 0]
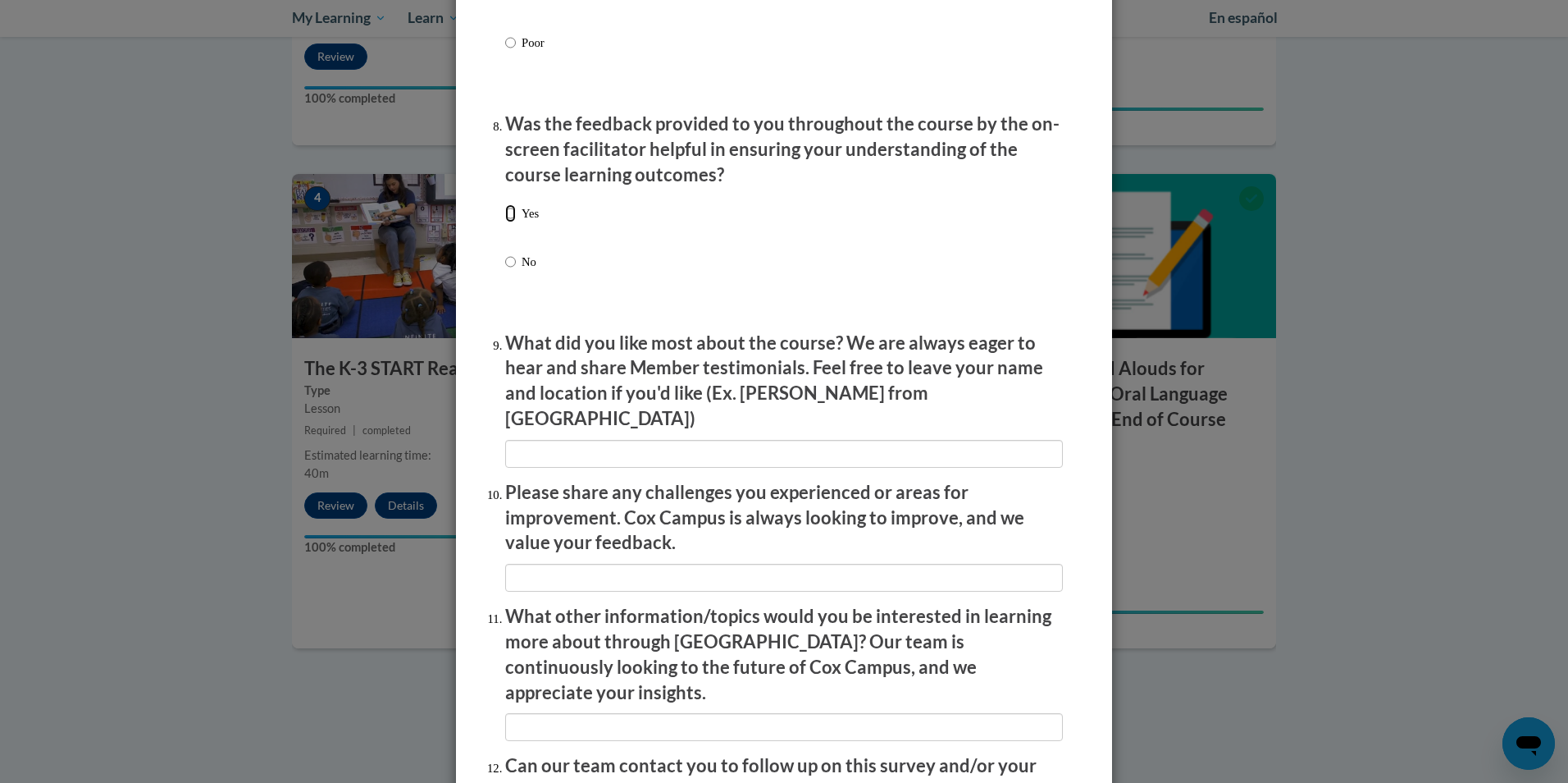
click at [509, 223] on input "Yes" at bounding box center [510, 212] width 11 height 18
radio input "true"
click at [718, 441] on input "textbox" at bounding box center [784, 454] width 558 height 28
click at [956, 441] on input "textbox" at bounding box center [784, 454] width 558 height 28
click at [810, 447] on input "textbox" at bounding box center [784, 454] width 558 height 28
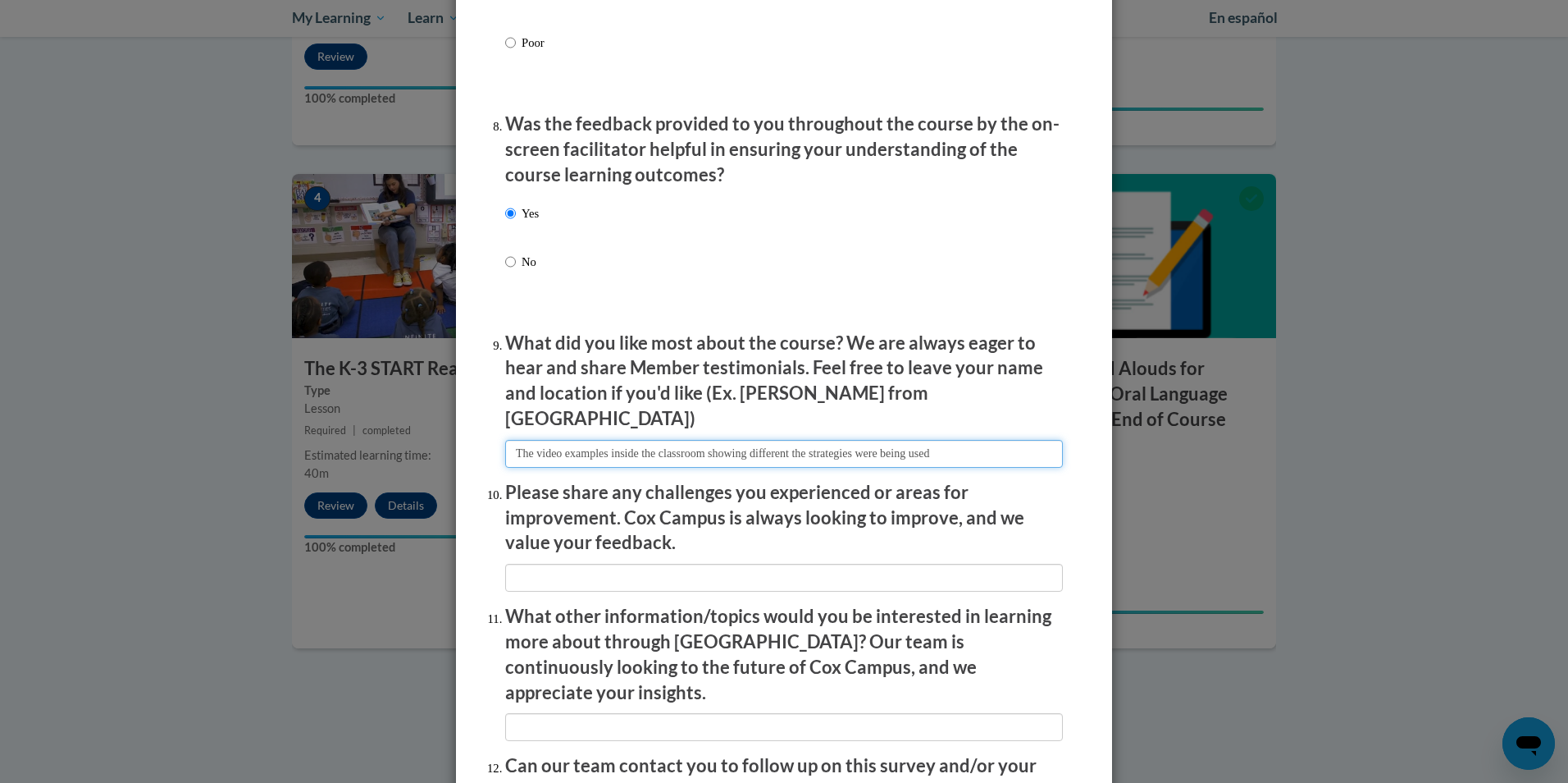
click at [882, 440] on input "textbox" at bounding box center [784, 454] width 558 height 28
click at [1007, 440] on input "textbox" at bounding box center [784, 454] width 558 height 28
type input "The video examples inside the classroom showing different the strategies that w…"
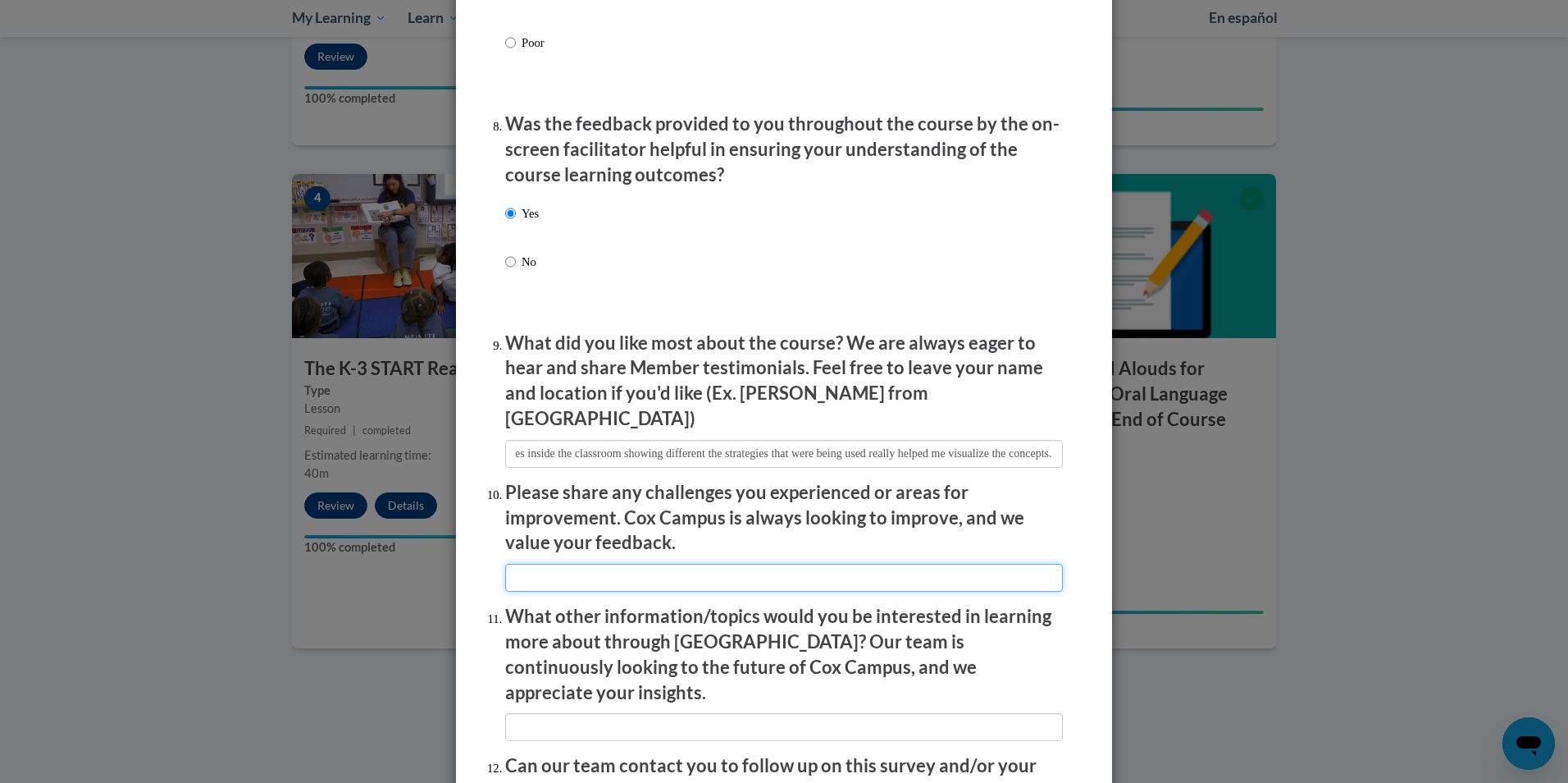
scroll to position [0, 0]
click at [774, 564] on input "textbox" at bounding box center [784, 577] width 558 height 28
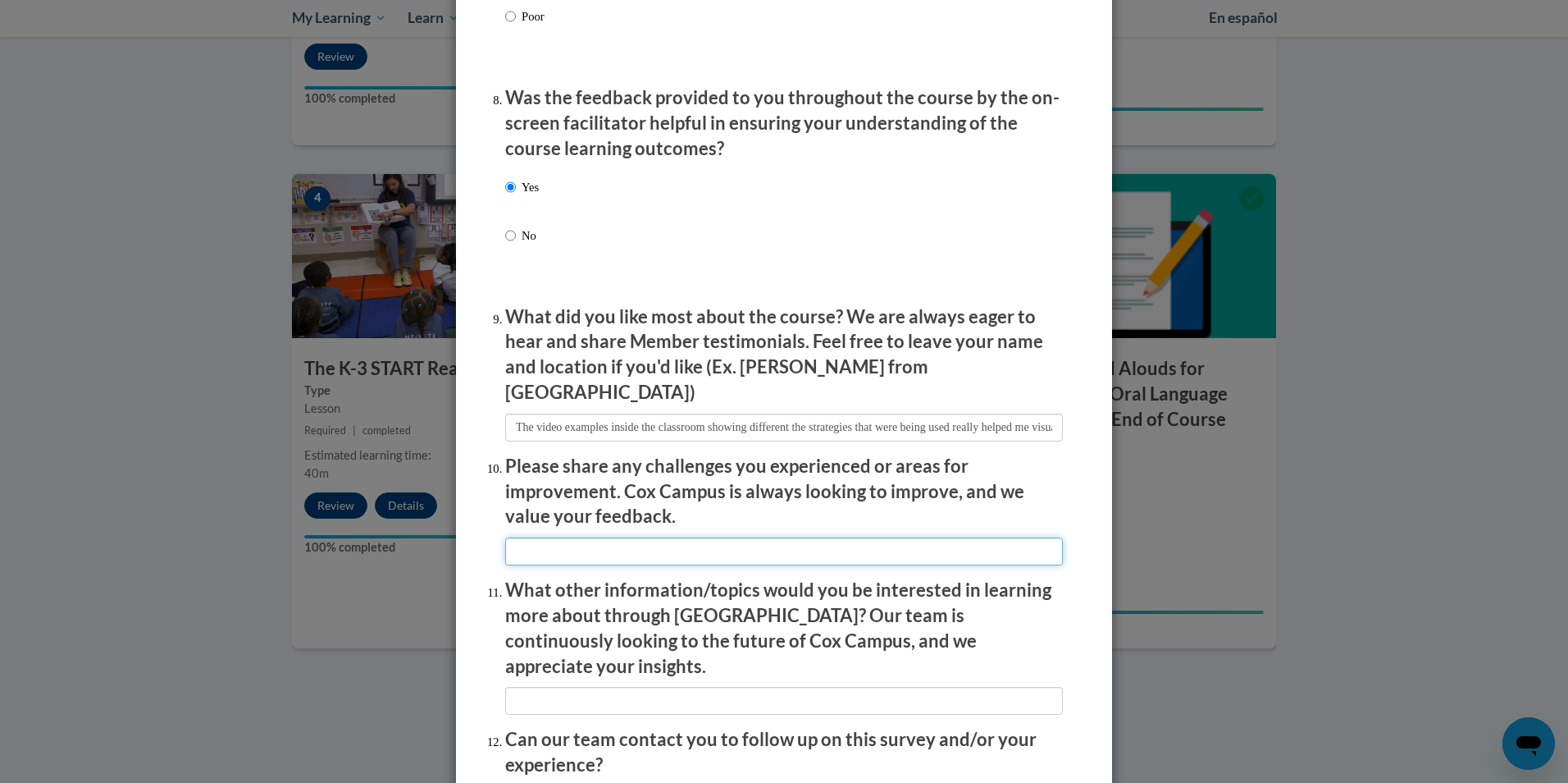
scroll to position [2625, 0]
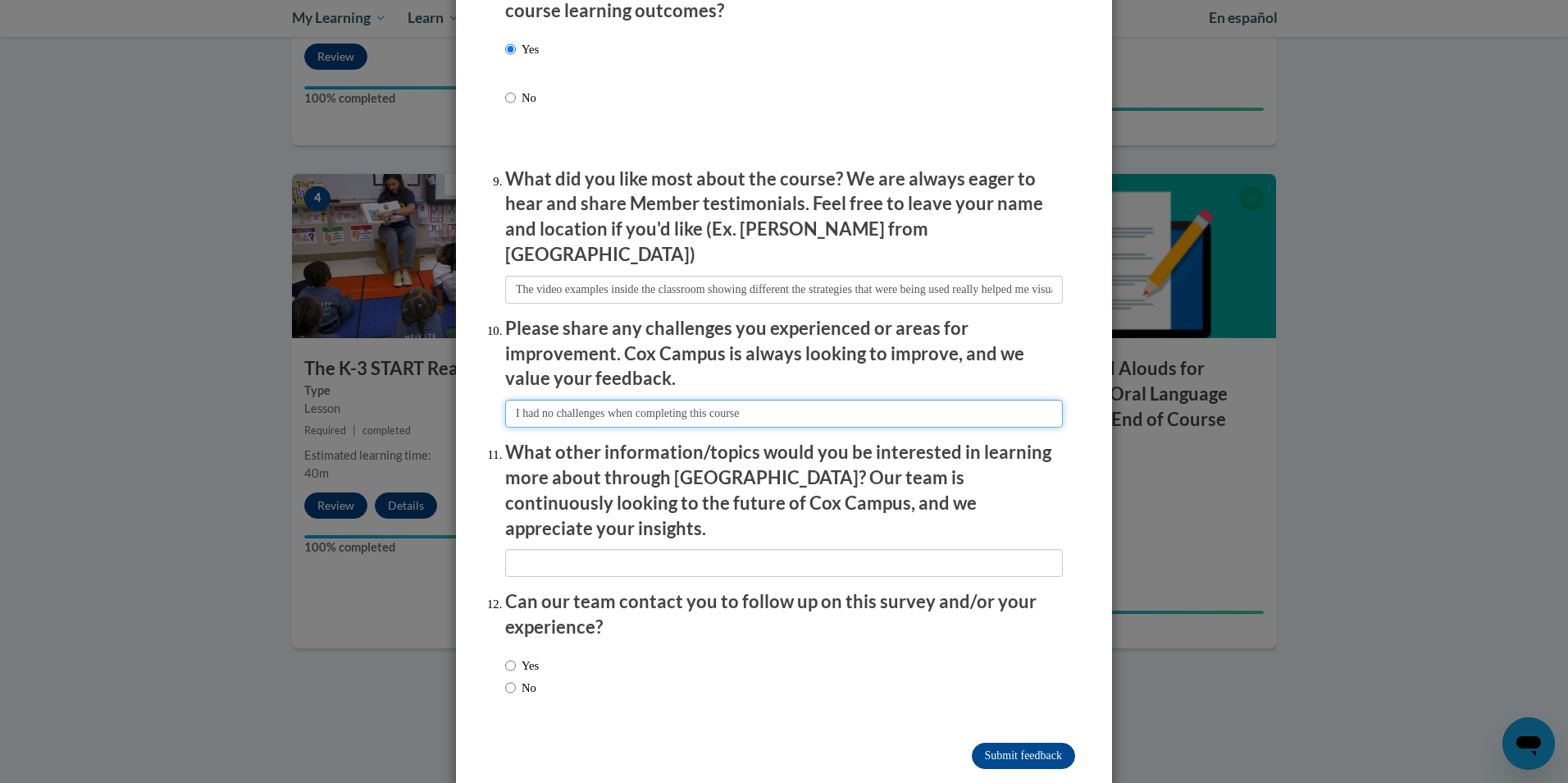
type input "I had no challenges when completing this course"
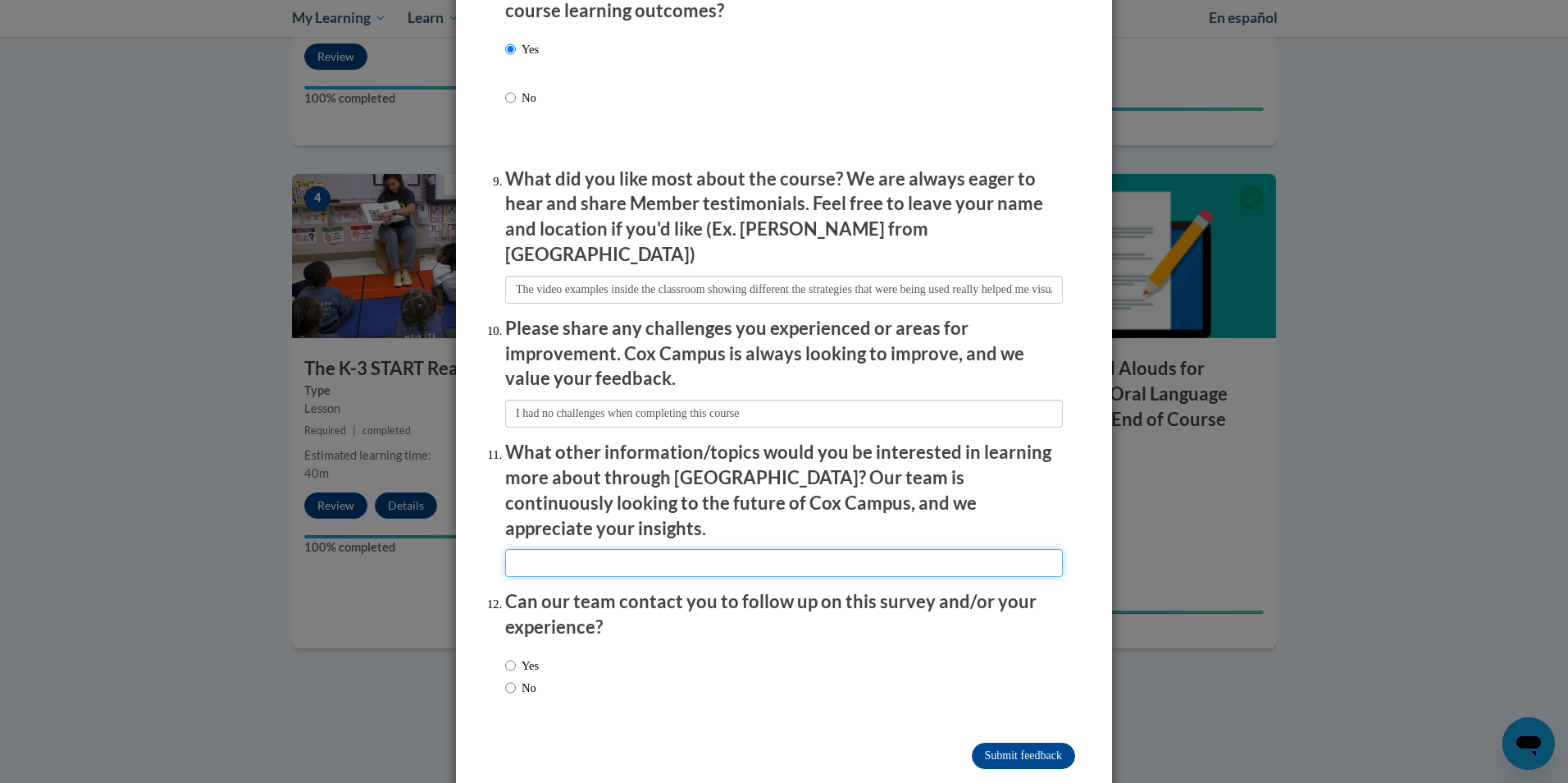
click at [611, 548] on input "textbox" at bounding box center [784, 562] width 558 height 28
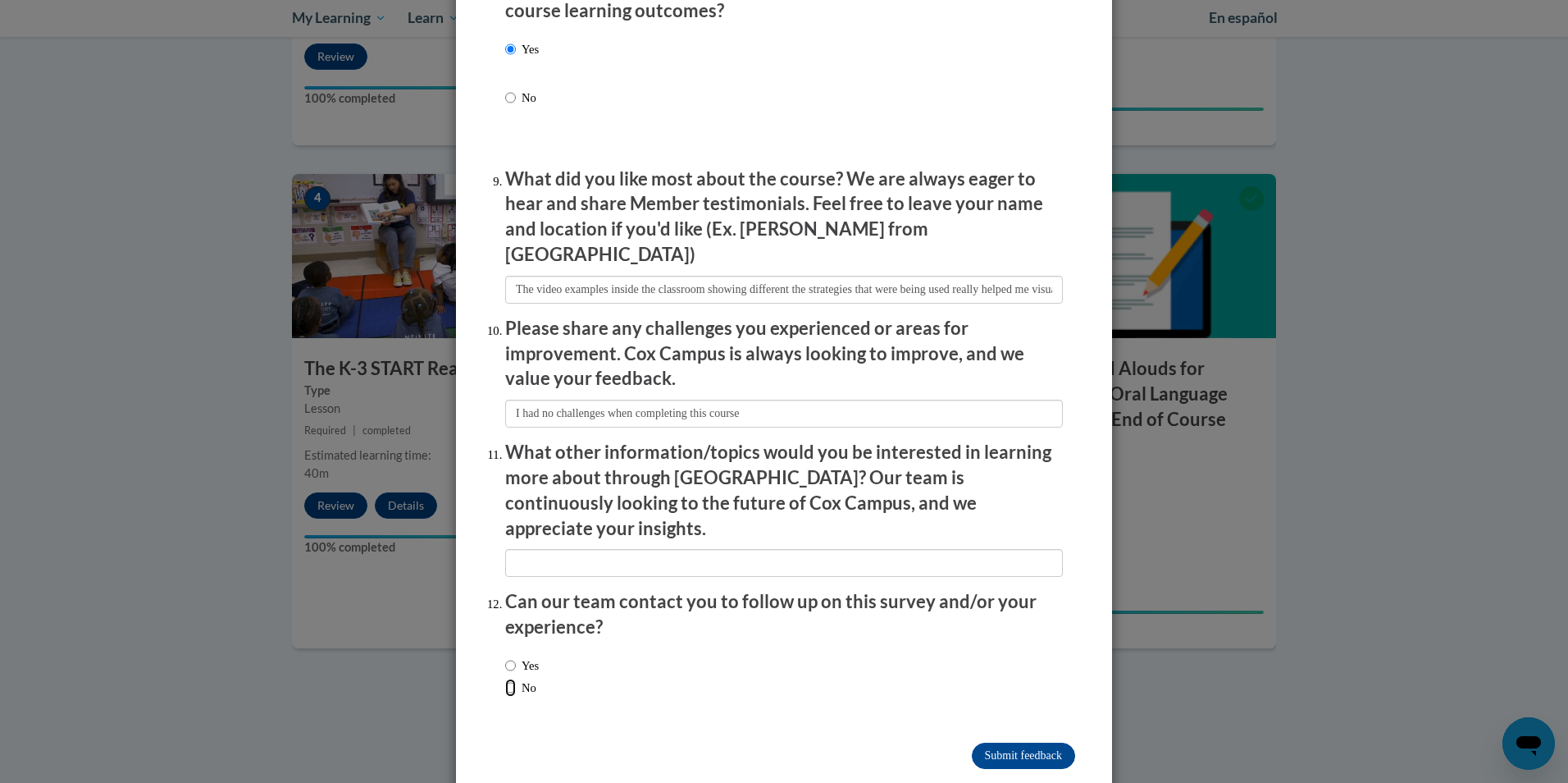
click at [506, 678] on input "No" at bounding box center [510, 687] width 11 height 18
radio input "true"
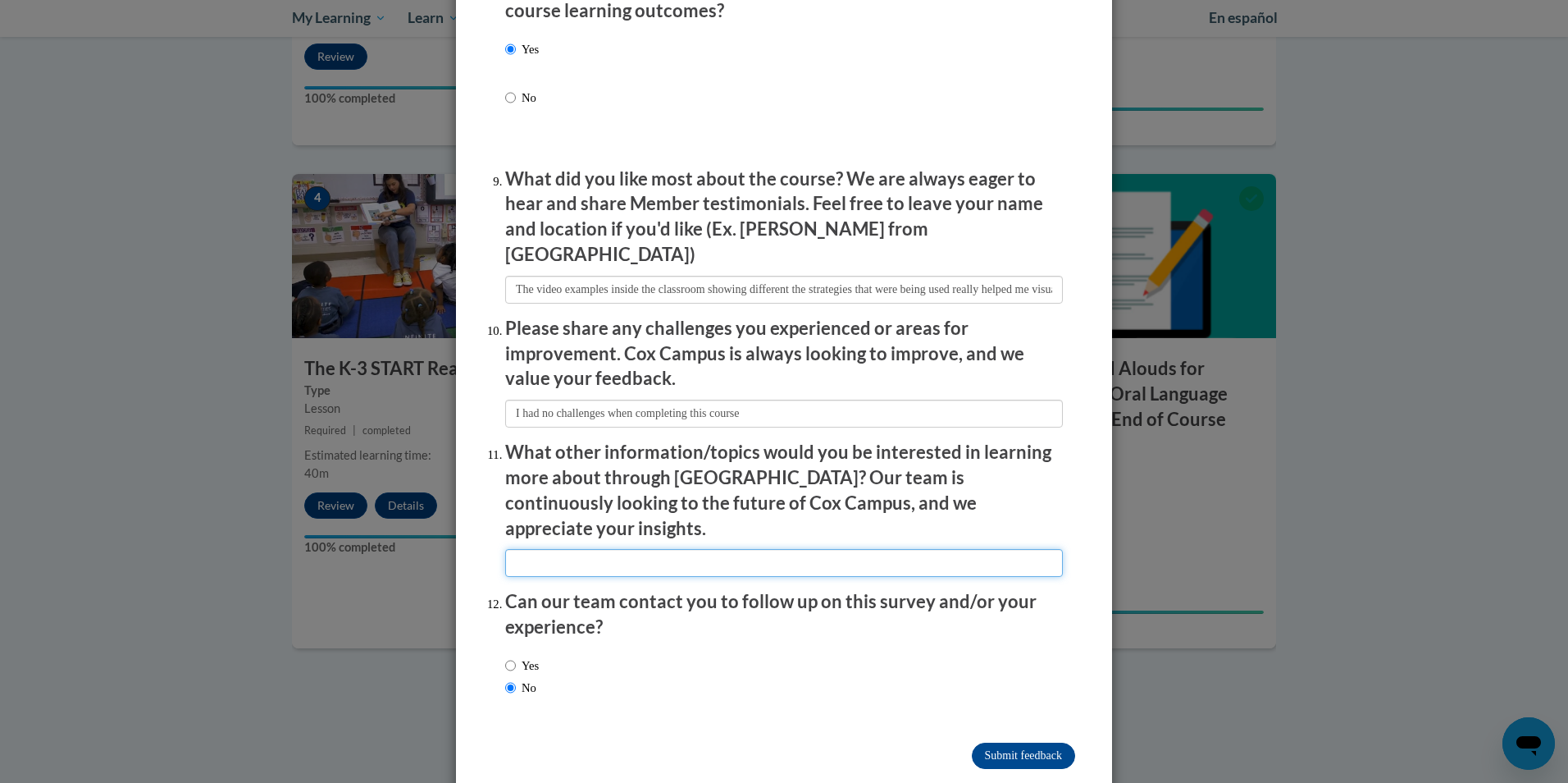
click at [554, 548] on input "textbox" at bounding box center [784, 562] width 558 height 28
click at [994, 548] on input "textbox" at bounding box center [784, 562] width 558 height 28
type input "I do not have any other ideas, nor do I know all the different topics that are …"
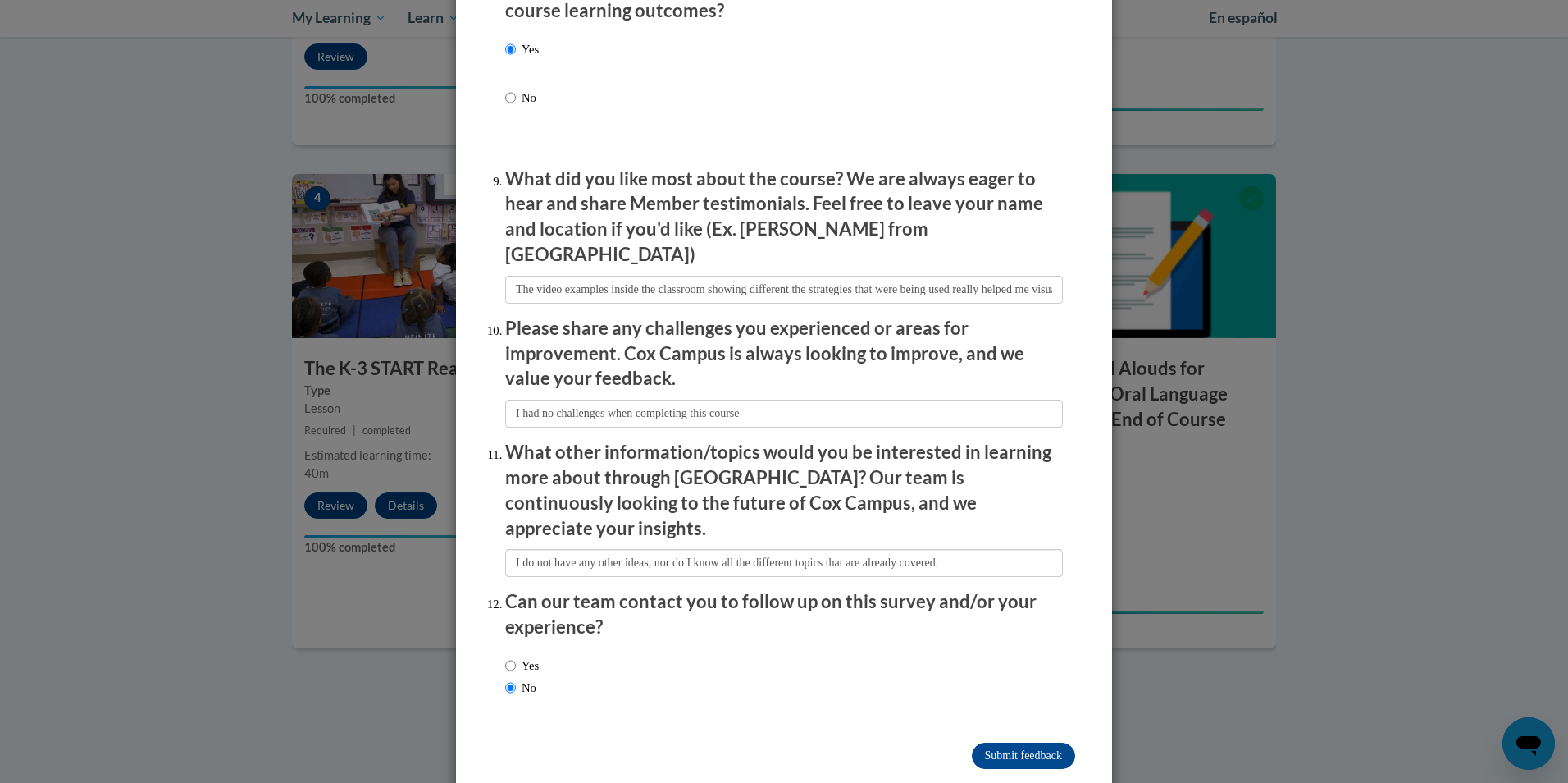
click at [920, 648] on div "Yes No" at bounding box center [784, 679] width 558 height 61
click at [1015, 742] on input "Submit feedback" at bounding box center [1023, 755] width 103 height 26
